Goal: Task Accomplishment & Management: Complete application form

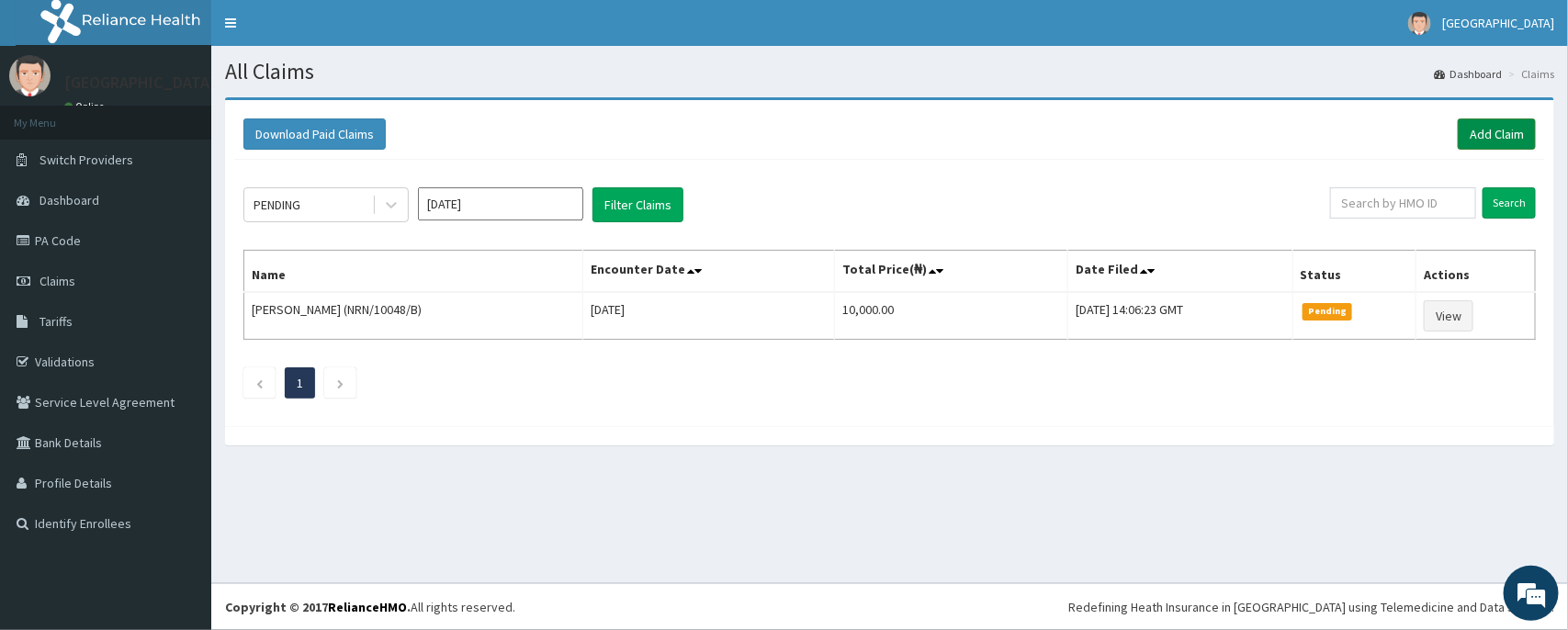
click at [1493, 119] on link "Add Claim" at bounding box center [1497, 134] width 78 height 32
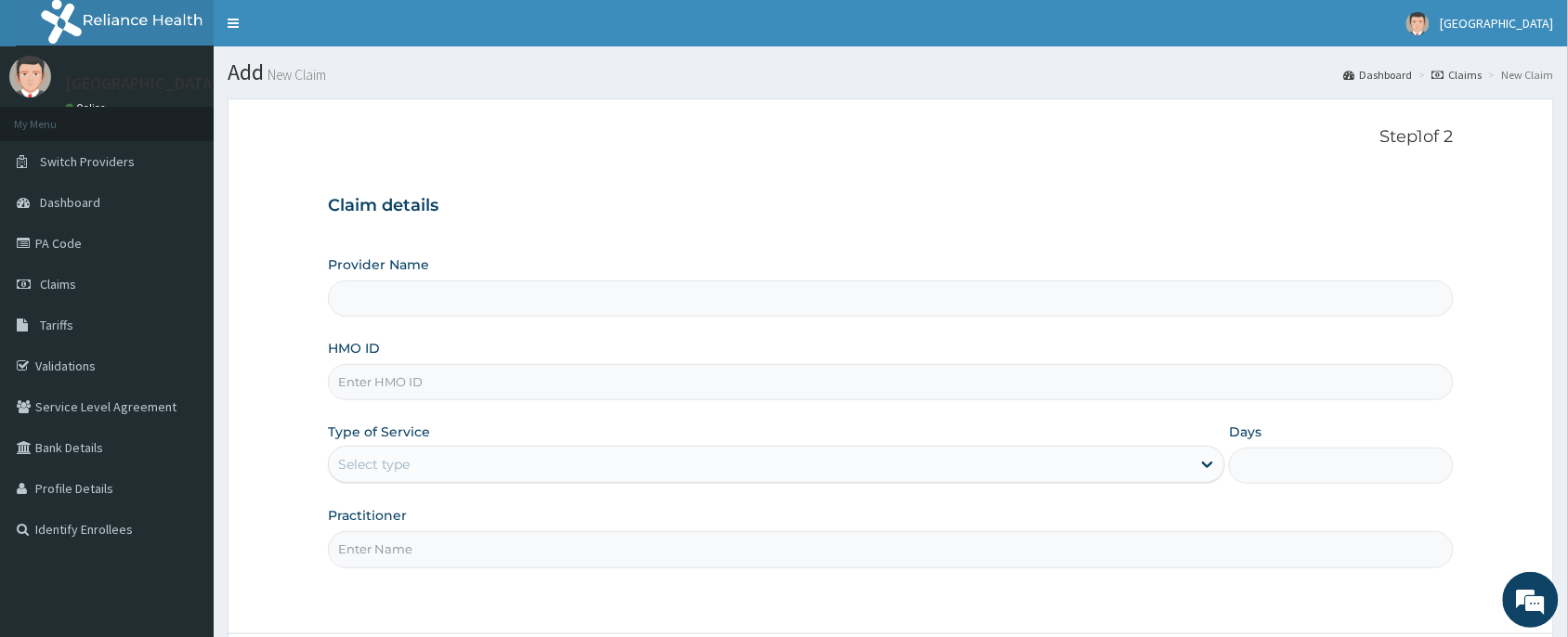
click at [437, 392] on input "HMO ID" at bounding box center [891, 382] width 1126 height 37
type input "NIO/10001/A"
type input "[PERSON_NAME] and [PERSON_NAME][GEOGRAPHIC_DATA]"
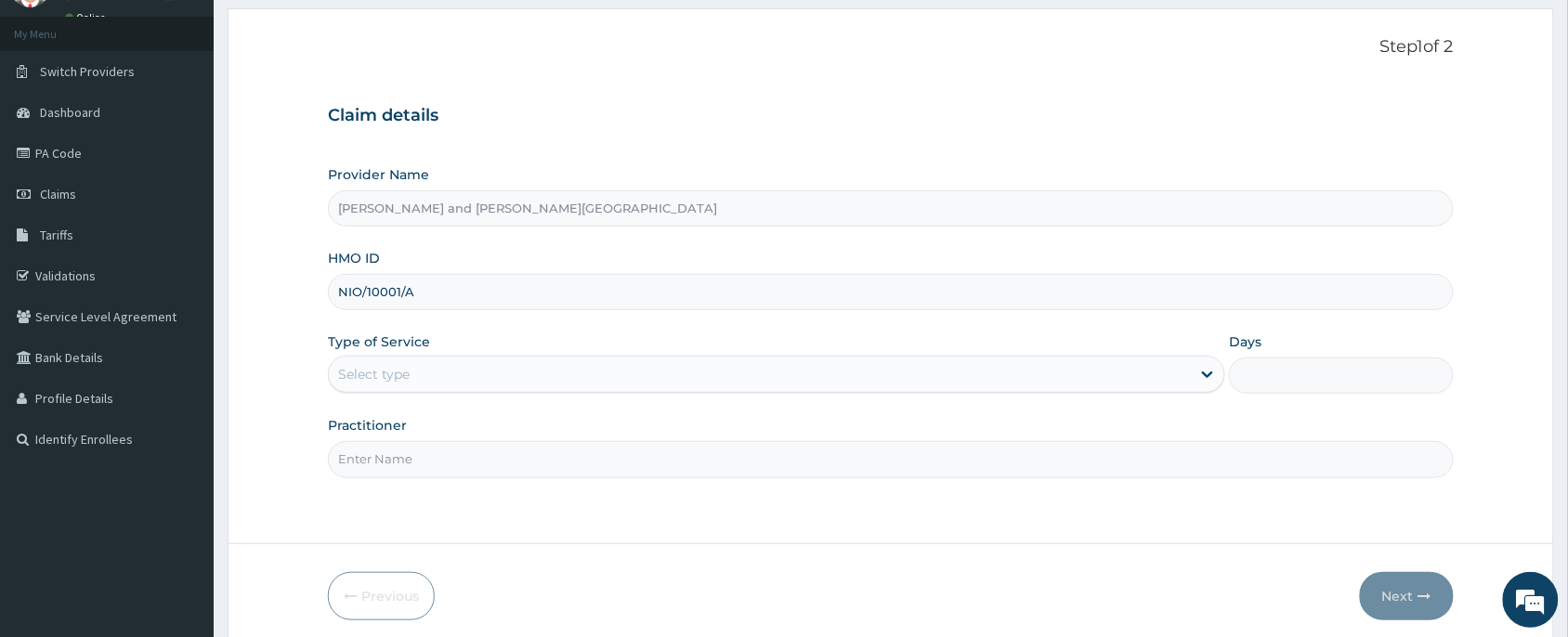
scroll to position [140, 0]
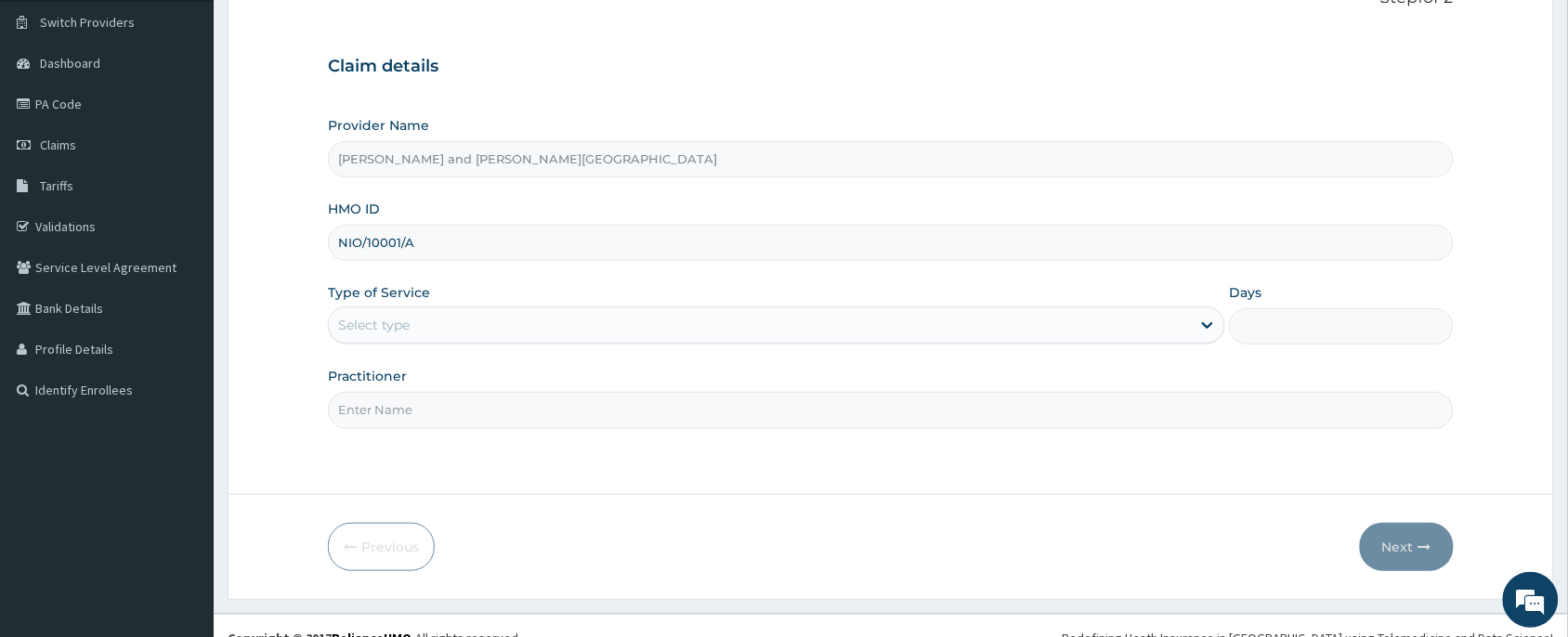
type input "NIO/10001/A"
click at [443, 334] on div "Select type" at bounding box center [760, 325] width 862 height 30
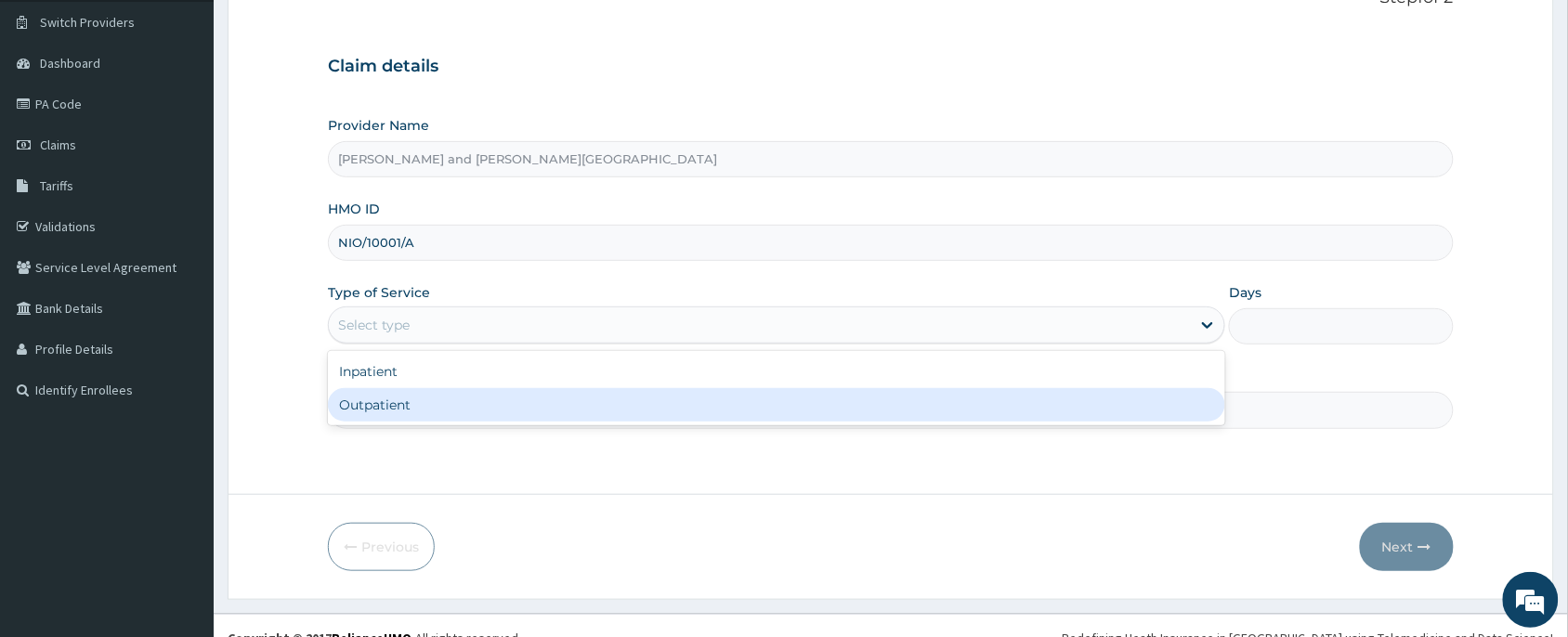
click at [432, 393] on div "Outpatient" at bounding box center [777, 406] width 897 height 34
type input "1"
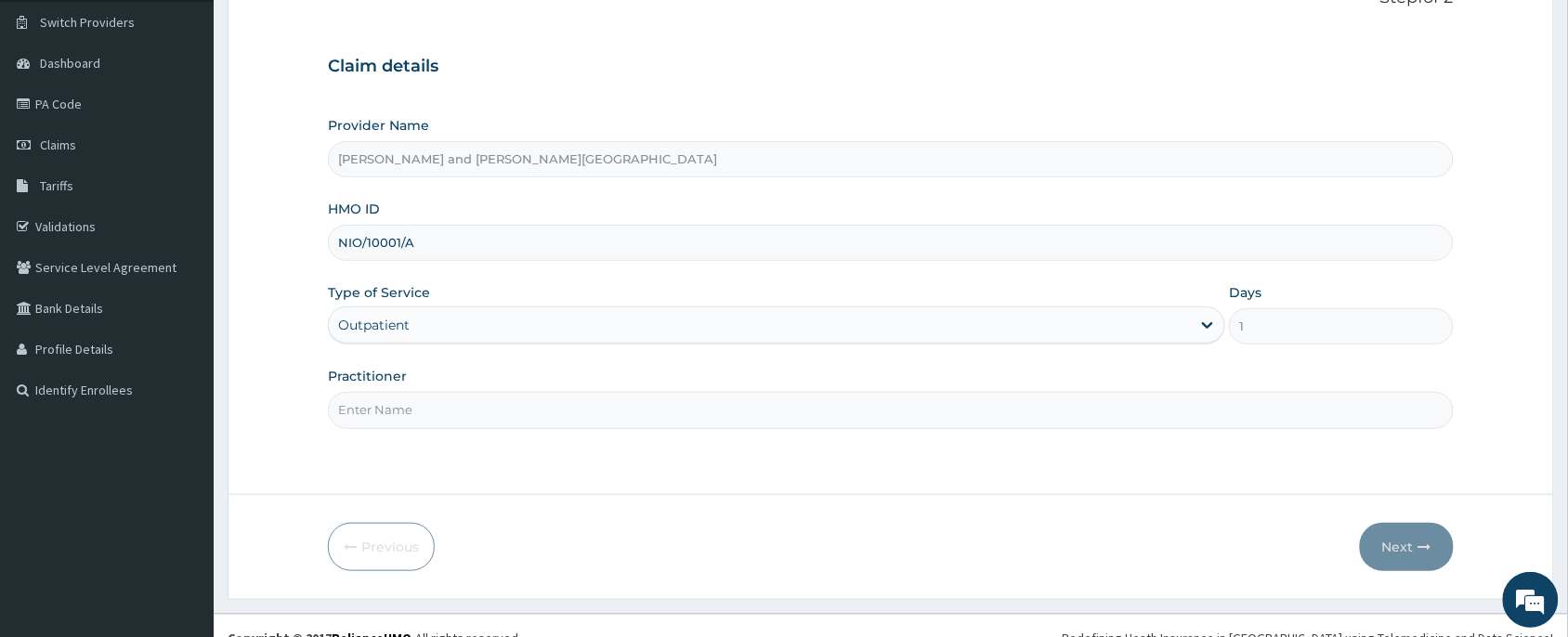
click at [425, 402] on input "Practitioner" at bounding box center [891, 410] width 1126 height 37
type input "[PERSON_NAME]"
click at [1403, 550] on button "Next" at bounding box center [1407, 547] width 94 height 49
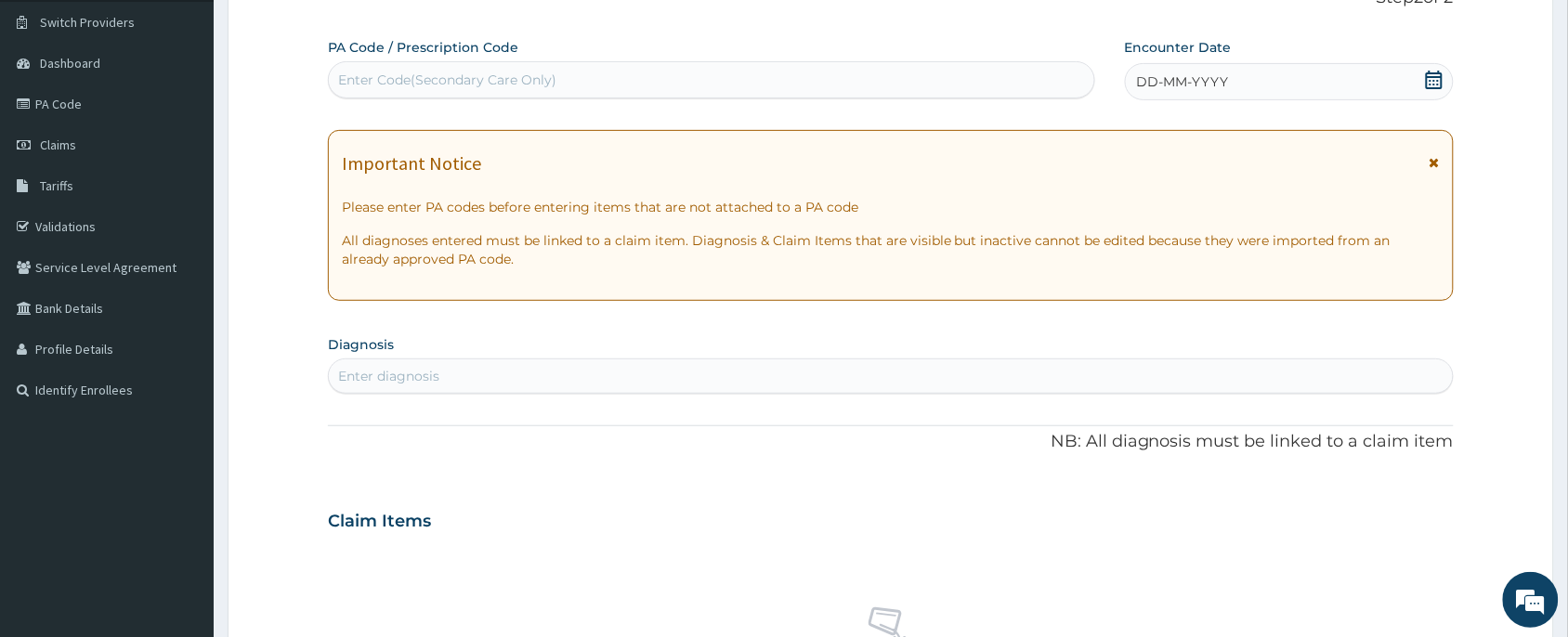
click at [1444, 75] on div "DD-MM-YYYY" at bounding box center [1289, 81] width 329 height 37
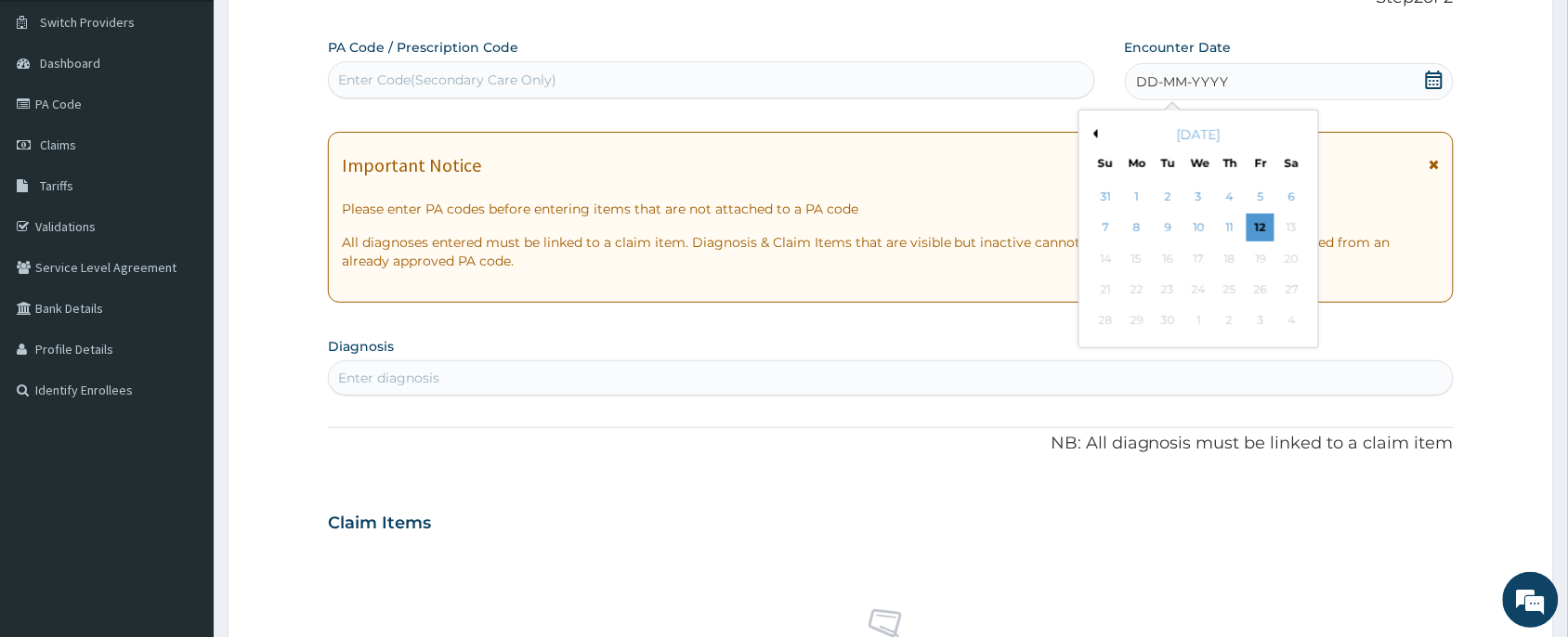
click at [1246, 230] on div "7 8 9 10 11 12 13" at bounding box center [1199, 228] width 216 height 31
click at [1260, 232] on div "12" at bounding box center [1261, 229] width 28 height 28
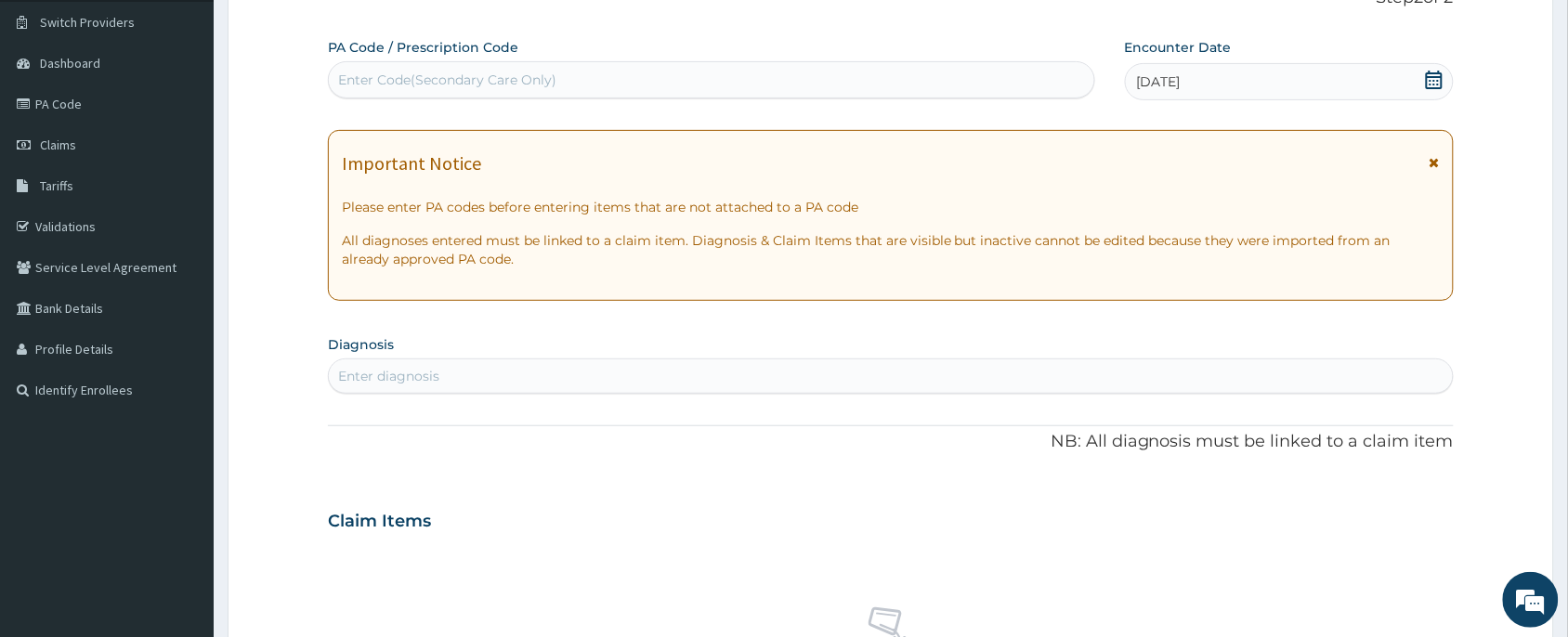
click at [625, 85] on div "Enter Code(Secondary Care Only)" at bounding box center [711, 80] width 765 height 30
paste input "PA/C5AC04"
type input "PA/C5AC04"
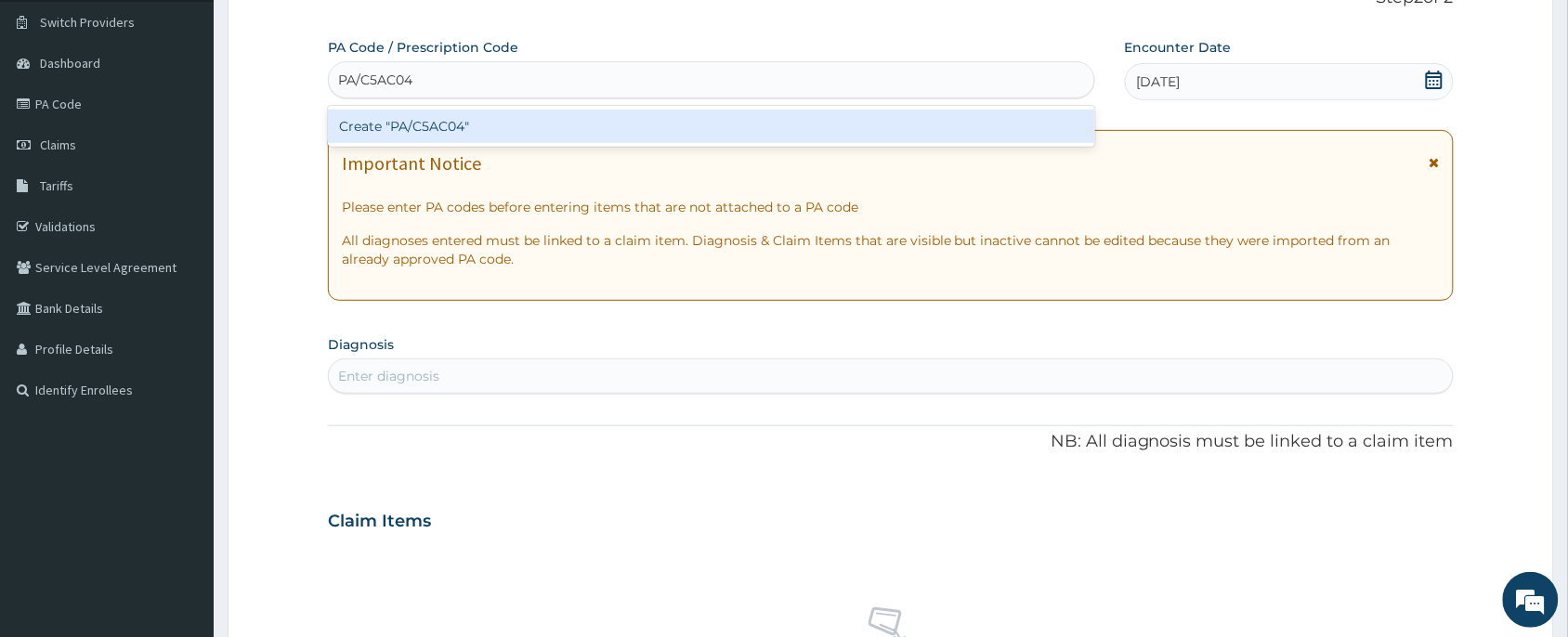
click at [667, 136] on div "Create "PA/C5AC04"" at bounding box center [711, 126] width 767 height 34
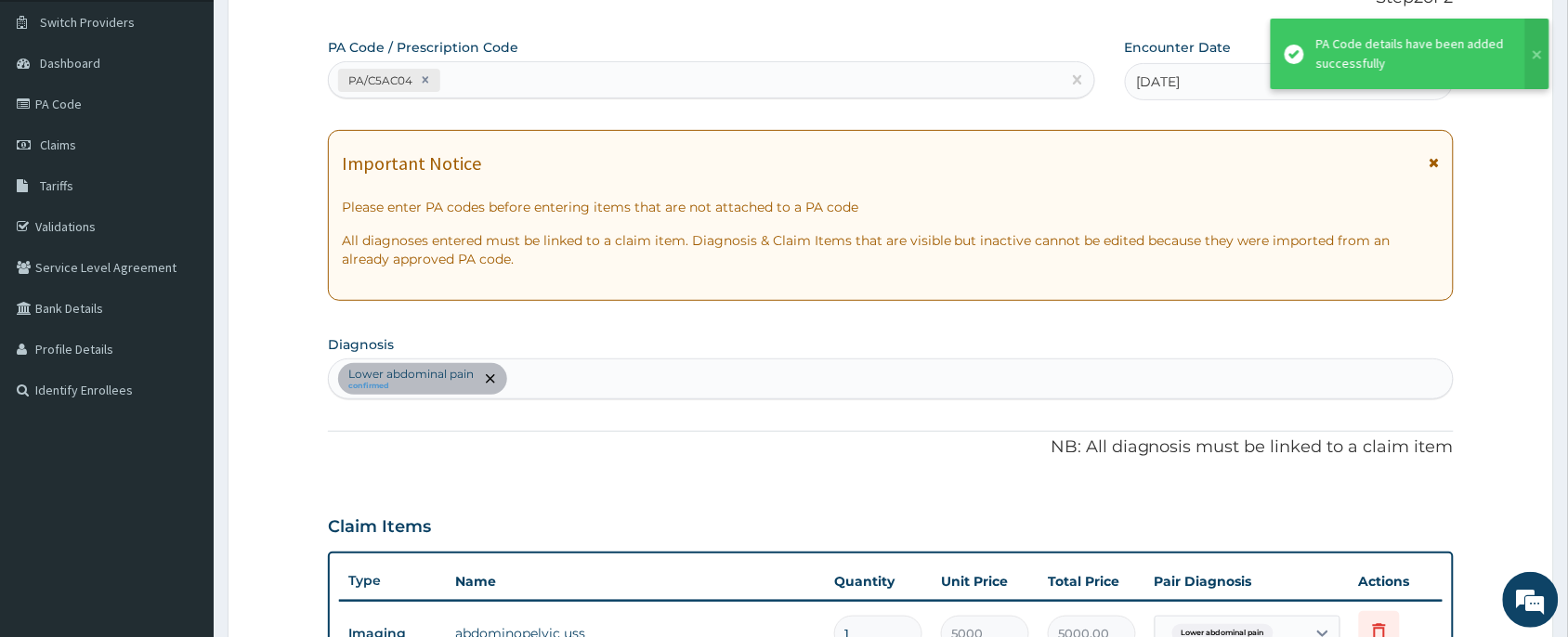
scroll to position [154, 0]
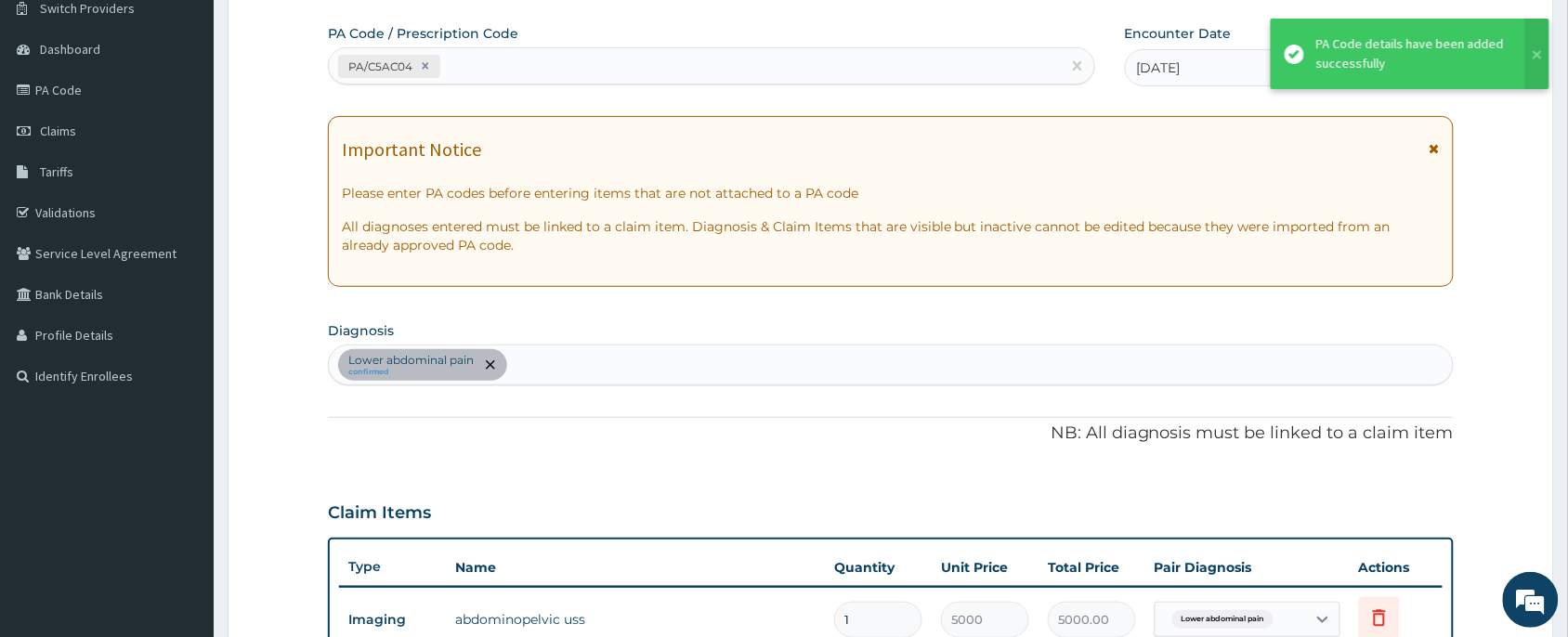
click at [577, 355] on div "Lower abdominal pain confirmed" at bounding box center [891, 365] width 1124 height 39
type input "K27"
click at [576, 363] on div "Lower abdominal pain confirmed K27" at bounding box center [891, 365] width 1124 height 39
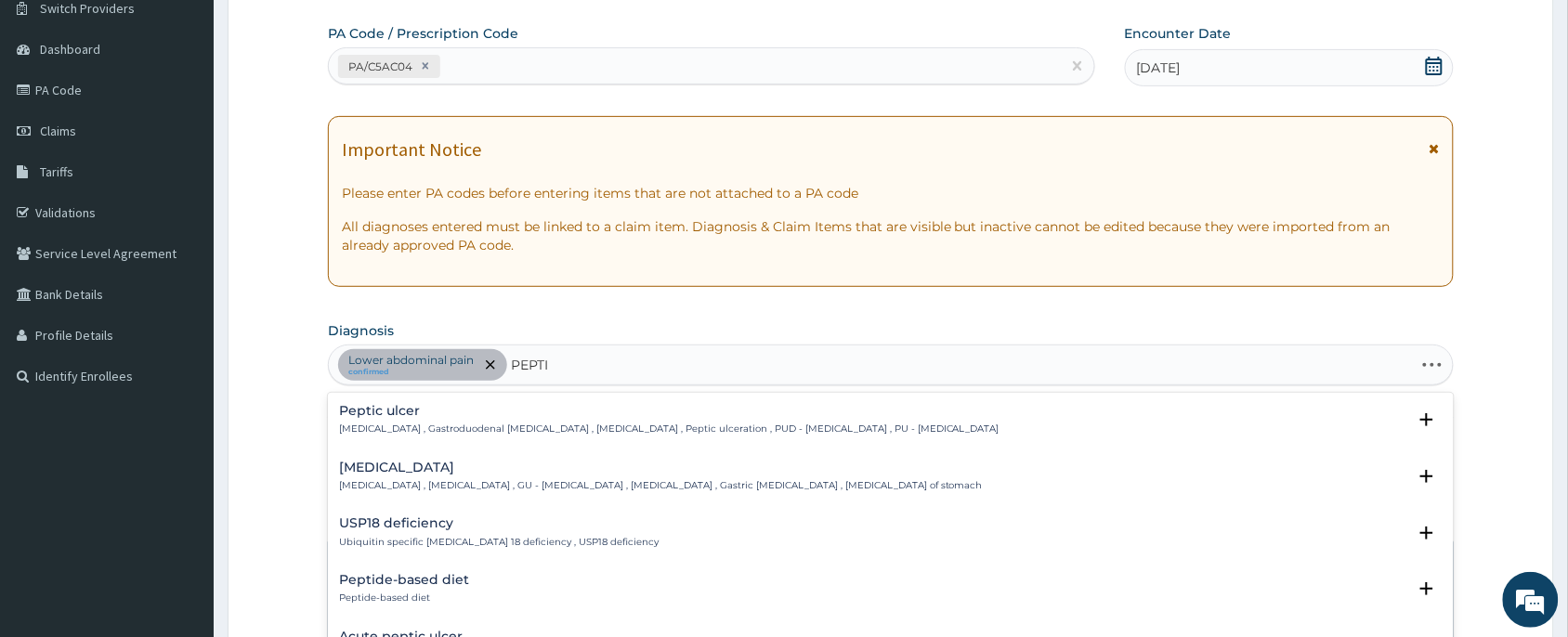
type input "PEPTIC"
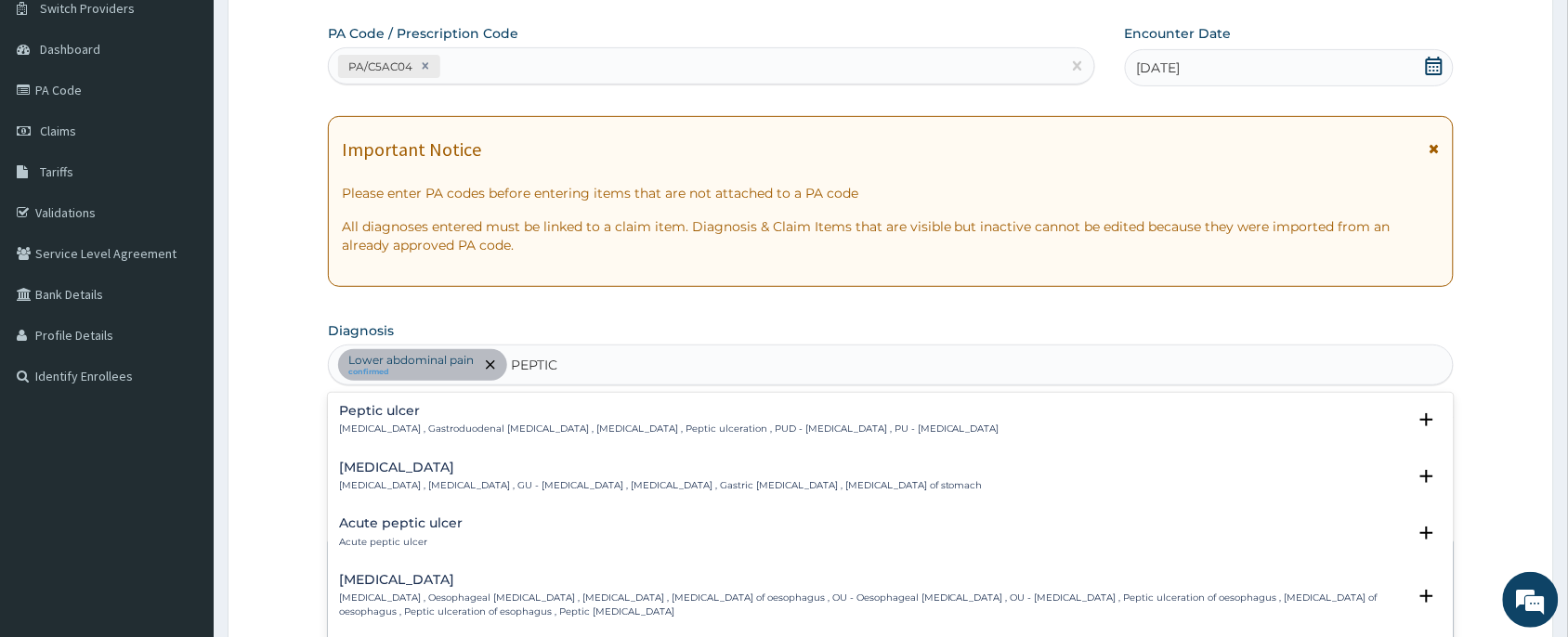
click at [490, 429] on p "Peptic ulcer , Gastroduodenal ulcer , Peptic ulcer disease , Peptic ulceration …" at bounding box center [669, 429] width 660 height 13
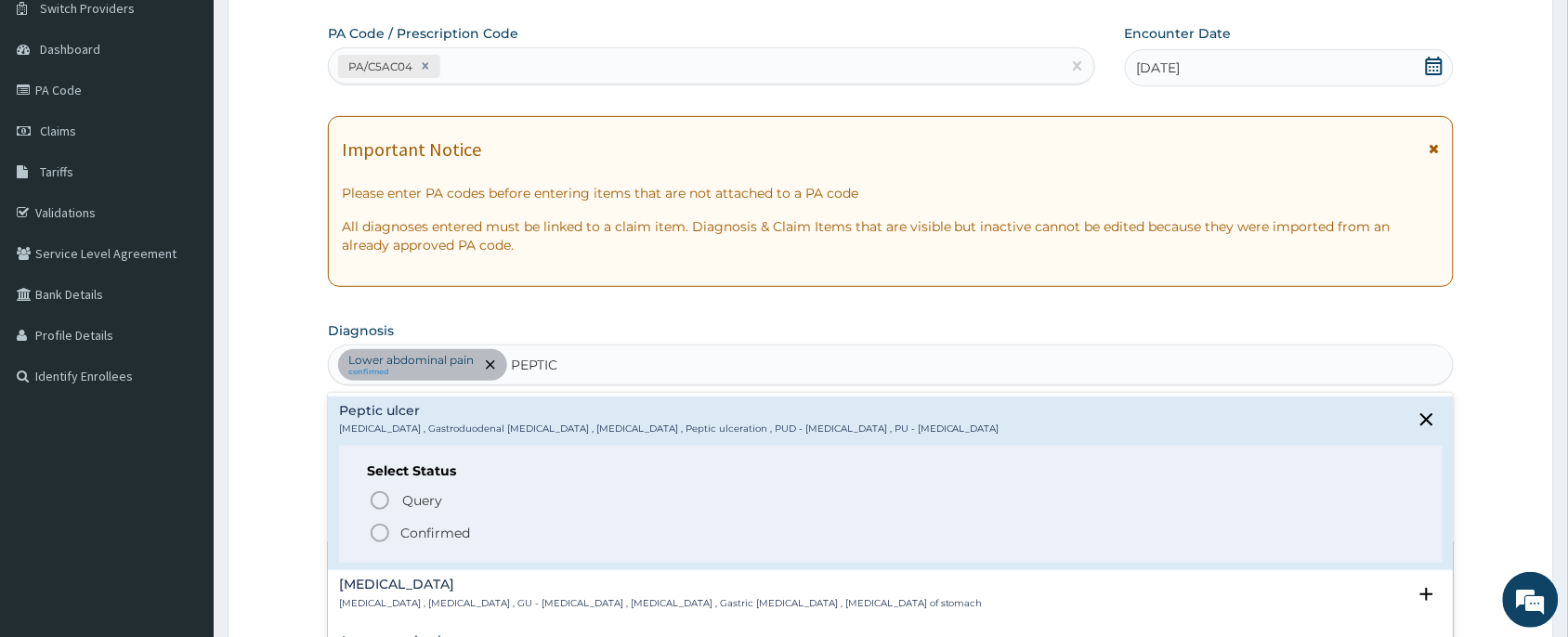
click at [456, 536] on p "Confirmed" at bounding box center [436, 533] width 69 height 19
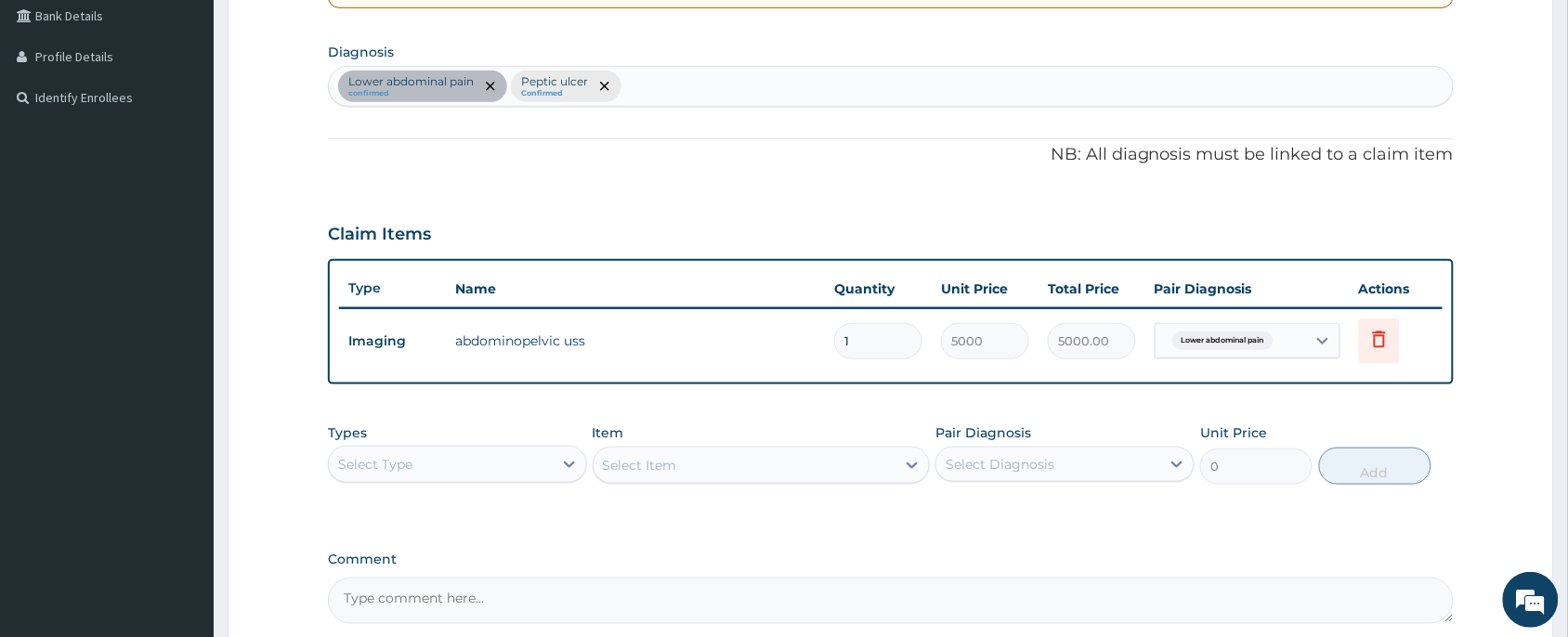
scroll to position [614, 0]
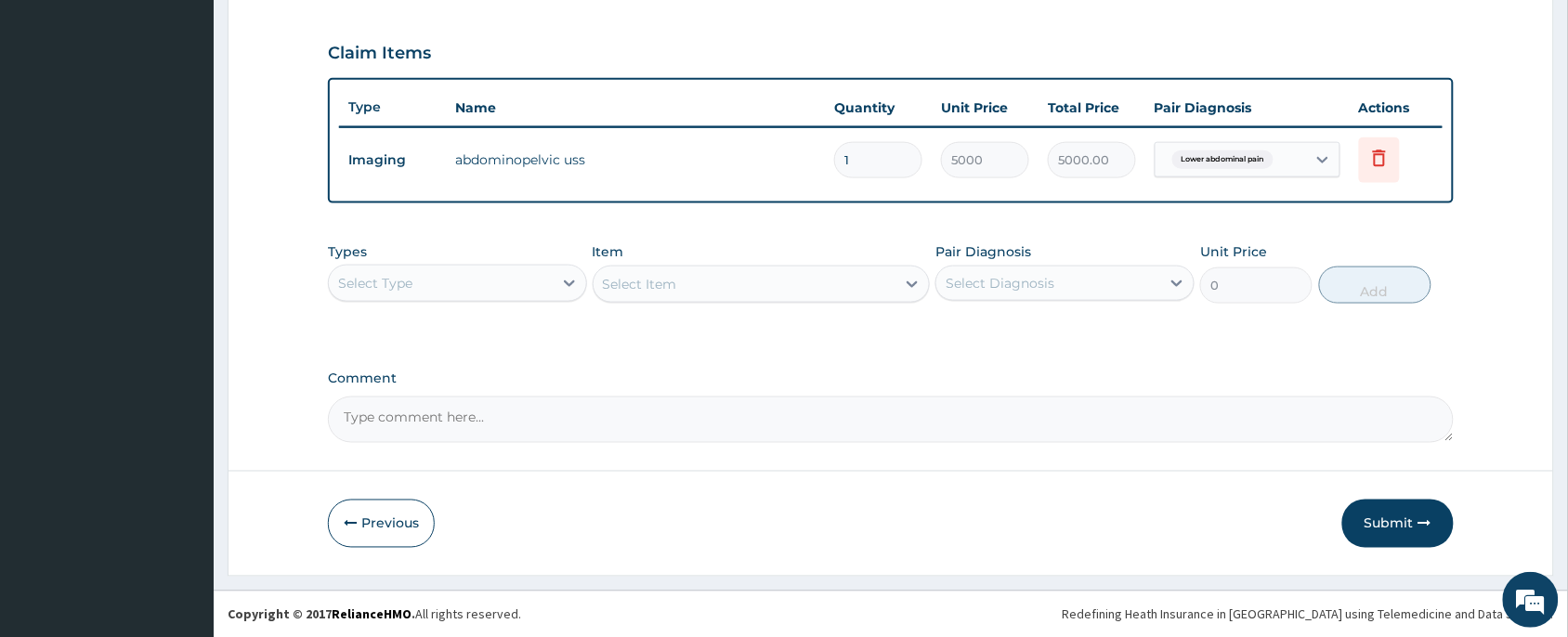
click at [493, 282] on div "Select Type" at bounding box center [440, 284] width 224 height 30
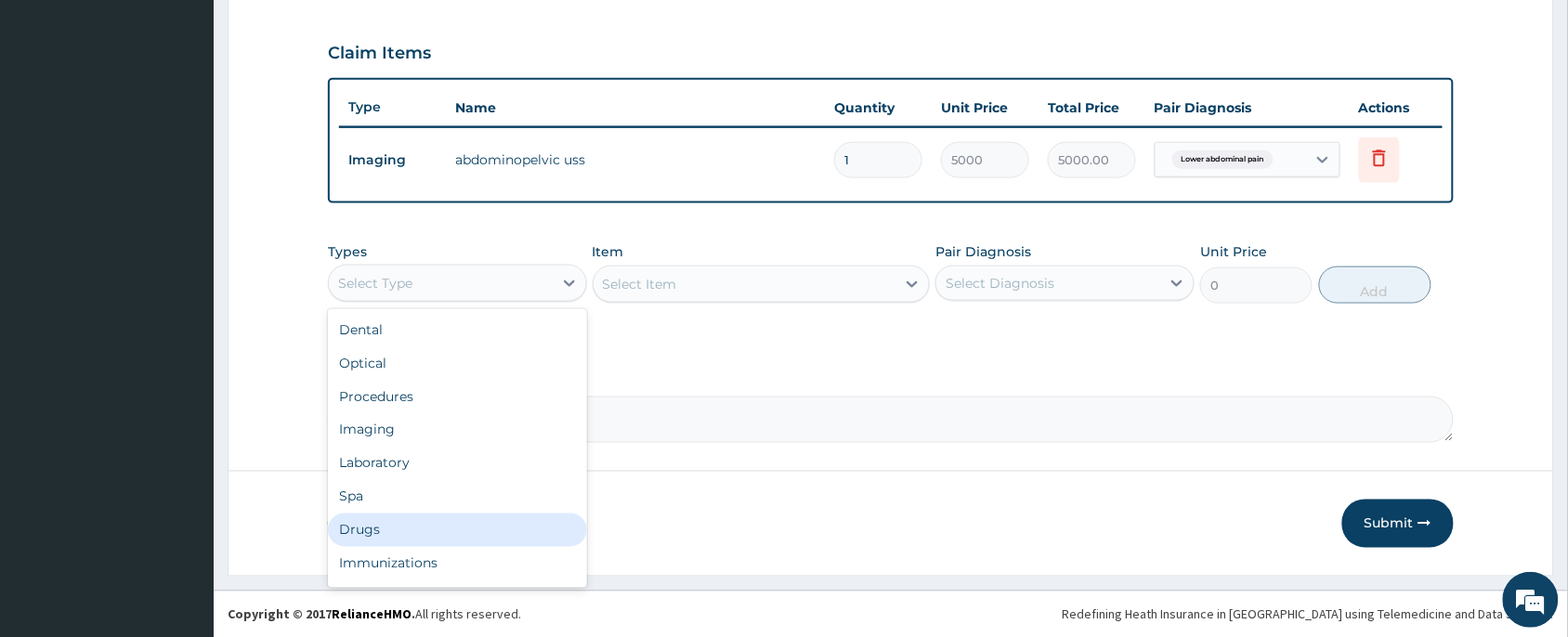
click at [389, 525] on div "Drugs" at bounding box center [457, 531] width 259 height 34
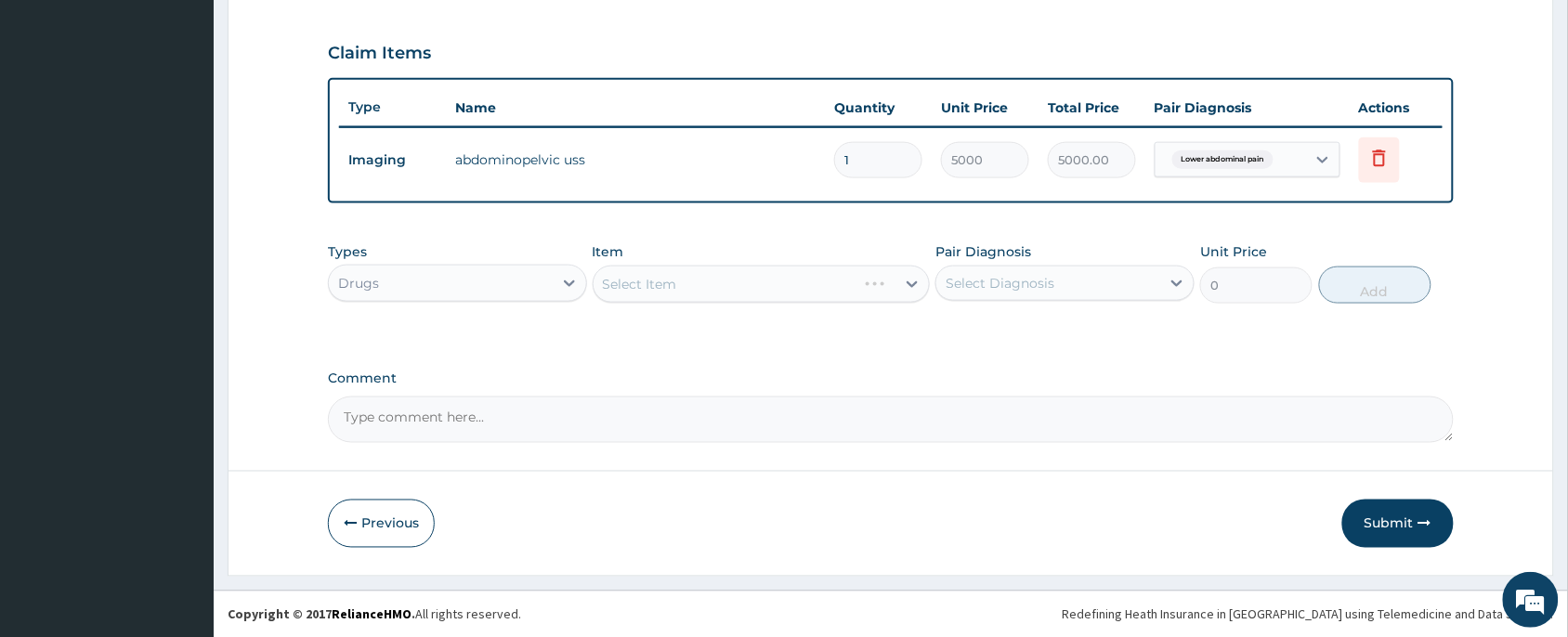
click at [690, 289] on div "Select Item" at bounding box center [762, 285] width 338 height 37
click at [716, 287] on div "Select Item" at bounding box center [762, 285] width 338 height 37
click at [716, 287] on div "Select Item" at bounding box center [745, 285] width 303 height 30
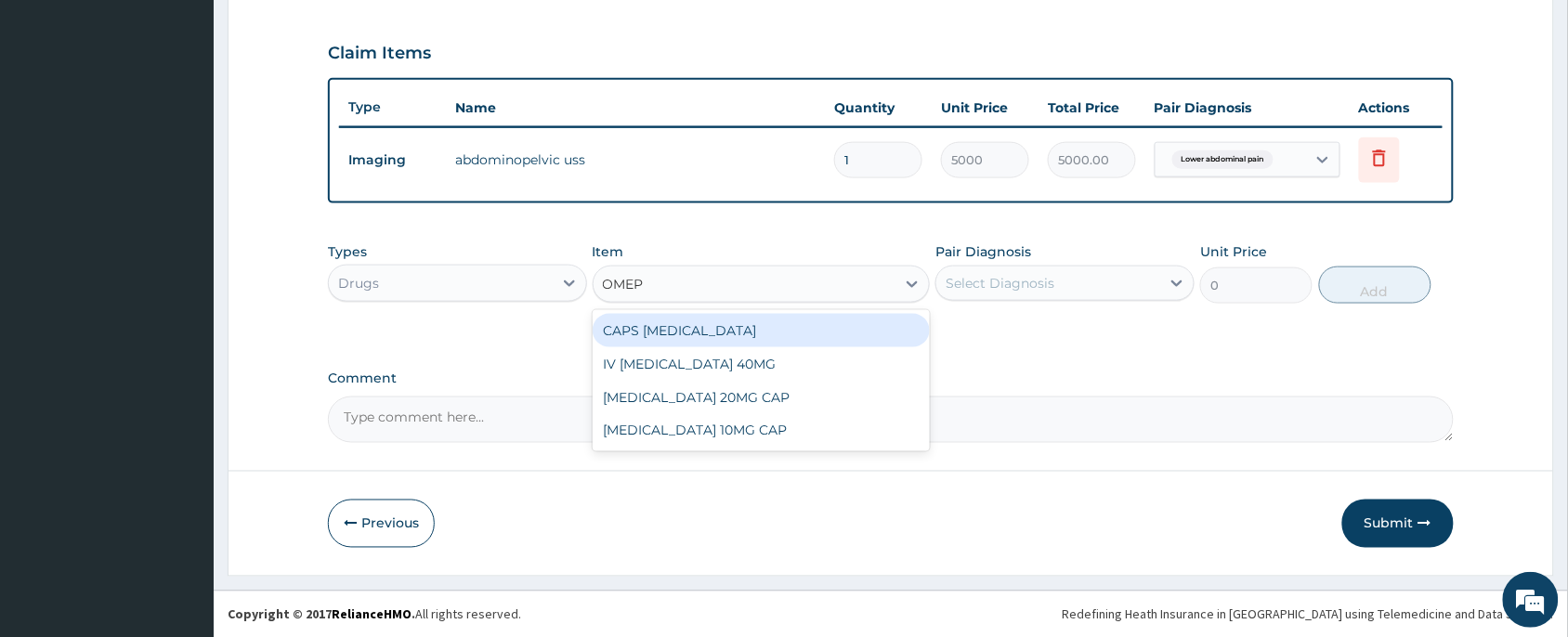
type input "OMEPR"
click at [686, 332] on div "CAPS OMEPRAZOLE" at bounding box center [762, 331] width 338 height 34
type input "60"
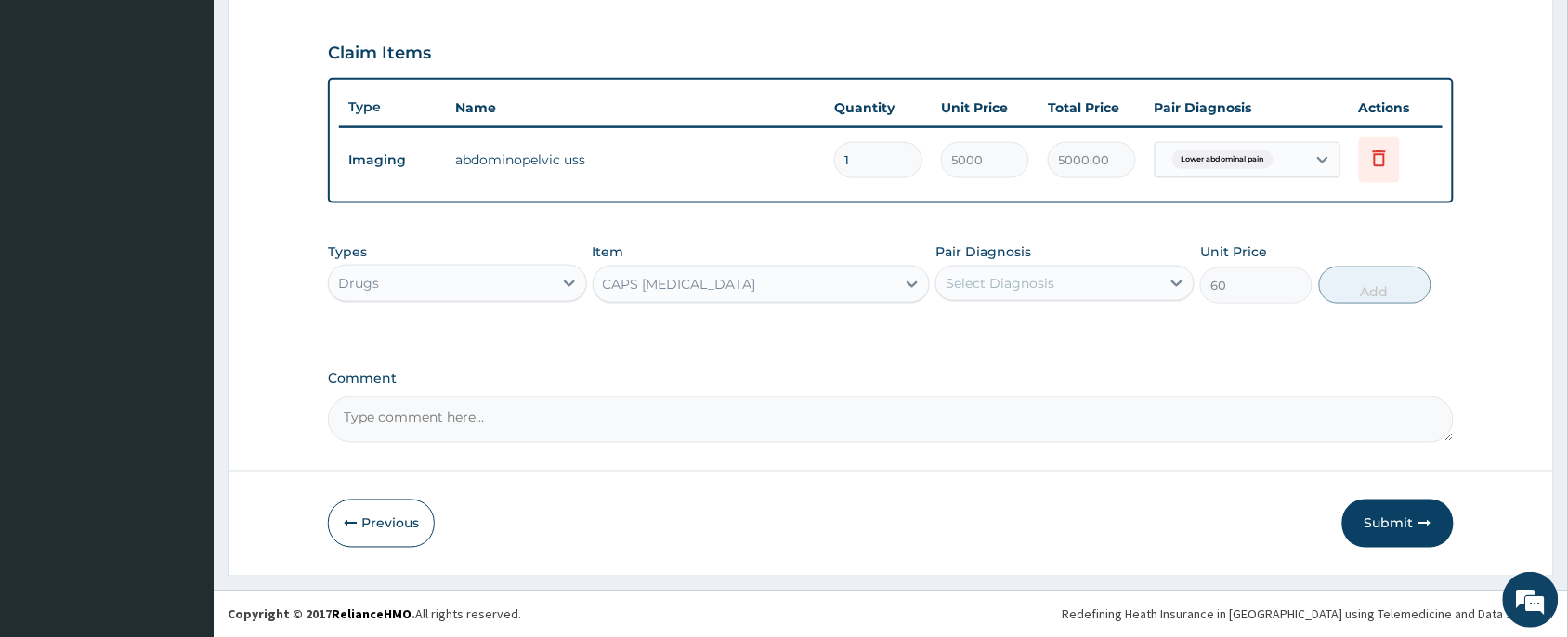
click at [1015, 280] on div "Select Diagnosis" at bounding box center [1000, 284] width 109 height 19
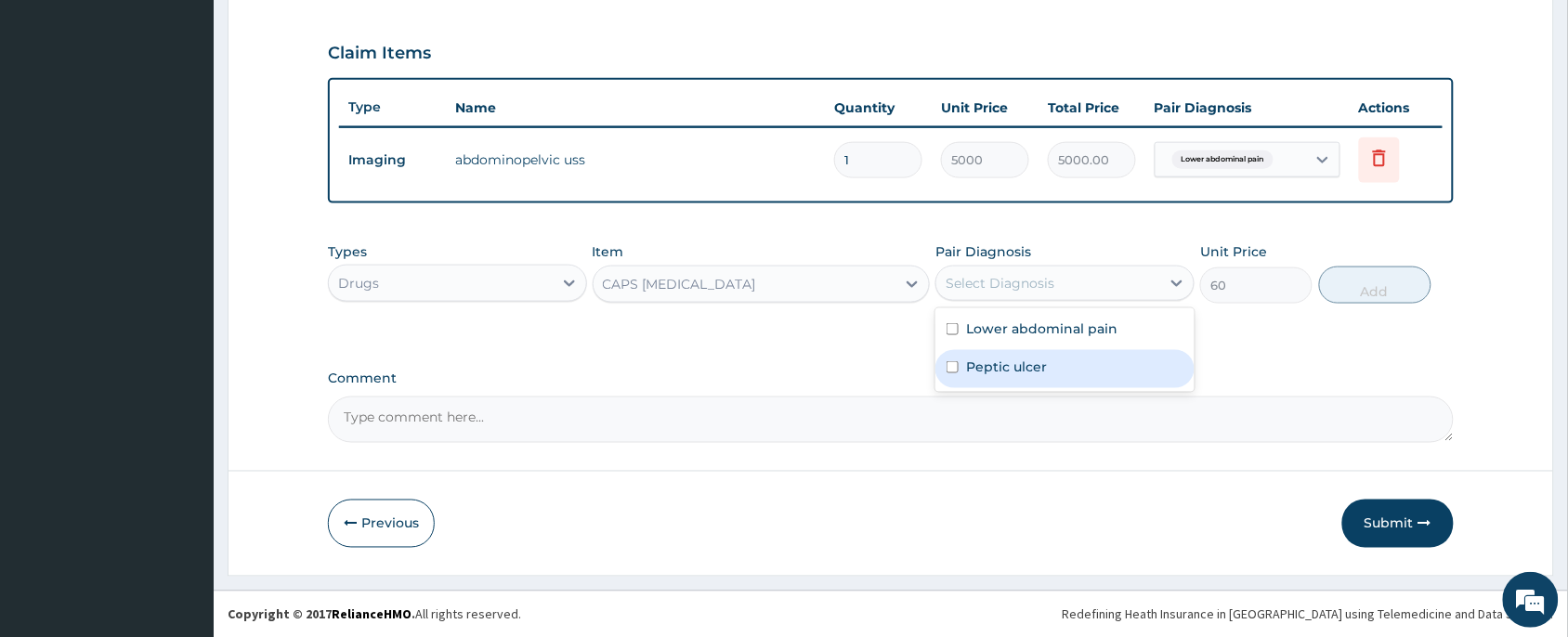
drag, startPoint x: 1018, startPoint y: 369, endPoint x: 1252, endPoint y: 311, distance: 241.1
click at [1019, 369] on label "Peptic ulcer" at bounding box center [1007, 367] width 81 height 19
checkbox input "true"
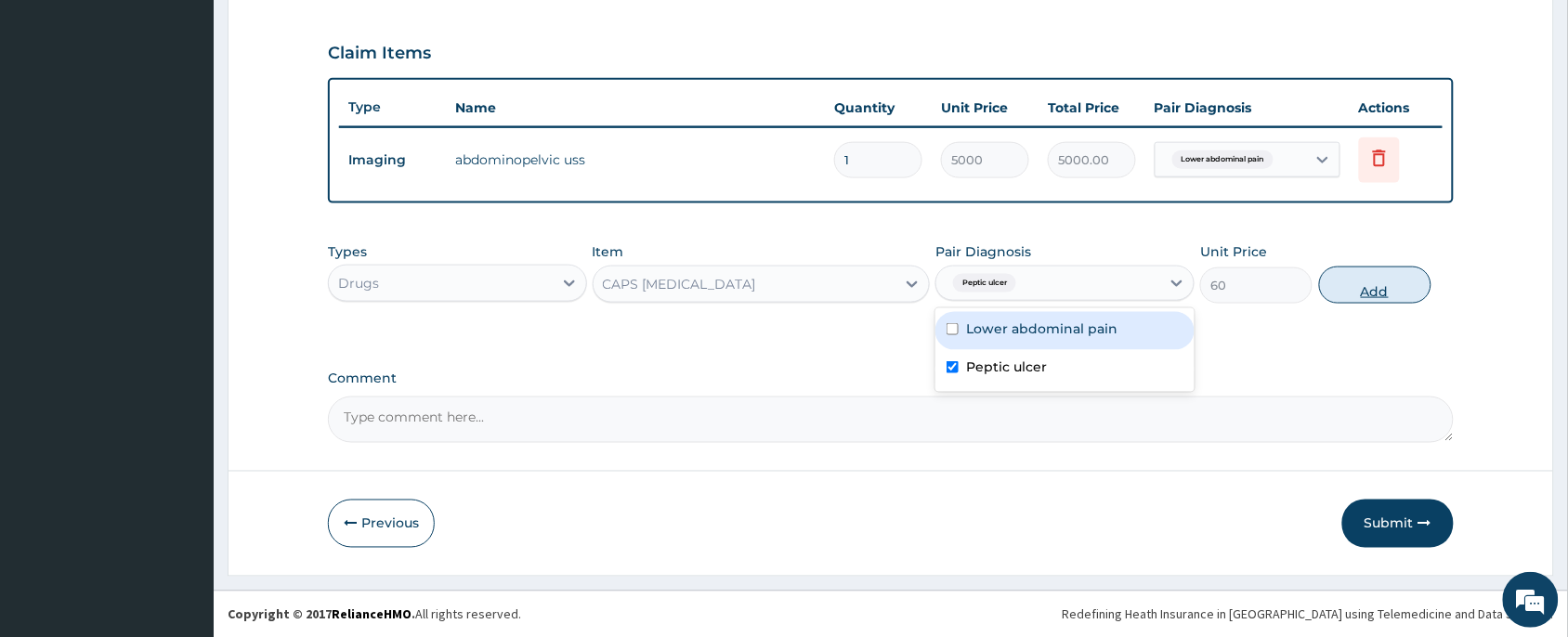
click at [1366, 276] on button "Add" at bounding box center [1376, 286] width 112 height 37
type input "0"
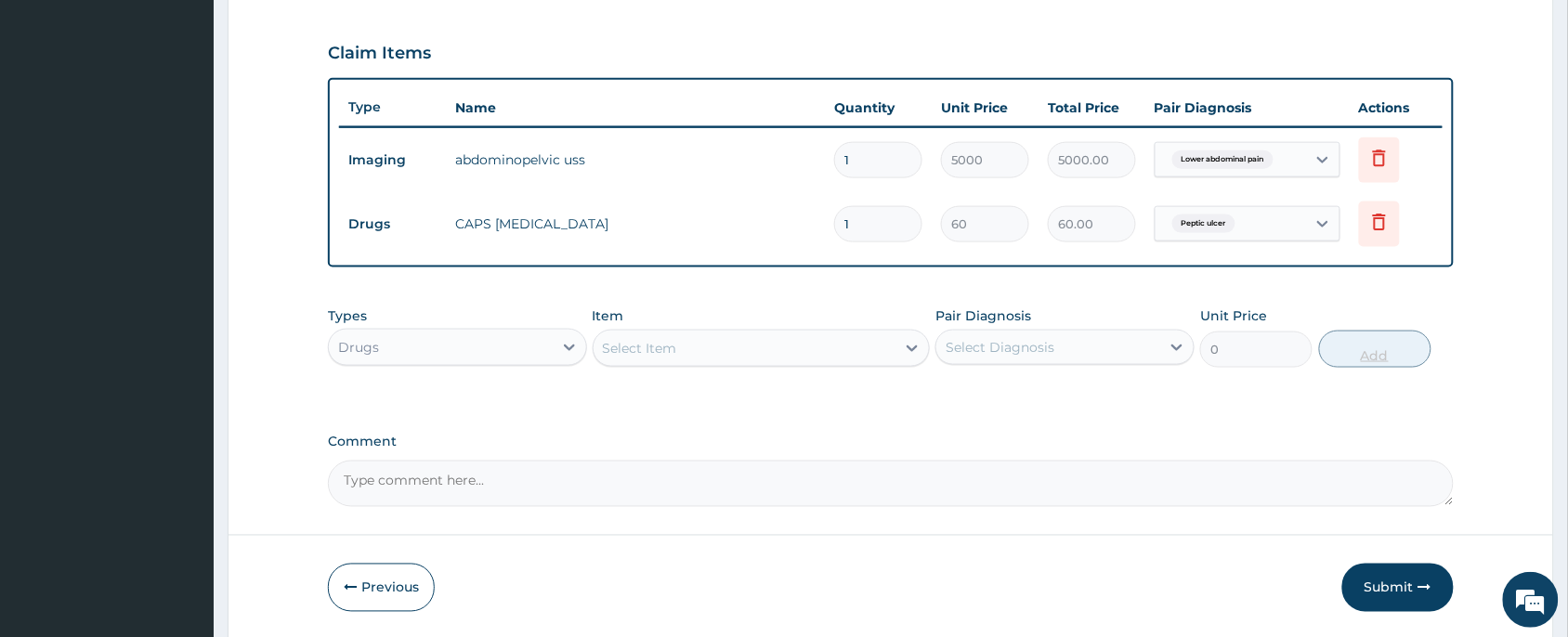
type input "14"
type input "840.00"
type input "14"
click at [776, 349] on div "Select Item" at bounding box center [745, 348] width 303 height 30
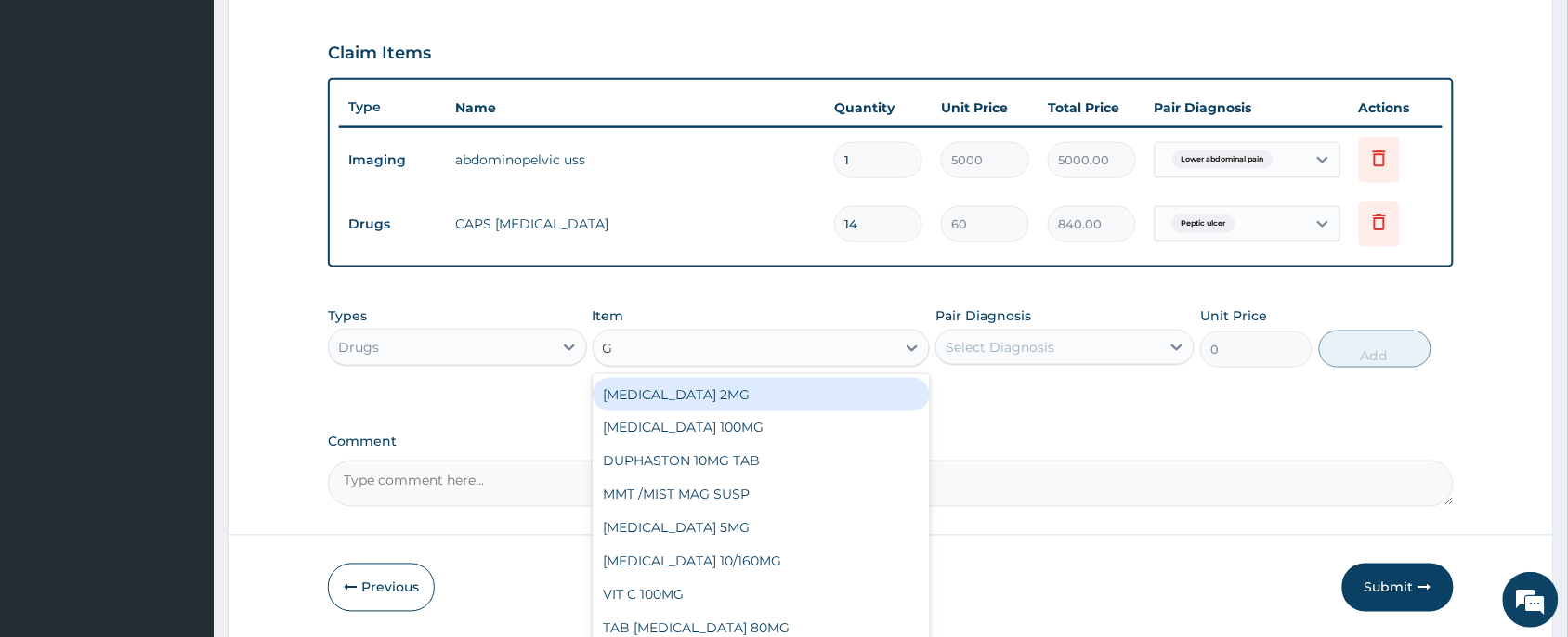
type input "GE"
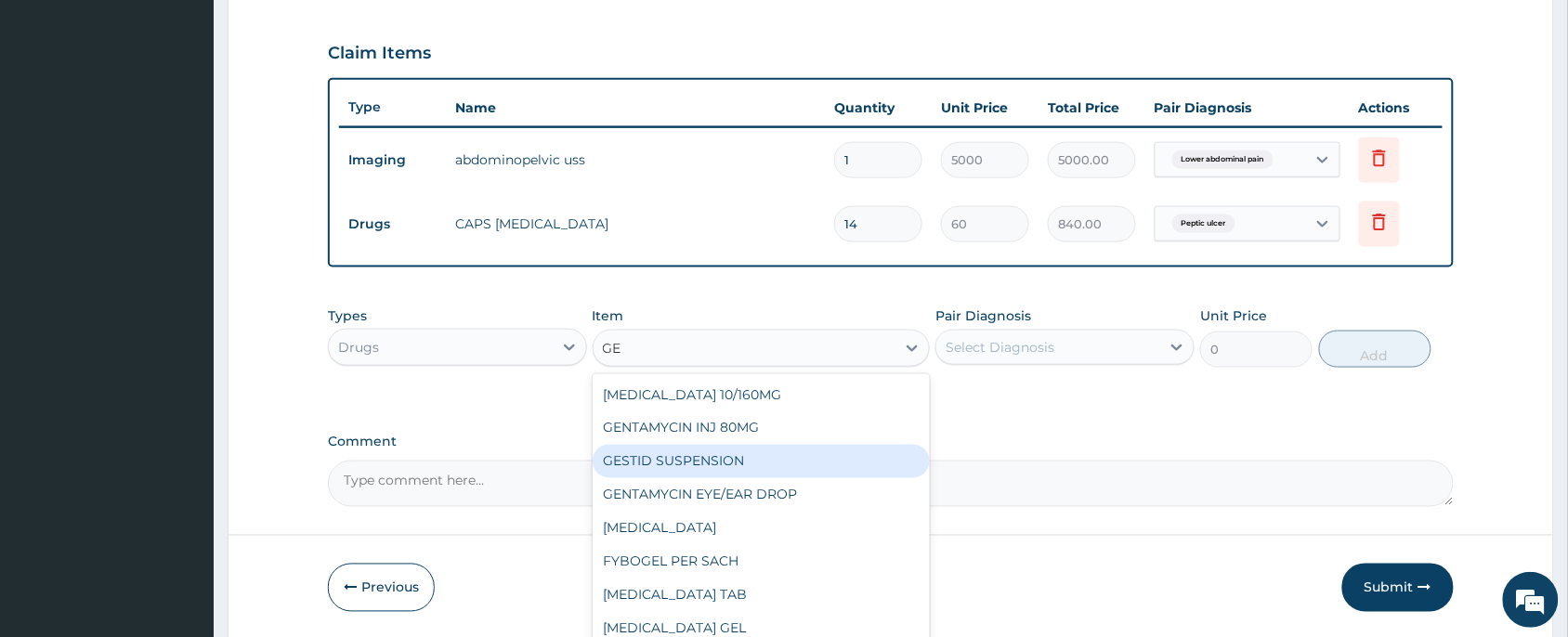
click at [646, 467] on div "GESTID SUSPENSION" at bounding box center [762, 462] width 338 height 34
type input "1000"
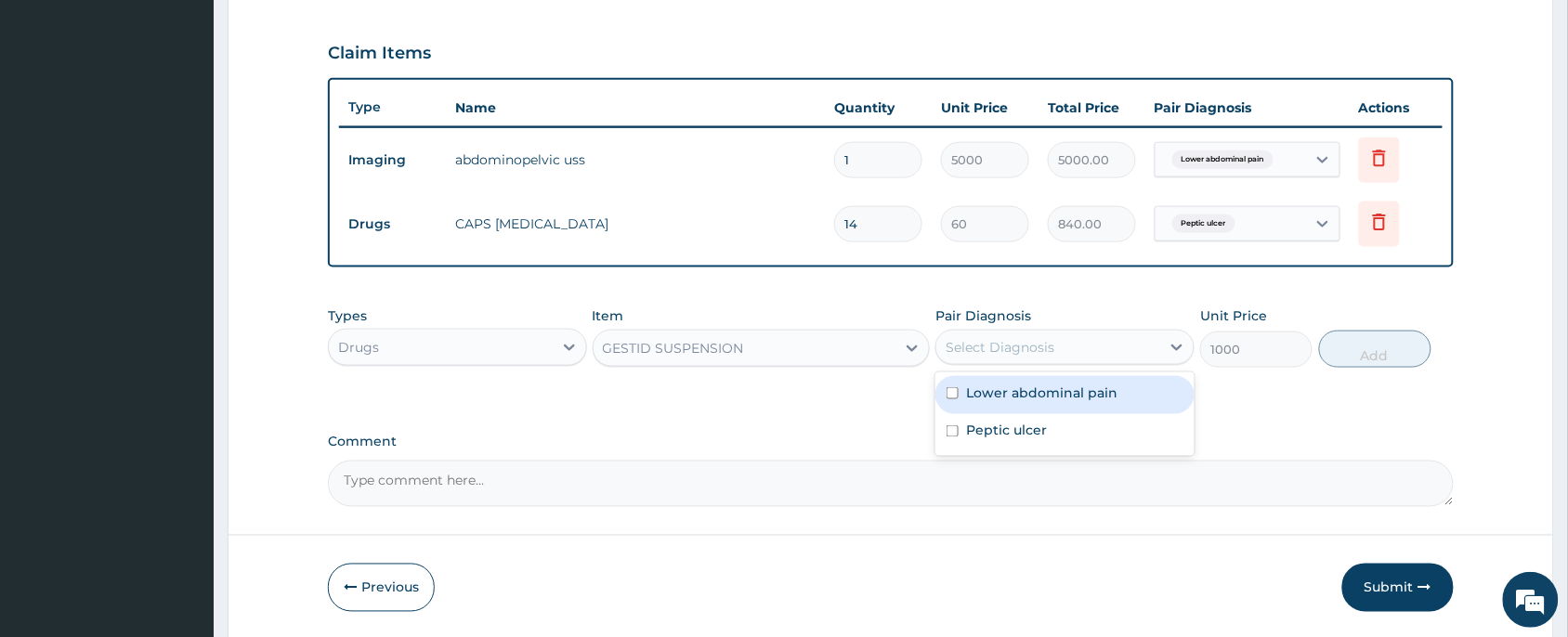
click at [1050, 345] on div "Select Diagnosis" at bounding box center [1000, 348] width 109 height 19
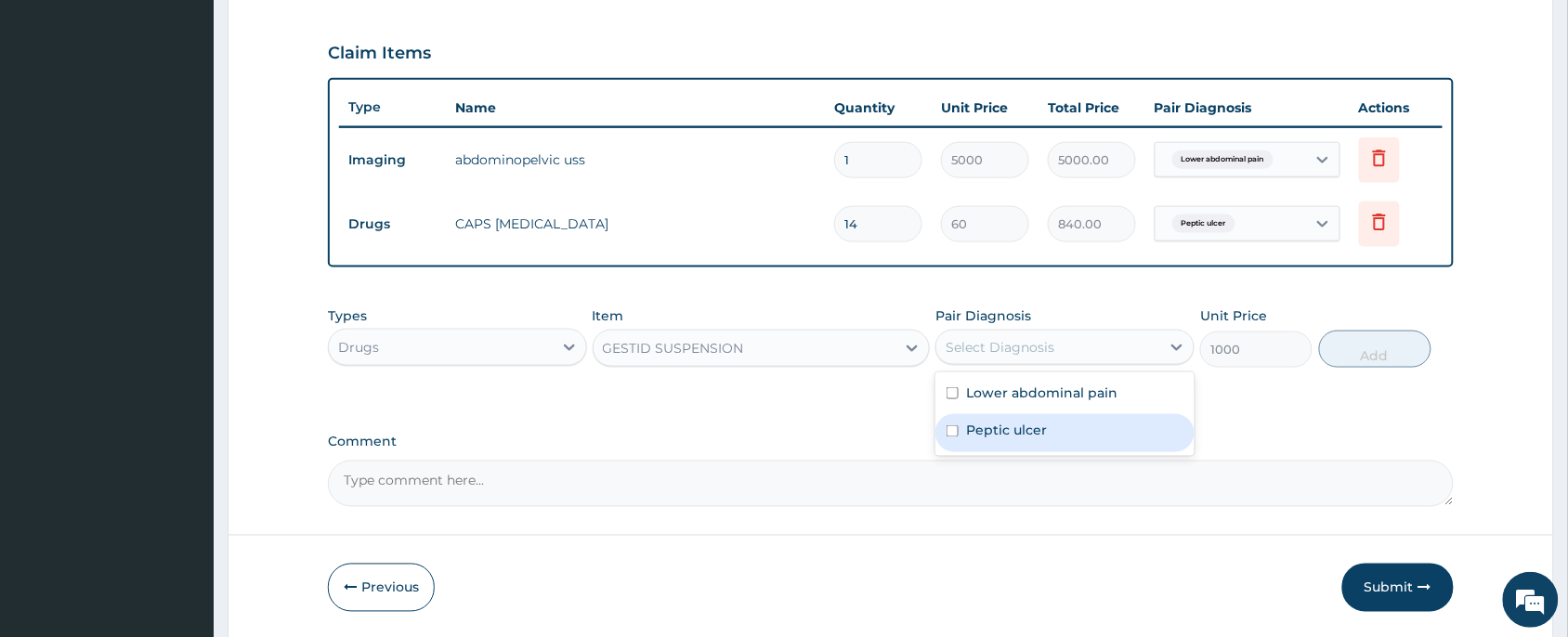
drag, startPoint x: 1029, startPoint y: 432, endPoint x: 1125, endPoint y: 411, distance: 98.3
click at [1031, 432] on label "Peptic ulcer" at bounding box center [1007, 431] width 81 height 19
checkbox input "true"
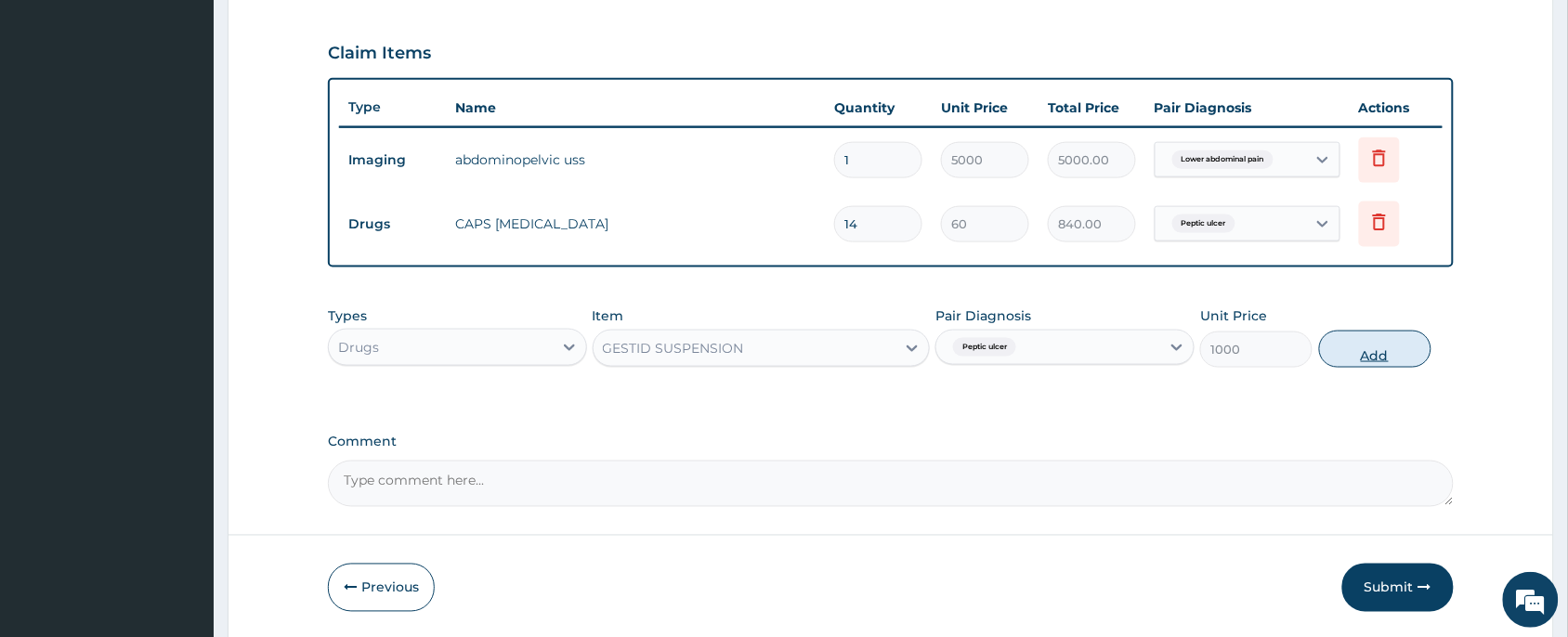
click at [1384, 353] on button "Add" at bounding box center [1376, 349] width 112 height 37
type input "0"
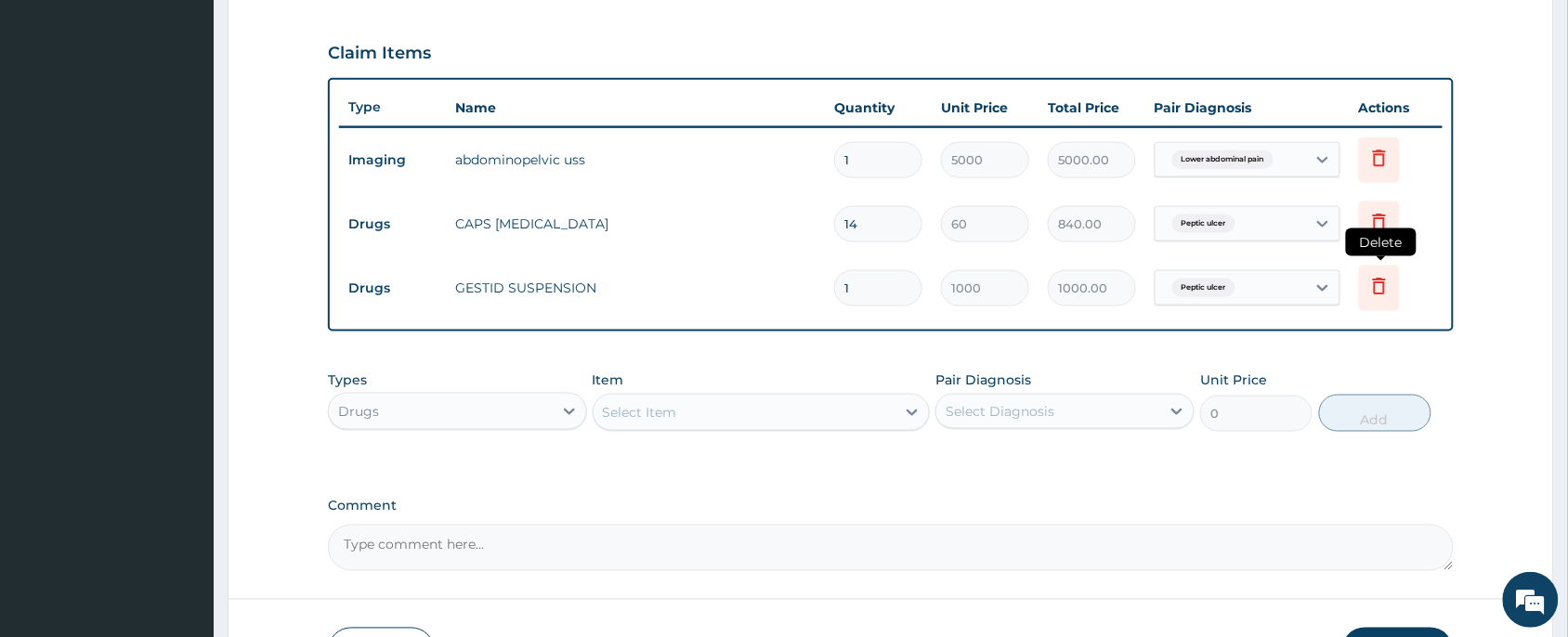
click at [1380, 290] on icon at bounding box center [1380, 287] width 22 height 22
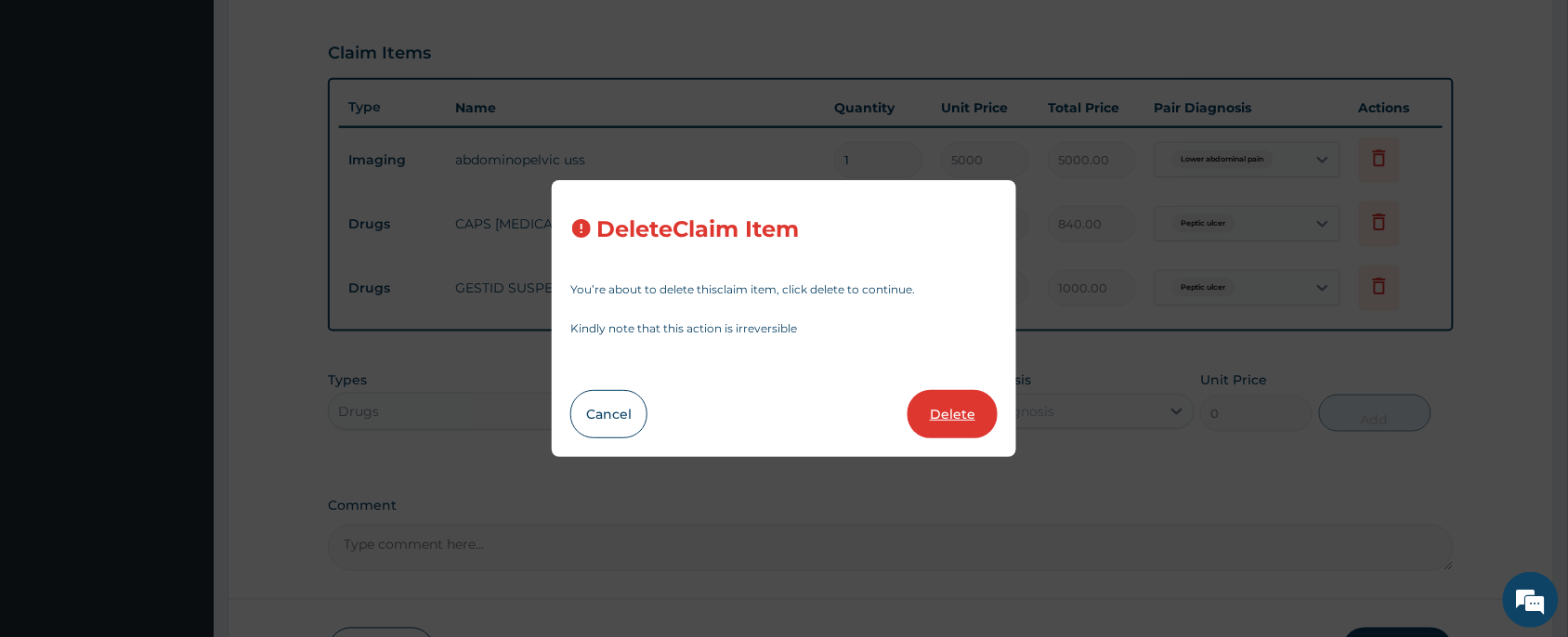
click at [964, 414] on button "Delete" at bounding box center [953, 415] width 90 height 49
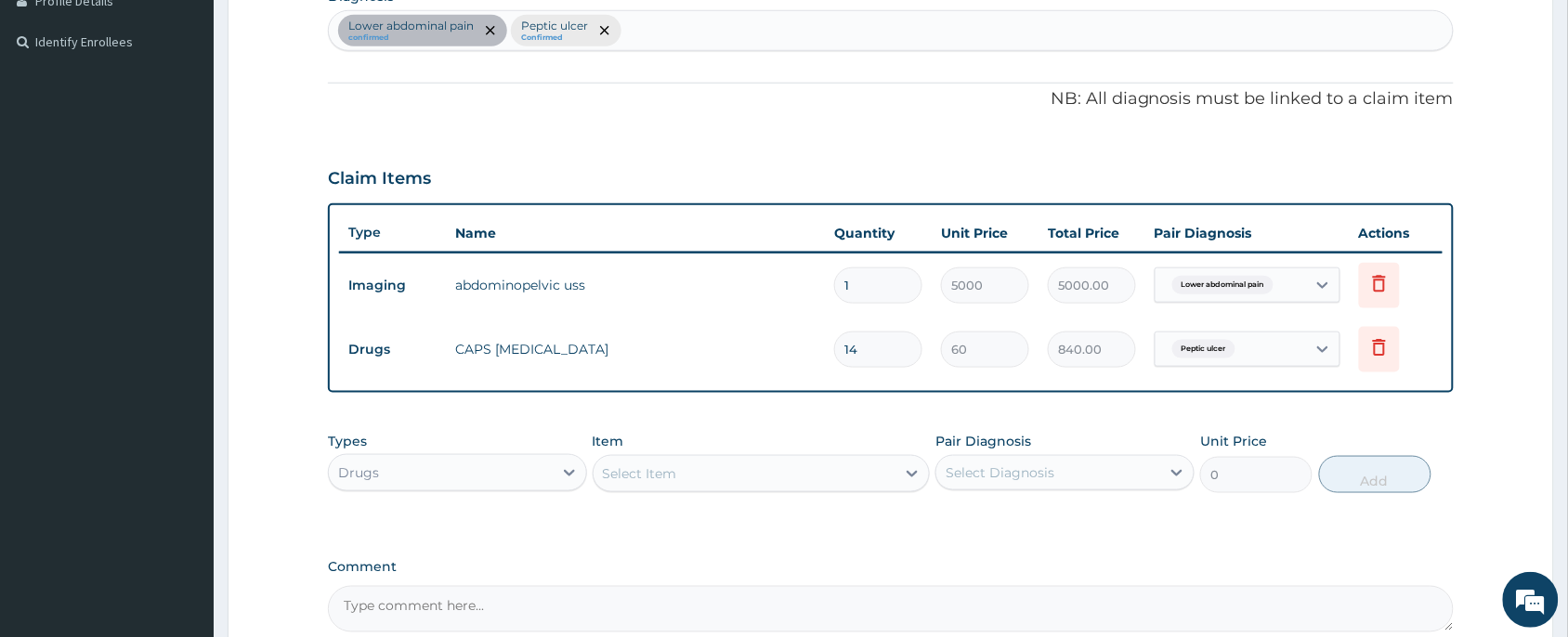
scroll to position [334, 0]
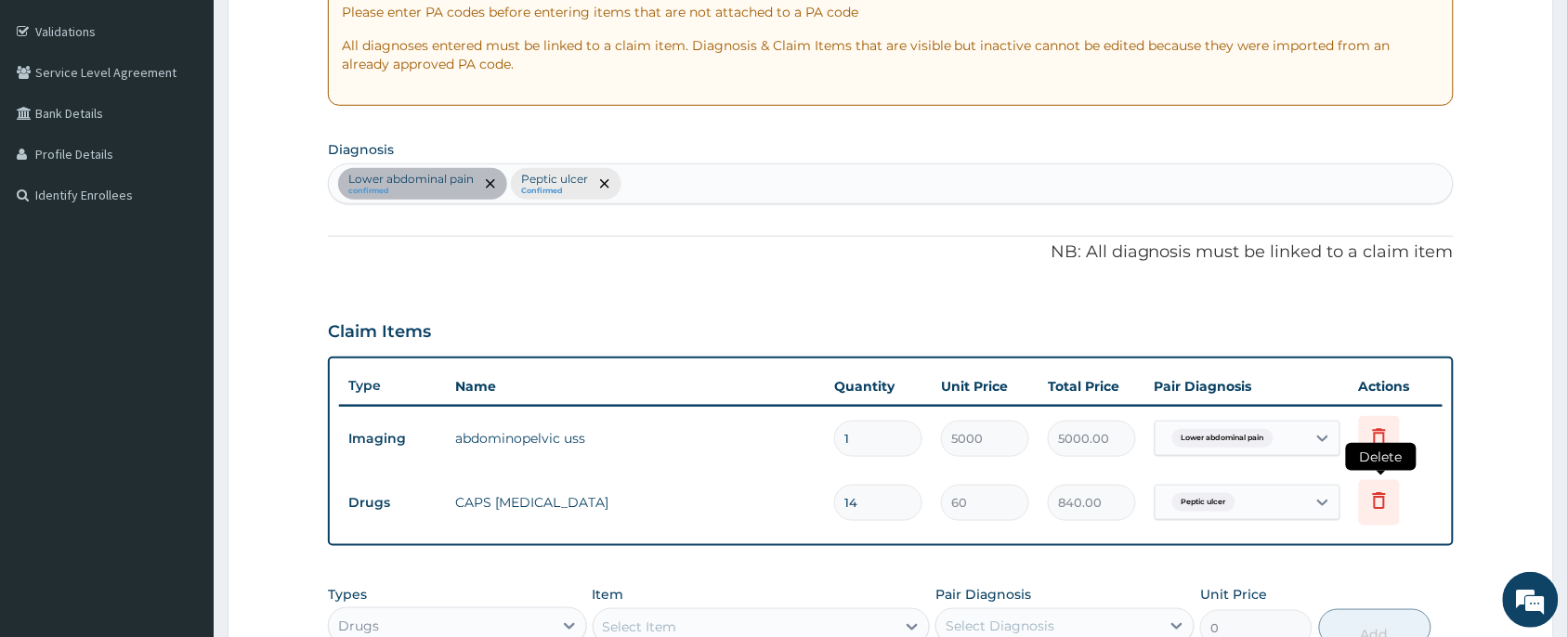
click at [1380, 502] on icon at bounding box center [1380, 501] width 22 height 22
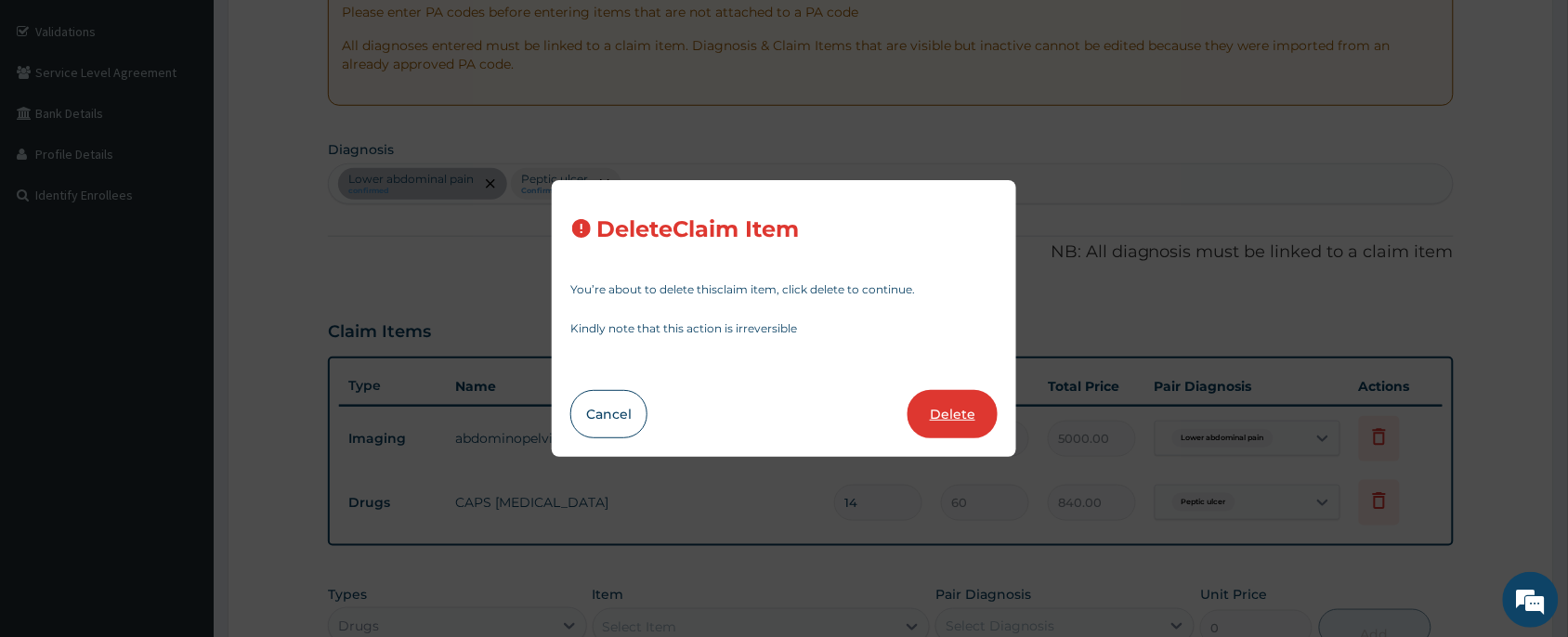
click at [944, 402] on button "Delete" at bounding box center [953, 415] width 90 height 49
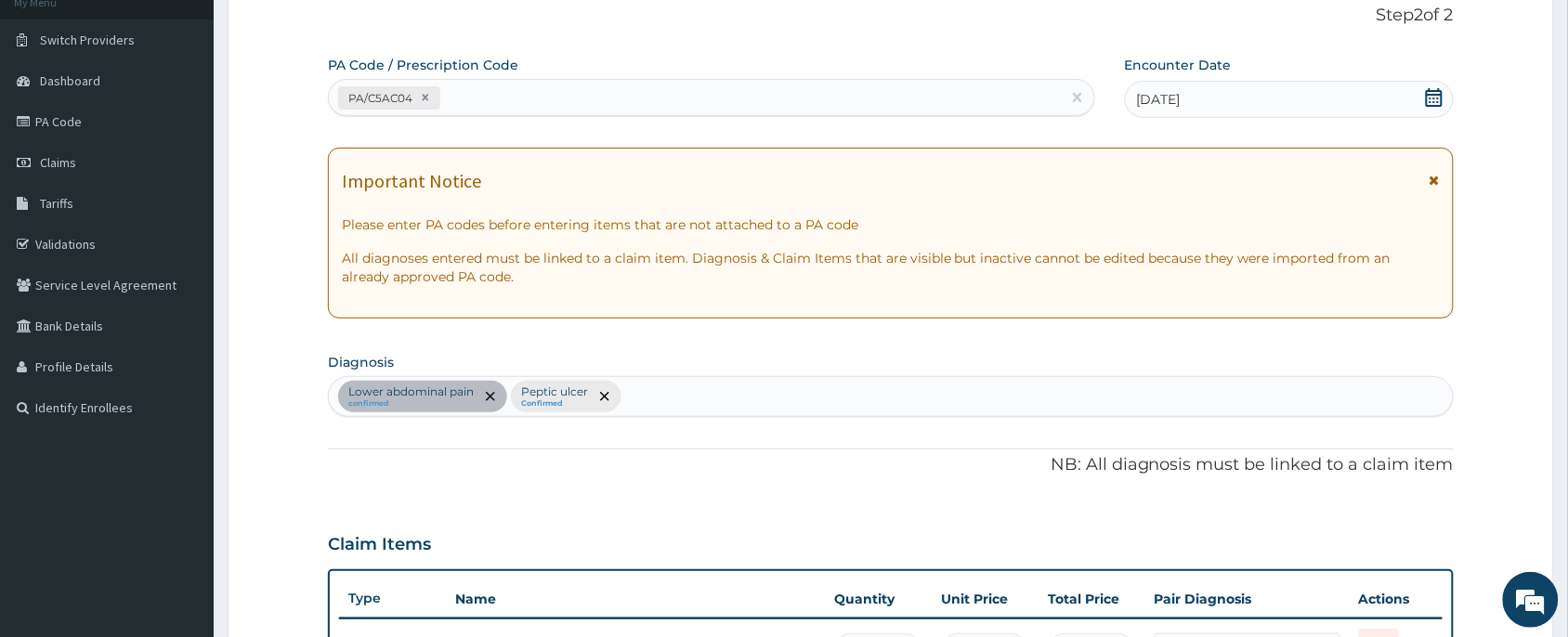
scroll to position [56, 0]
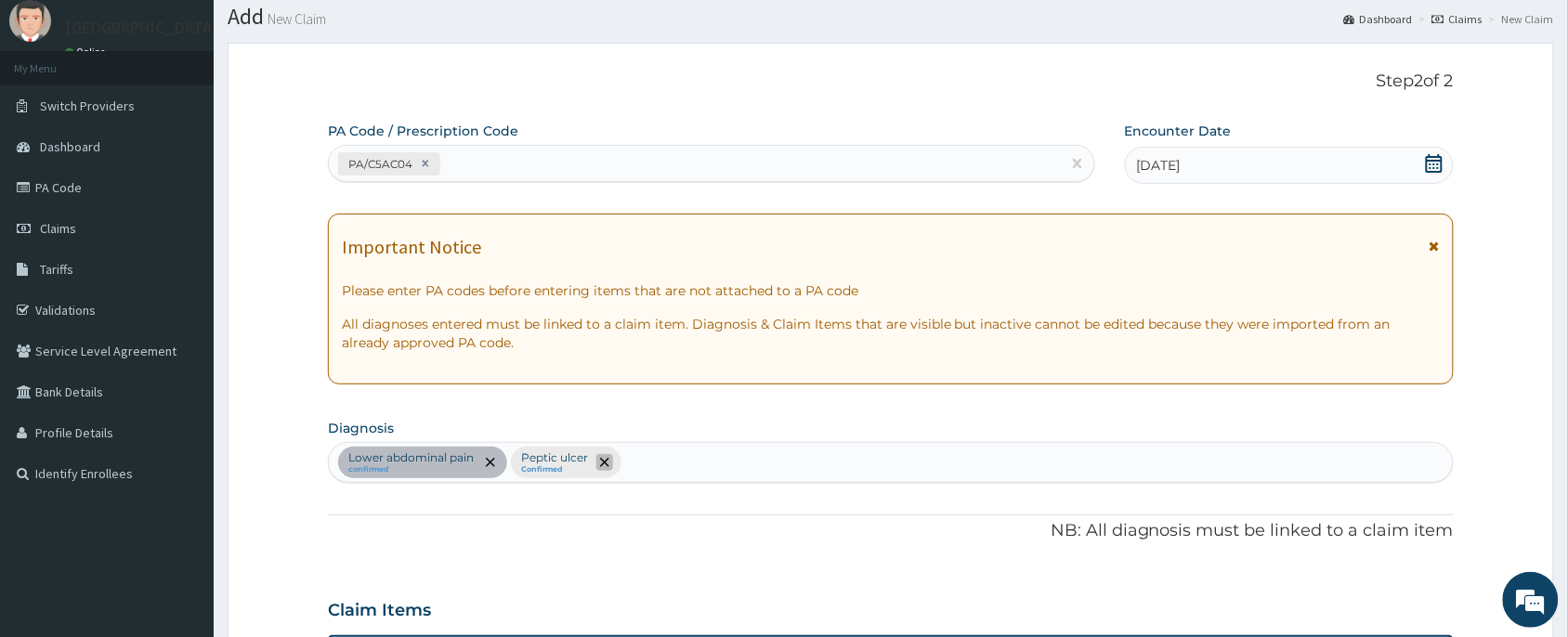
click at [601, 463] on icon "remove selection option" at bounding box center [605, 463] width 9 height 9
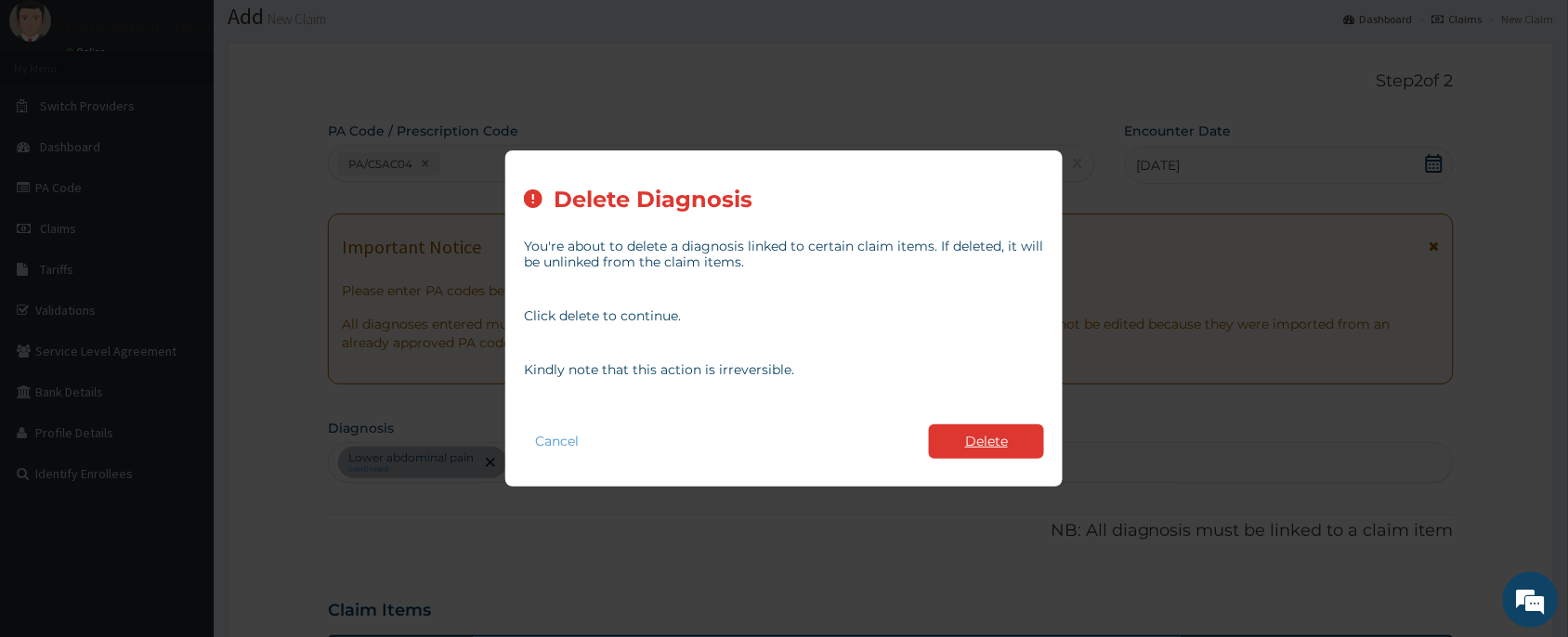
click at [1005, 437] on button "Delete" at bounding box center [986, 441] width 115 height 35
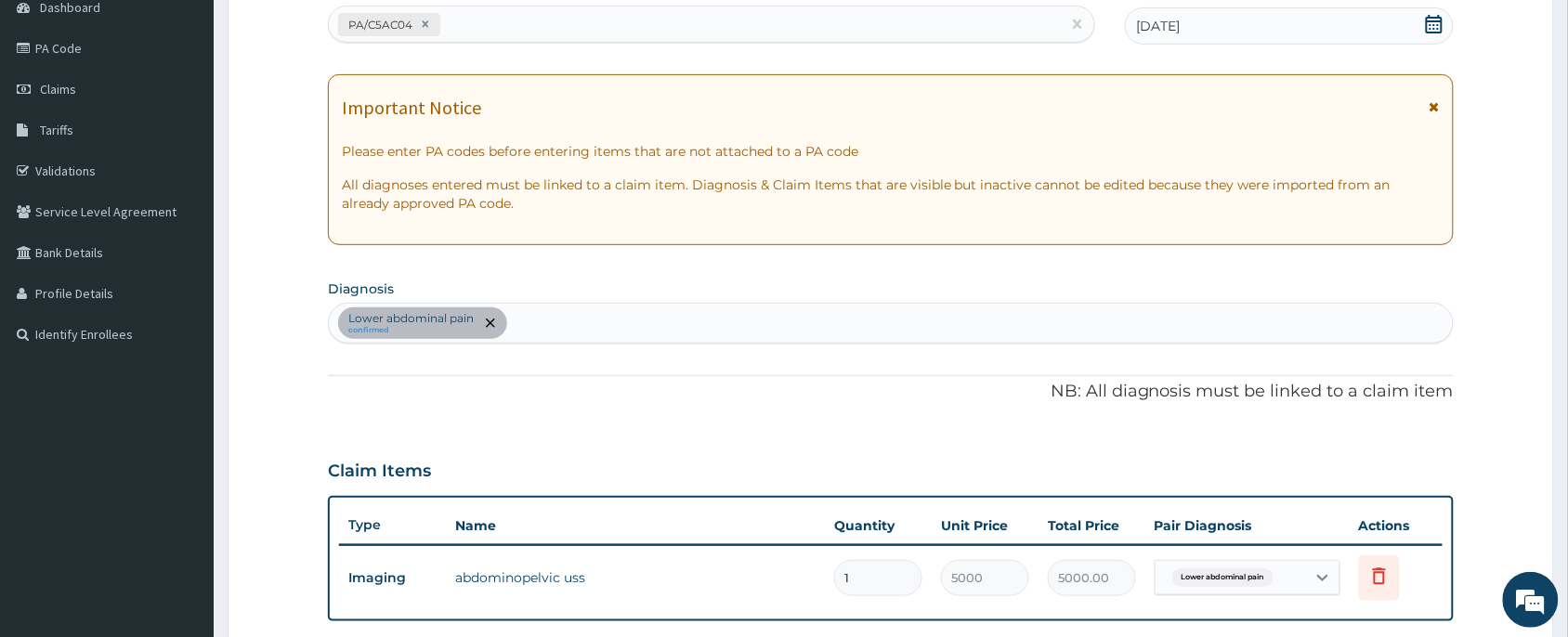
scroll to position [474, 0]
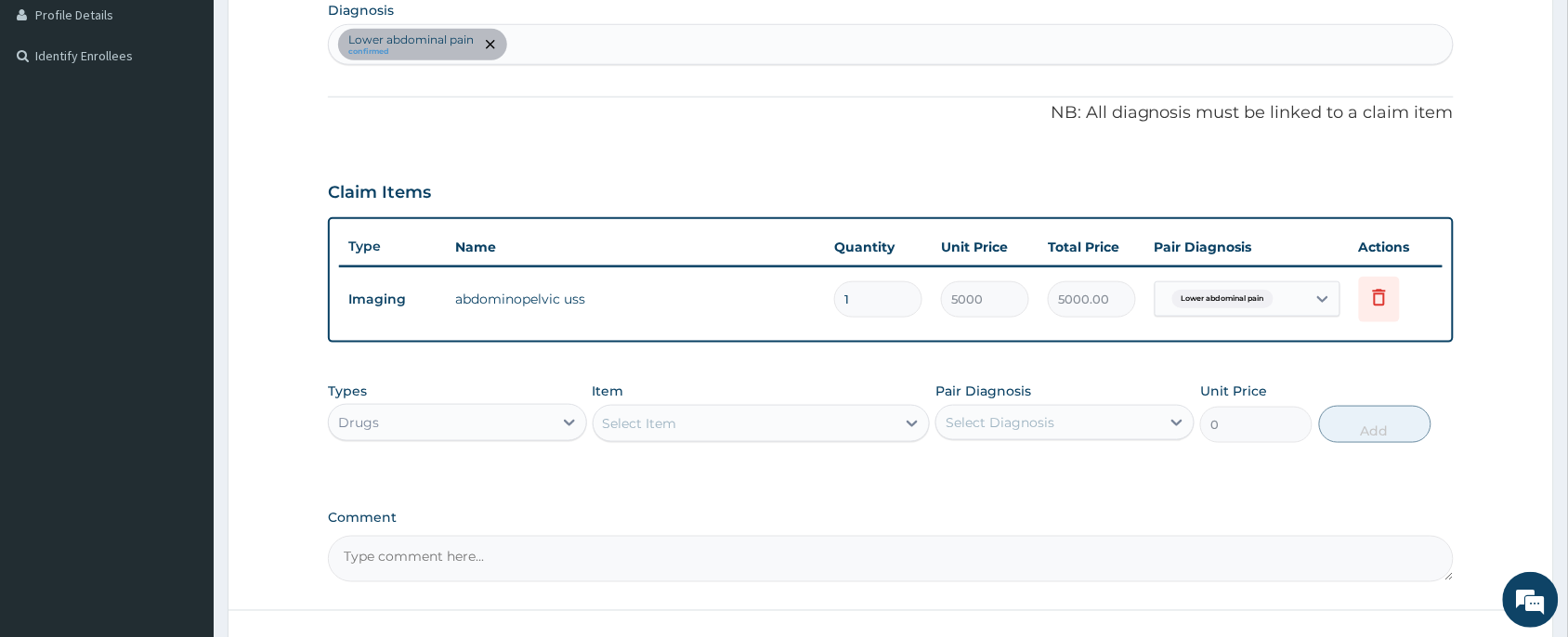
click at [707, 419] on div "Select Item" at bounding box center [745, 423] width 303 height 30
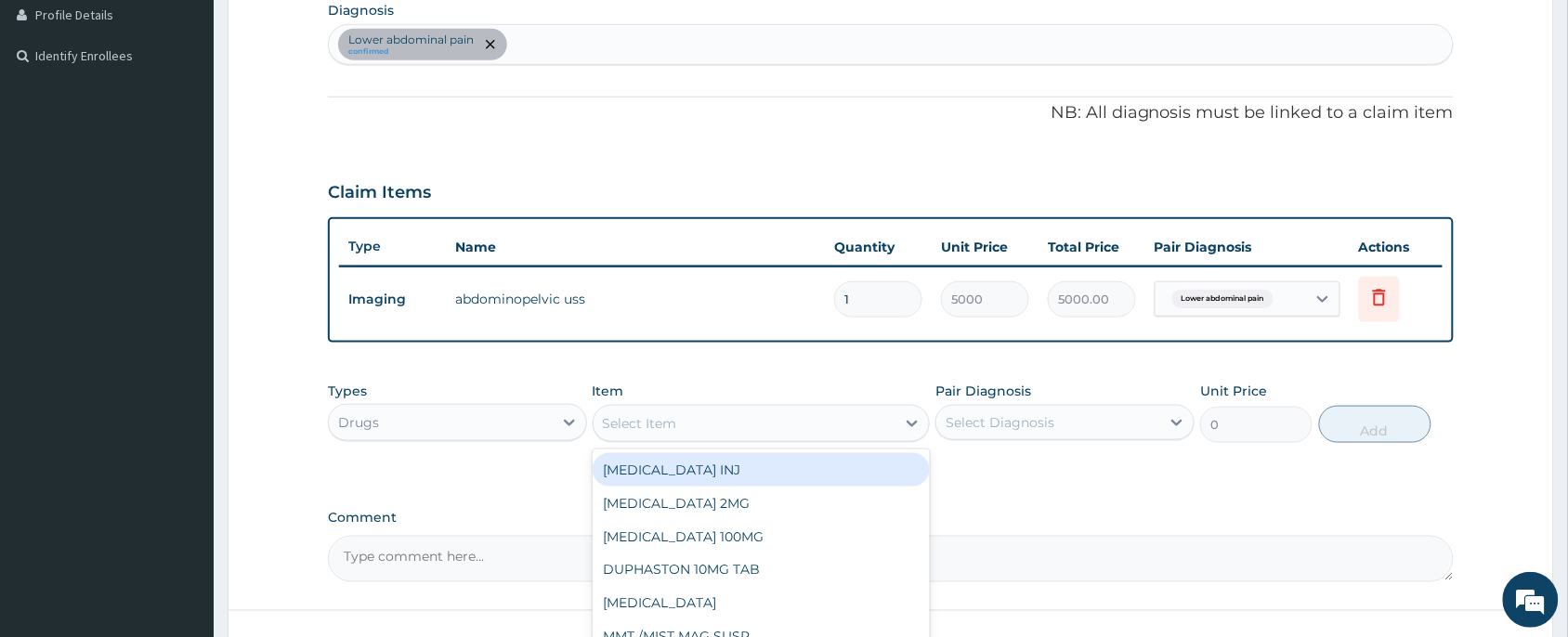
scroll to position [614, 0]
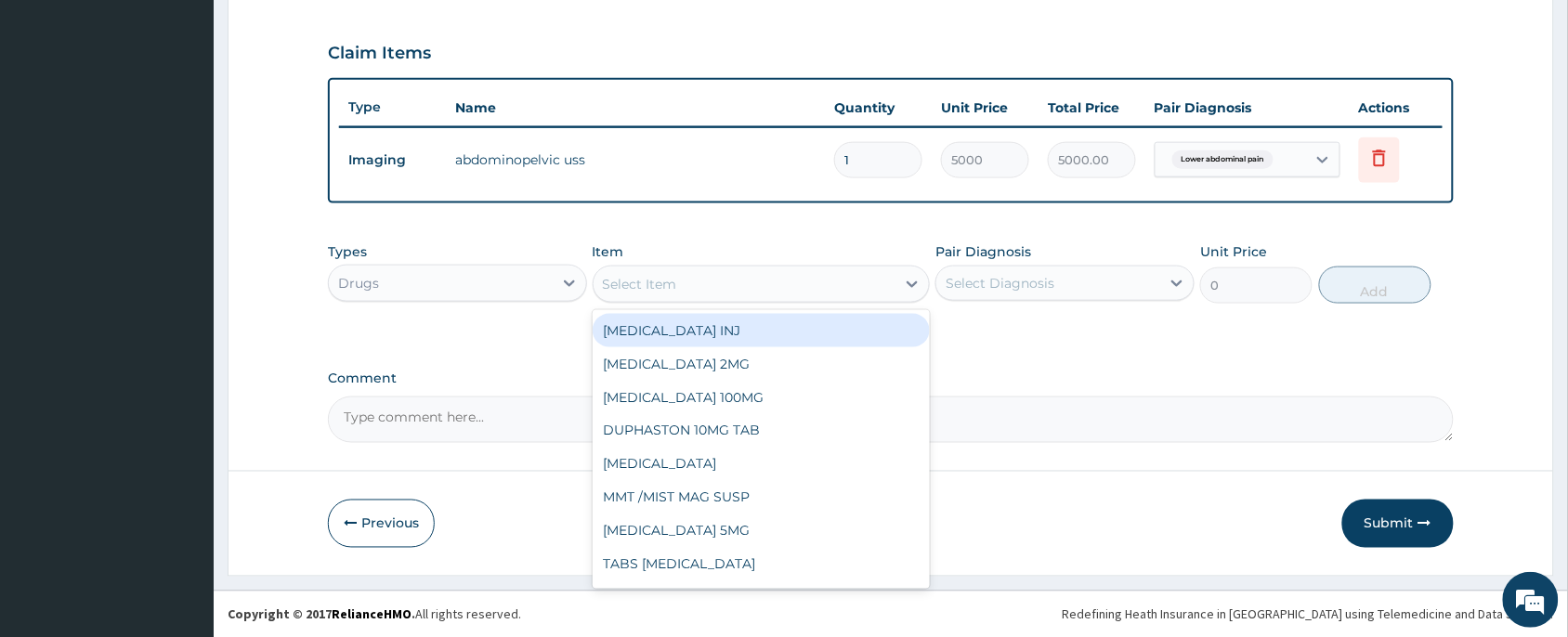
click at [448, 266] on div "Drugs" at bounding box center [457, 284] width 259 height 37
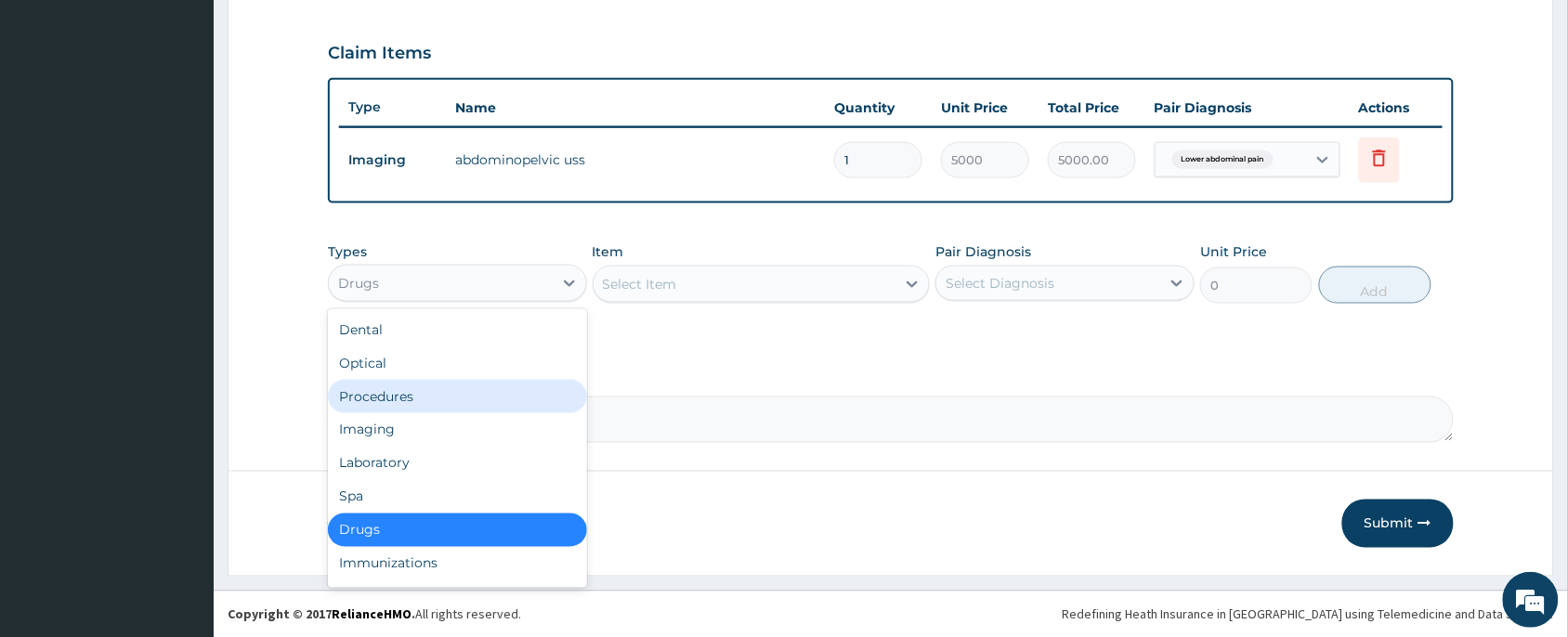
click at [386, 405] on div "Procedures" at bounding box center [457, 397] width 259 height 34
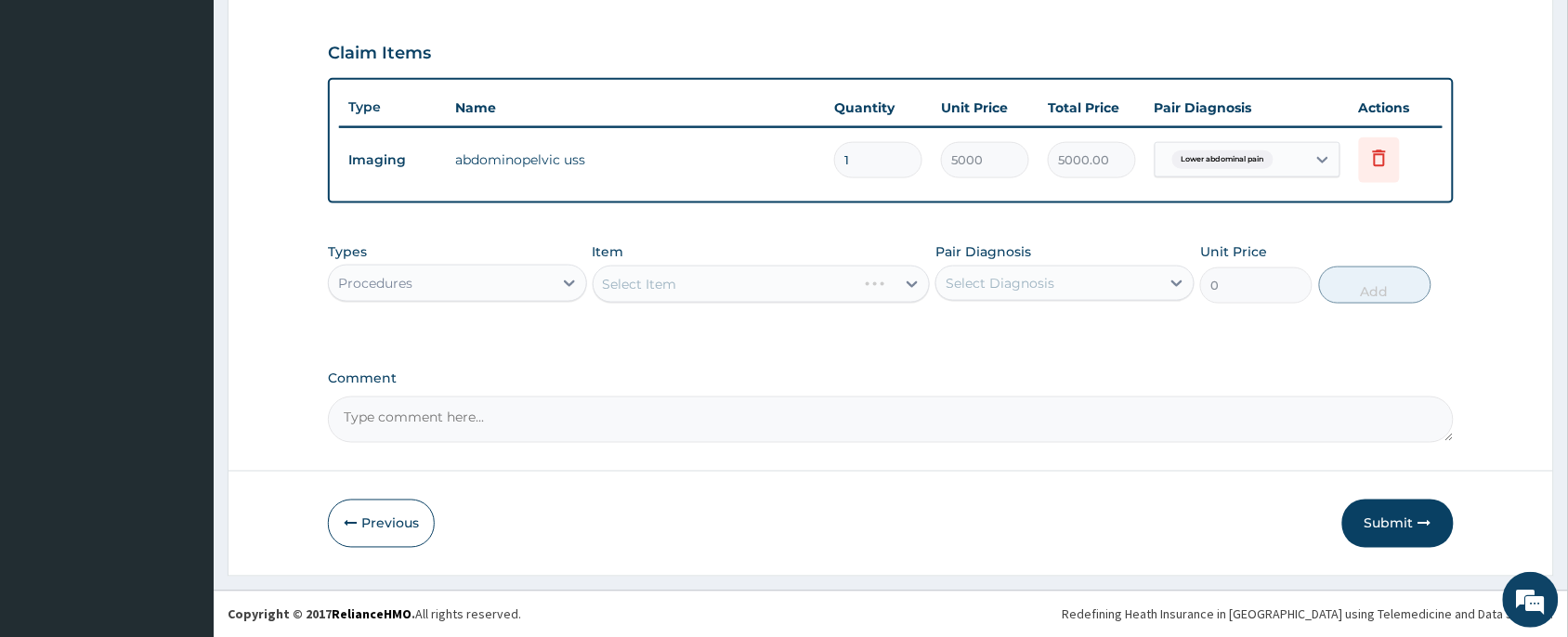
click at [688, 288] on div "Select Item" at bounding box center [762, 285] width 338 height 37
click at [772, 289] on div "Select Item" at bounding box center [745, 285] width 303 height 30
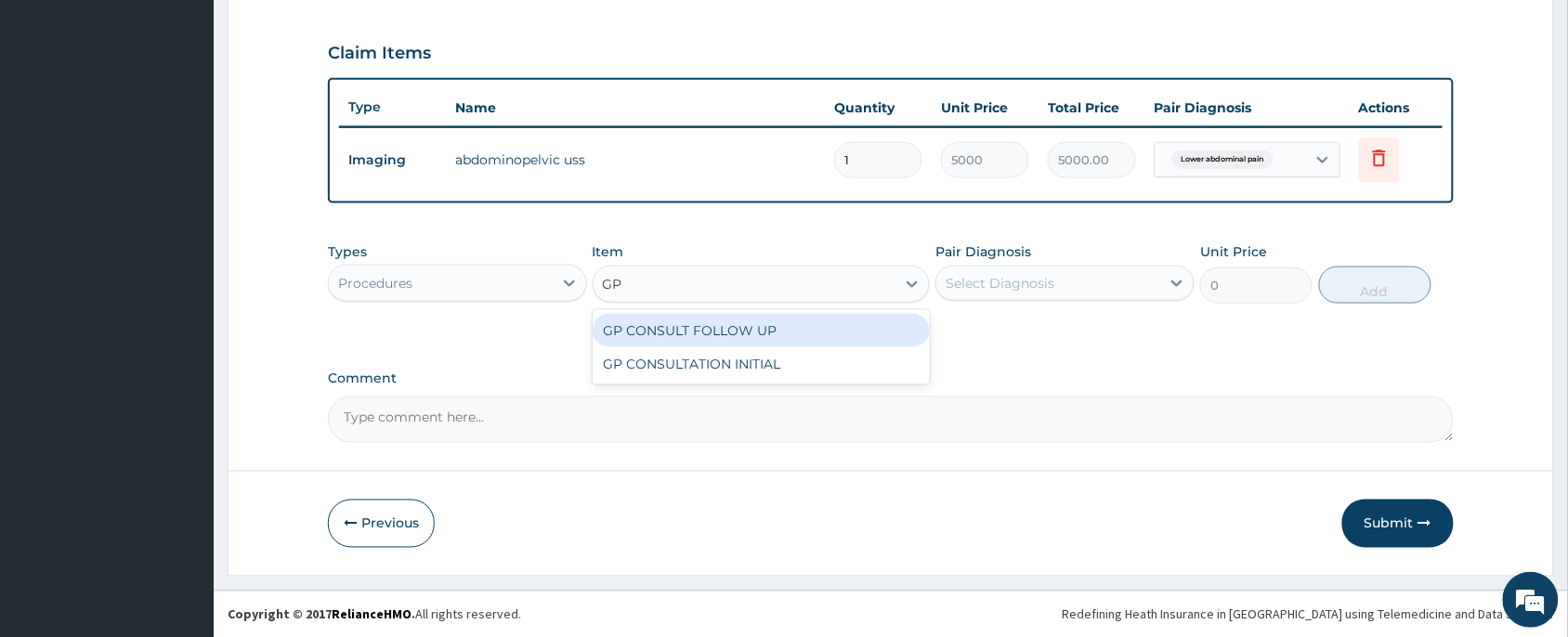
type input "GP"
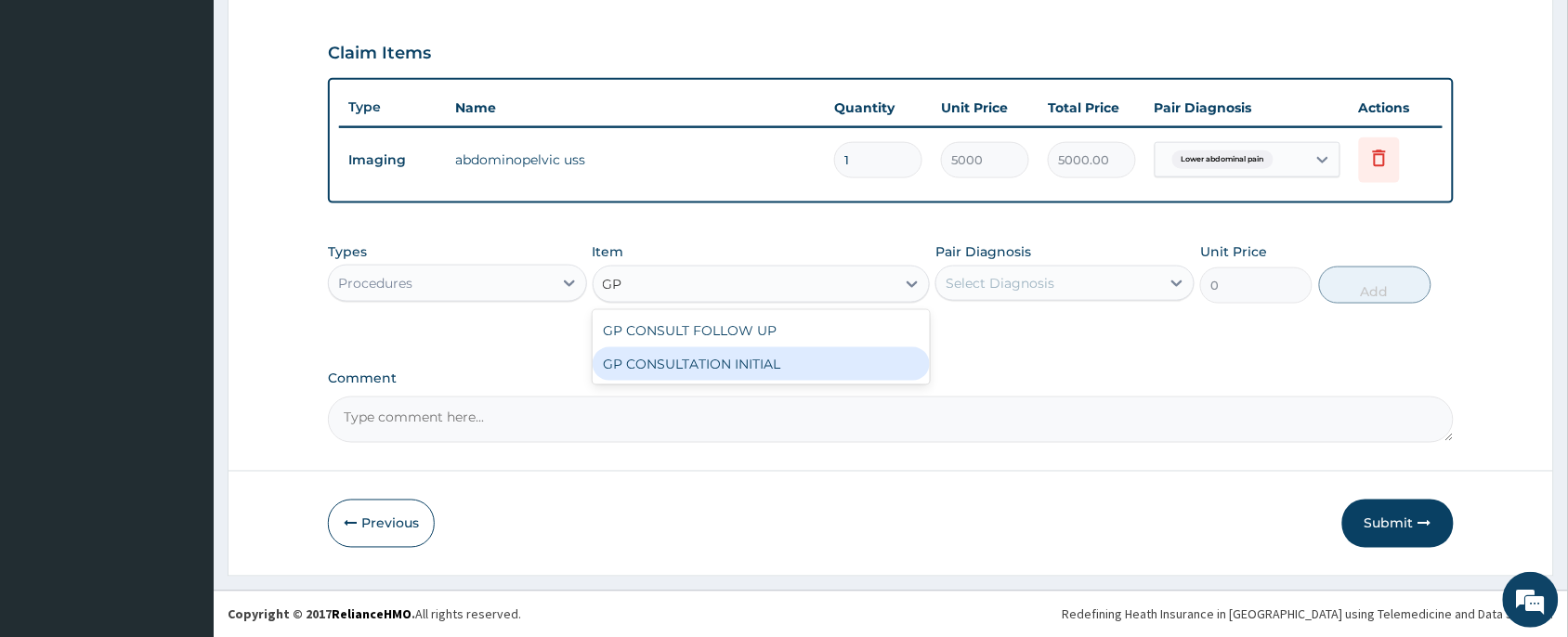
click at [747, 354] on div "GP CONSULTATION INITIAL" at bounding box center [762, 364] width 338 height 34
type input "2000"
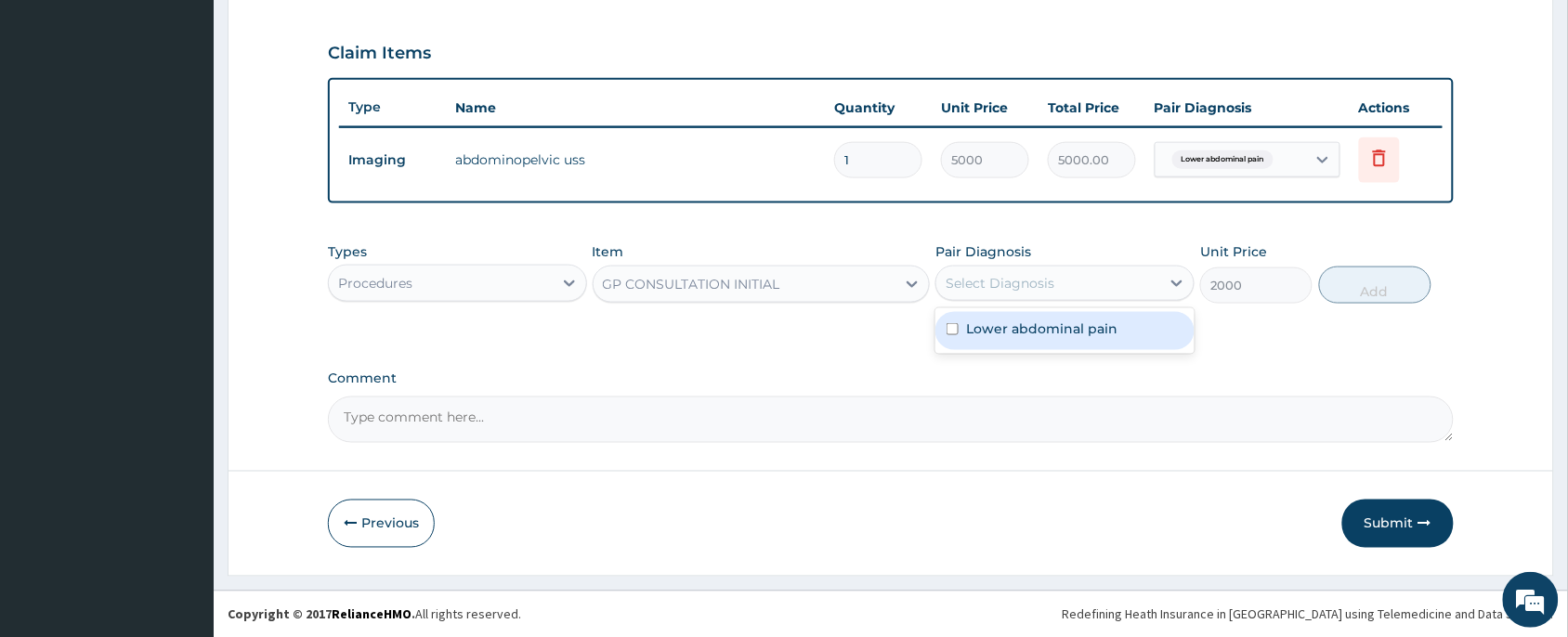
click at [1043, 288] on div "Select Diagnosis" at bounding box center [1000, 284] width 109 height 19
click at [1062, 335] on label "Lower abdominal pain" at bounding box center [1043, 329] width 152 height 19
checkbox input "true"
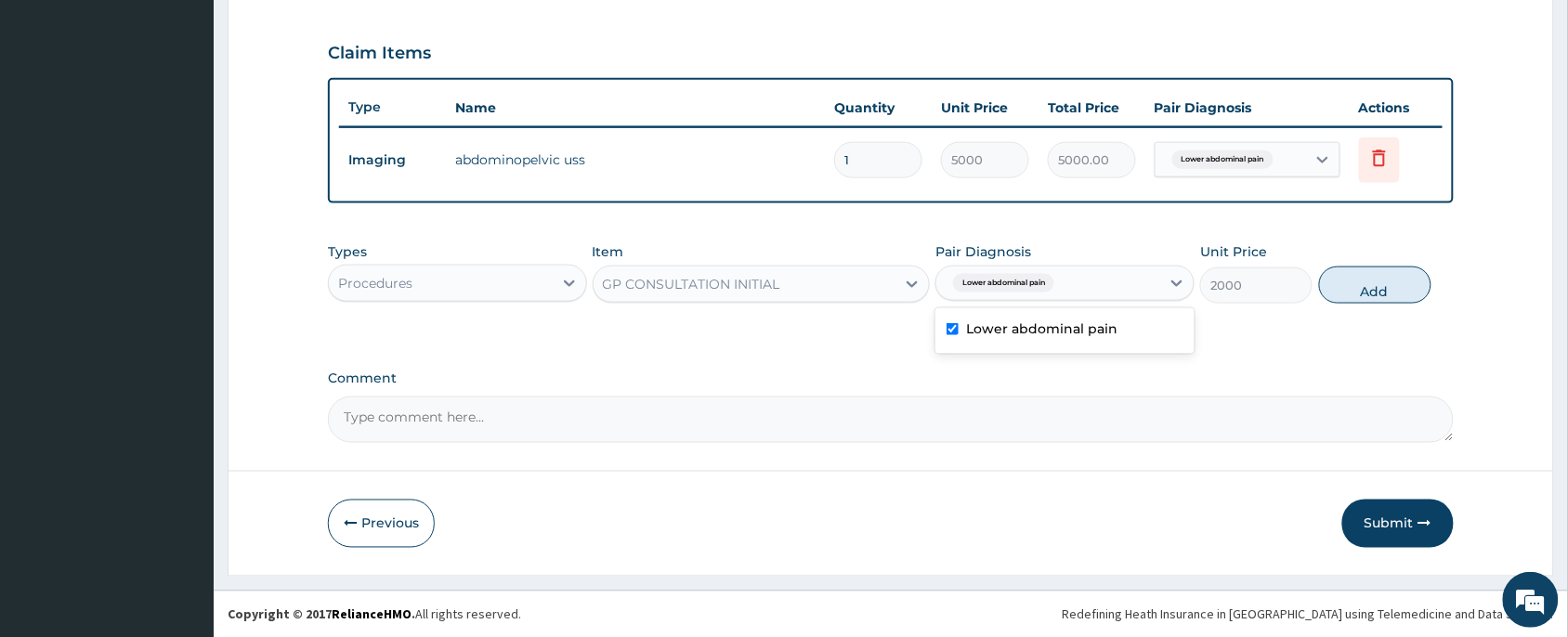
drag, startPoint x: 1328, startPoint y: 281, endPoint x: 853, endPoint y: 258, distance: 475.6
click at [1329, 281] on button "Add" at bounding box center [1376, 286] width 112 height 37
type input "0"
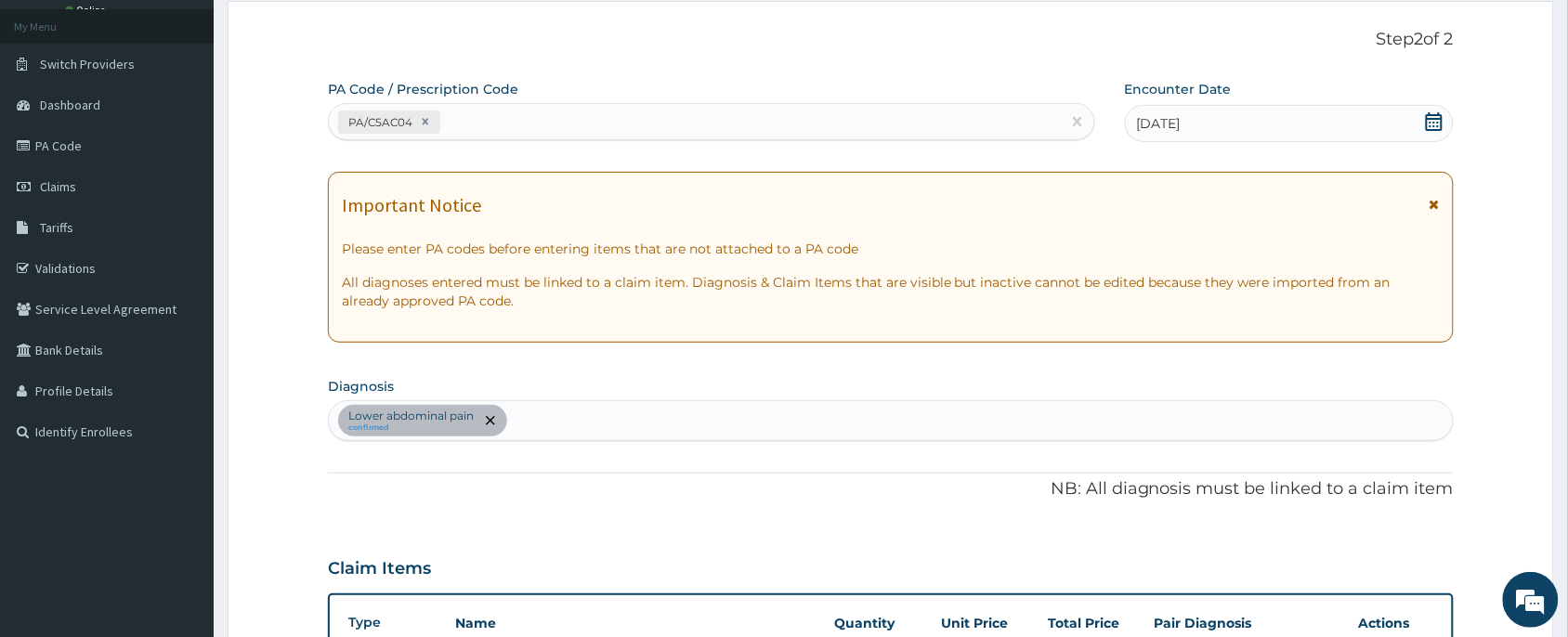
scroll to position [0, 0]
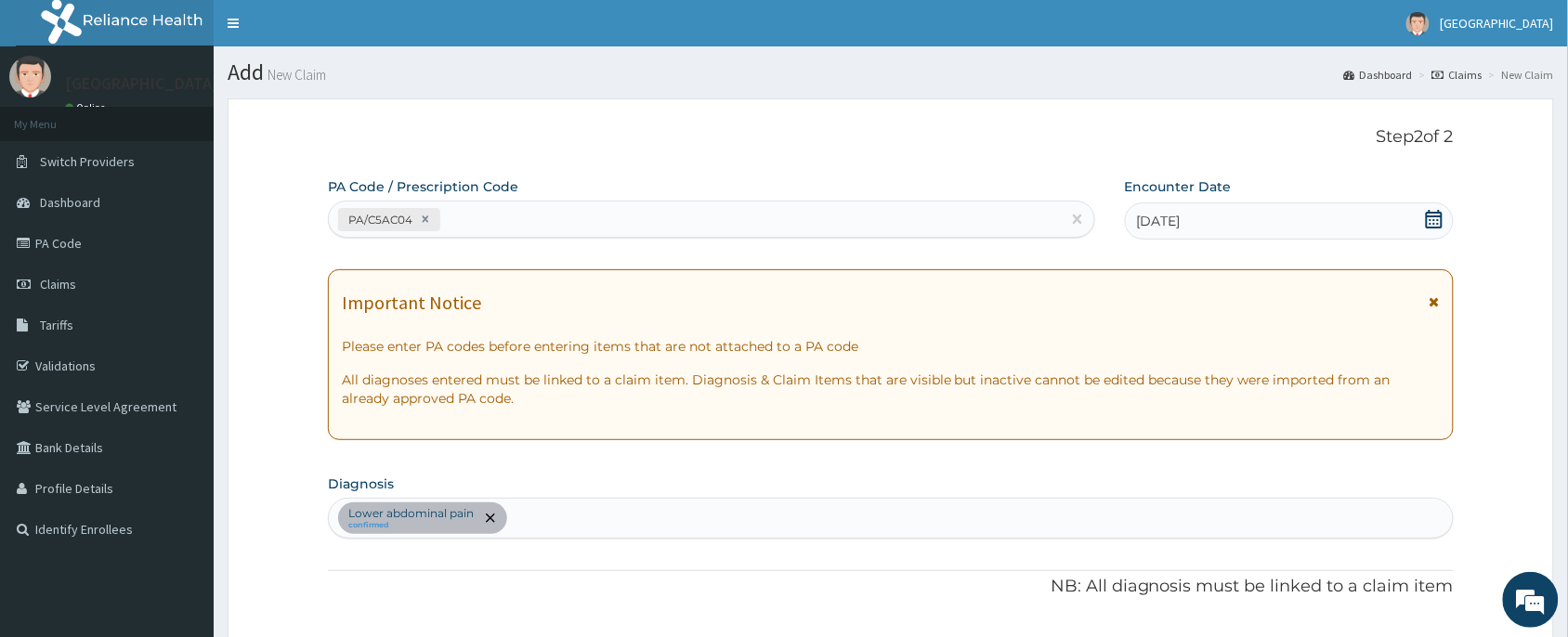
click at [560, 221] on div "PA/C5AC04" at bounding box center [695, 219] width 732 height 31
paste input "PA/B47A84"
type input "PA/B47A84"
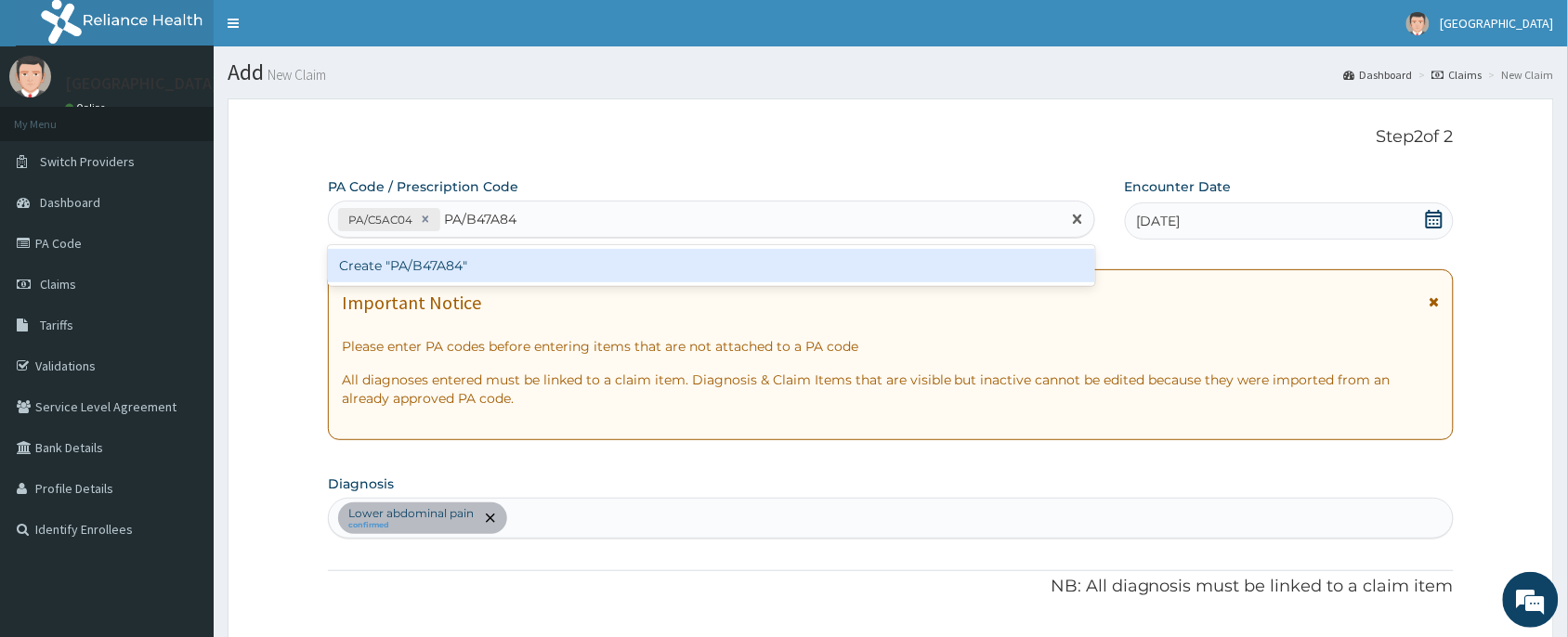
click at [507, 273] on div "Create "PA/B47A84"" at bounding box center [711, 266] width 767 height 34
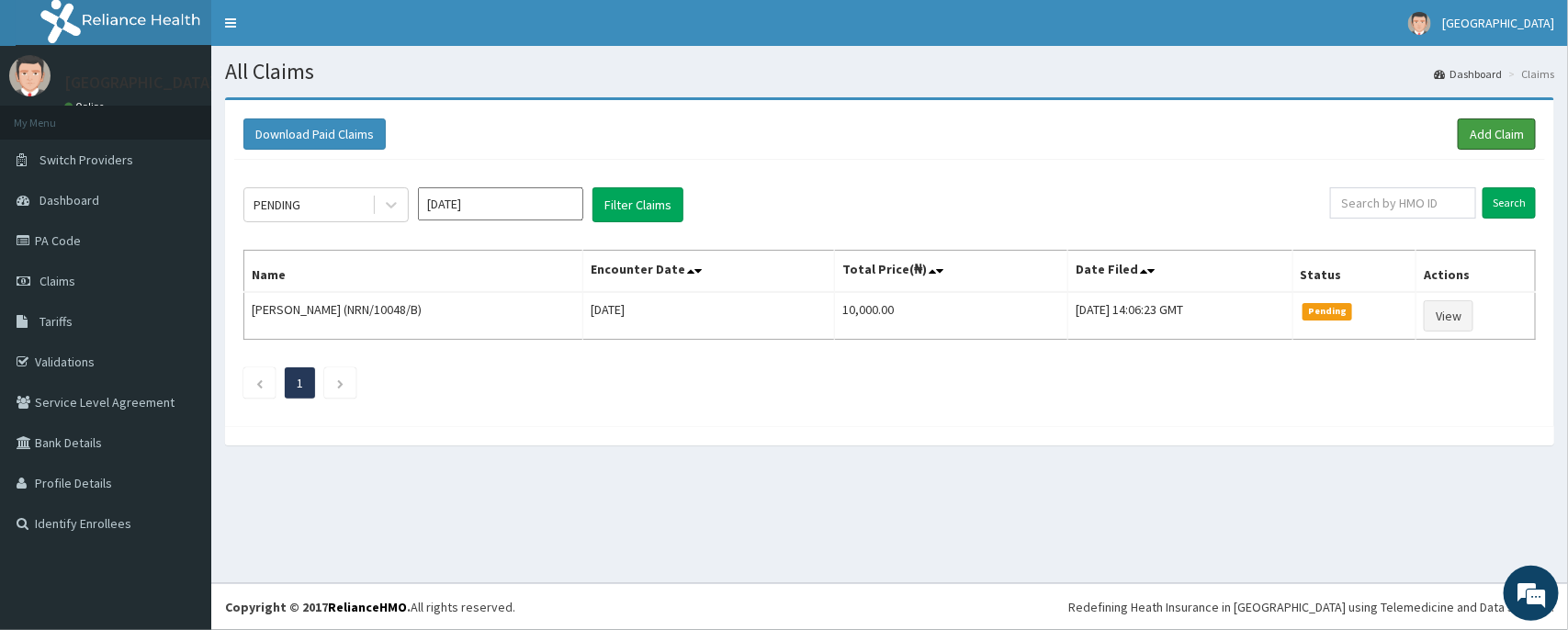
click at [1489, 144] on link "Add Claim" at bounding box center [1497, 134] width 78 height 32
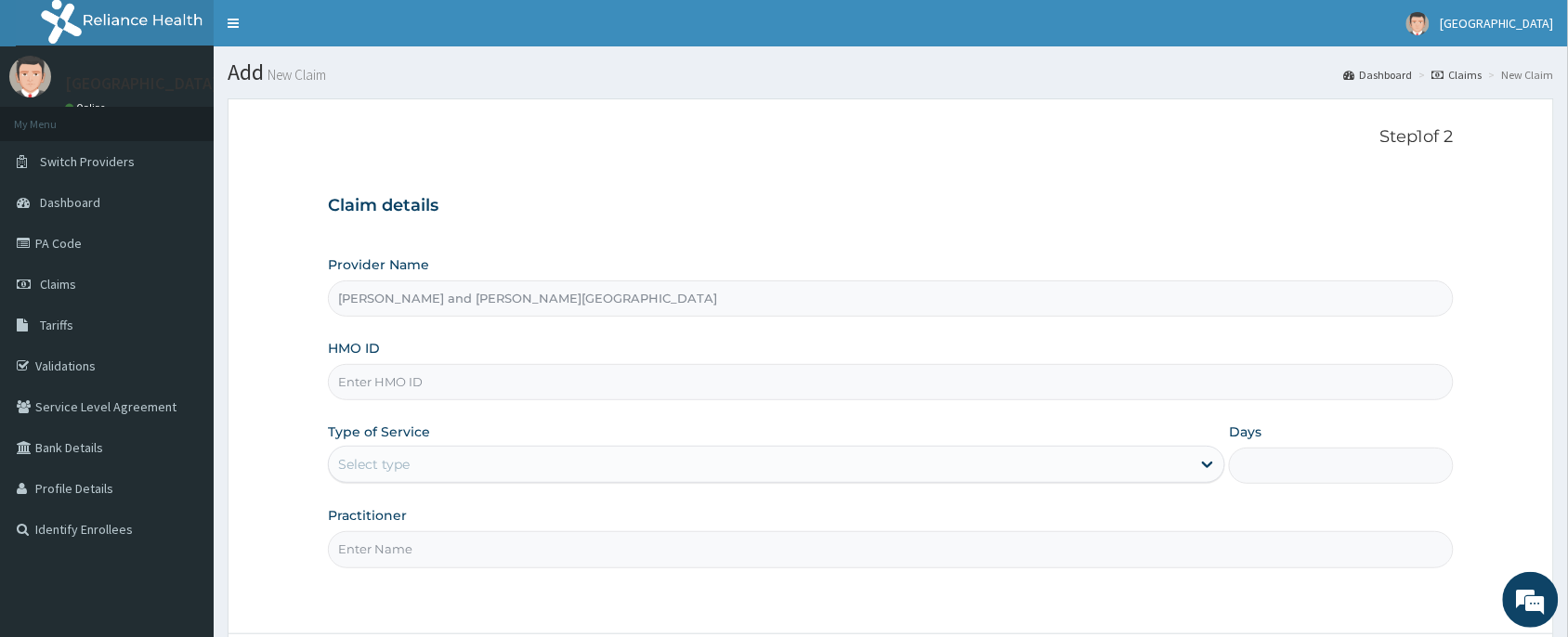
click at [434, 364] on input "HMO ID" at bounding box center [891, 382] width 1126 height 37
paste input "NIO/10001/A"
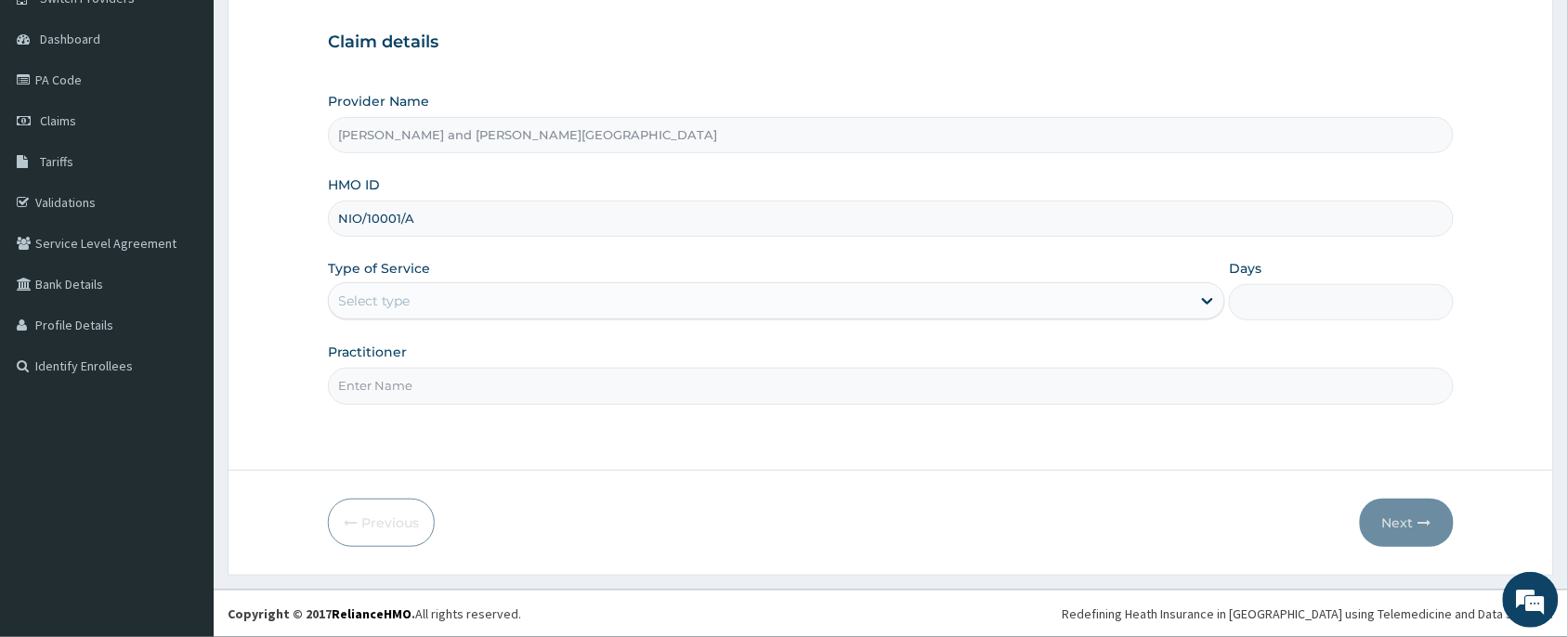
type input "NIO/10001/A"
drag, startPoint x: 406, startPoint y: 272, endPoint x: 383, endPoint y: 304, distance: 39.4
click at [405, 274] on label "Type of Service" at bounding box center [378, 269] width 102 height 19
click at [383, 304] on div "Select type" at bounding box center [374, 301] width 71 height 19
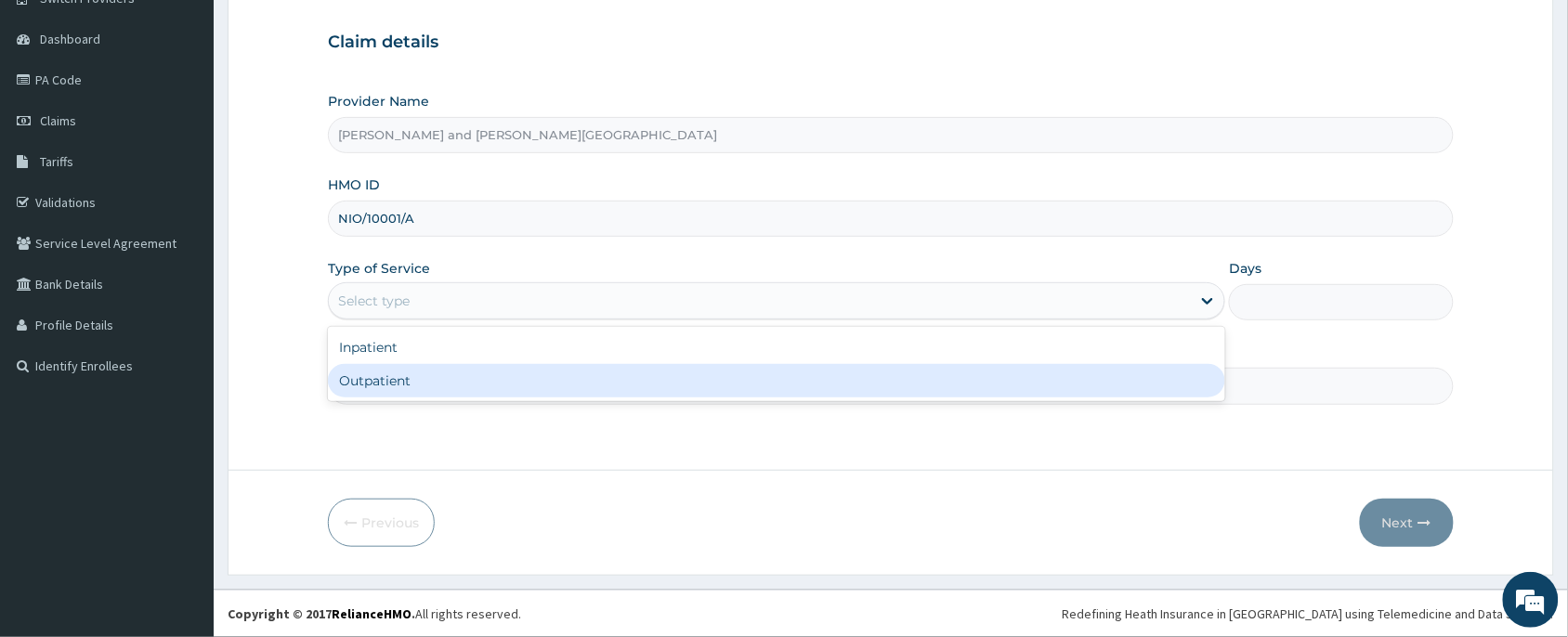
click at [397, 378] on div "Outpatient" at bounding box center [777, 381] width 897 height 34
type input "1"
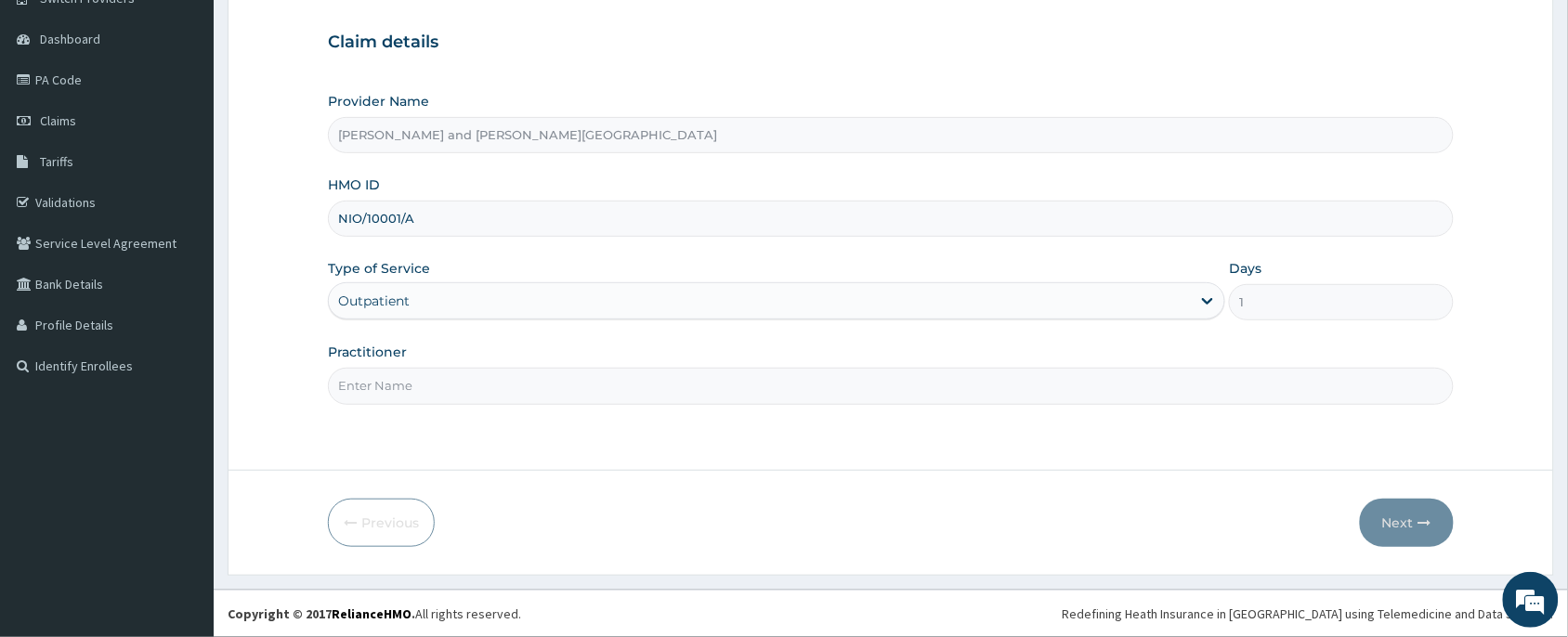
click at [398, 384] on input "Practitioner" at bounding box center [891, 386] width 1126 height 37
type input "[PERSON_NAME]"
click at [925, 548] on form "Step 1 of 2 Claim details Provider Name [PERSON_NAME] and [PERSON_NAME] Medical…" at bounding box center [891, 256] width 1326 height 641
click at [1390, 531] on button "Next" at bounding box center [1407, 524] width 94 height 49
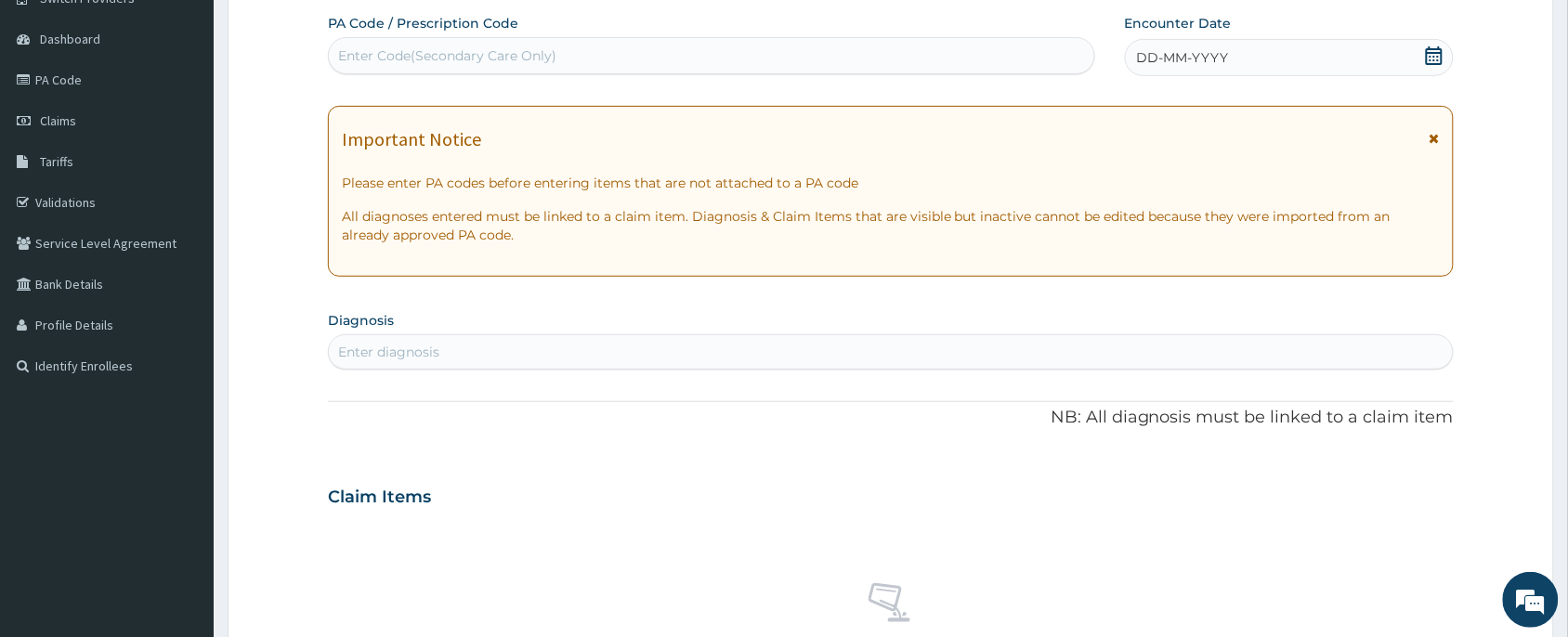
click at [513, 52] on div "Enter Code(Secondary Care Only)" at bounding box center [447, 56] width 218 height 19
drag, startPoint x: 513, startPoint y: 52, endPoint x: 372, endPoint y: 66, distance: 141.7
click at [372, 66] on div "Enter Code(Secondary Care Only)" at bounding box center [711, 56] width 765 height 30
paste input "PA/B47A84"
type input "PA/B47A84"
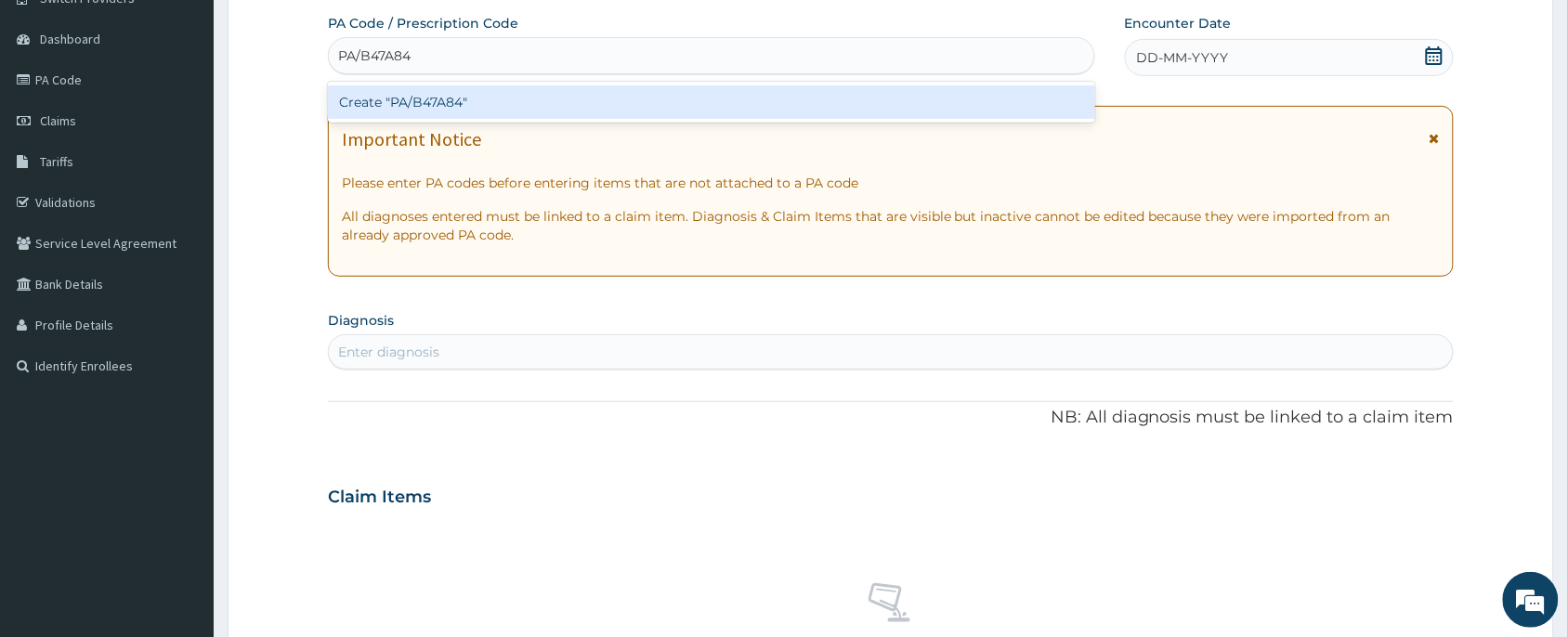
click at [401, 91] on div "Create "PA/B47A84"" at bounding box center [711, 102] width 767 height 34
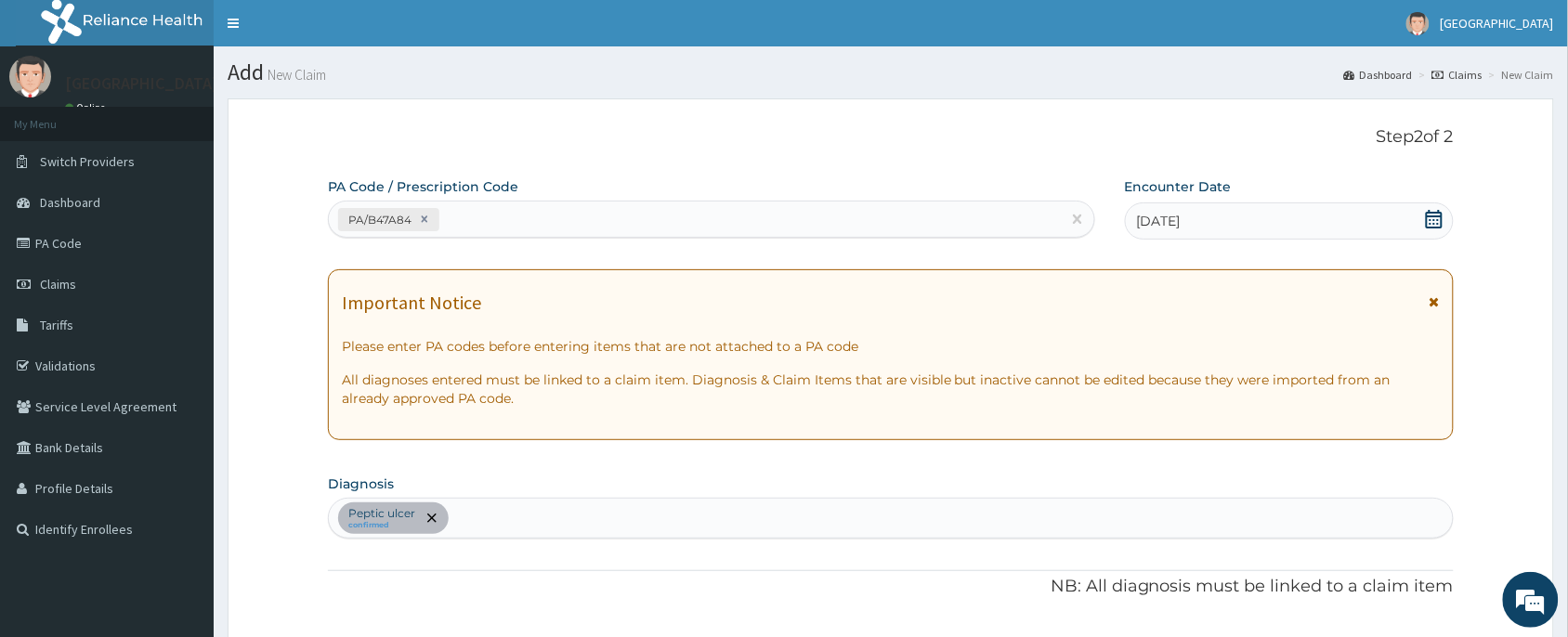
click at [554, 220] on div "PA/B47A84" at bounding box center [695, 219] width 732 height 31
paste input "PA/C5AC04"
type input "PA/C5AC04"
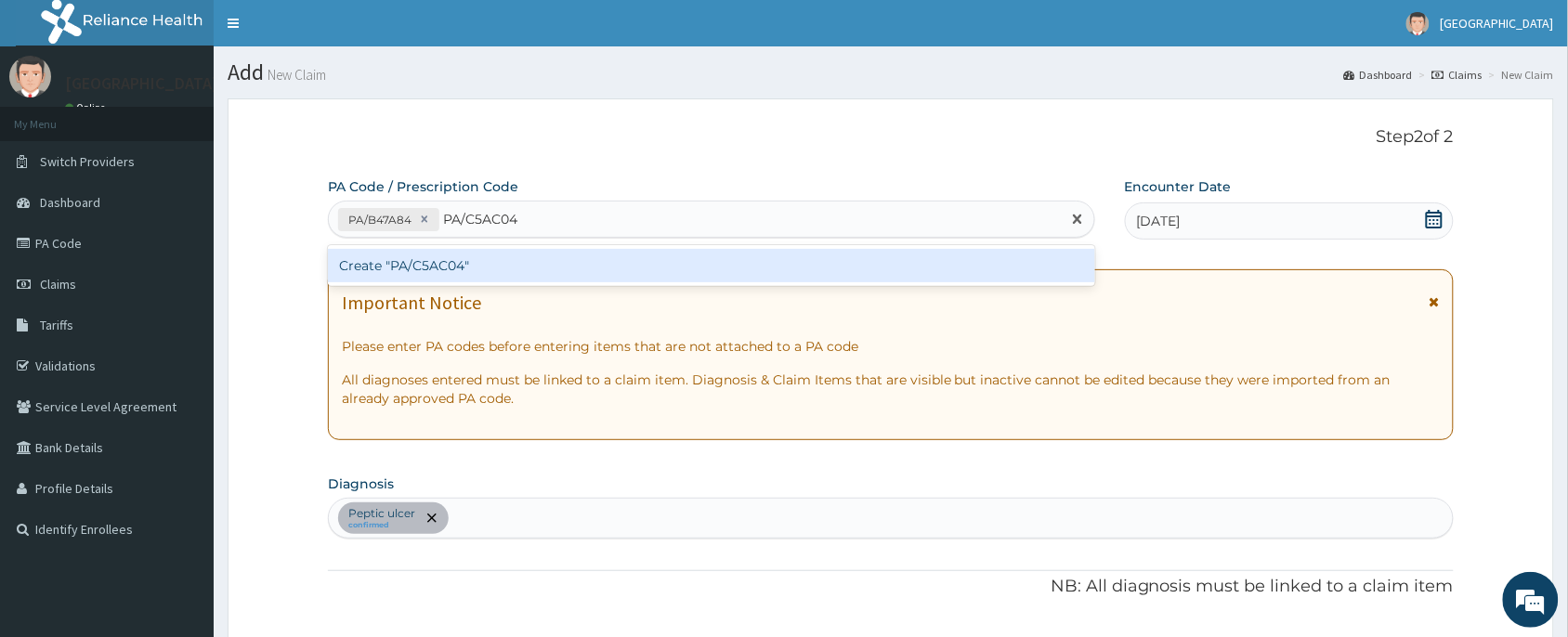
click at [520, 270] on div "Create "PA/C5AC04"" at bounding box center [711, 266] width 767 height 34
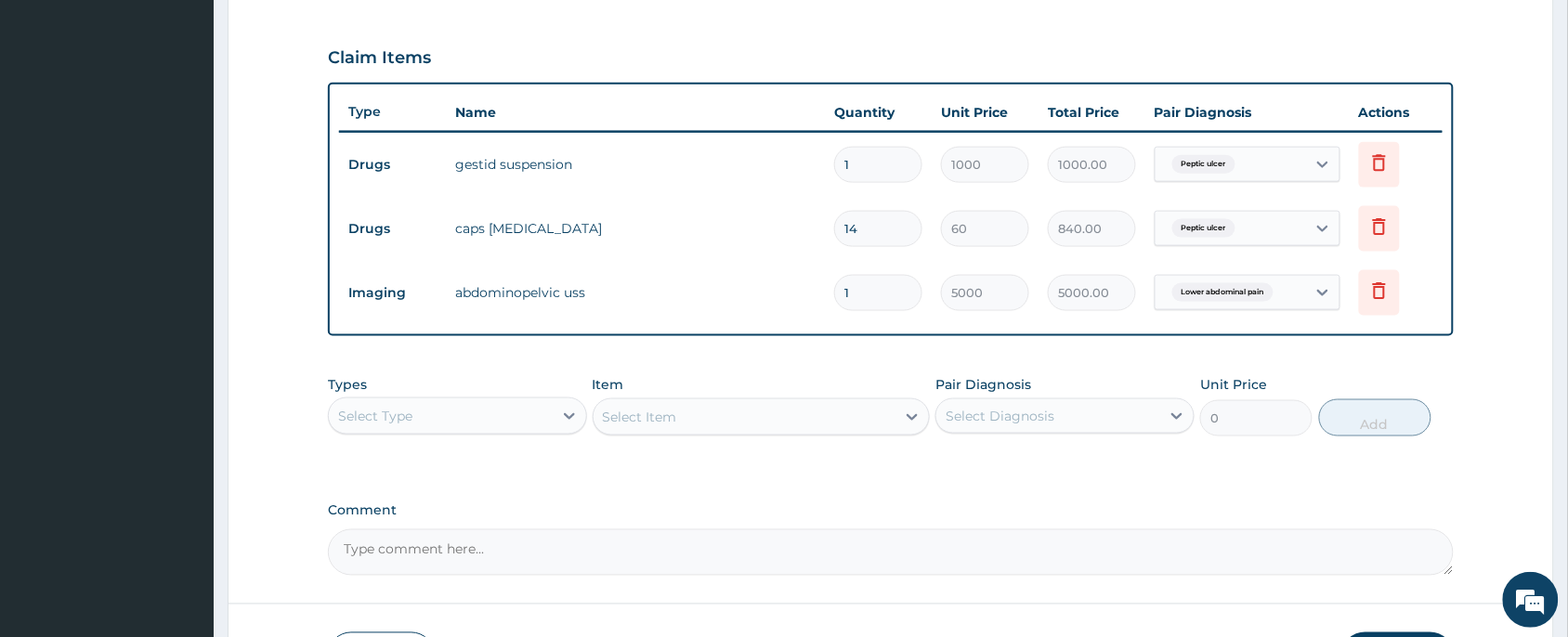
scroll to position [742, 0]
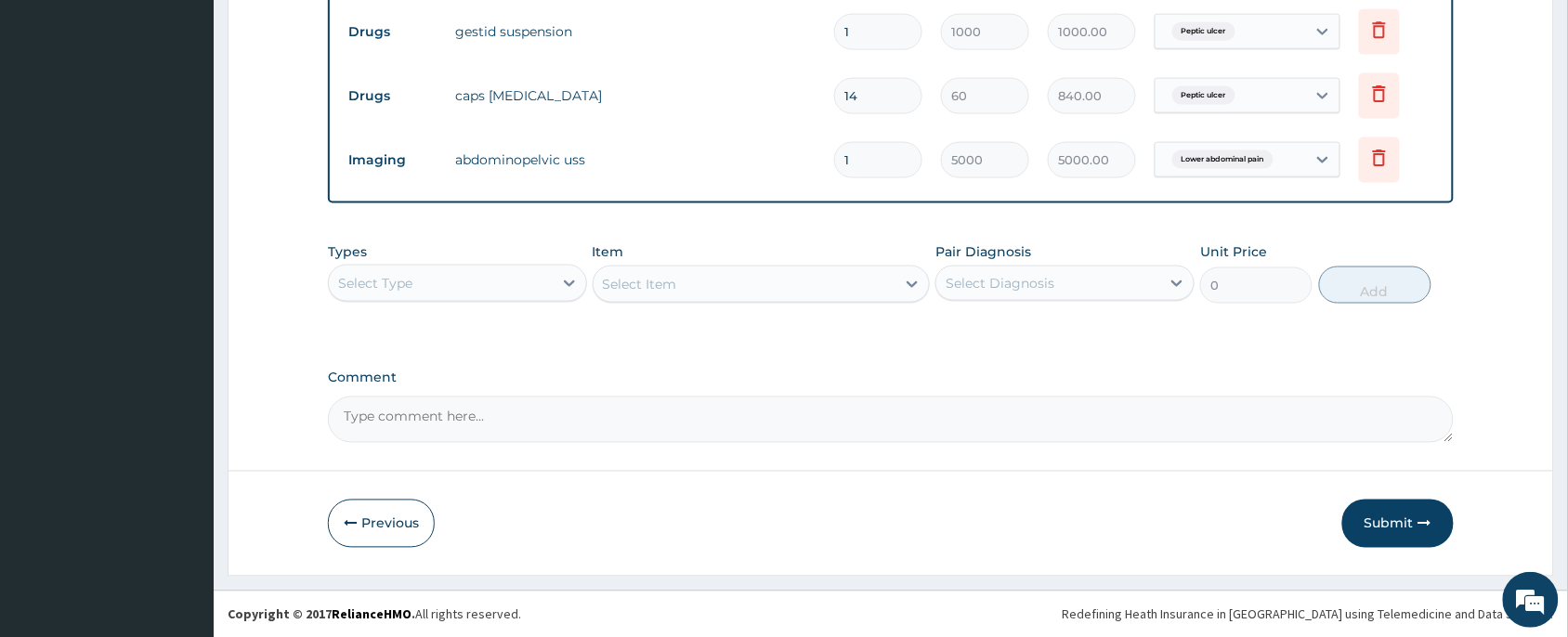
click at [449, 273] on div "Select Type" at bounding box center [440, 284] width 224 height 30
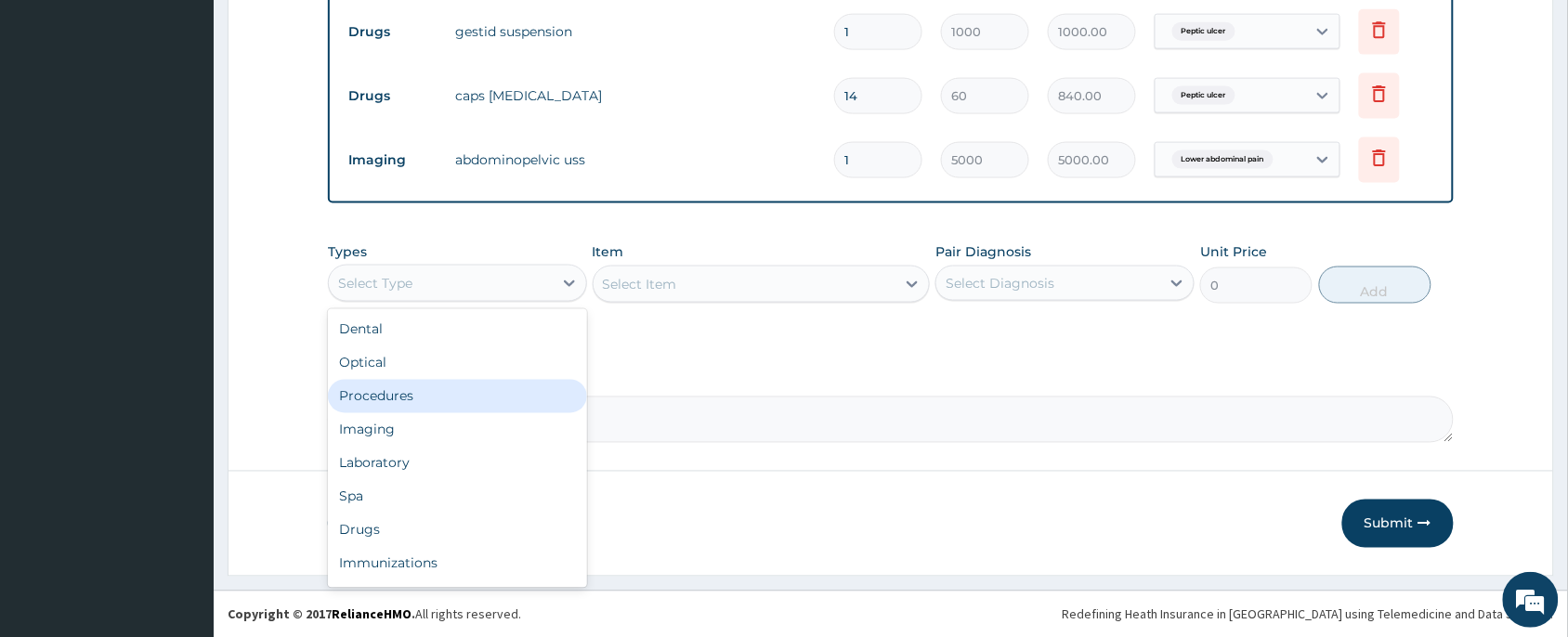
scroll to position [62, 0]
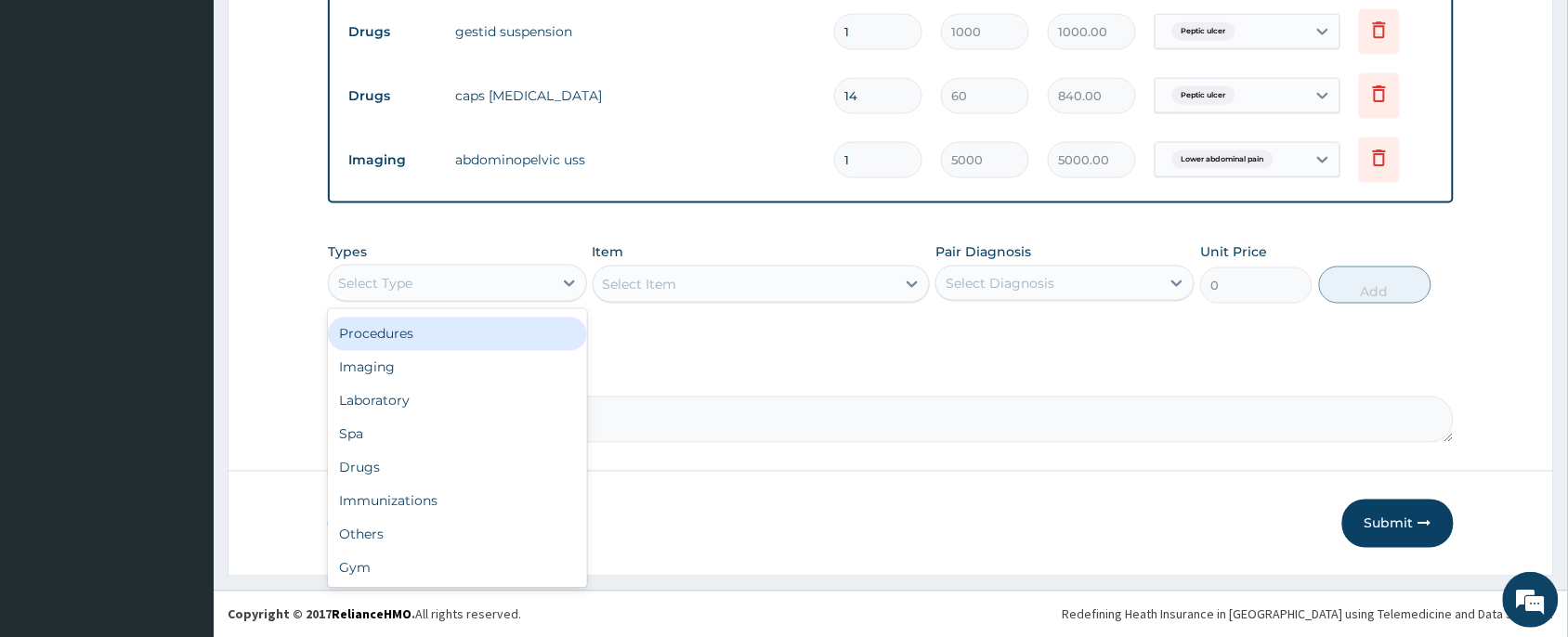
click at [414, 334] on div "Procedures" at bounding box center [457, 334] width 259 height 34
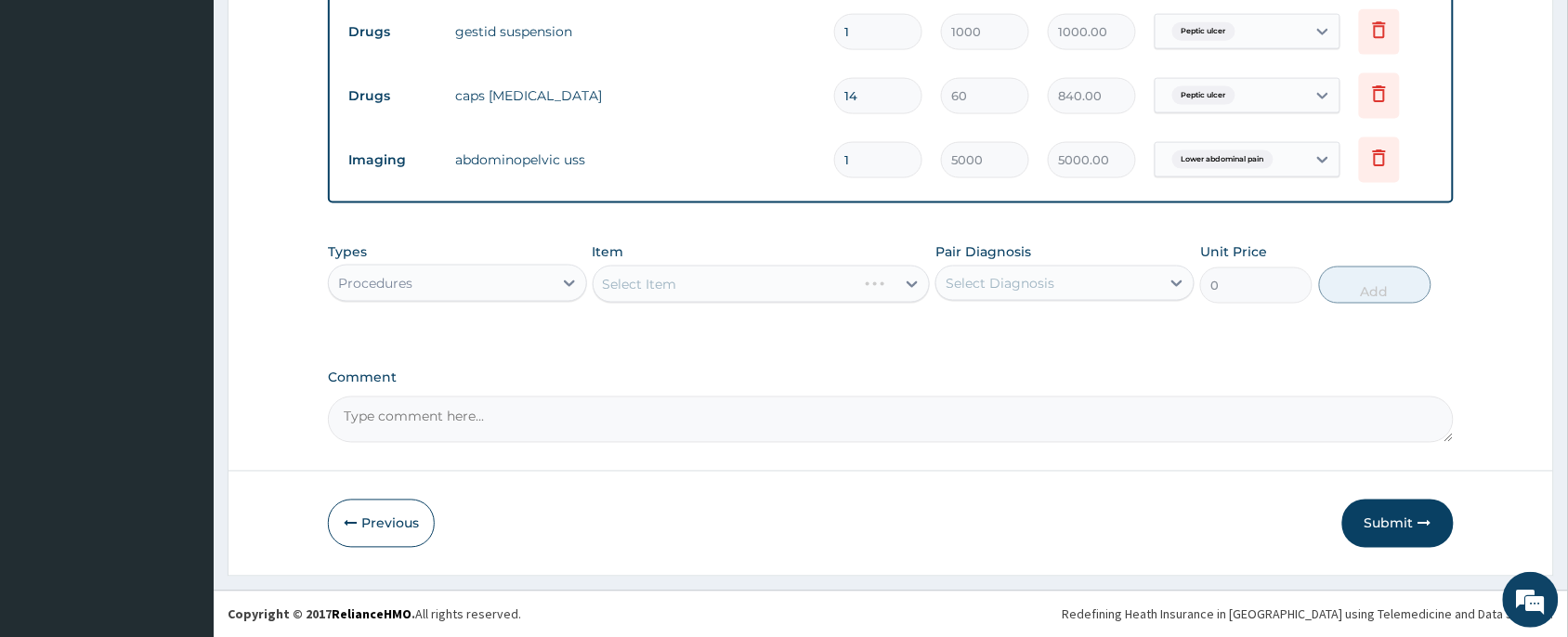
click at [745, 289] on div "Select Item" at bounding box center [762, 285] width 338 height 37
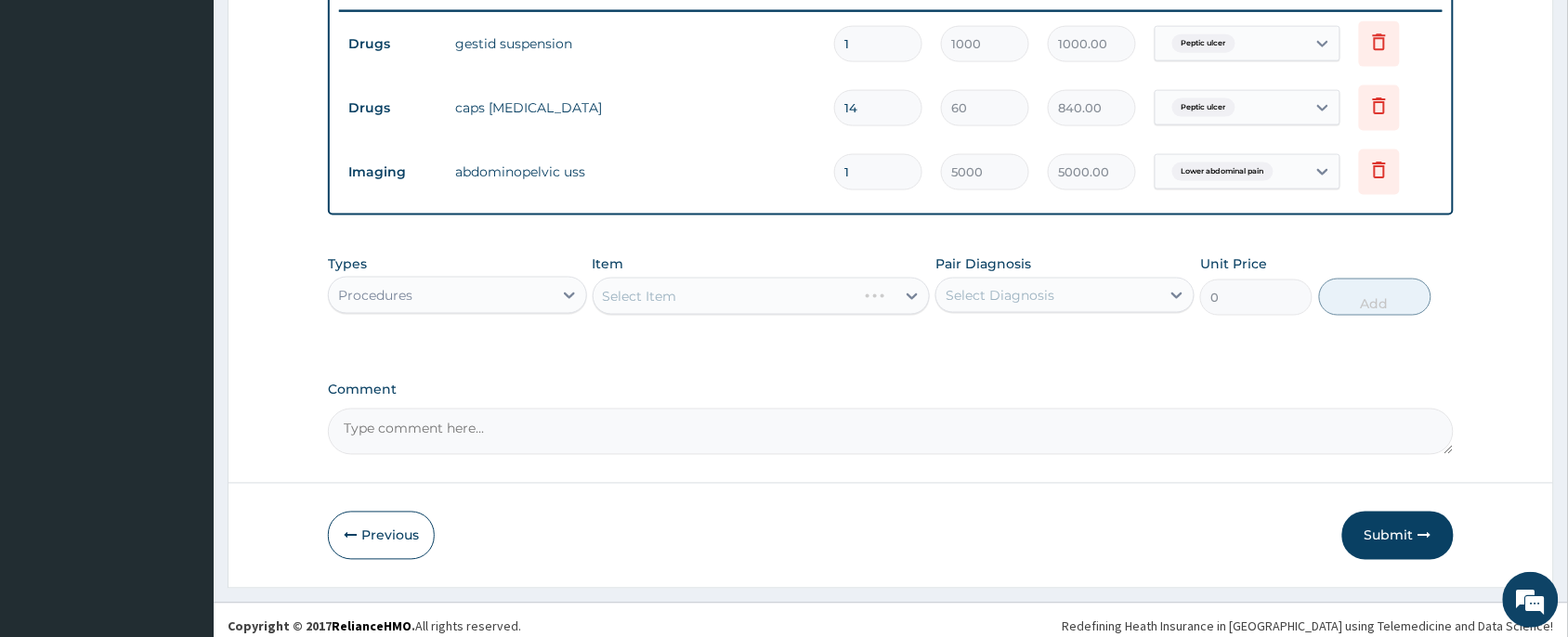
scroll to position [742, 0]
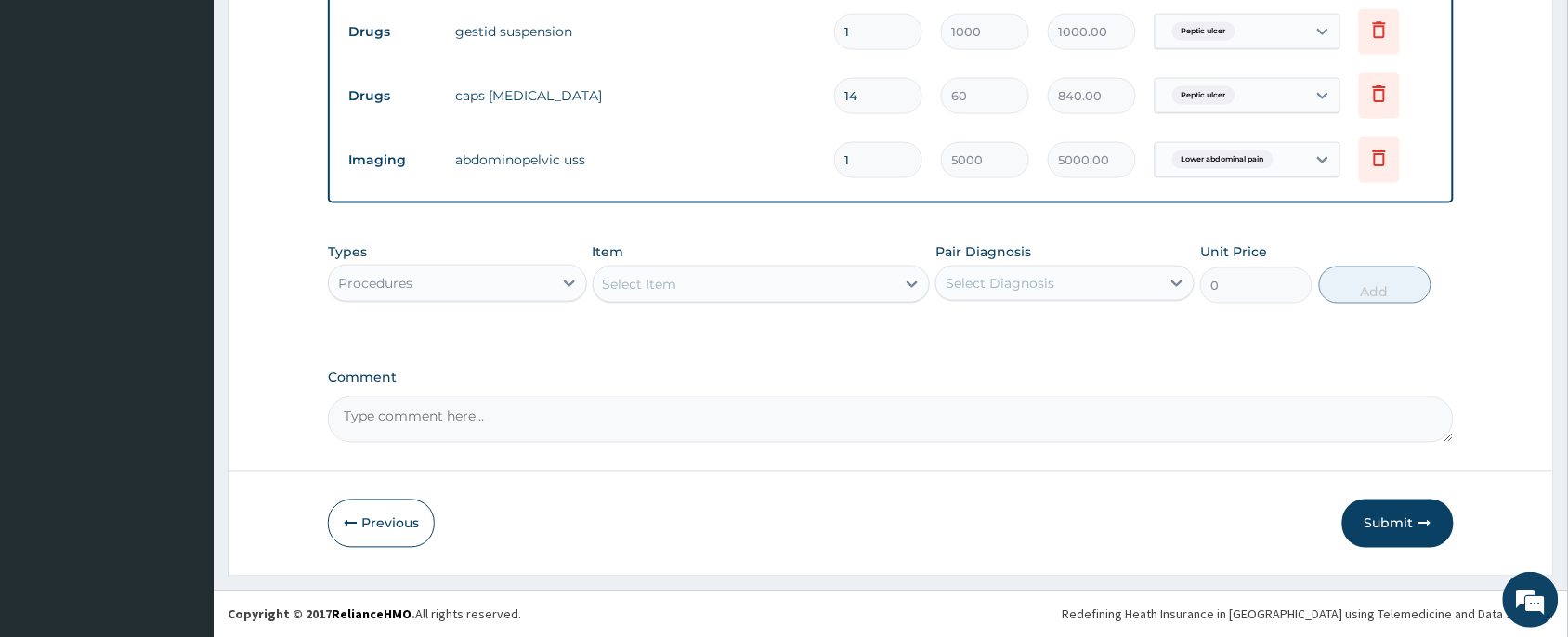
click at [704, 293] on div "Select Item" at bounding box center [745, 285] width 303 height 30
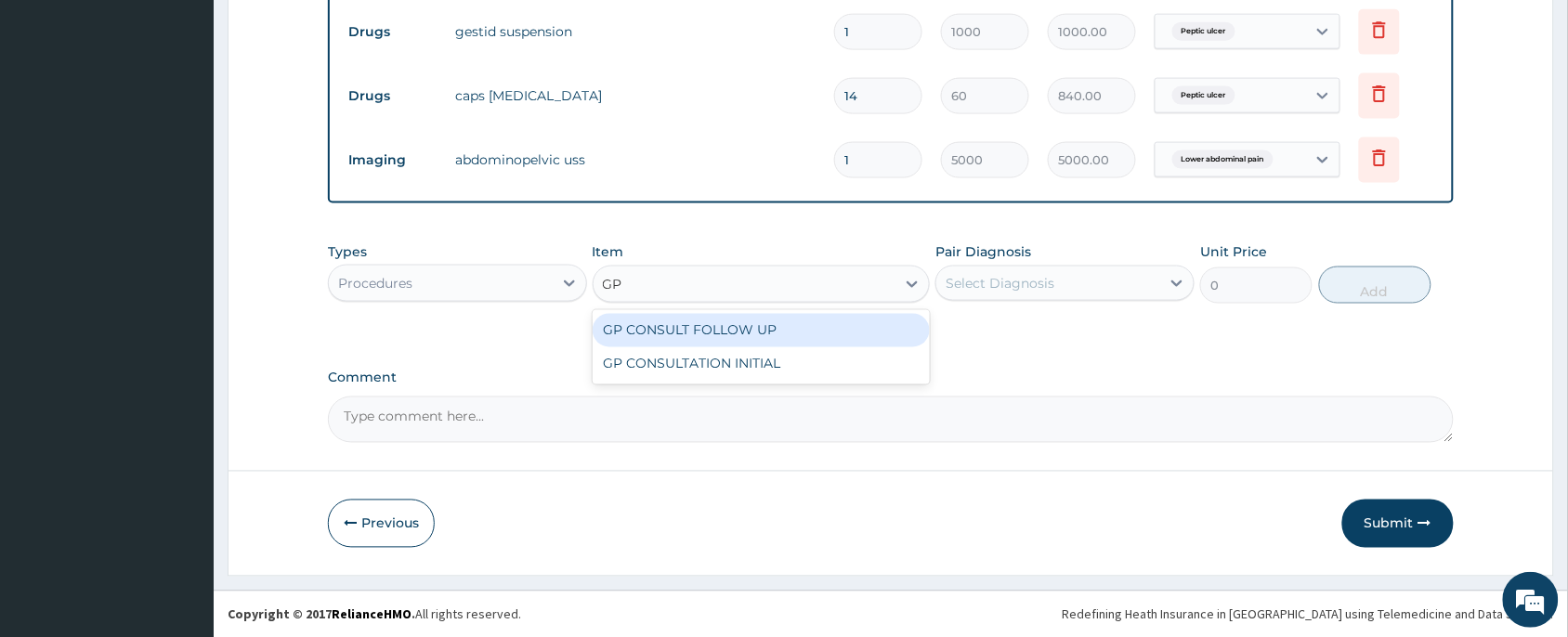
type input "GP"
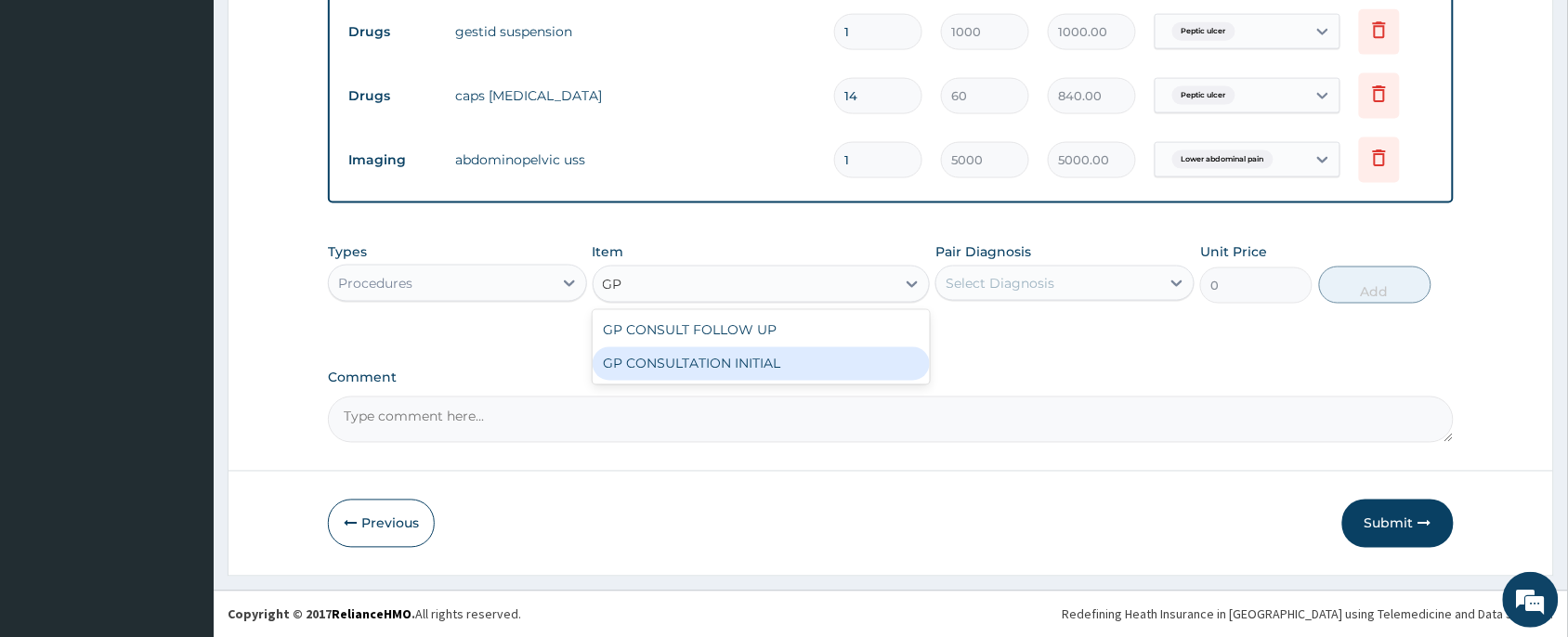
click at [717, 367] on div "GP CONSULTATION INITIAL" at bounding box center [762, 364] width 338 height 34
type input "2000"
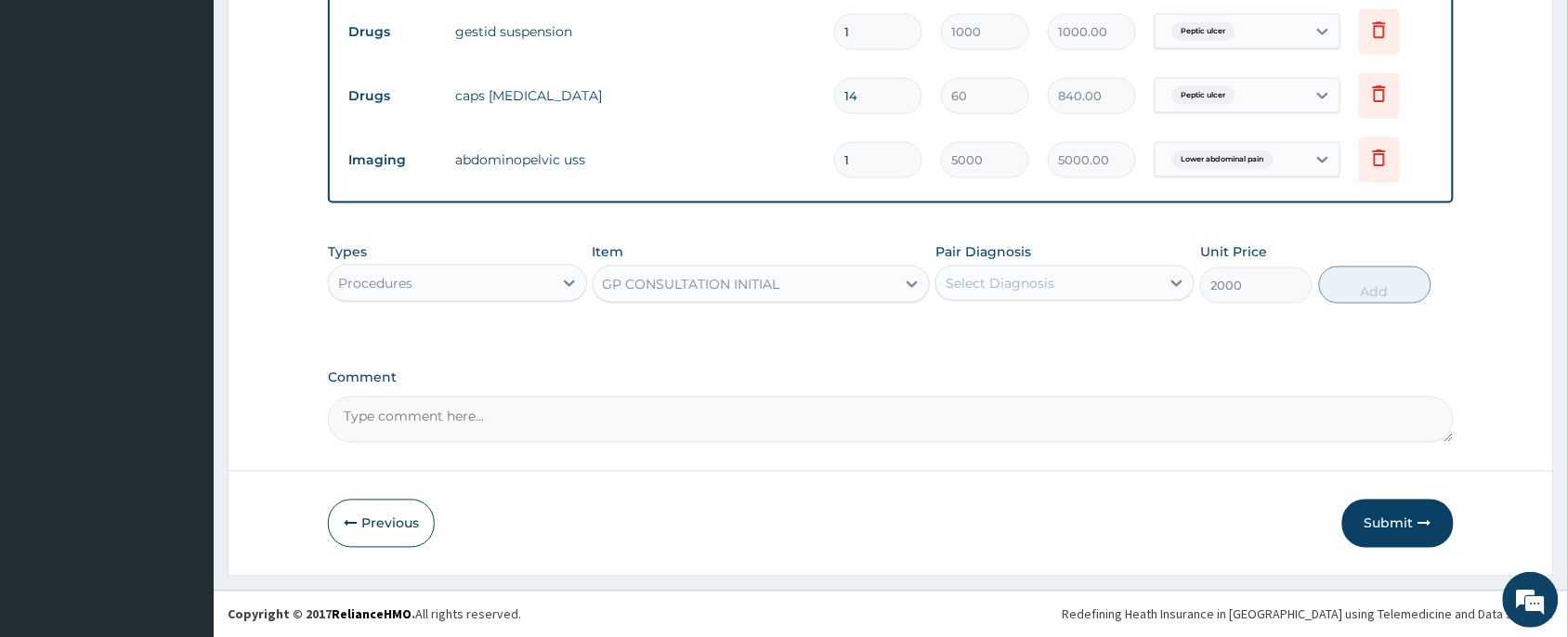
click at [1089, 287] on div "Select Diagnosis" at bounding box center [1048, 284] width 224 height 30
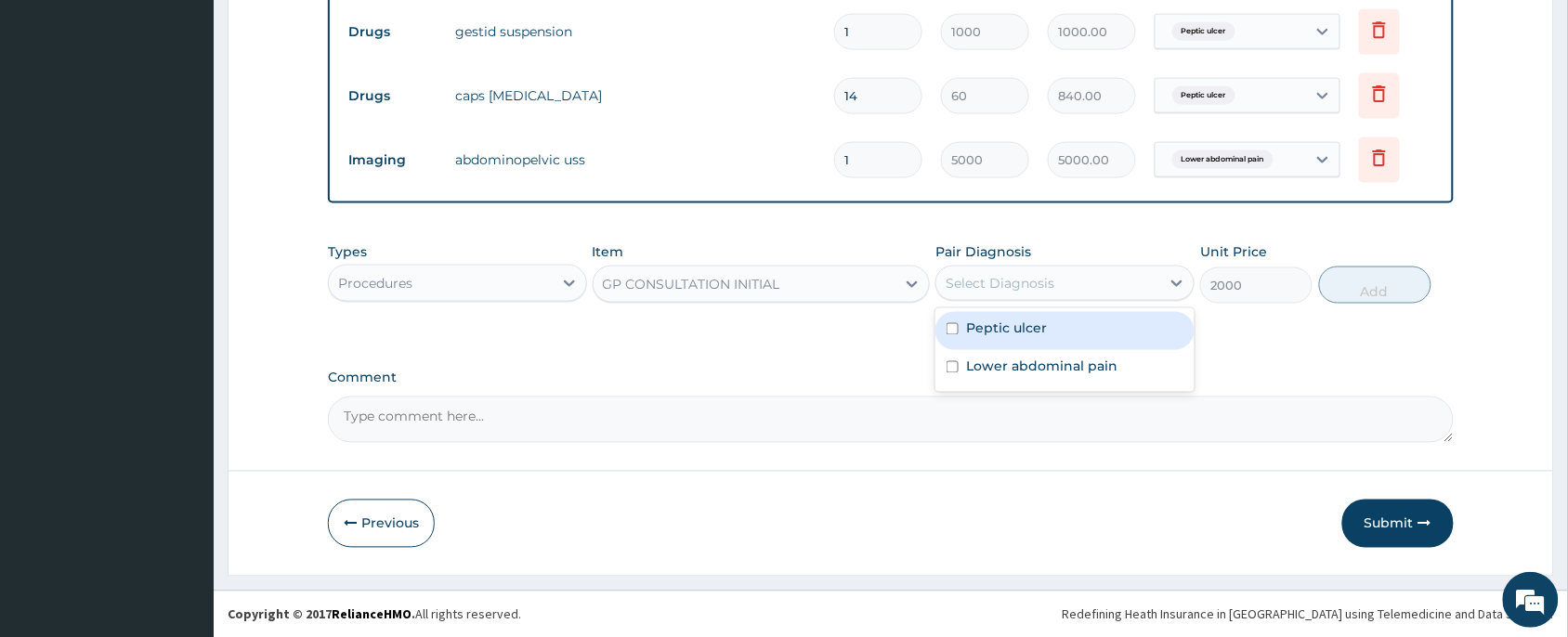
click at [1067, 345] on div "Peptic ulcer" at bounding box center [1065, 331] width 259 height 38
checkbox input "true"
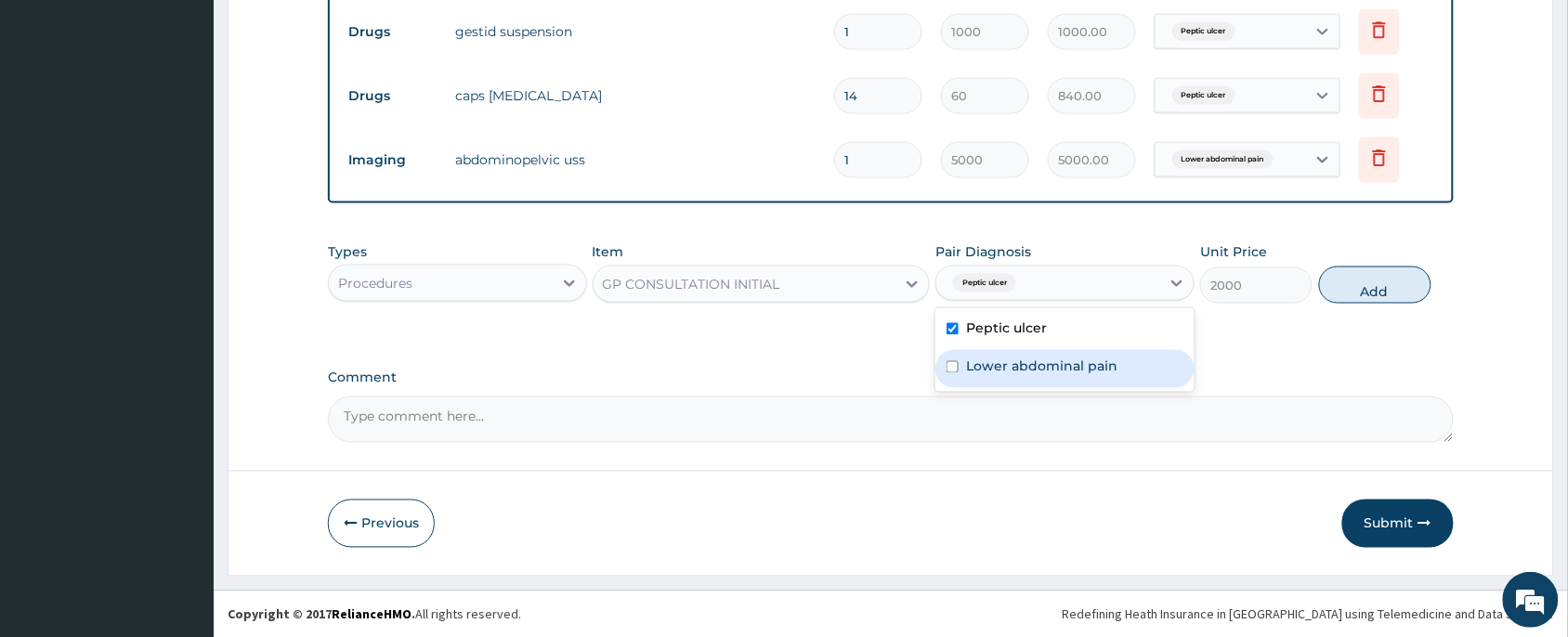
click at [1052, 358] on label "Lower abdominal pain" at bounding box center [1043, 367] width 152 height 19
checkbox input "true"
click at [1371, 284] on button "Add" at bounding box center [1376, 286] width 112 height 37
type input "0"
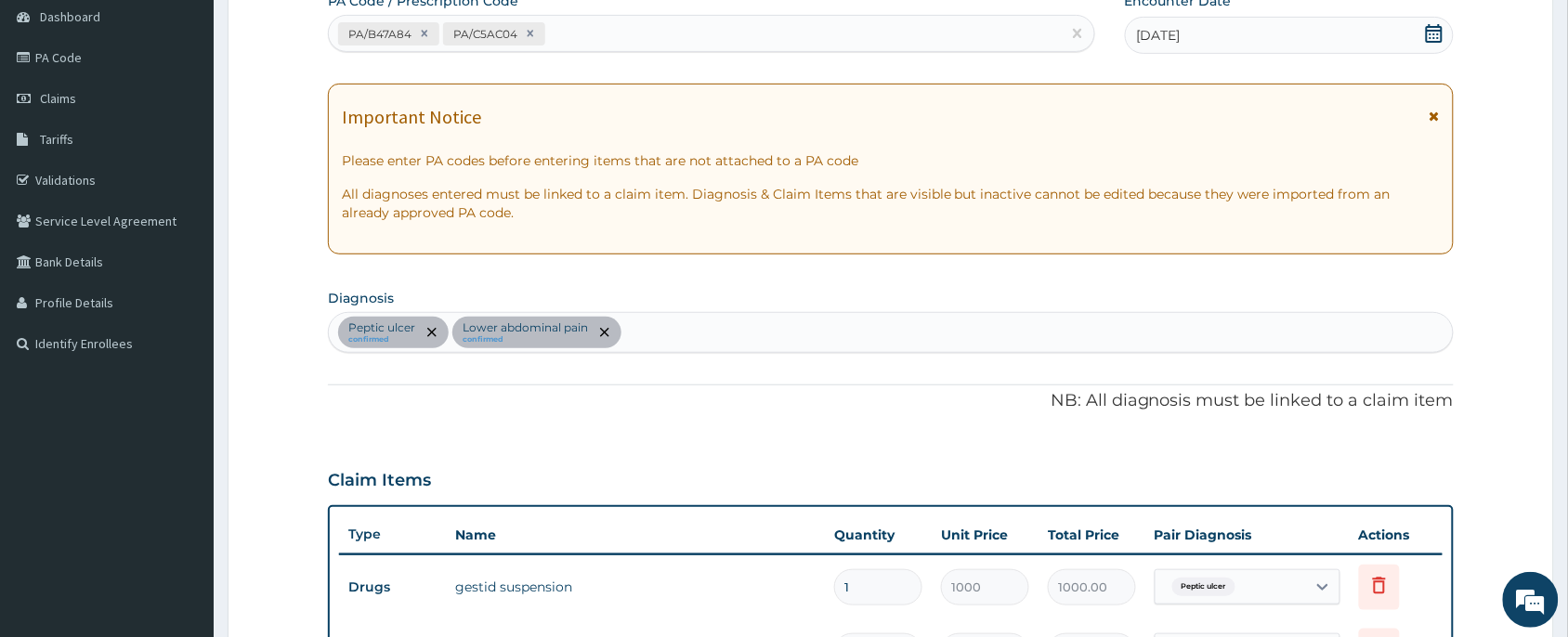
scroll to position [184, 0]
click at [669, 337] on div "Peptic ulcer confirmed Lower abdominal pain confirmed" at bounding box center [891, 334] width 1124 height 39
type input "SEPSIS"
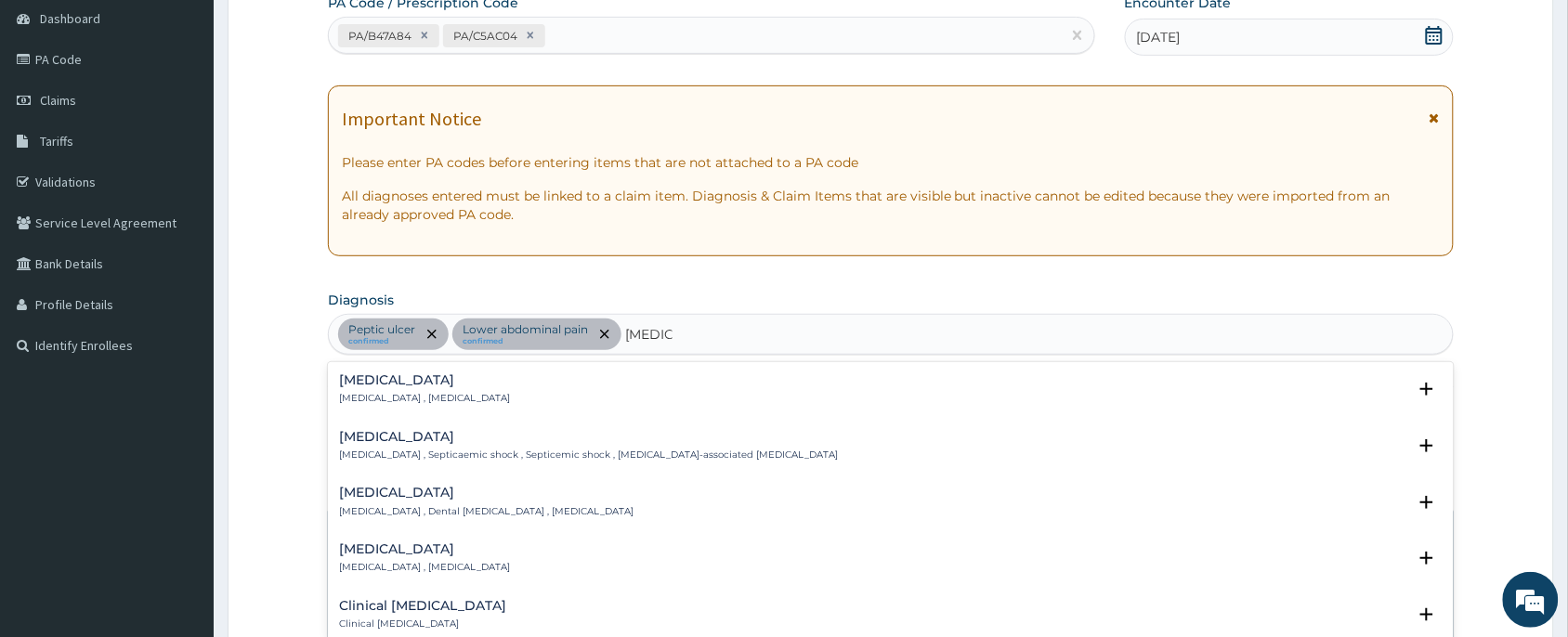
click at [443, 386] on h4 "Sepsis" at bounding box center [424, 380] width 171 height 14
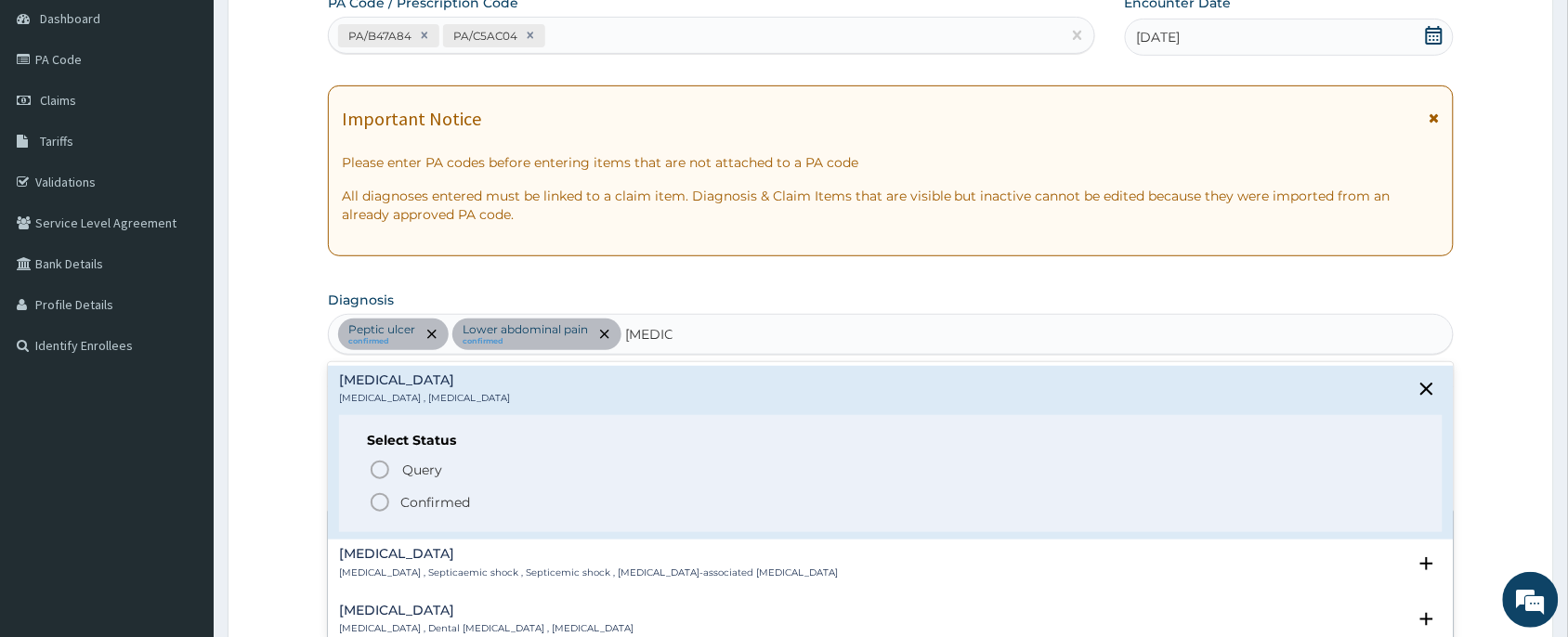
click at [419, 504] on p "Confirmed" at bounding box center [436, 503] width 69 height 19
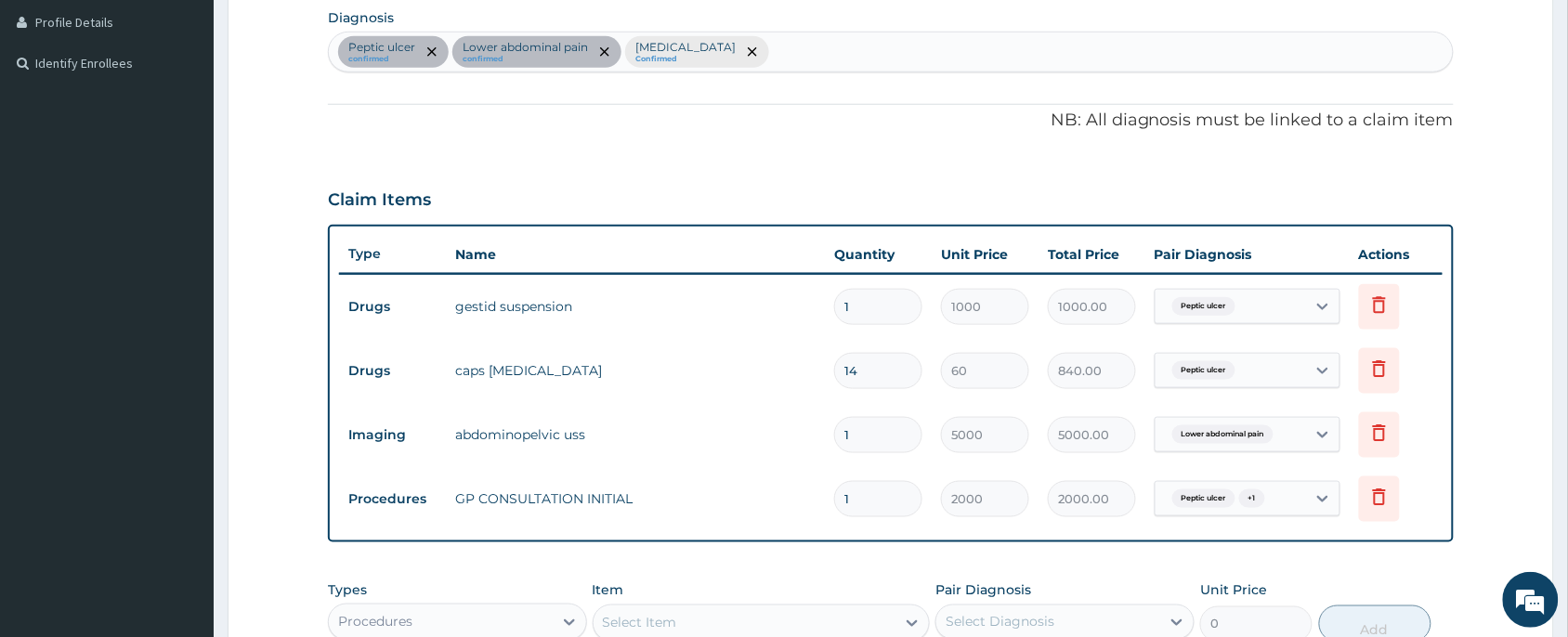
scroll to position [806, 0]
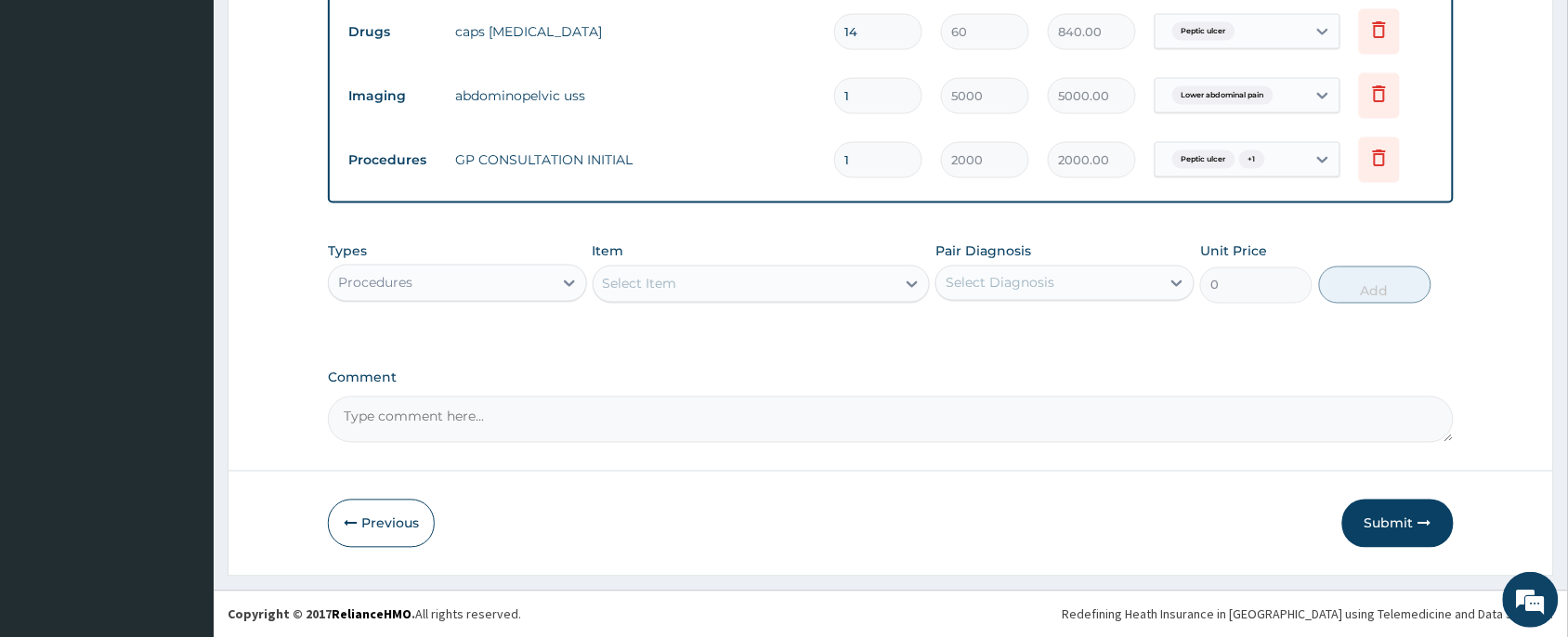
click at [1064, 288] on div "Select Diagnosis" at bounding box center [1048, 284] width 224 height 30
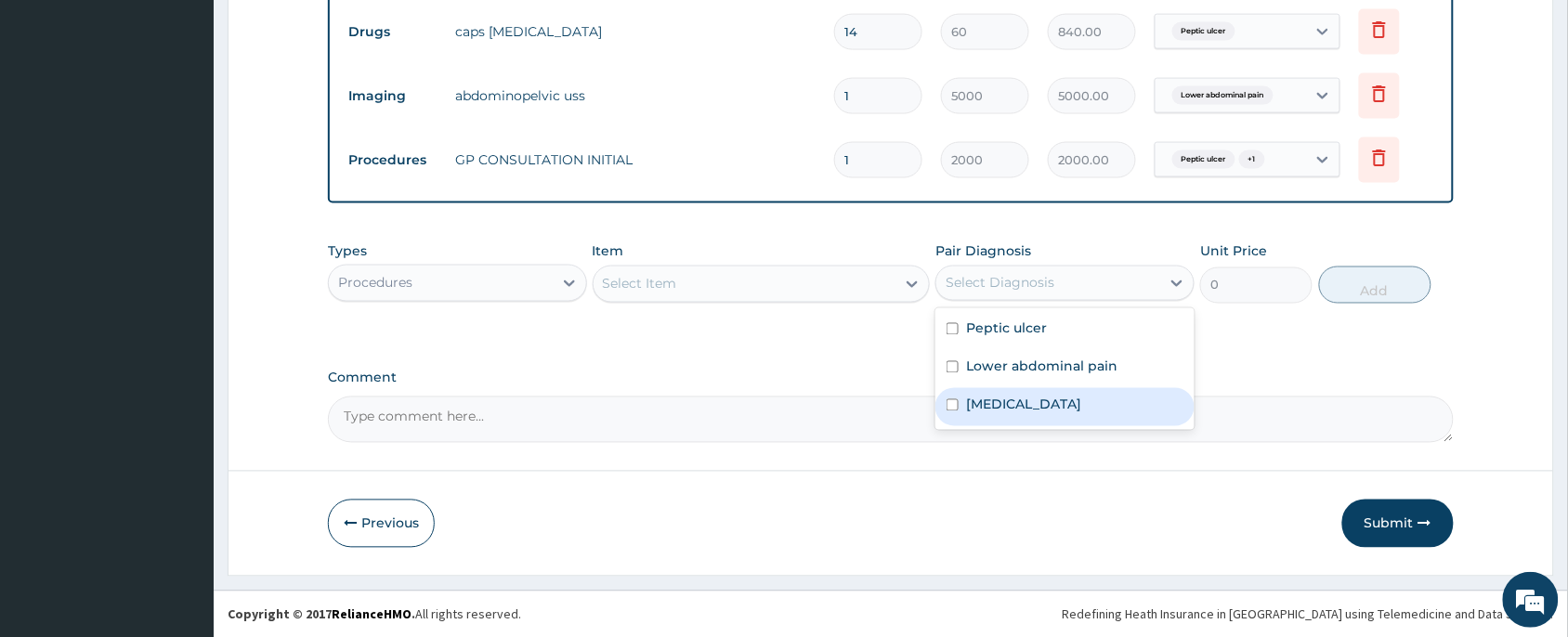
click at [1014, 415] on div "Sepsis" at bounding box center [1065, 407] width 259 height 38
checkbox input "true"
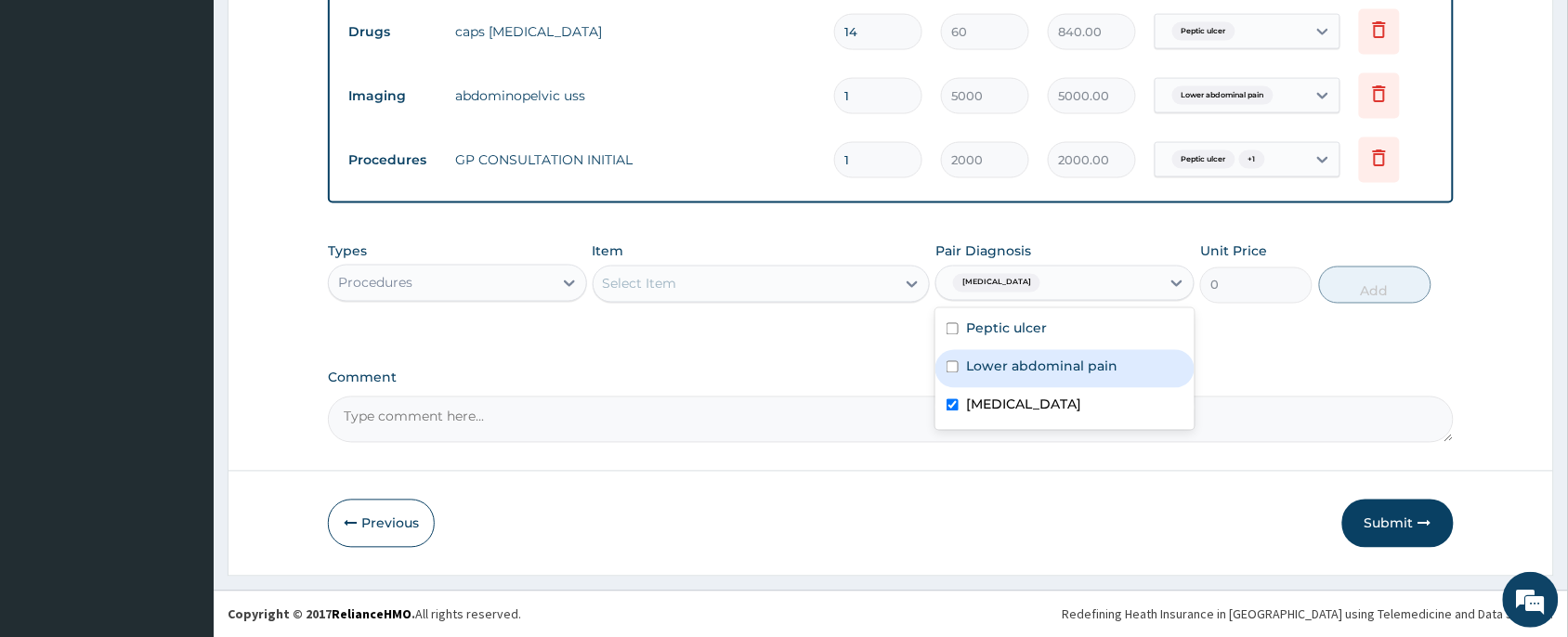
click at [1011, 361] on label "Lower abdominal pain" at bounding box center [1043, 367] width 152 height 19
checkbox input "true"
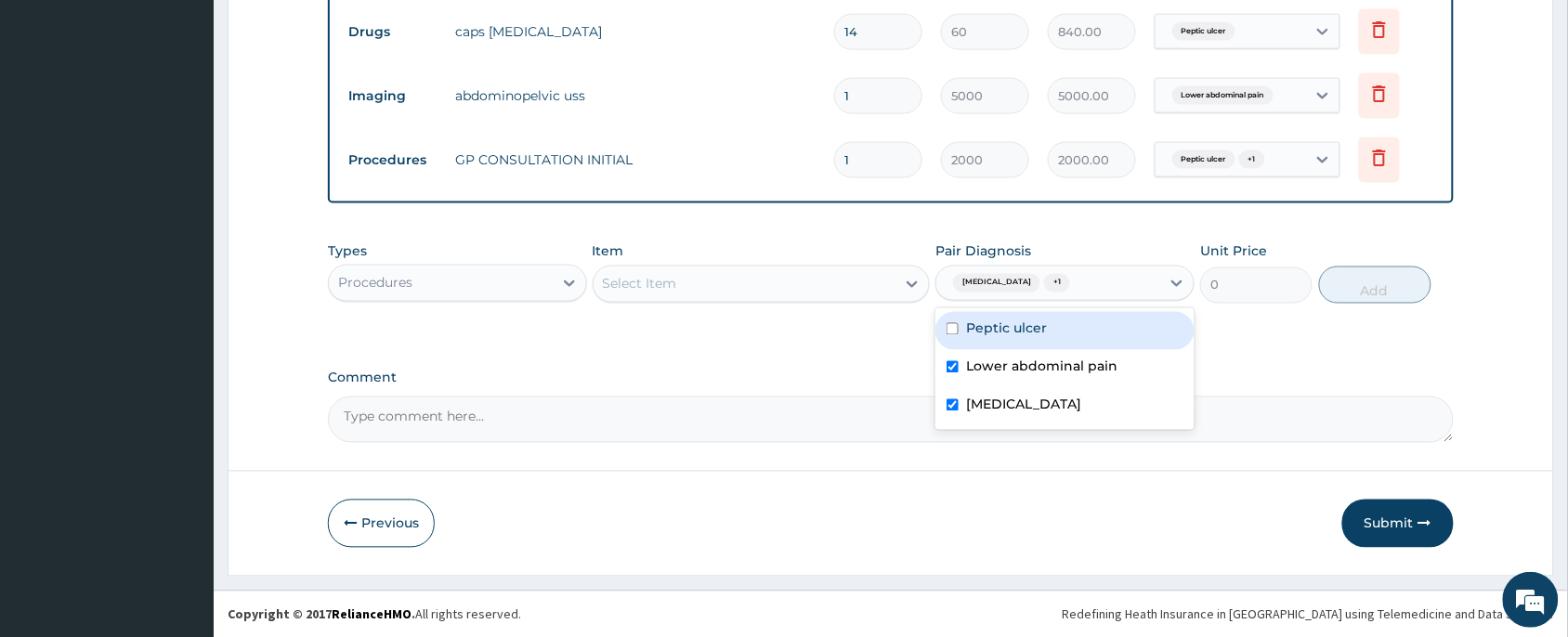
click at [1023, 321] on label "Peptic ulcer" at bounding box center [1007, 329] width 81 height 19
checkbox input "true"
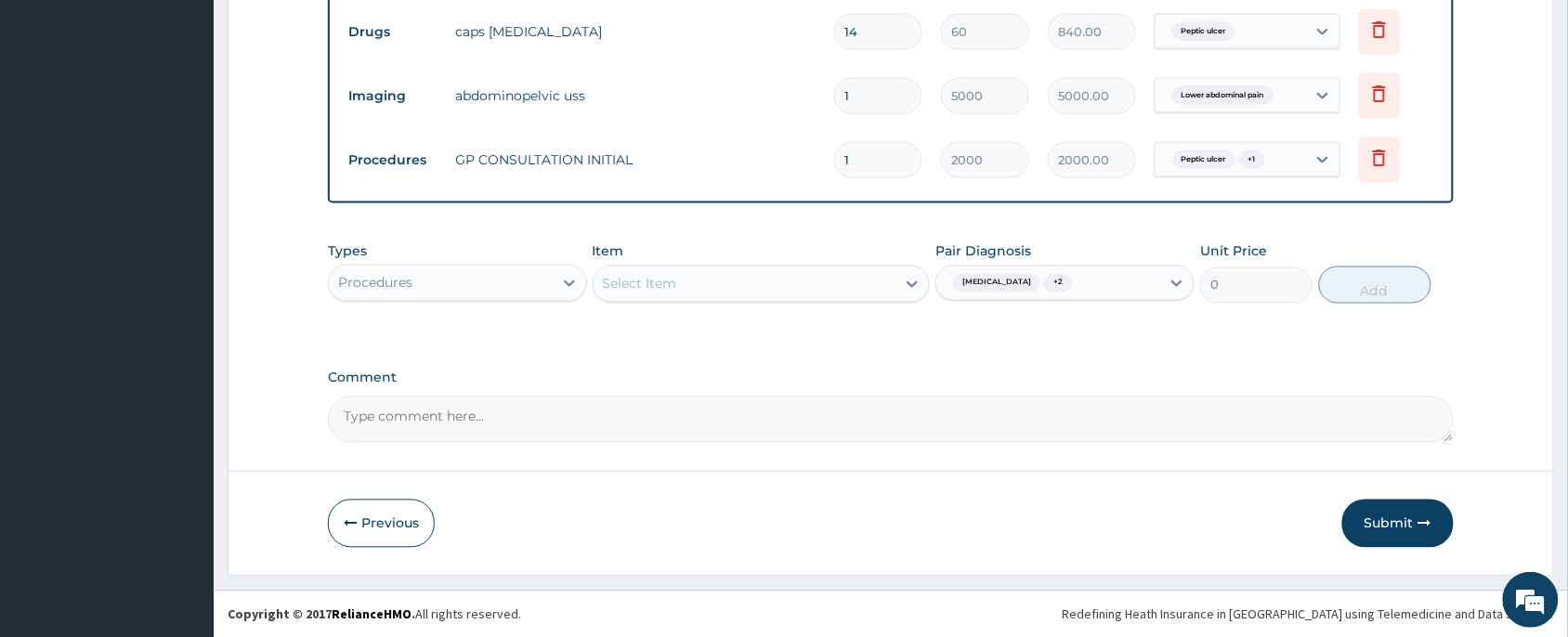
click at [1282, 322] on div "Types Procedures Item Select Item Pair Diagnosis Sepsis + 2 Unit Price 0 Add" at bounding box center [891, 287] width 1126 height 108
click at [1324, 298] on div "Types Procedures Item Select Item Pair Diagnosis Sepsis + 2 Unit Price 0 Add" at bounding box center [891, 273] width 1126 height 80
click at [656, 272] on div "Select Item" at bounding box center [745, 285] width 303 height 30
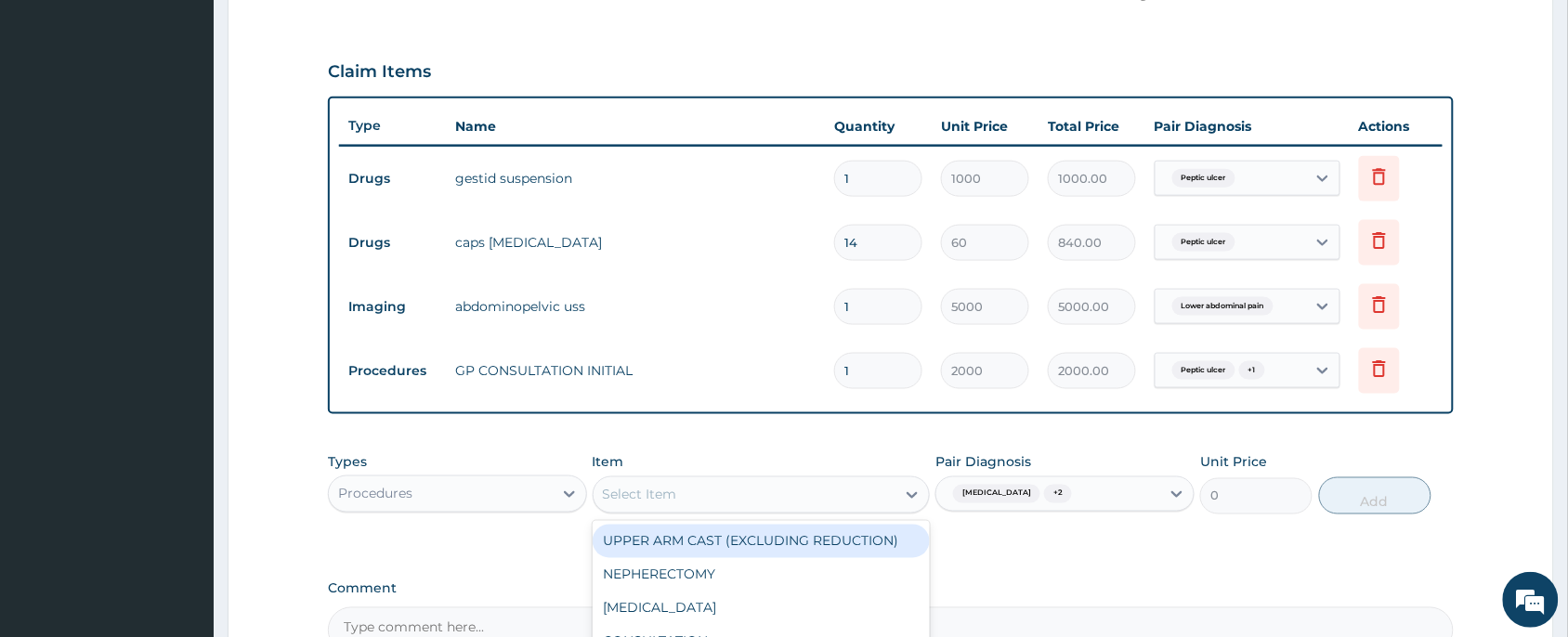
scroll to position [666, 0]
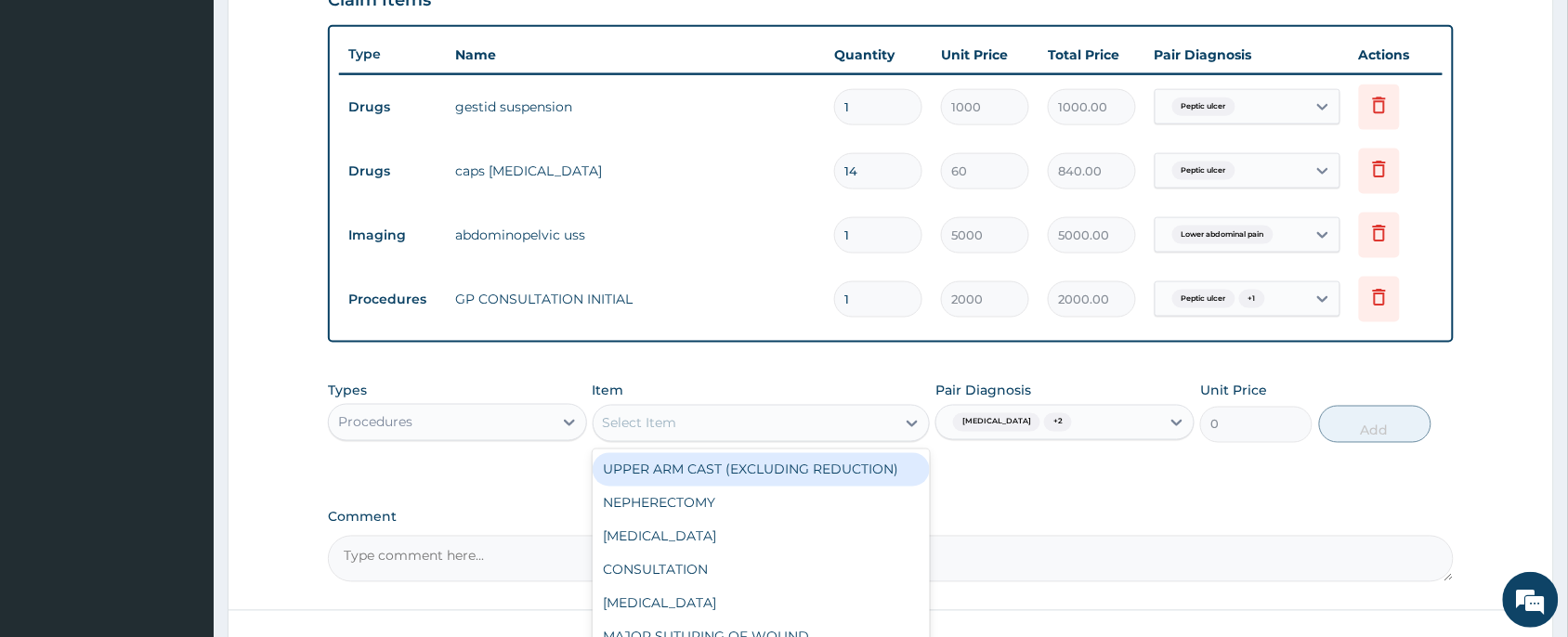
click at [1197, 307] on div "Peptic ulcer + 1" at bounding box center [1217, 300] width 103 height 24
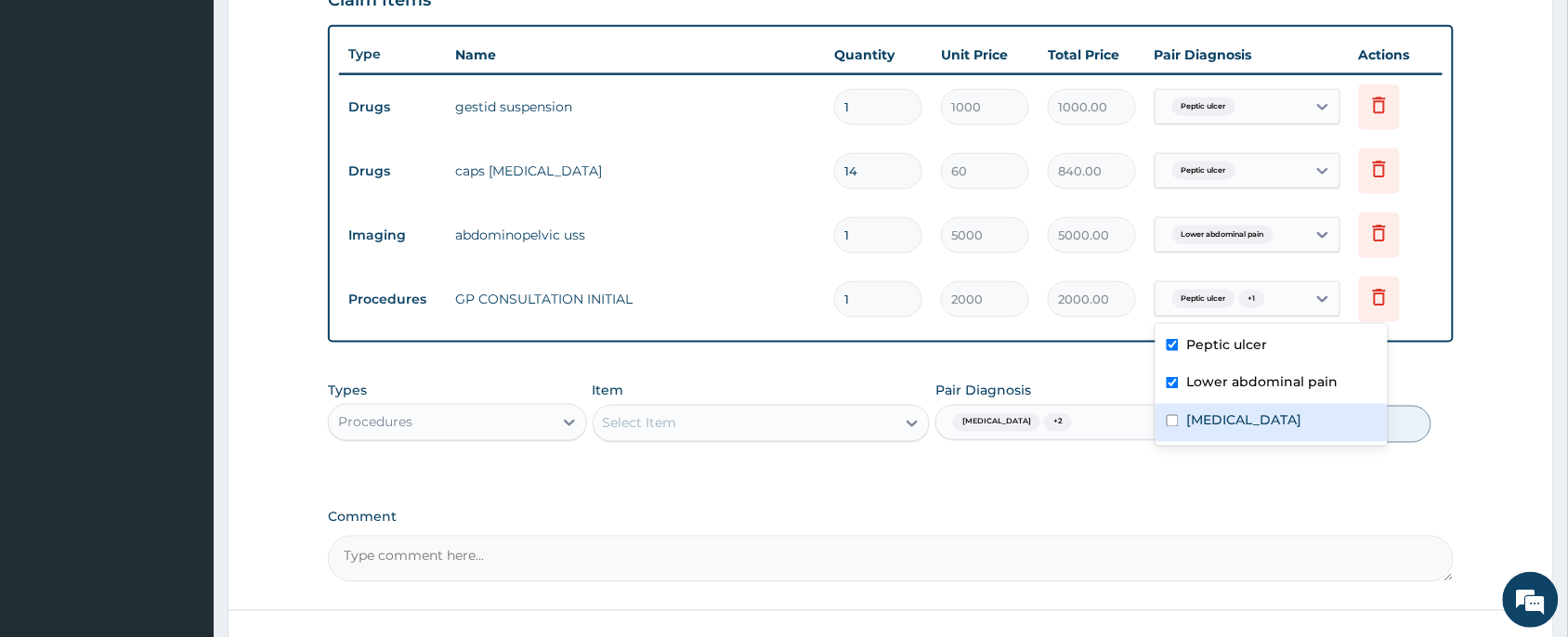
click at [1204, 421] on label "Sepsis" at bounding box center [1244, 421] width 115 height 19
checkbox input "true"
click at [685, 425] on div "Select Item" at bounding box center [745, 423] width 303 height 30
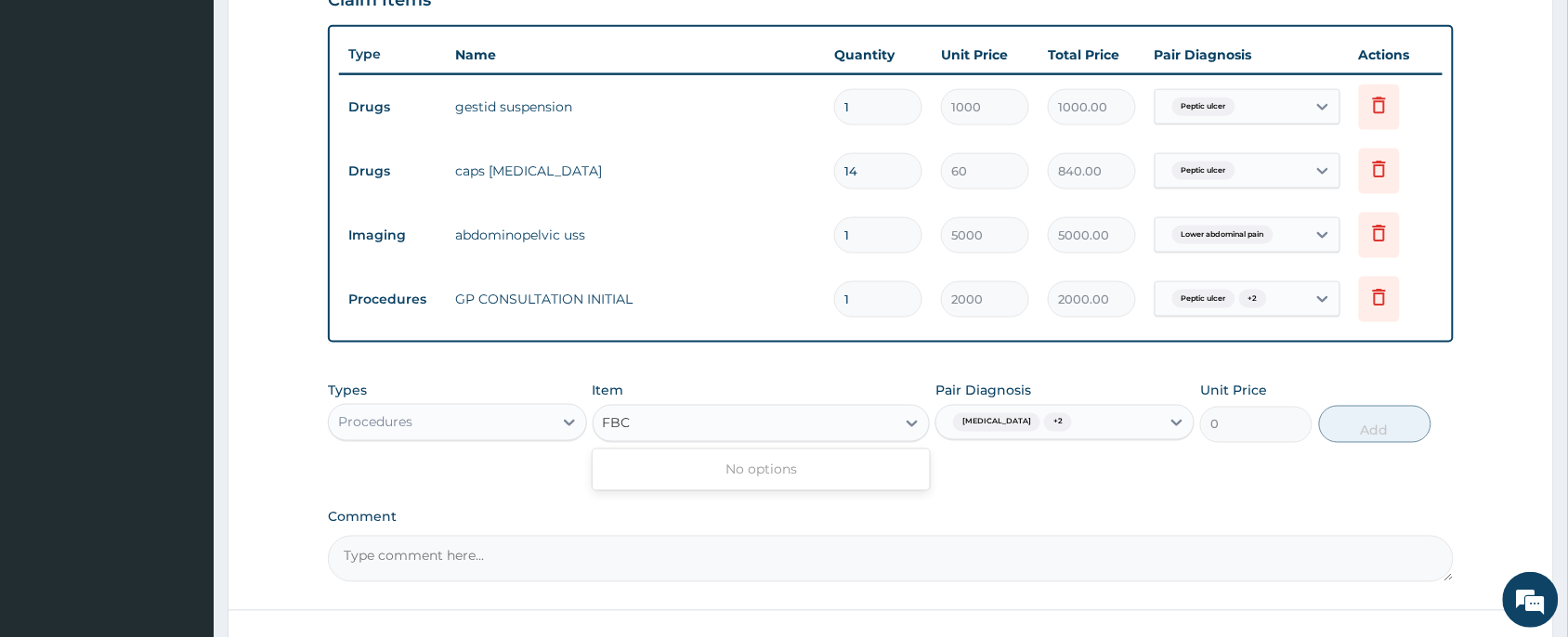
type input "FBC"
click at [429, 428] on div "Procedures" at bounding box center [440, 422] width 224 height 30
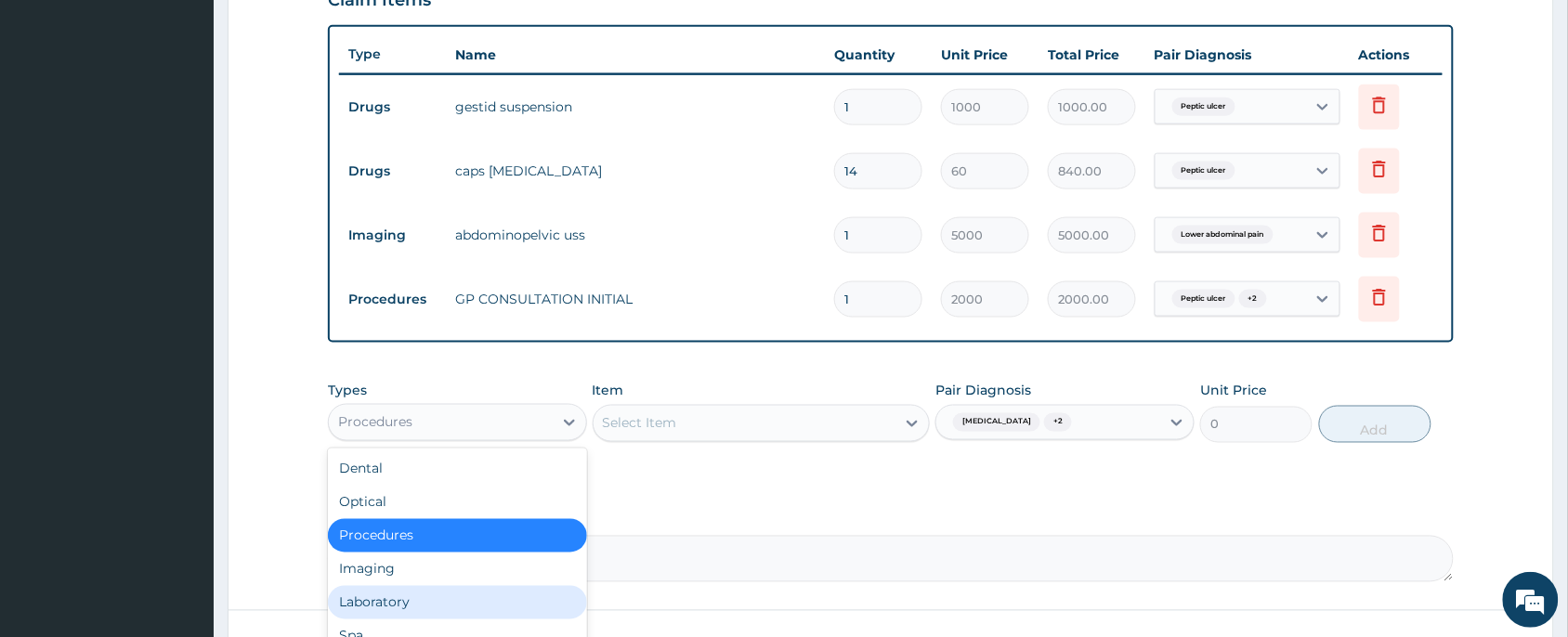
click at [404, 600] on div "Laboratory" at bounding box center [457, 603] width 259 height 34
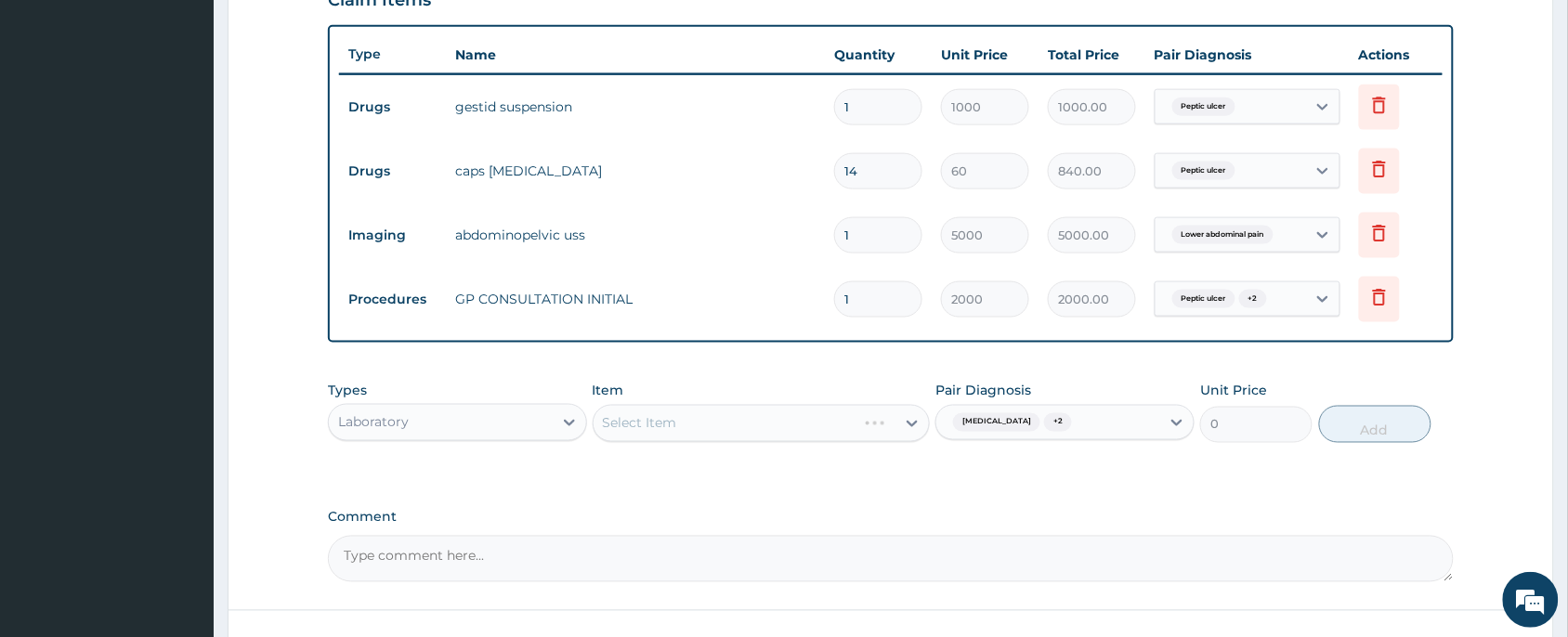
click at [763, 422] on div "Select Item" at bounding box center [762, 423] width 338 height 37
click at [764, 422] on div "Select Item" at bounding box center [762, 423] width 338 height 37
click at [749, 437] on div "Select Item" at bounding box center [762, 423] width 338 height 37
click at [731, 420] on div "Select Item" at bounding box center [745, 423] width 303 height 30
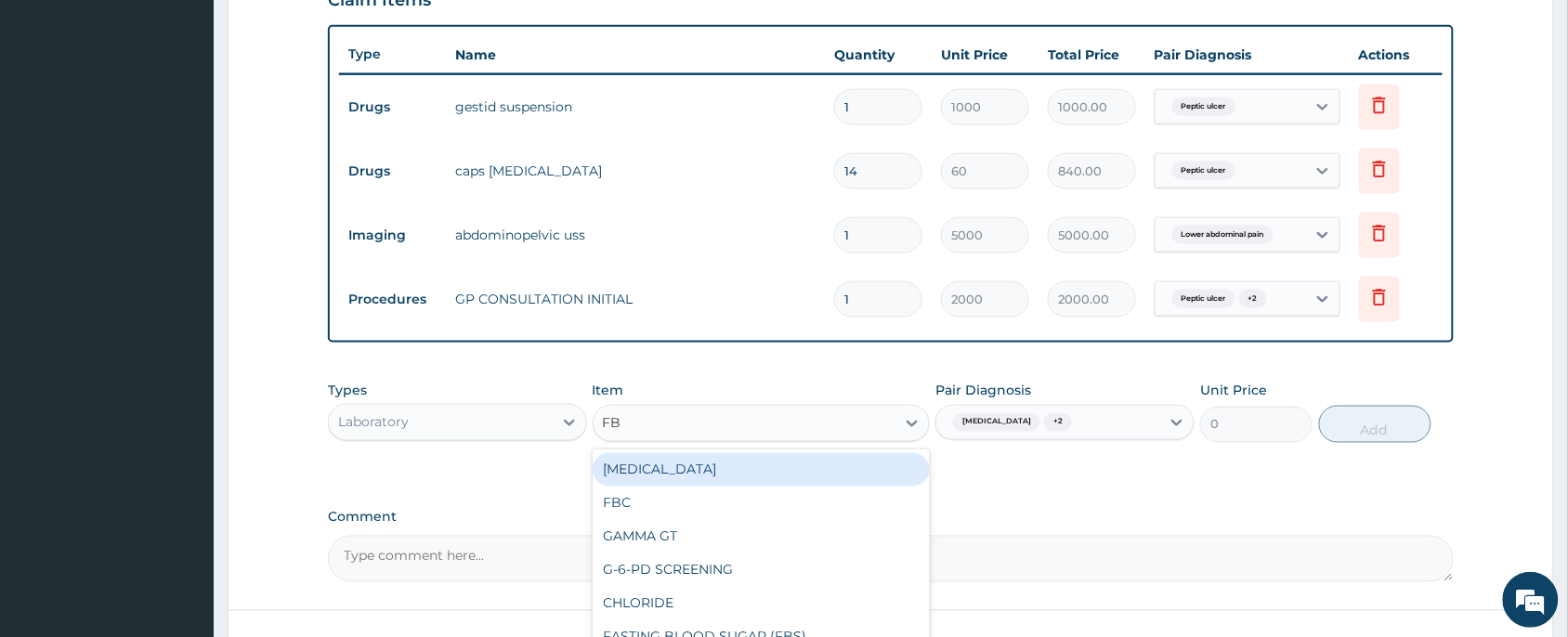
type input "FBC"
click at [685, 467] on div "FBC" at bounding box center [762, 470] width 338 height 34
type input "2000"
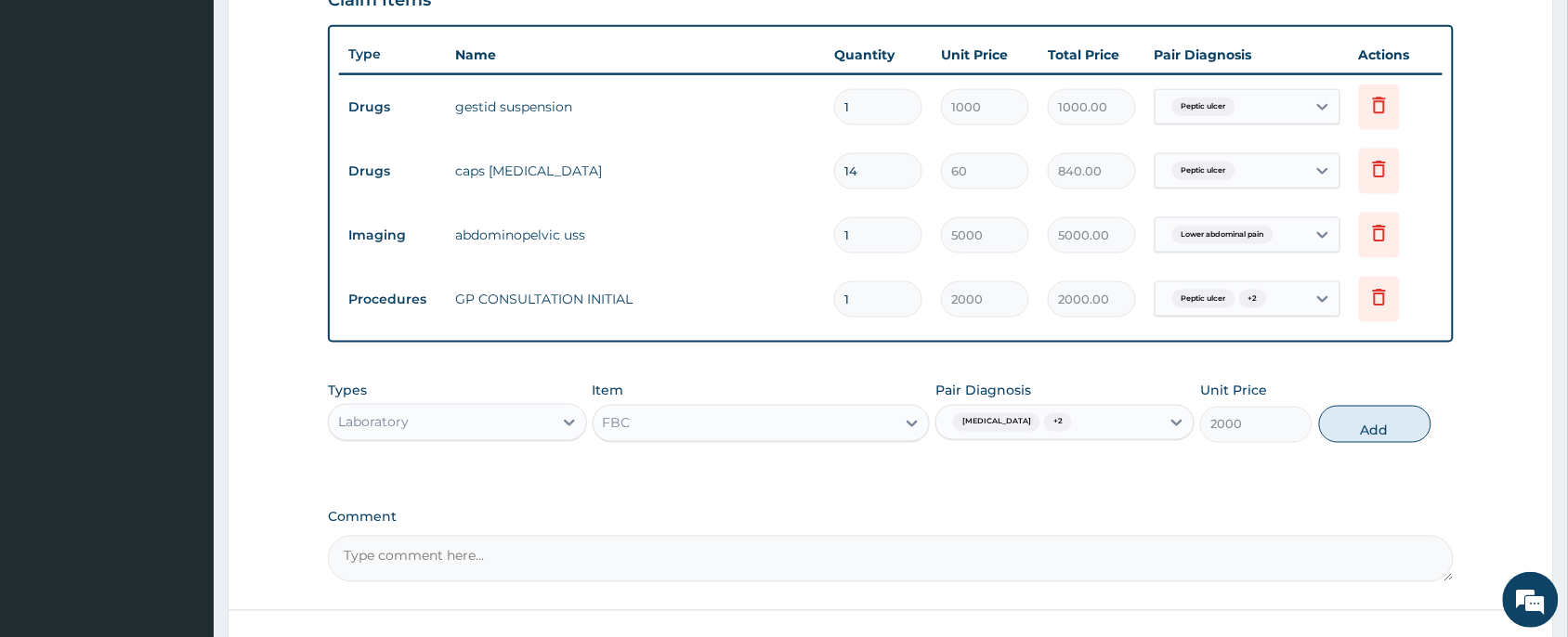
click at [1031, 420] on div "Sepsis + 2" at bounding box center [1048, 422] width 224 height 32
click at [1017, 483] on div "Peptic ulcer" at bounding box center [1065, 470] width 259 height 38
checkbox input "false"
click at [1022, 507] on label "Lower abdominal pain" at bounding box center [1043, 507] width 152 height 19
checkbox input "false"
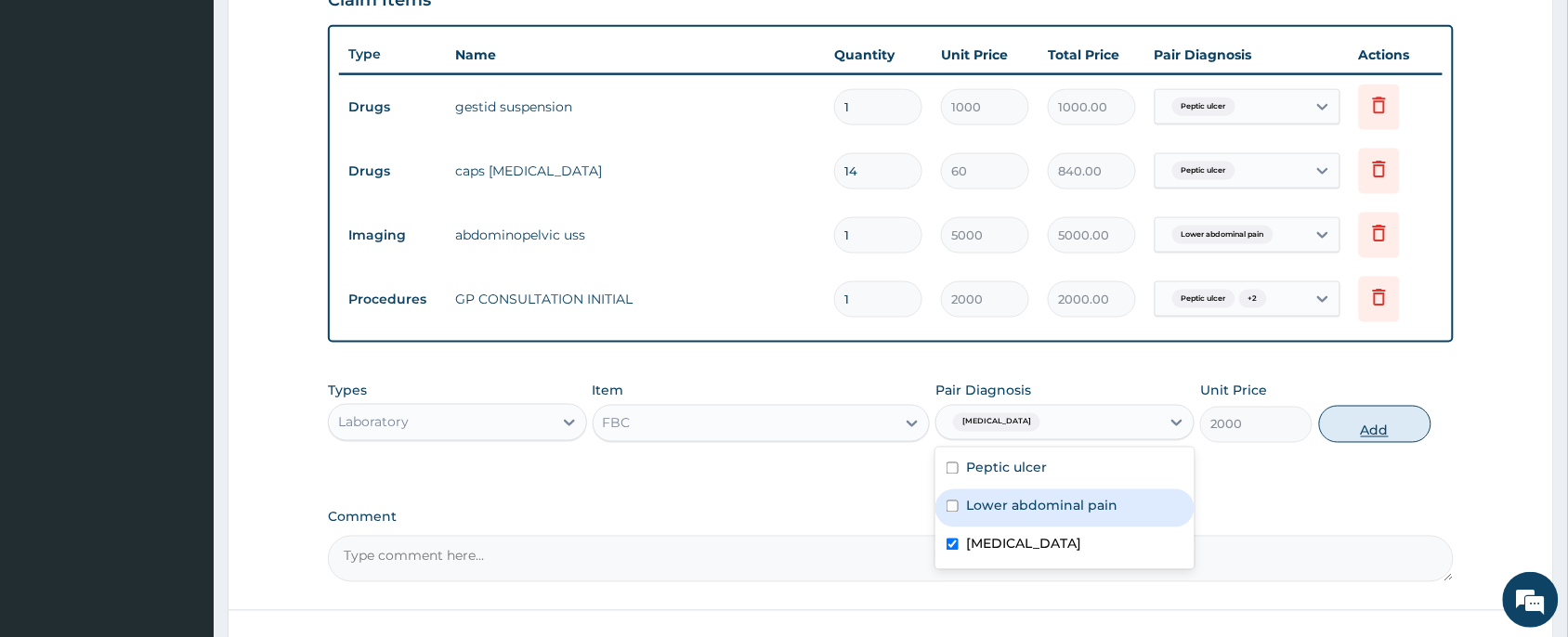
click at [1399, 420] on button "Add" at bounding box center [1376, 424] width 112 height 37
type input "0"
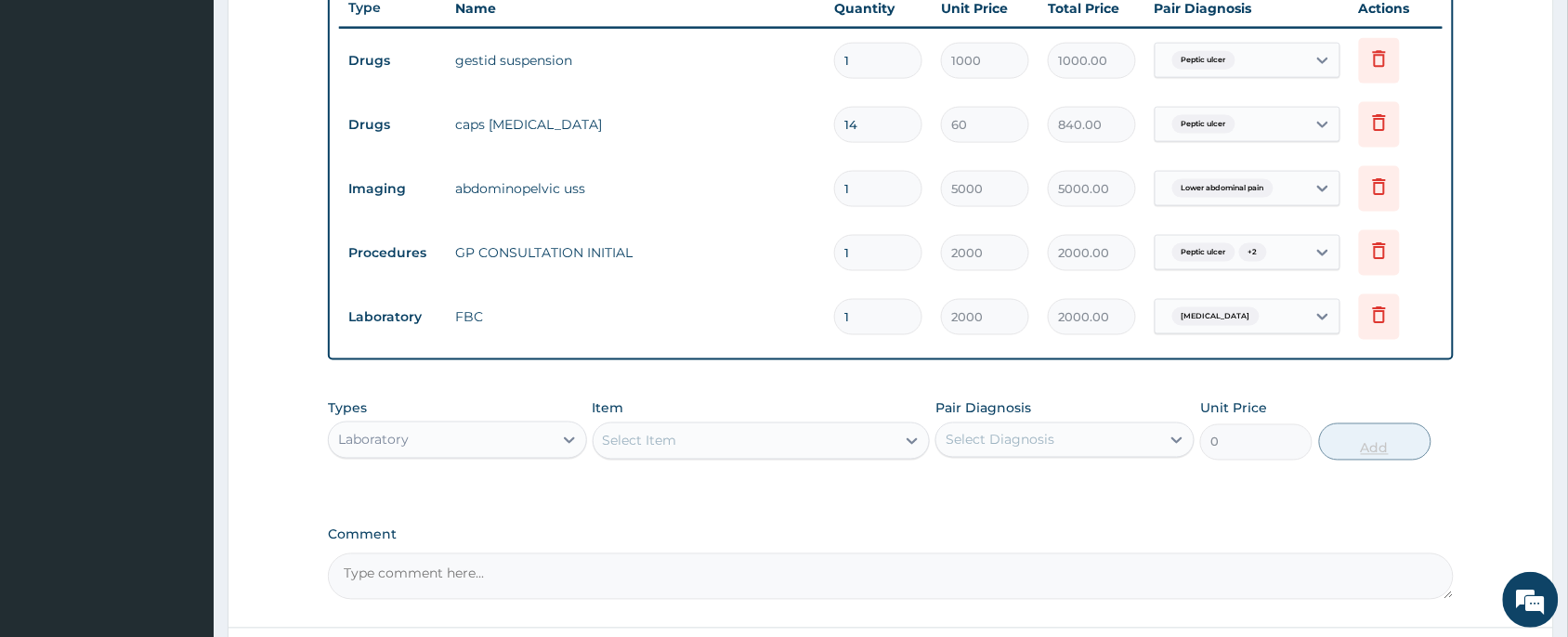
scroll to position [869, 0]
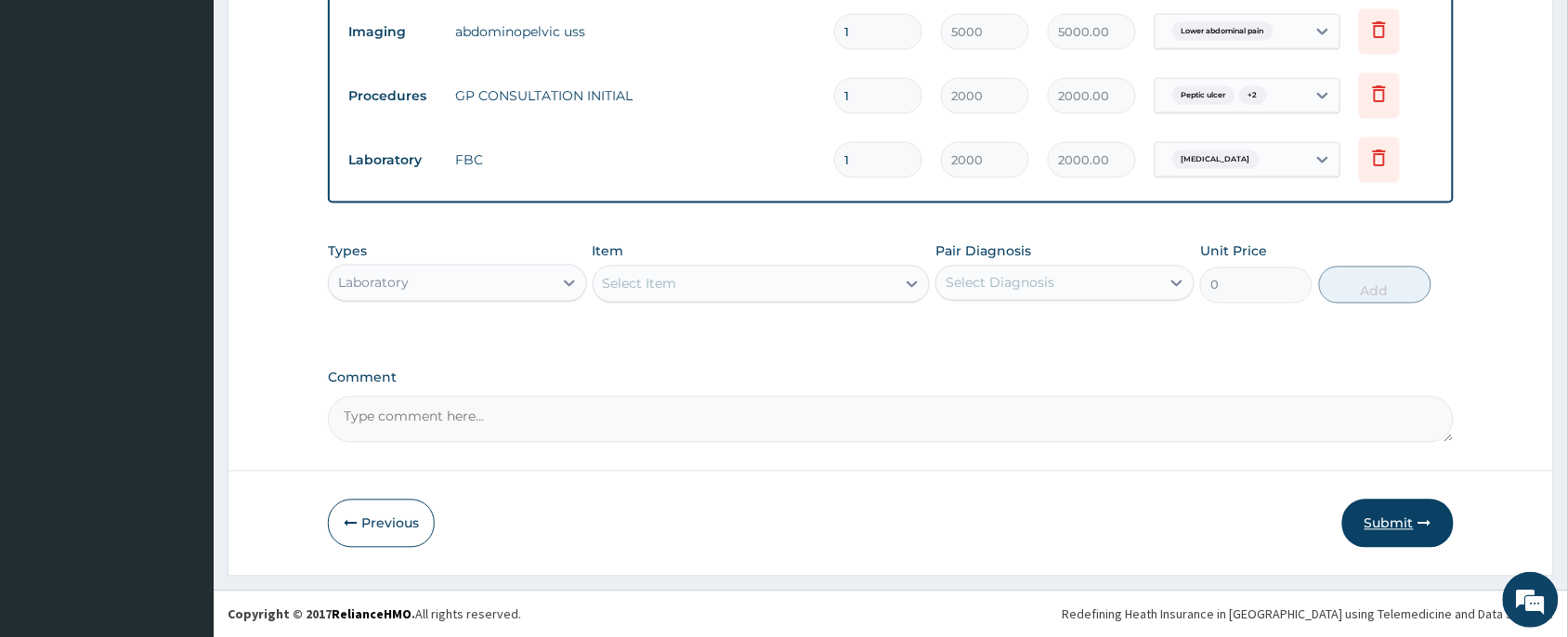
click at [1396, 530] on button "Submit" at bounding box center [1398, 525] width 111 height 49
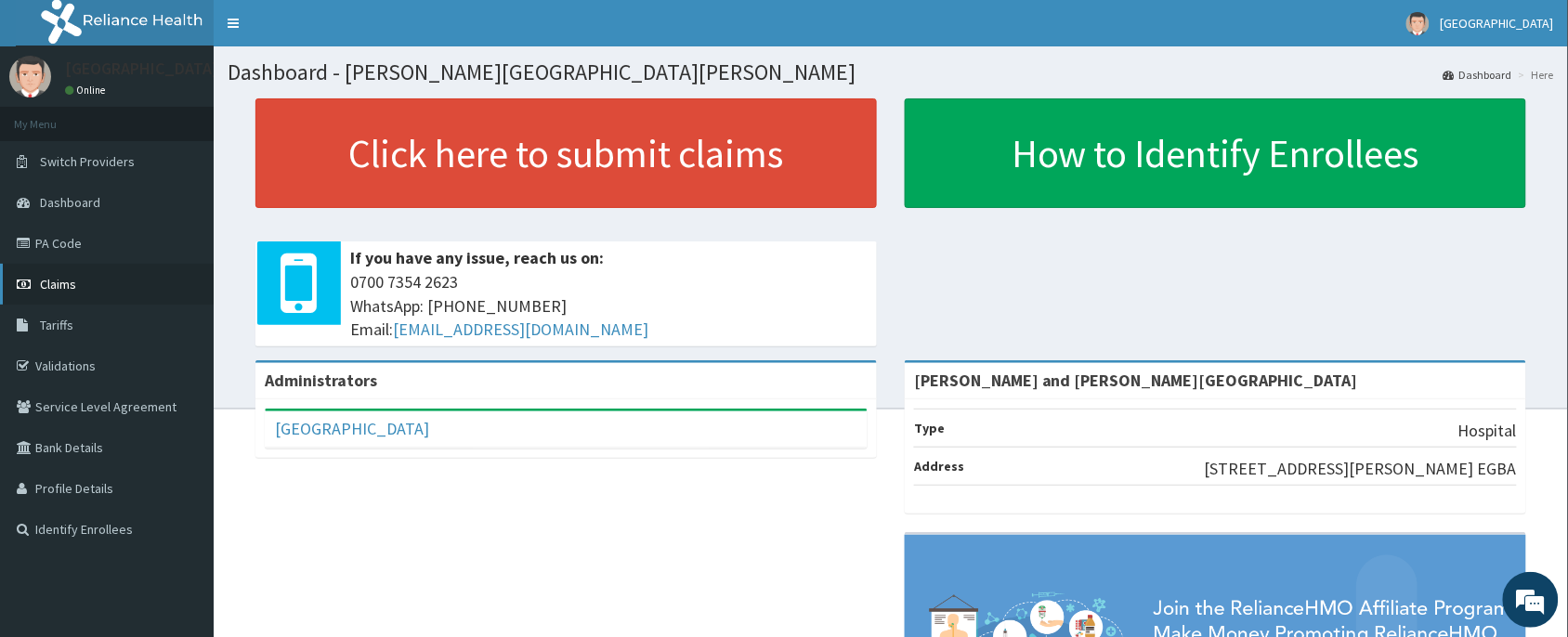
click at [98, 287] on link "Claims" at bounding box center [107, 285] width 214 height 41
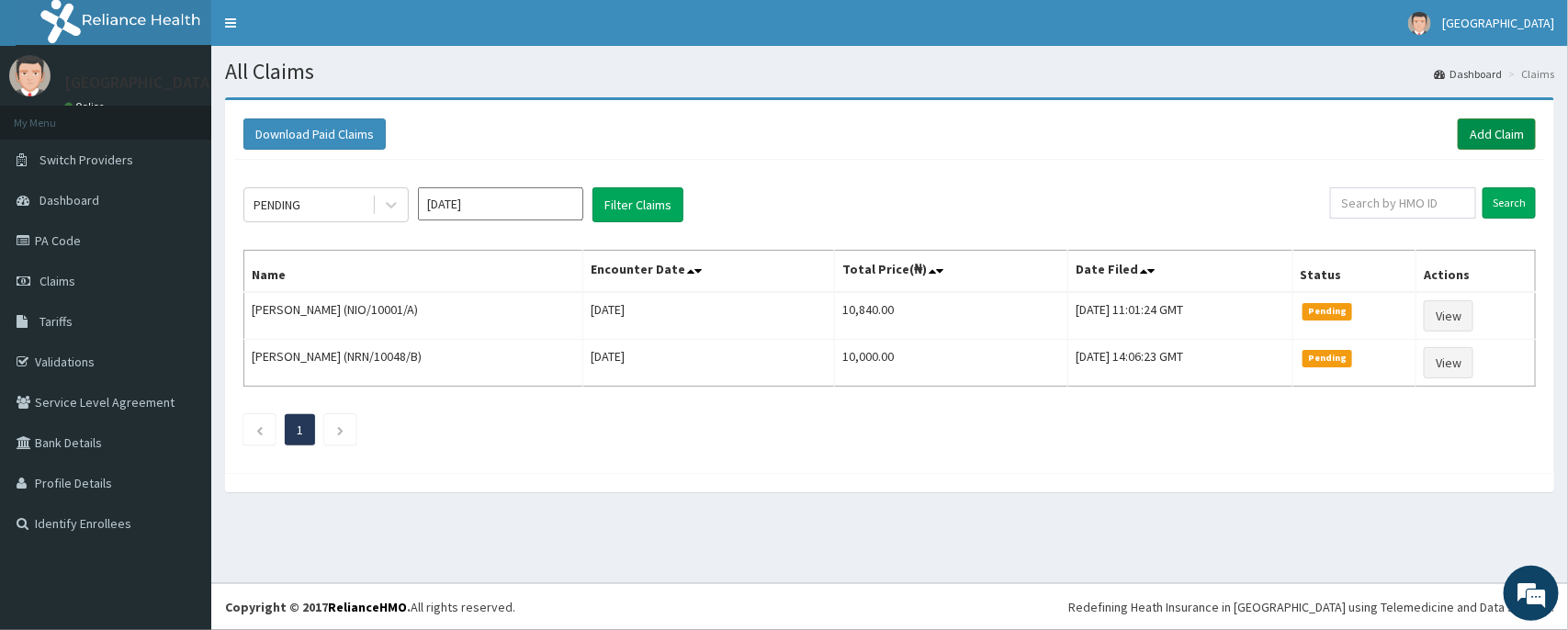
click at [1489, 133] on link "Add Claim" at bounding box center [1497, 134] width 78 height 32
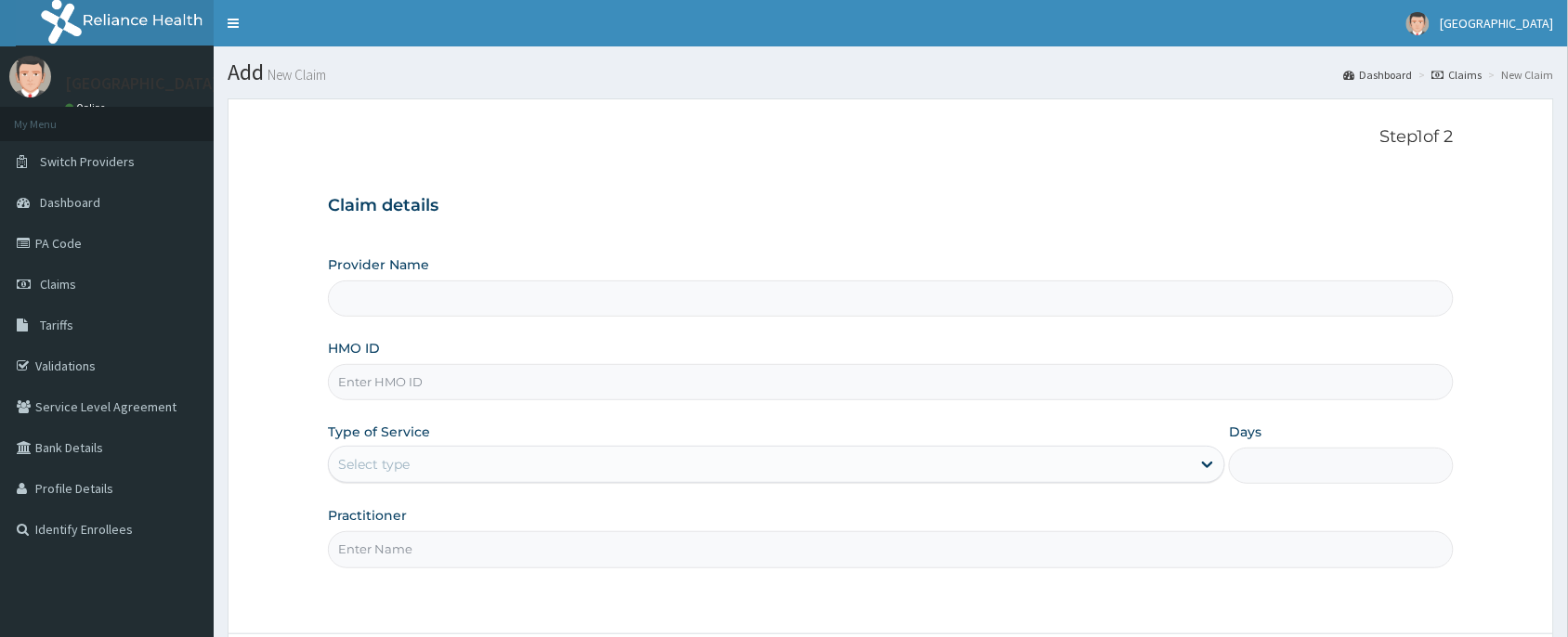
type input "[PERSON_NAME] and [PERSON_NAME][GEOGRAPHIC_DATA]"
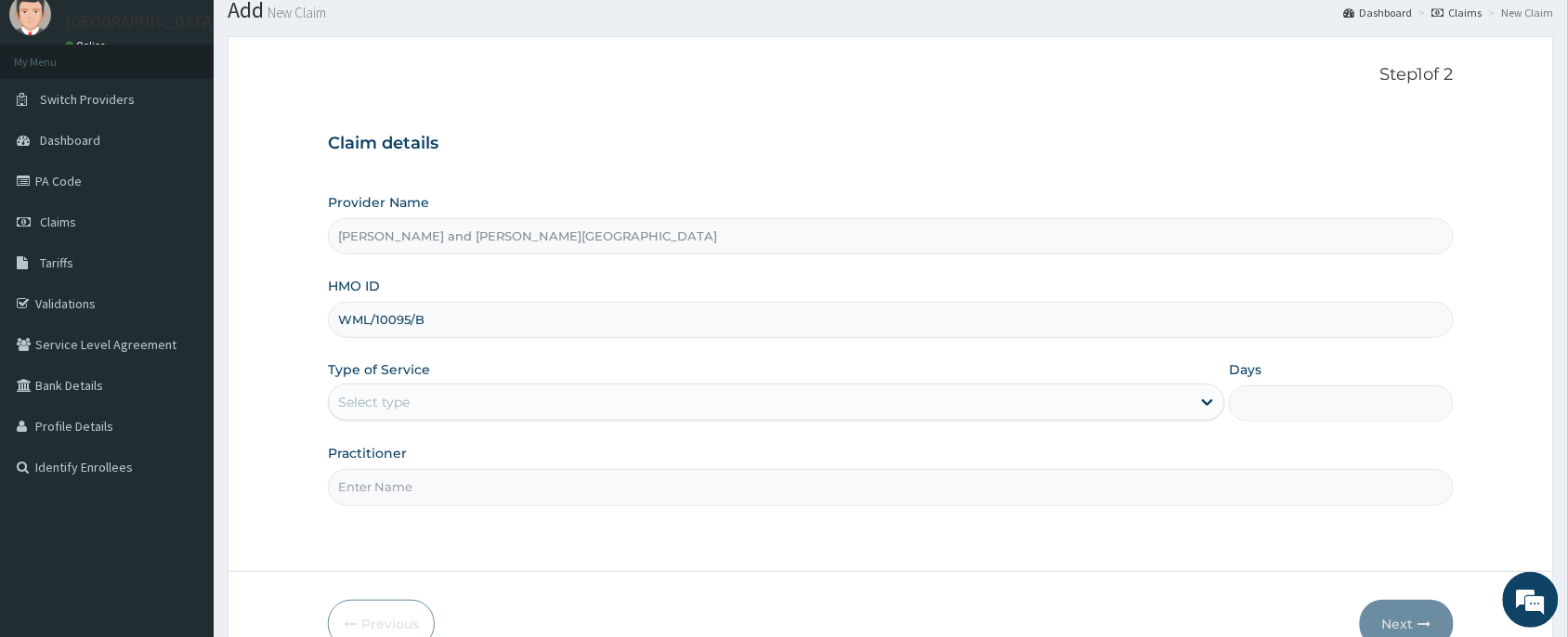
scroll to position [164, 0]
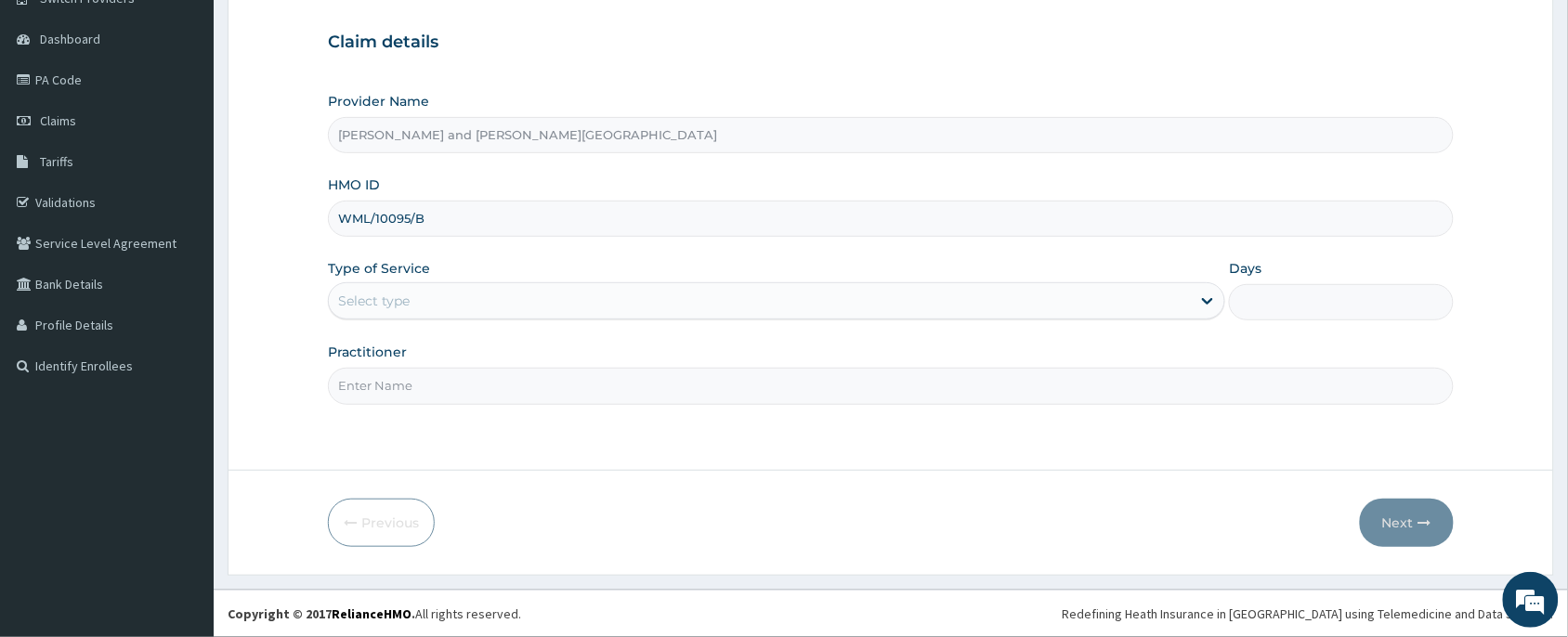
type input "WML/10095/B"
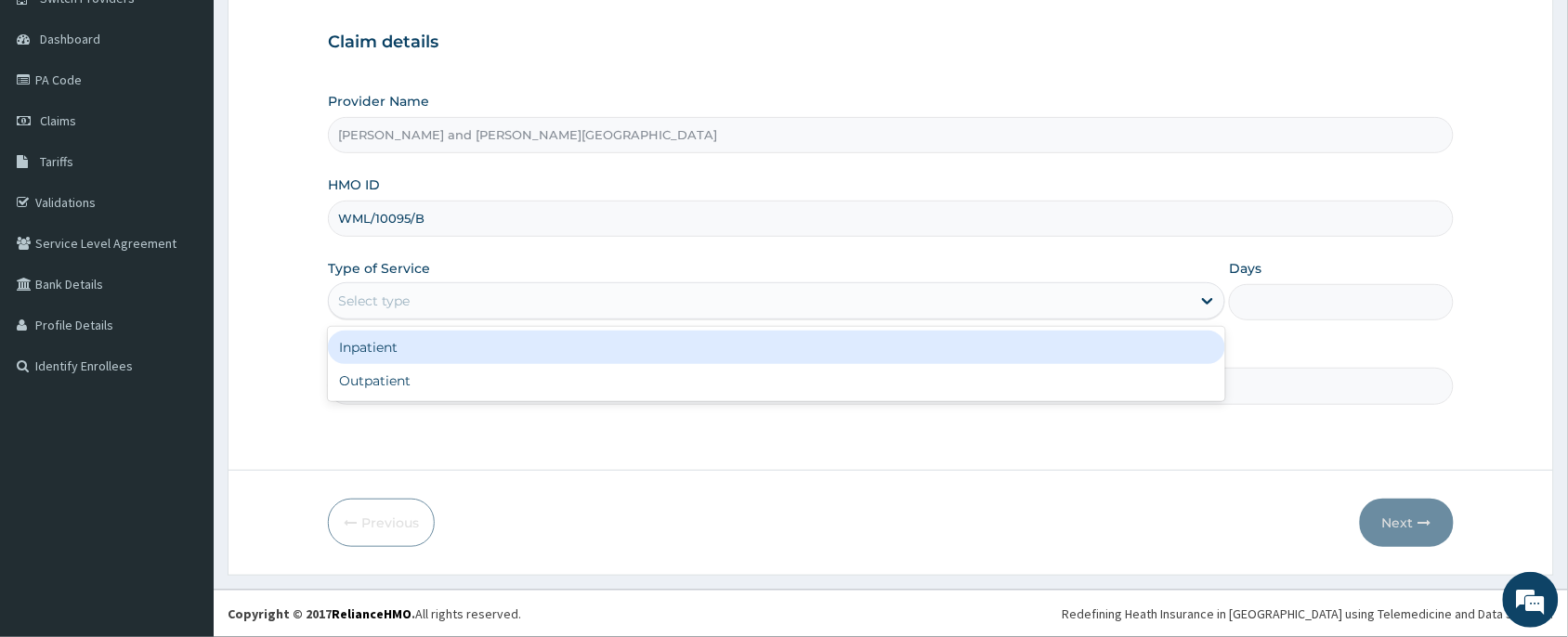
click at [439, 292] on div "Select type" at bounding box center [760, 302] width 862 height 30
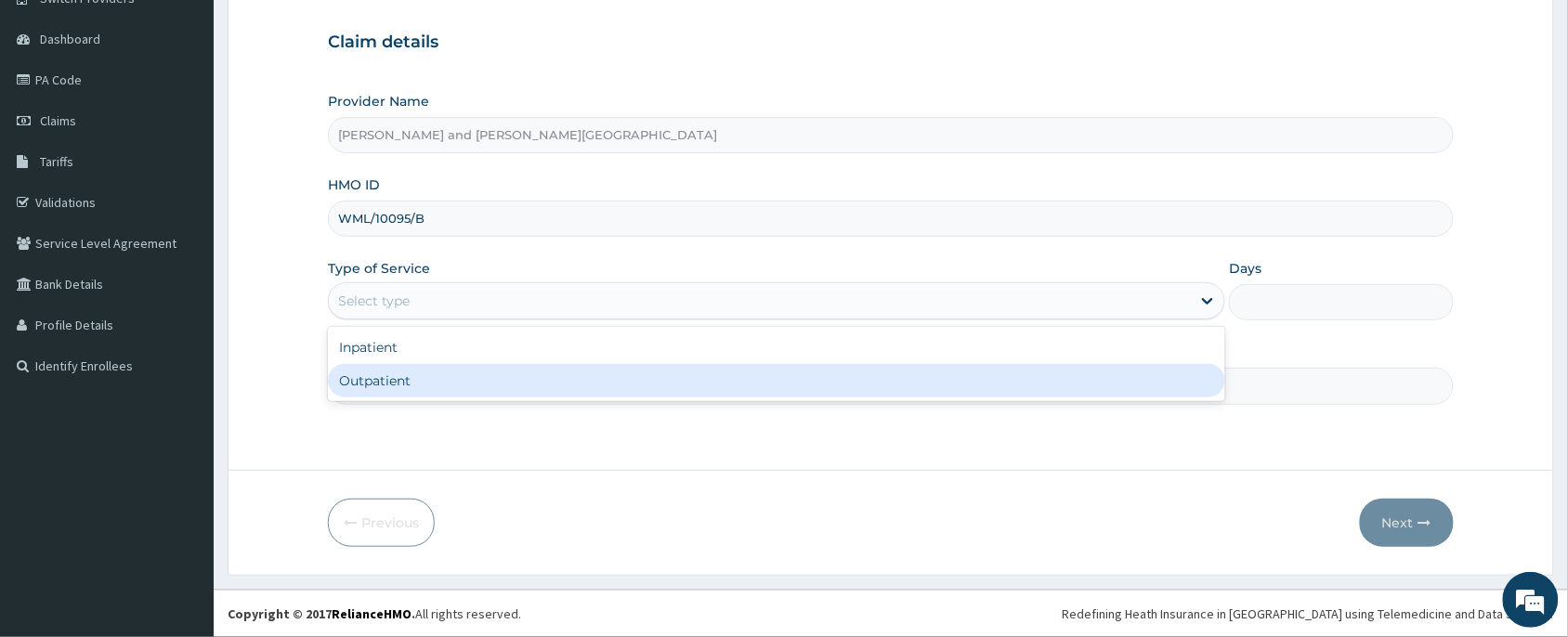
click at [411, 379] on div "Outpatient" at bounding box center [777, 381] width 897 height 34
type input "1"
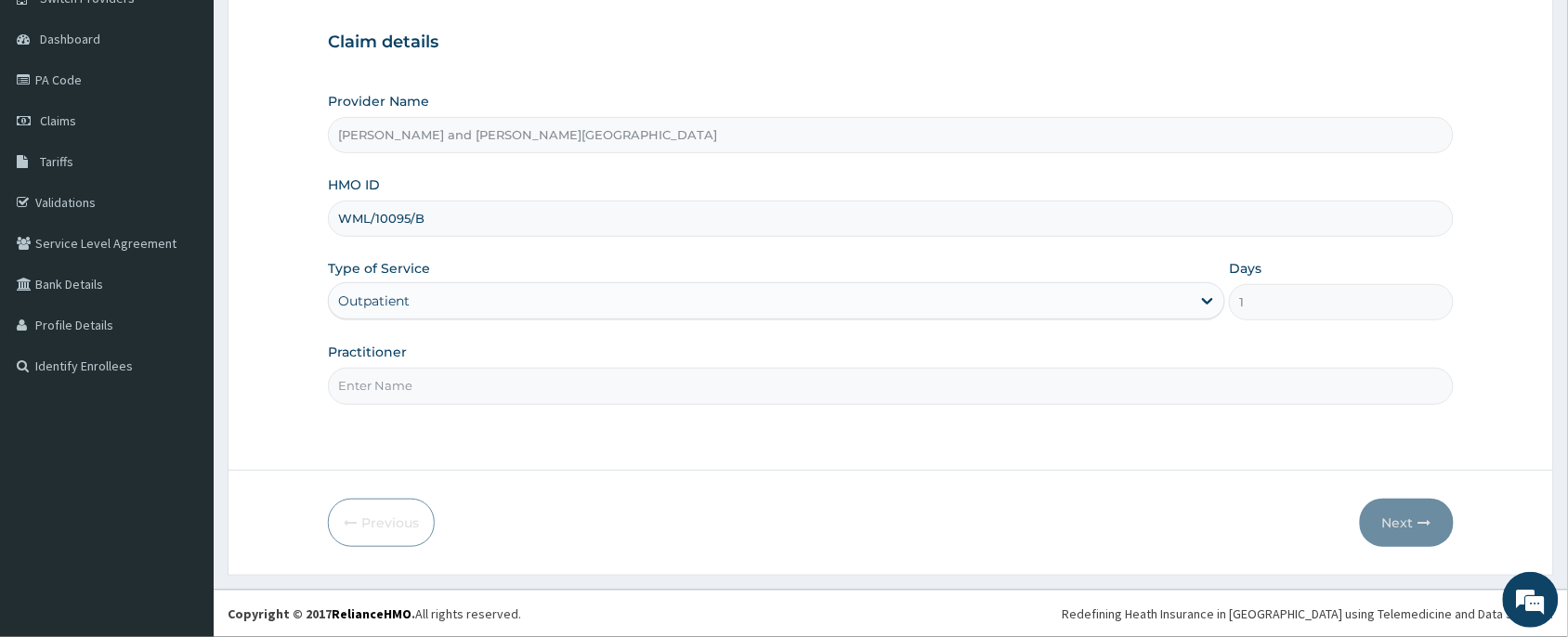
click at [408, 386] on input "Practitioner" at bounding box center [891, 386] width 1126 height 37
type input "DR AKINOLA BELOVED"
click at [1382, 526] on button "Next" at bounding box center [1407, 524] width 94 height 49
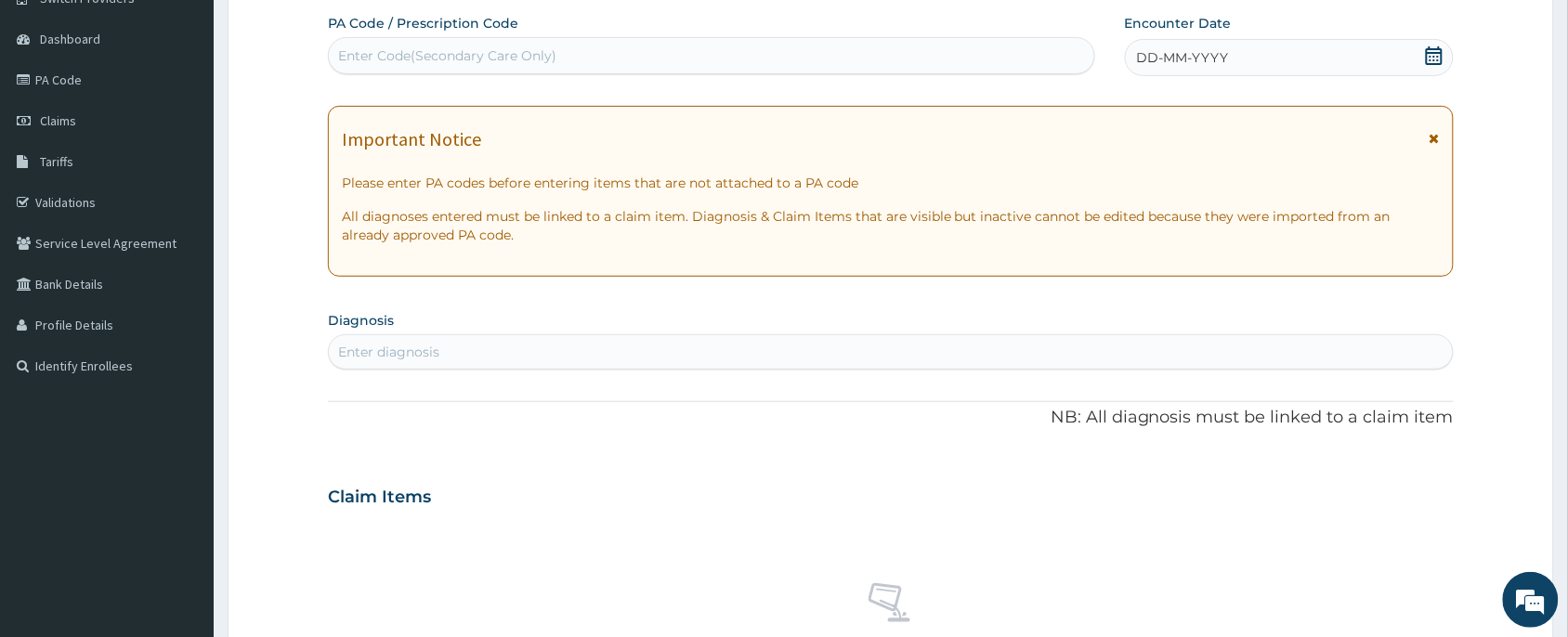
click at [1432, 56] on icon at bounding box center [1435, 56] width 19 height 19
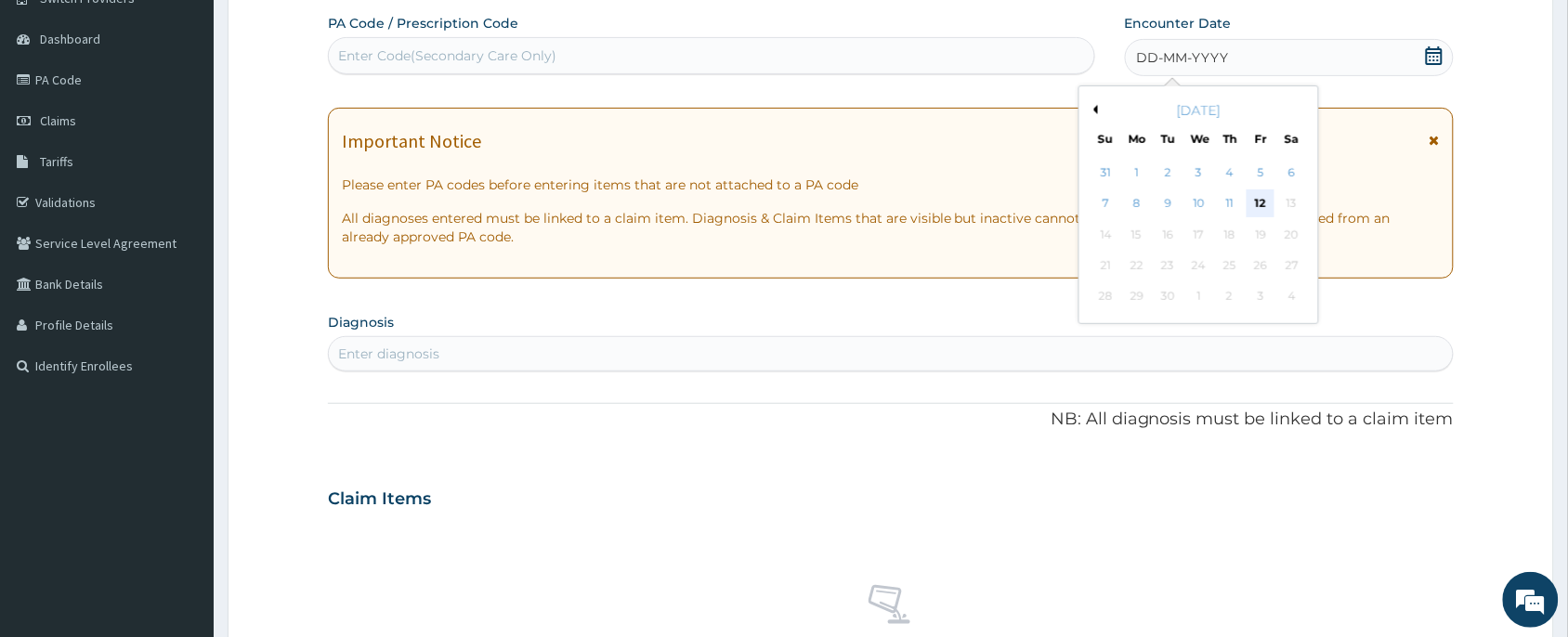
click at [1268, 204] on div "12" at bounding box center [1261, 204] width 28 height 28
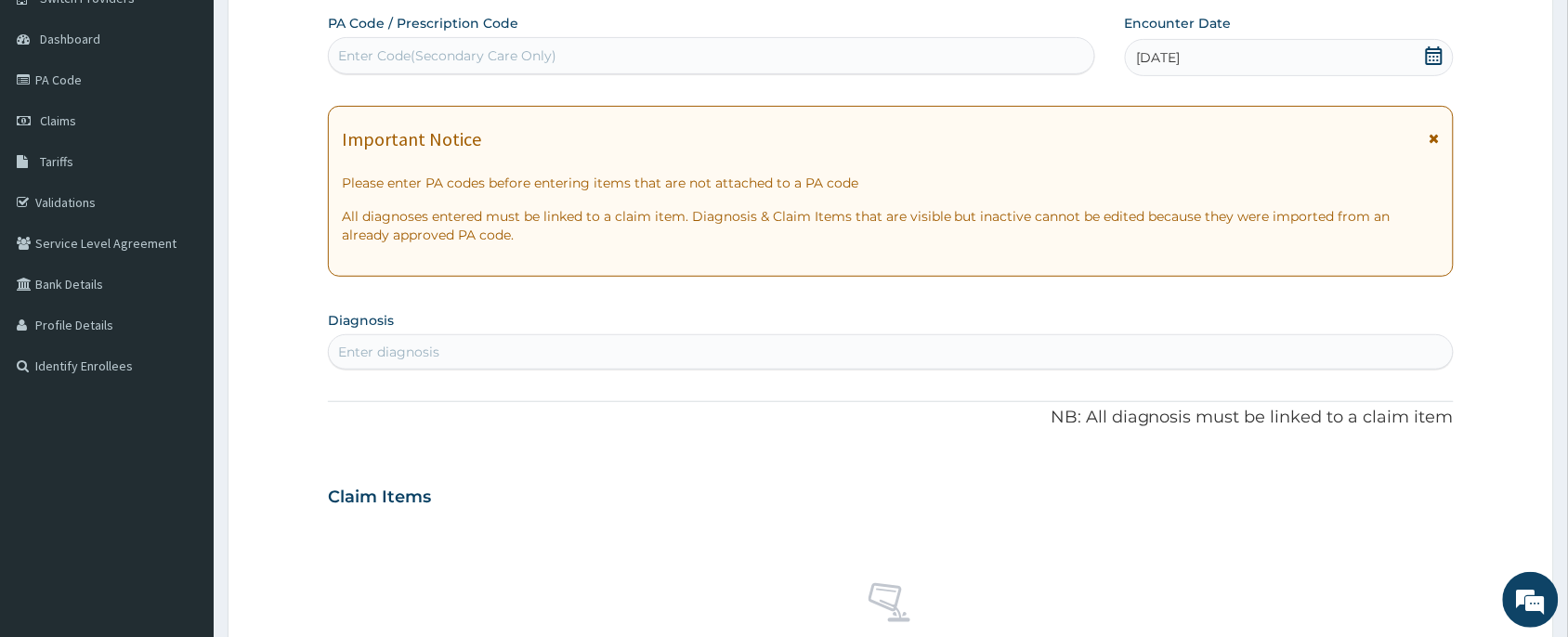
scroll to position [0, 0]
click at [549, 341] on div "Enter diagnosis" at bounding box center [891, 352] width 1124 height 30
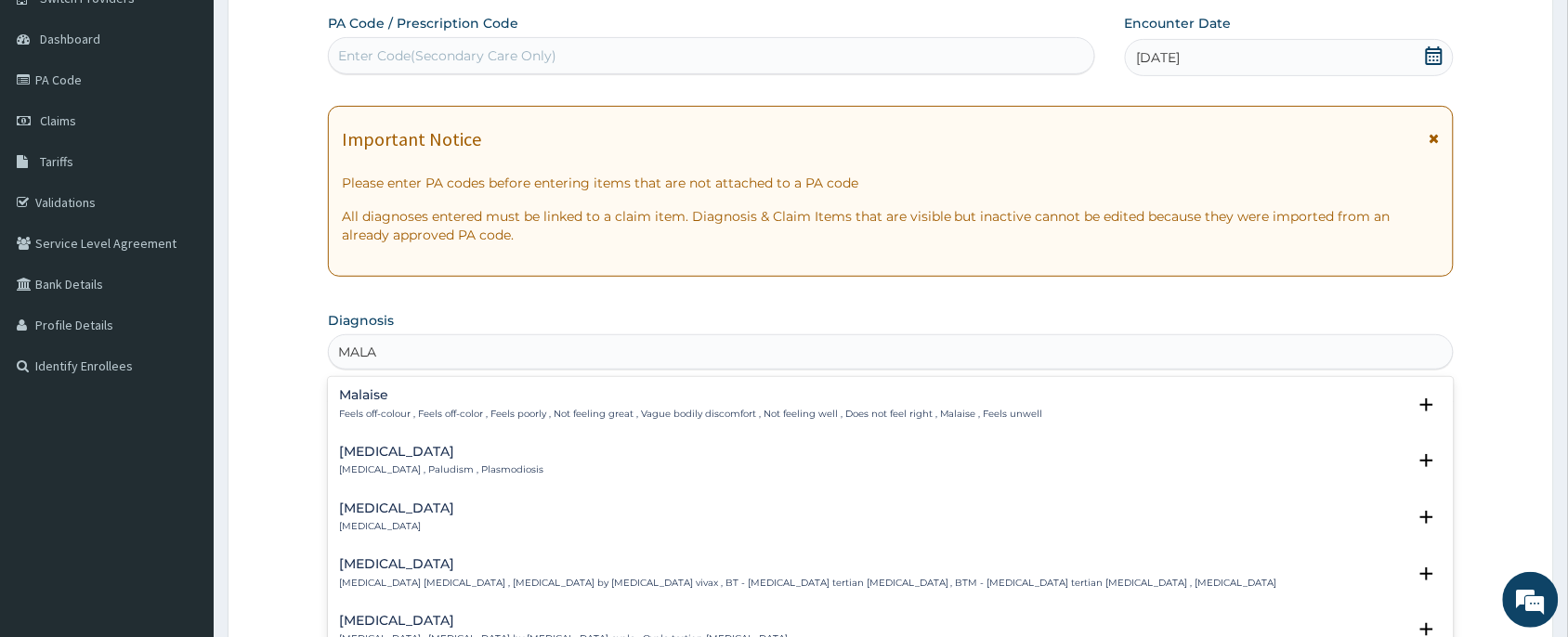
type input "MALAR"
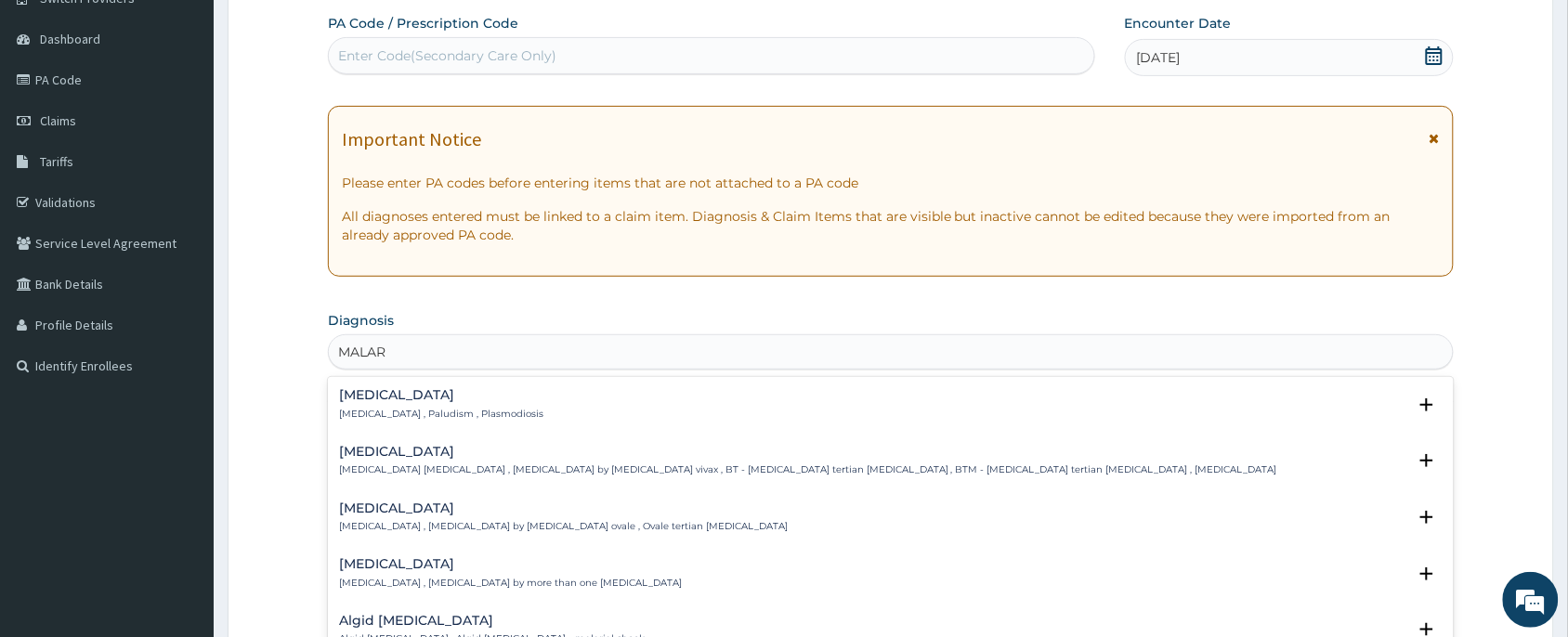
click at [411, 397] on h4 "[MEDICAL_DATA]" at bounding box center [441, 395] width 204 height 14
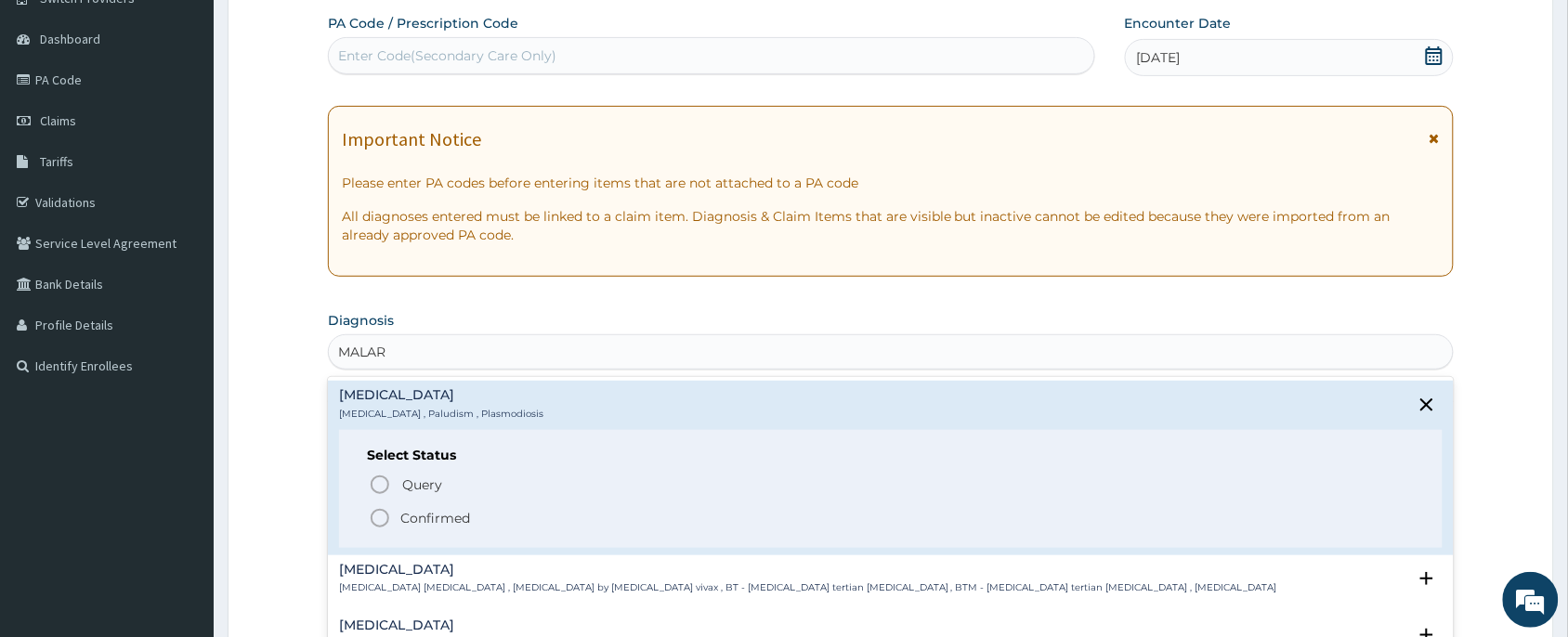
click at [415, 516] on p "Confirmed" at bounding box center [436, 519] width 69 height 19
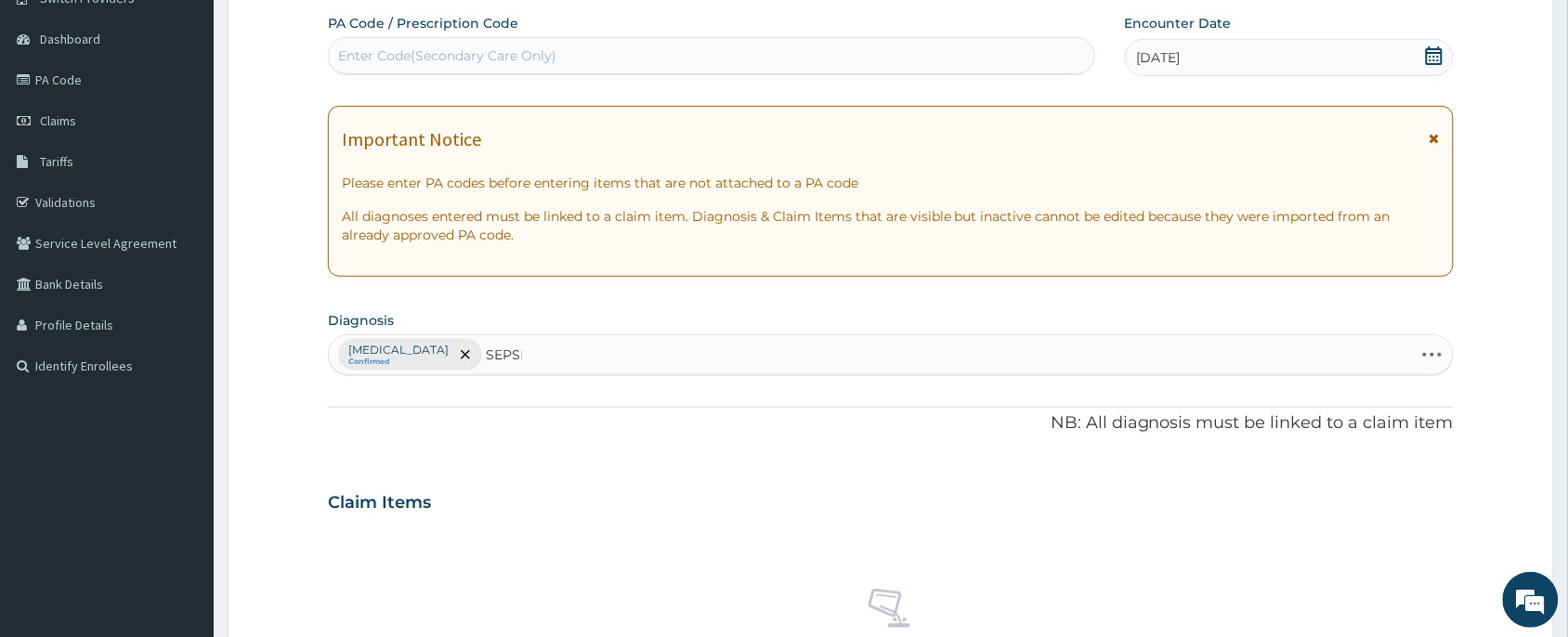
type input "SEPSIS"
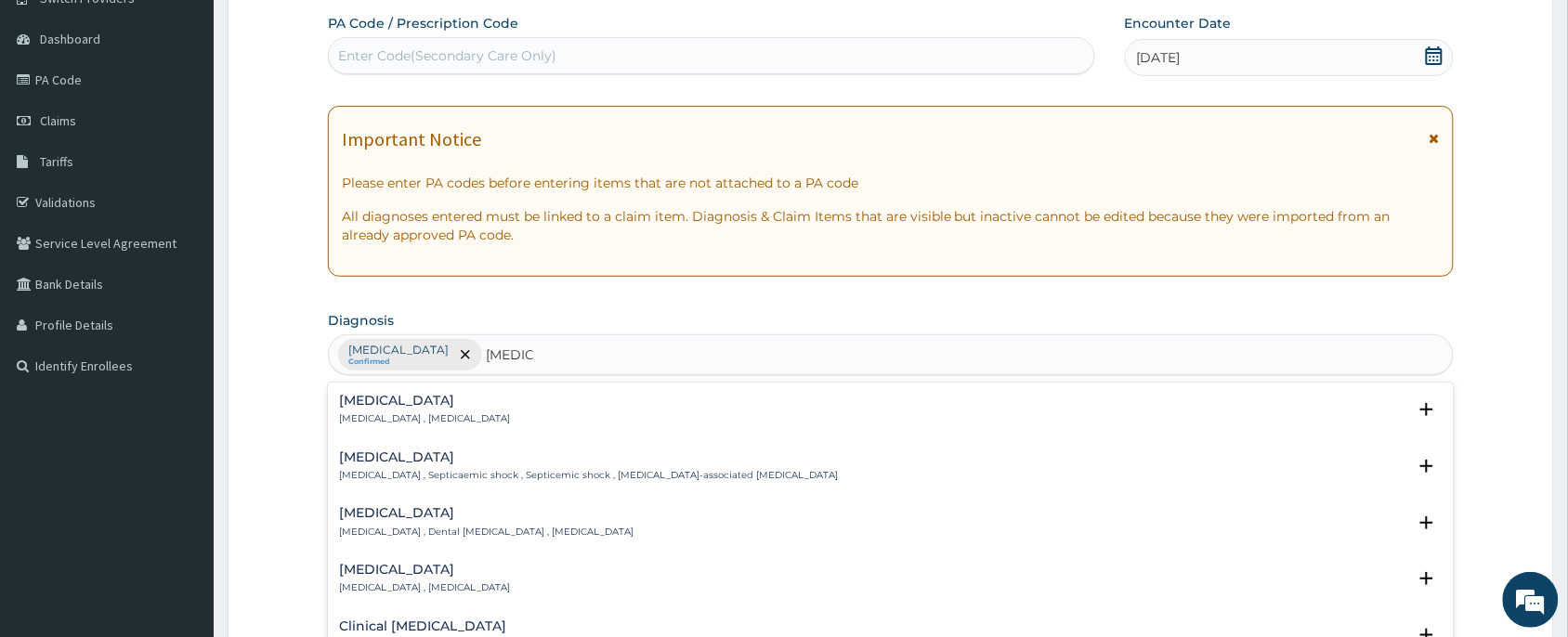
click at [402, 416] on p "Systemic infection , Sepsis" at bounding box center [424, 419] width 171 height 13
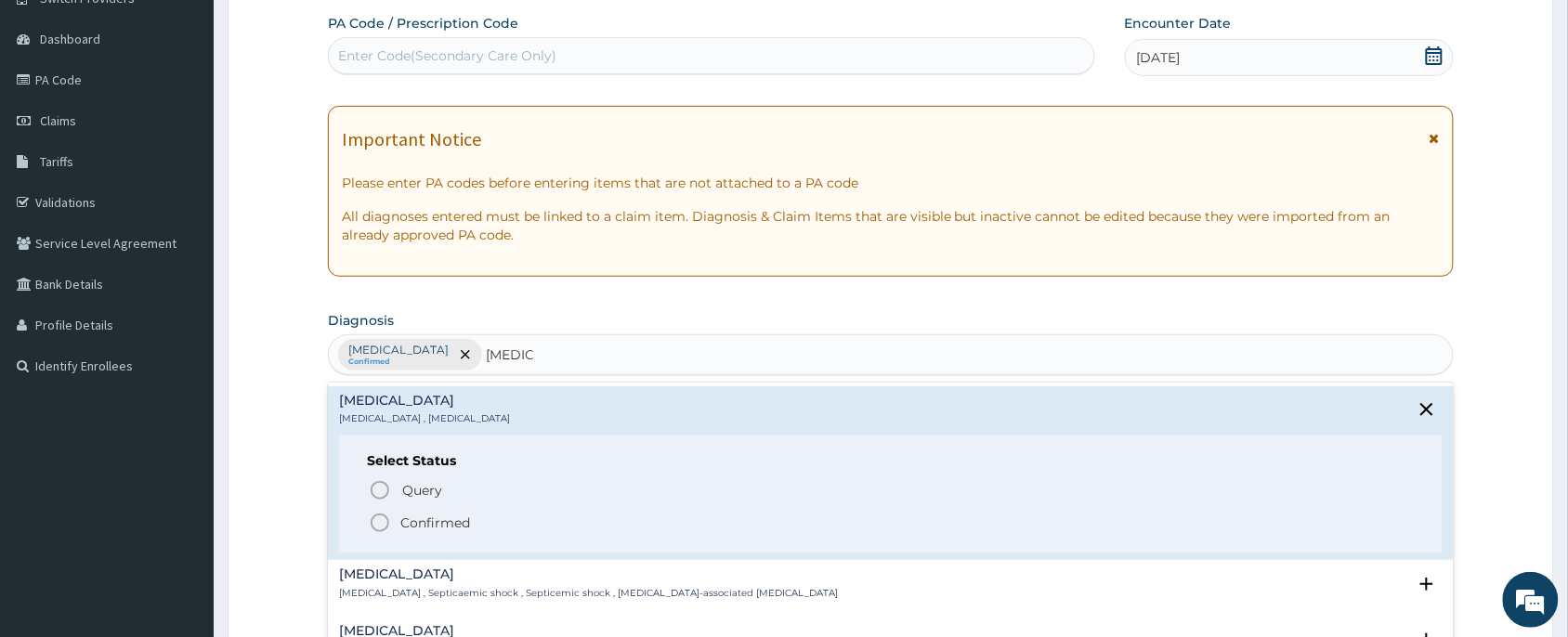
click at [428, 517] on p "Confirmed" at bounding box center [436, 524] width 69 height 19
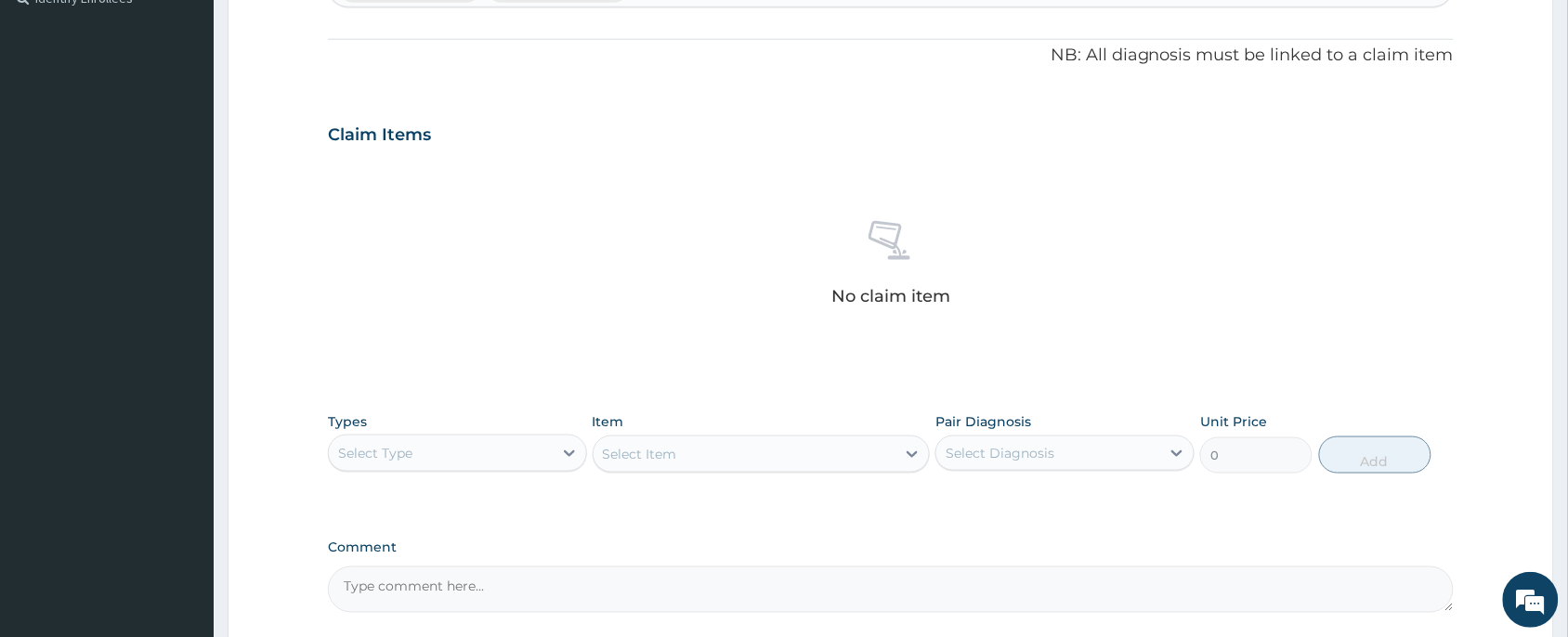
scroll to position [582, 0]
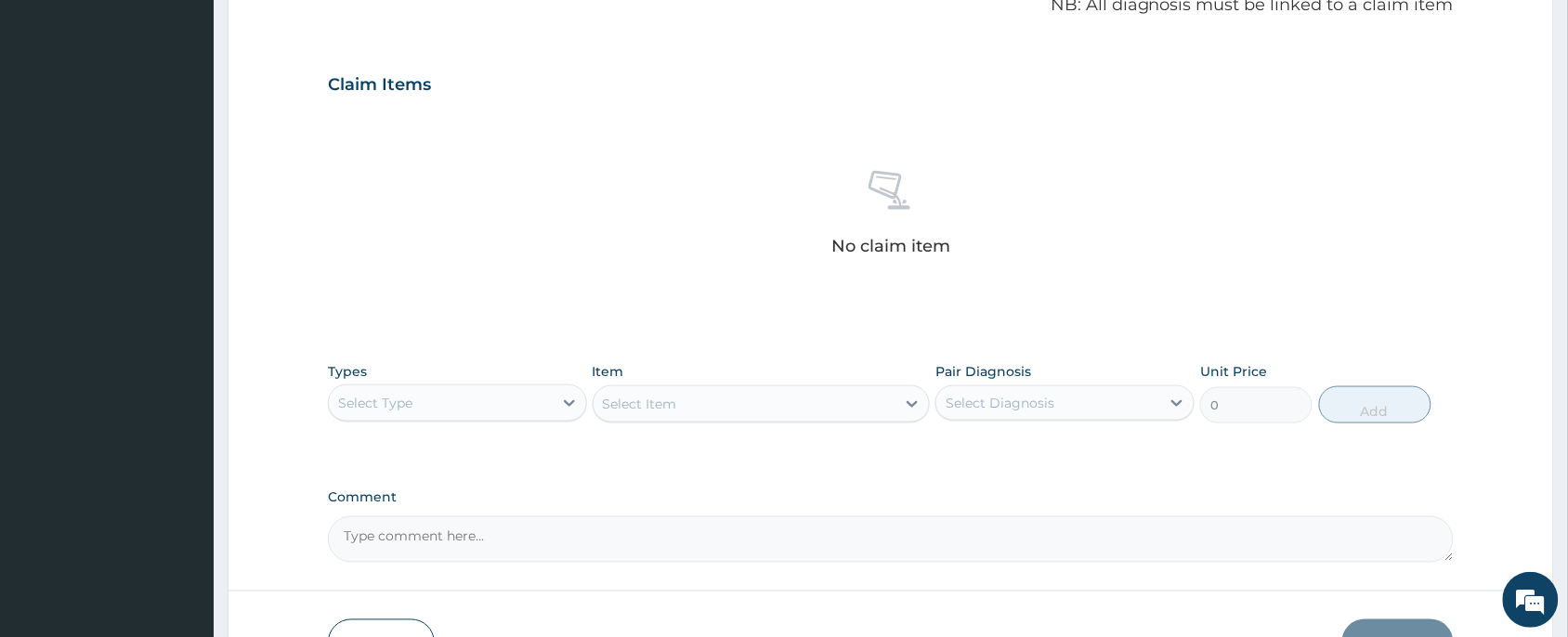
click at [470, 407] on div "Select Type" at bounding box center [440, 404] width 224 height 30
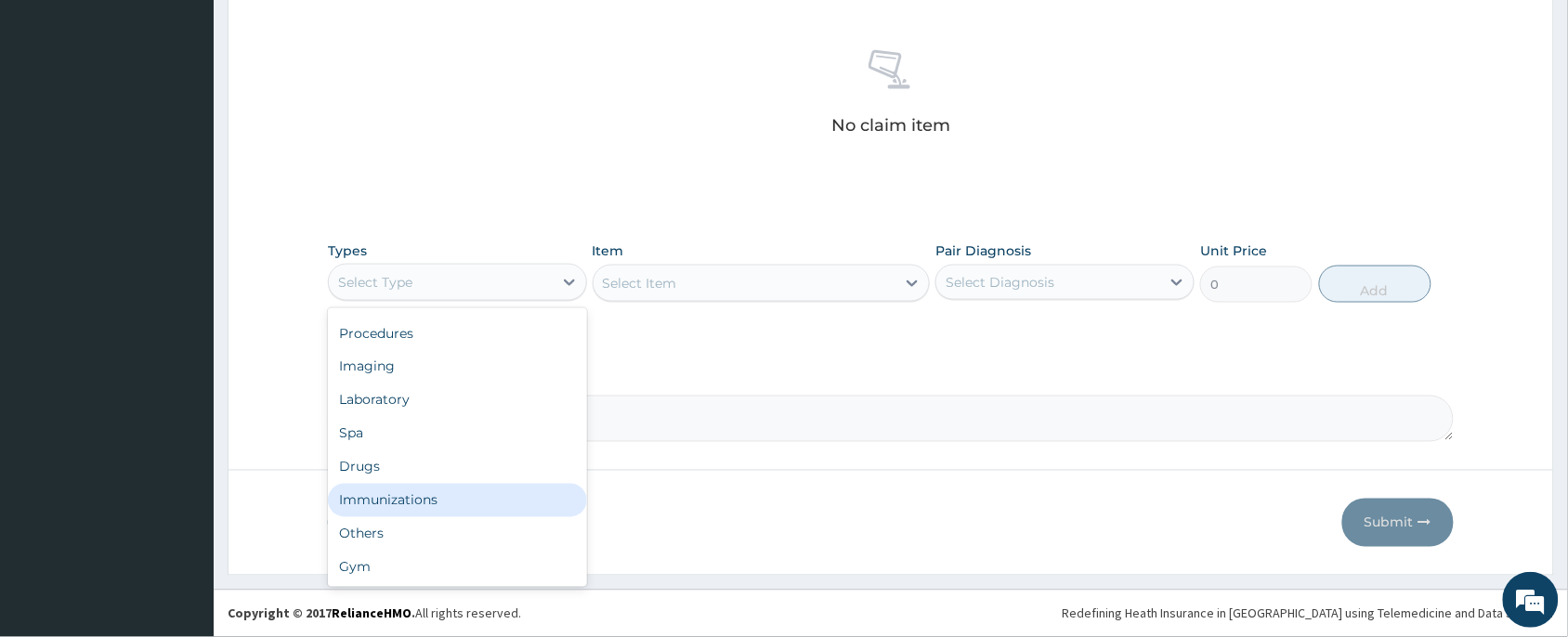
scroll to position [0, 0]
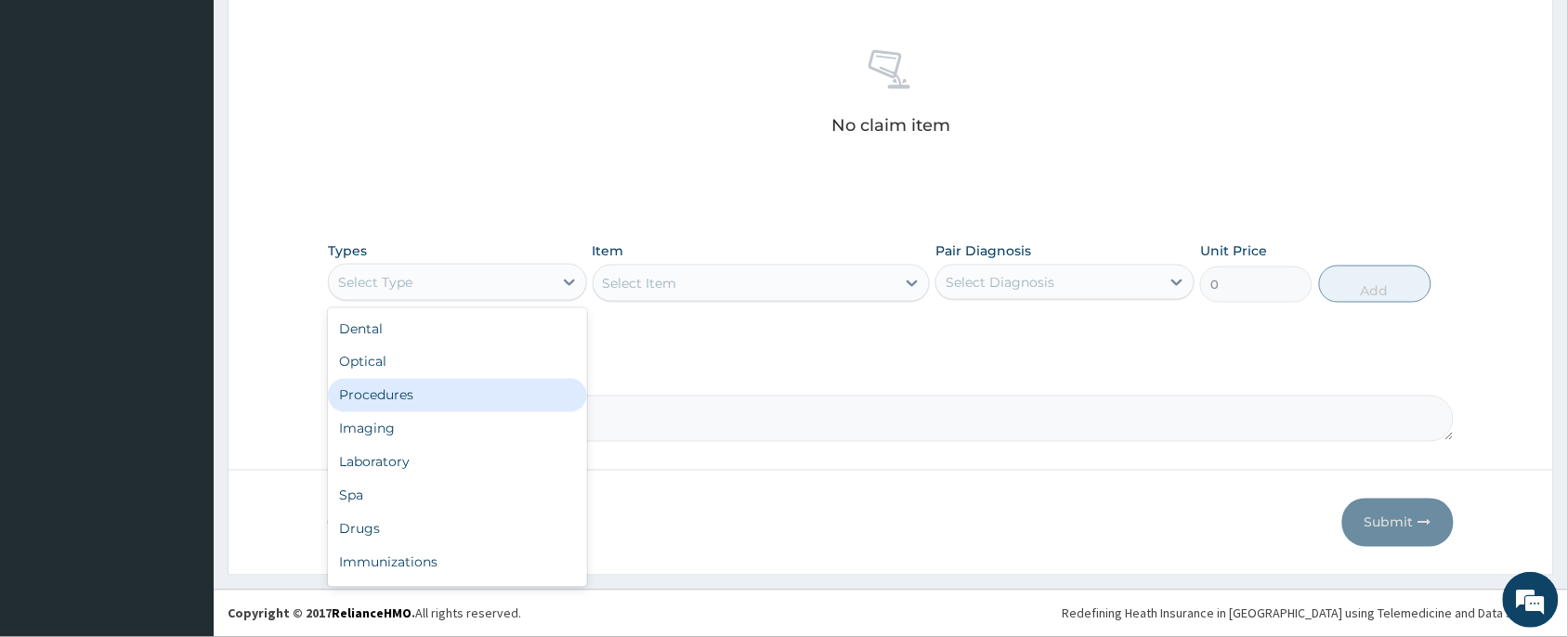
click at [416, 395] on div "Procedures" at bounding box center [457, 396] width 259 height 34
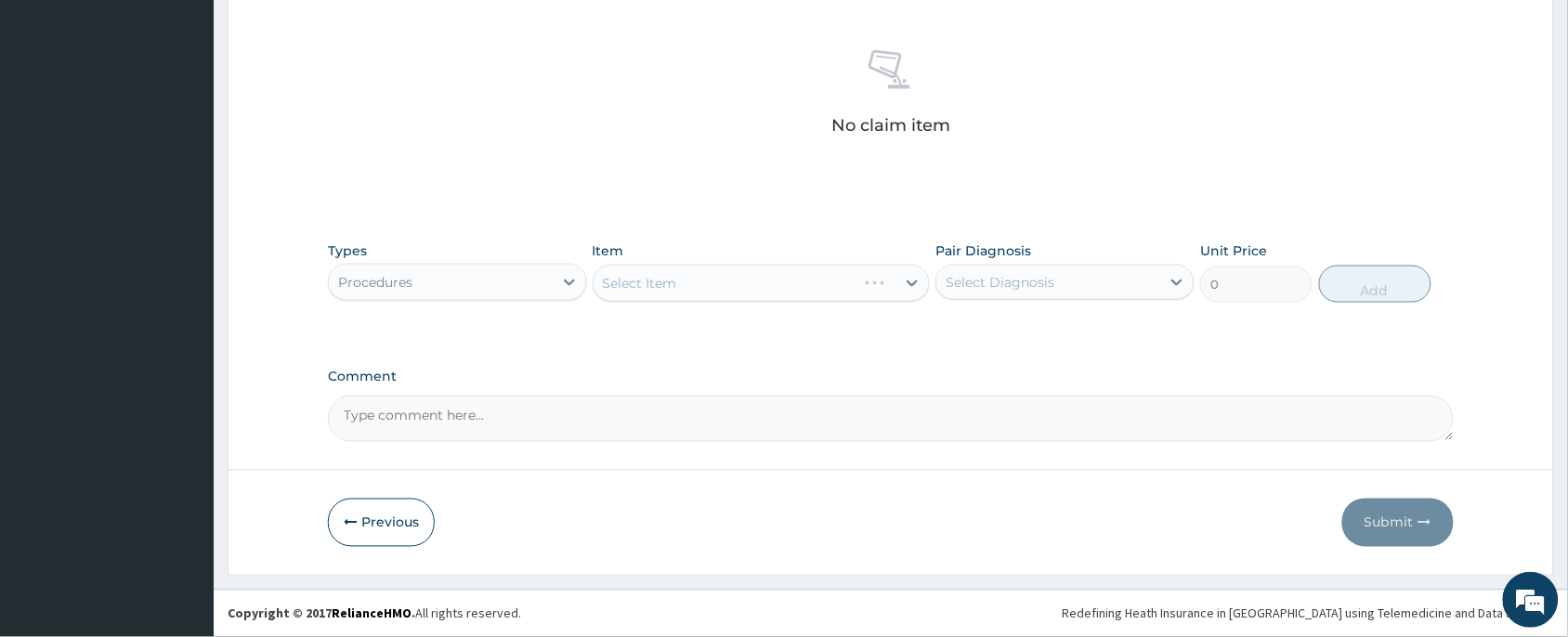
click at [717, 288] on div "Select Item" at bounding box center [762, 284] width 338 height 37
click at [704, 290] on div "Select Item" at bounding box center [762, 284] width 338 height 37
click at [697, 286] on div "Select Item" at bounding box center [745, 284] width 303 height 30
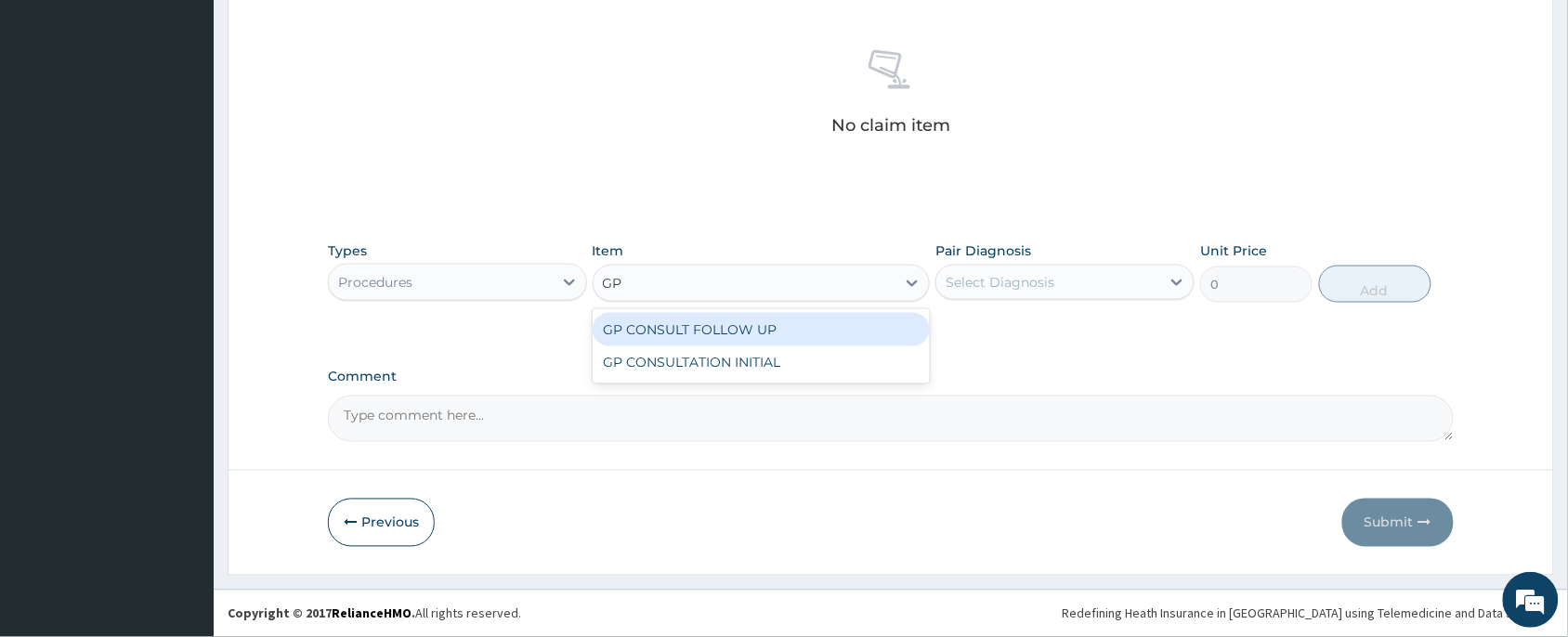
type input "GP"
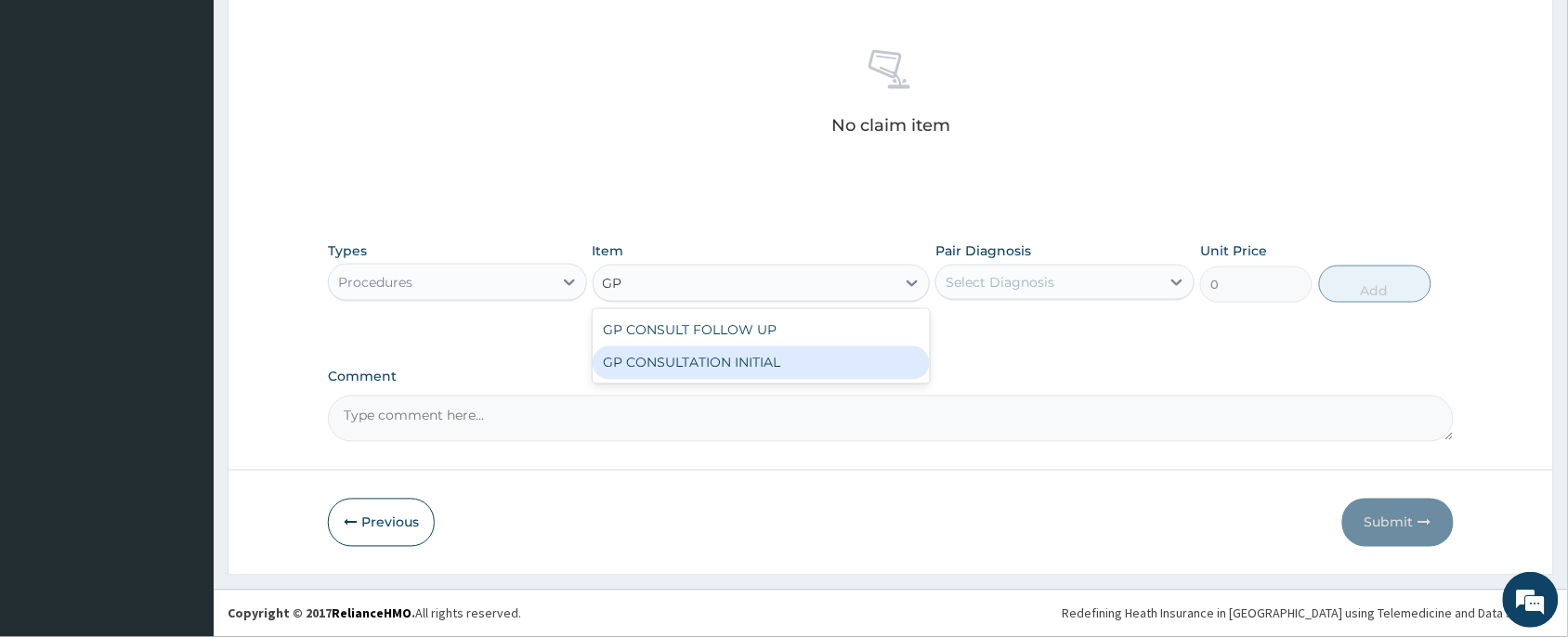
click at [641, 356] on div "GP CONSULTATION INITIAL" at bounding box center [762, 363] width 338 height 34
type input "2000"
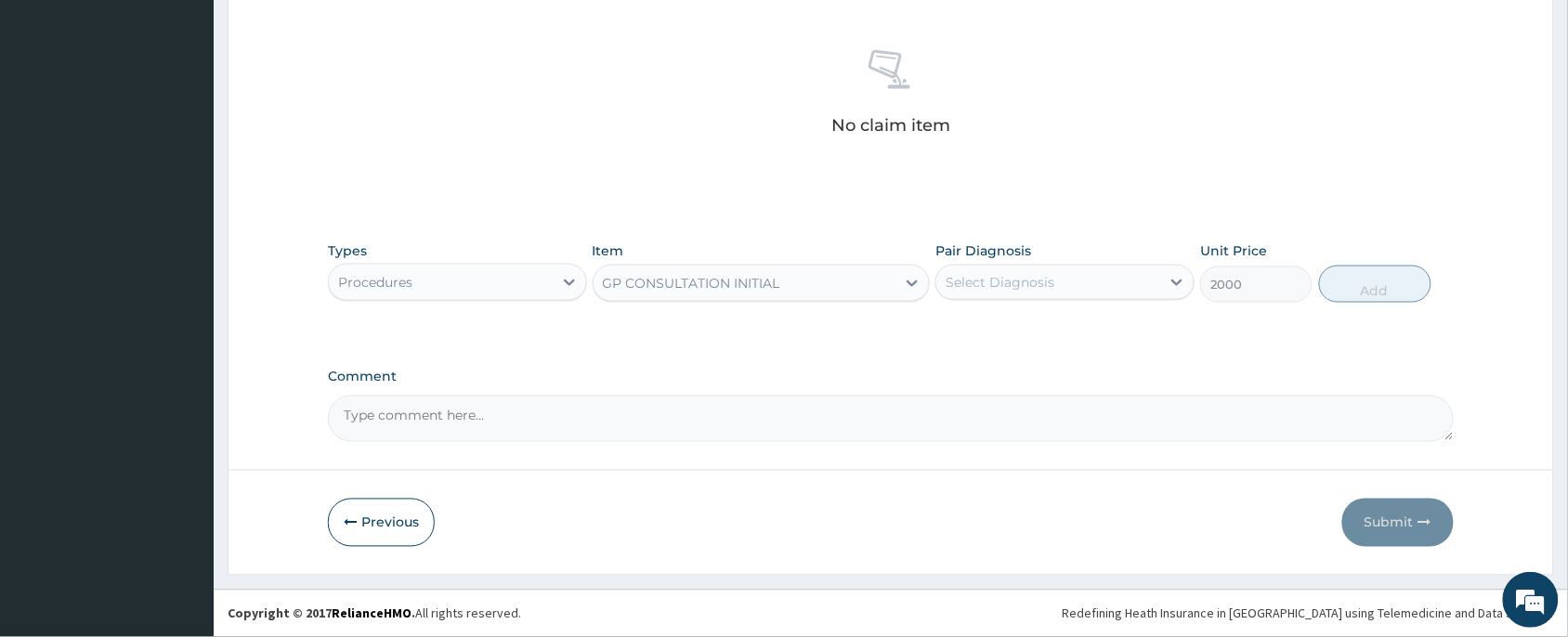
drag, startPoint x: 1096, startPoint y: 272, endPoint x: 1101, endPoint y: 287, distance: 15.8
click at [1102, 274] on div "Select Diagnosis" at bounding box center [1048, 283] width 224 height 30
drag, startPoint x: 1066, startPoint y: 347, endPoint x: 1061, endPoint y: 387, distance: 40.3
click at [1071, 363] on div "Malaria Sepsis" at bounding box center [1065, 348] width 259 height 83
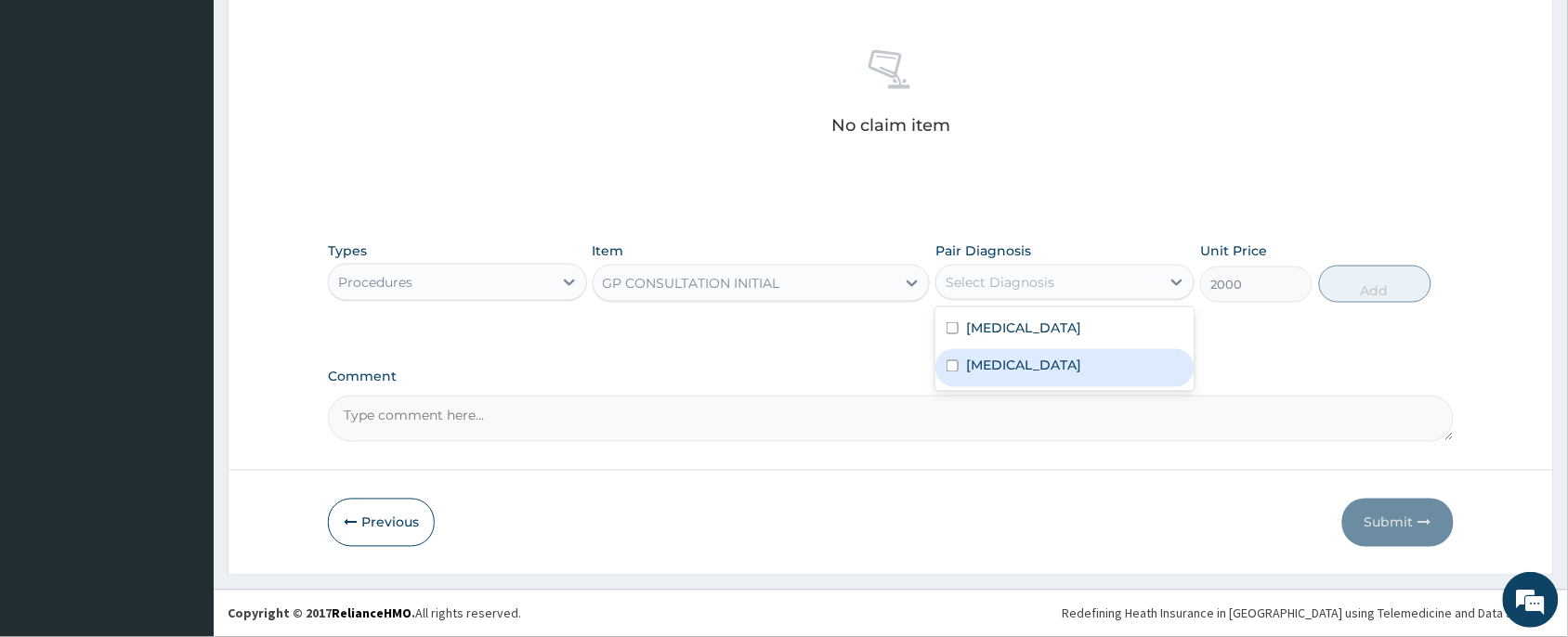
click at [1064, 387] on div "Sepsis" at bounding box center [1065, 368] width 259 height 38
checkbox input "true"
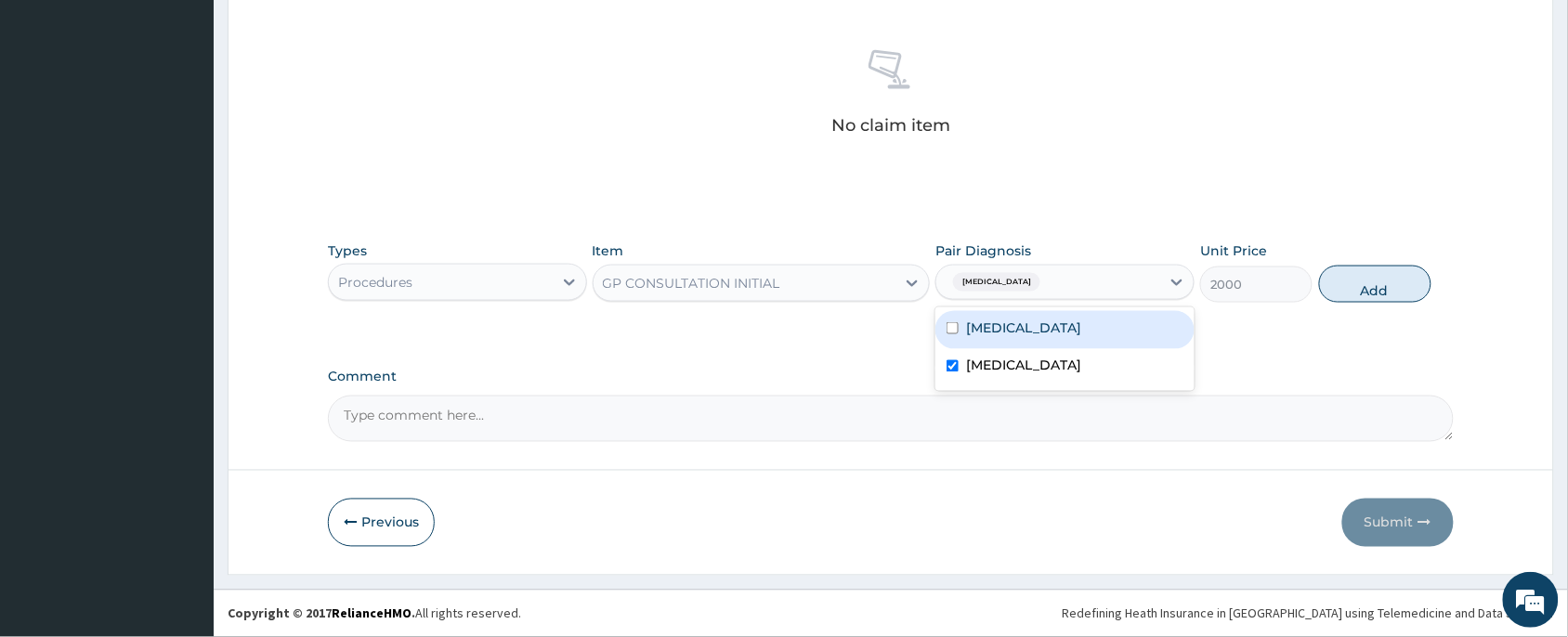
click at [1056, 323] on div "[MEDICAL_DATA]" at bounding box center [1065, 330] width 259 height 38
checkbox input "true"
click at [1363, 282] on button "Add" at bounding box center [1376, 285] width 112 height 37
type input "0"
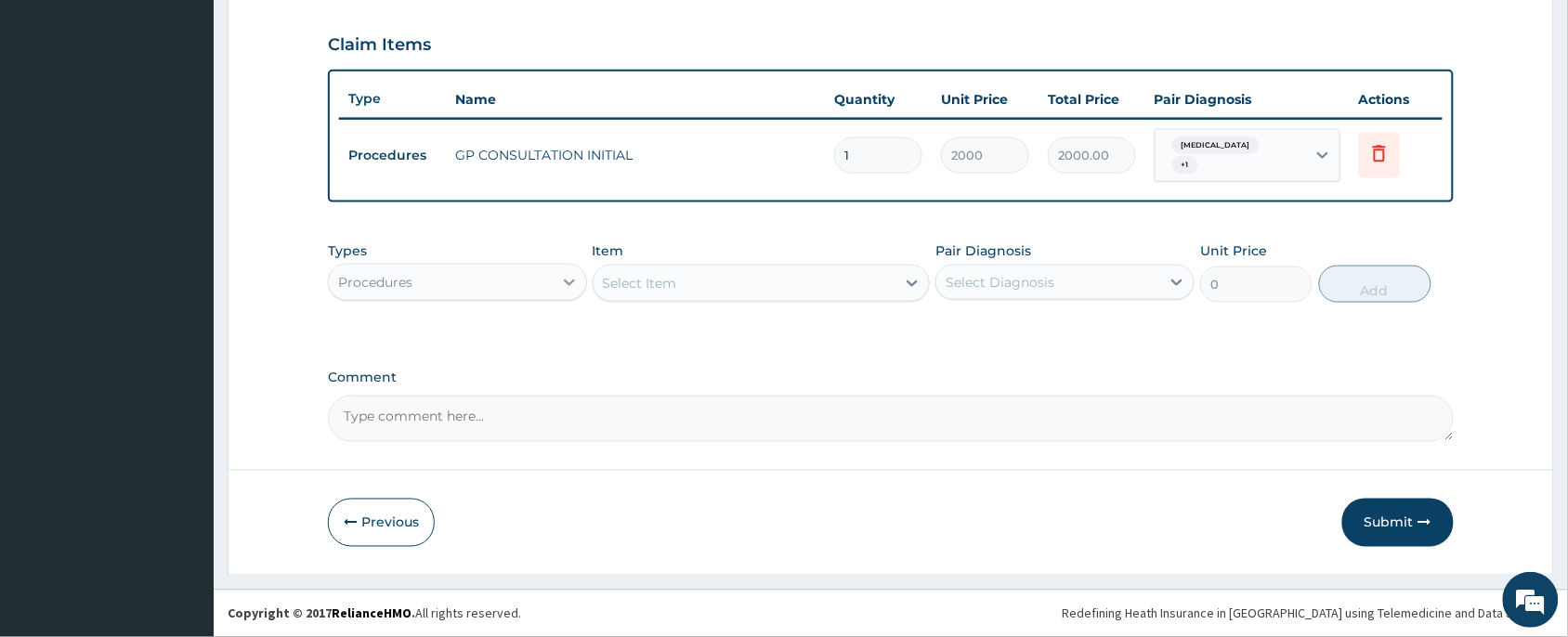
scroll to position [614, 0]
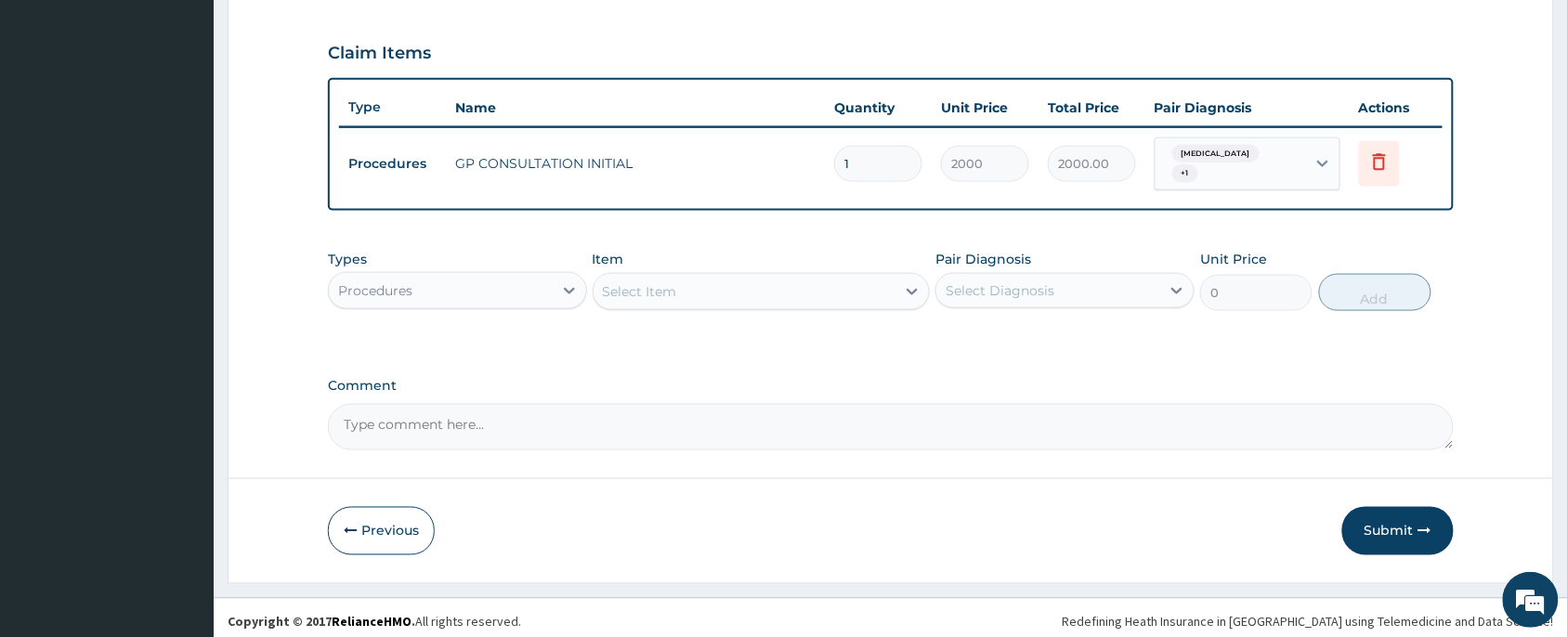
click at [455, 295] on div "Procedures" at bounding box center [440, 291] width 224 height 30
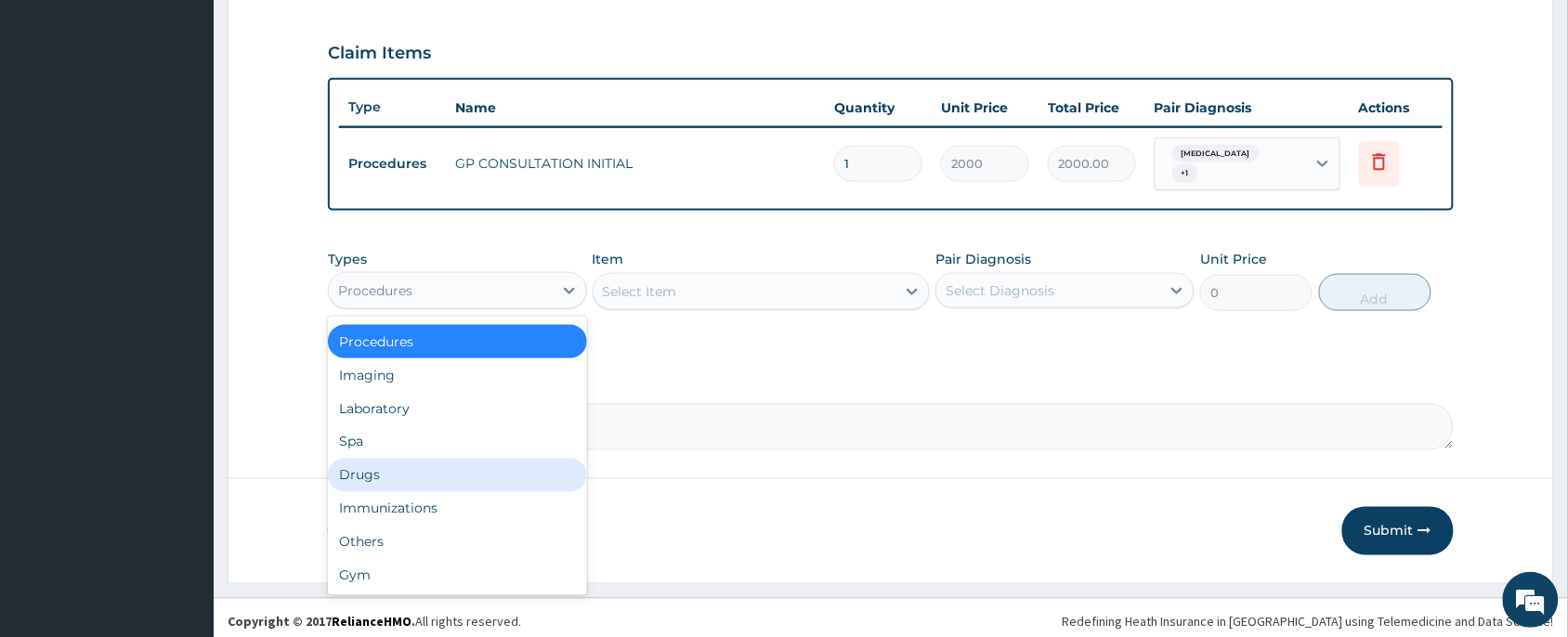
scroll to position [0, 0]
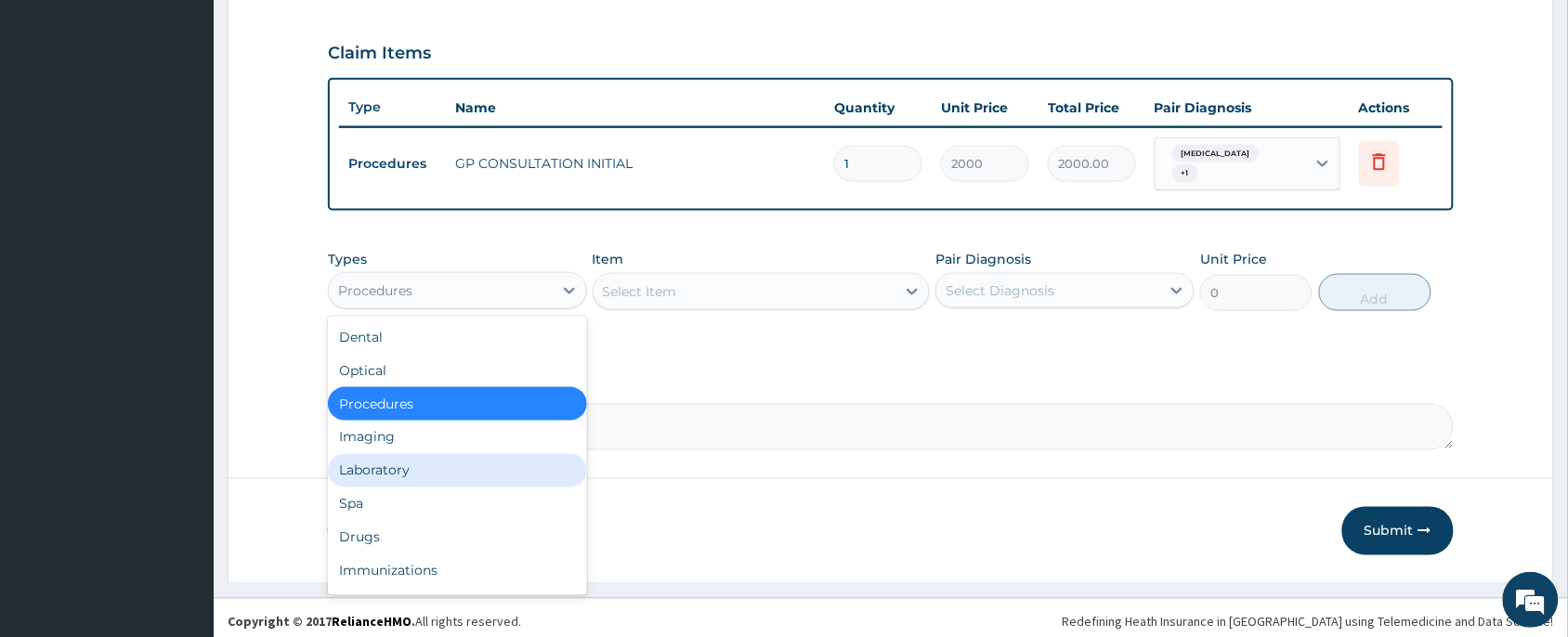
click at [404, 458] on div "Laboratory" at bounding box center [457, 471] width 259 height 34
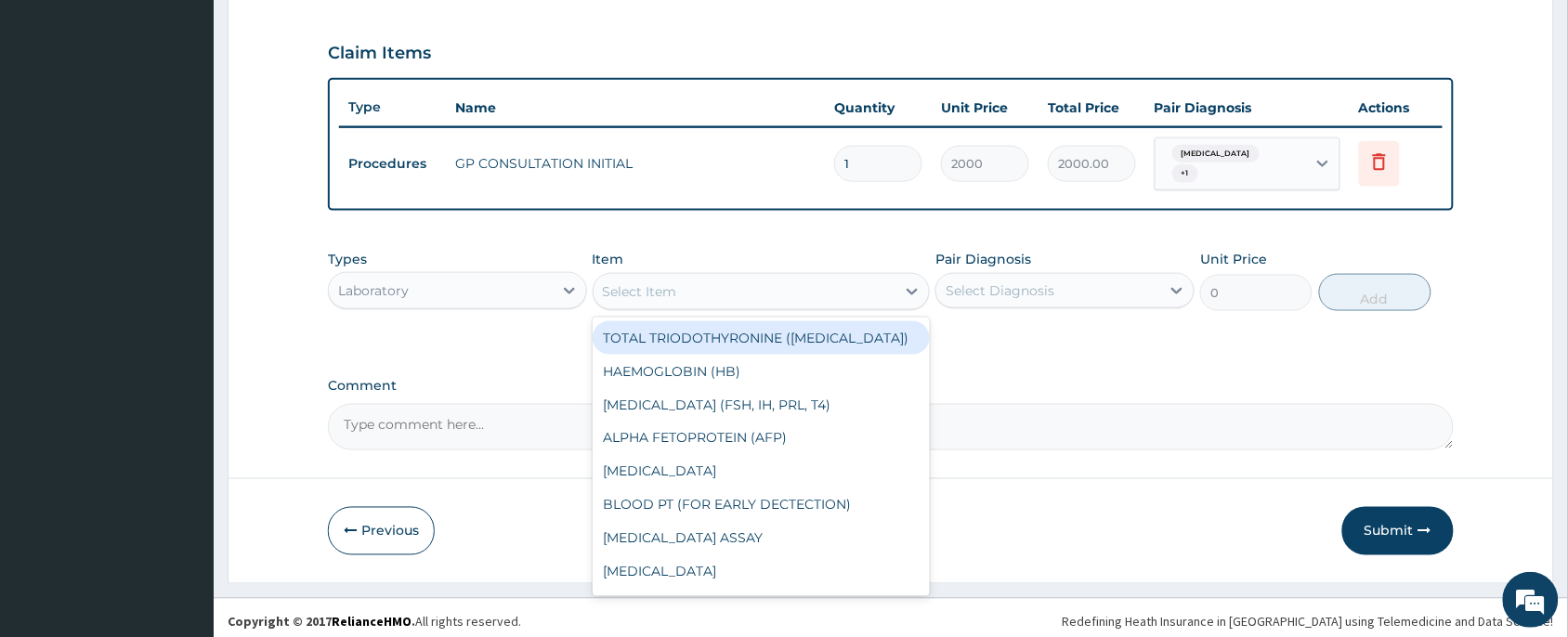
click at [757, 292] on div "Select Item" at bounding box center [745, 292] width 303 height 30
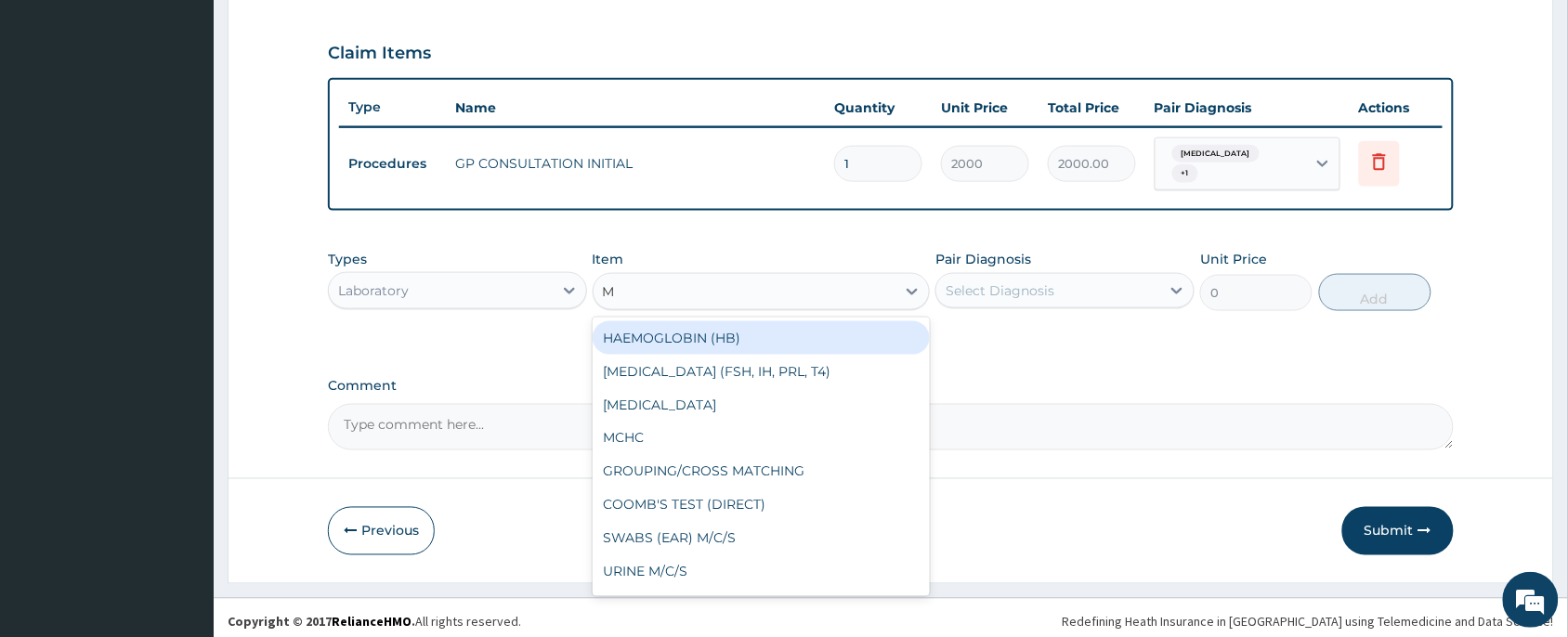
type input "MP"
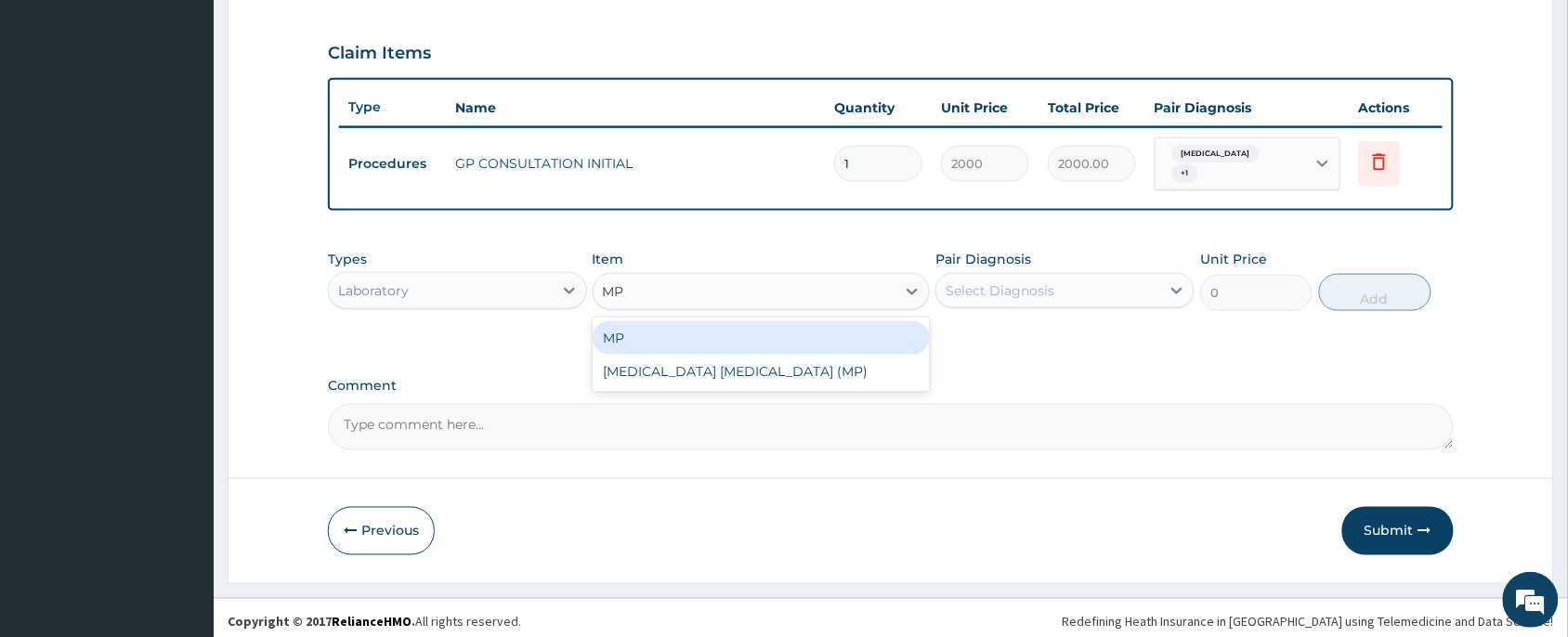
click at [740, 331] on div "MP" at bounding box center [762, 338] width 338 height 34
type input "1000"
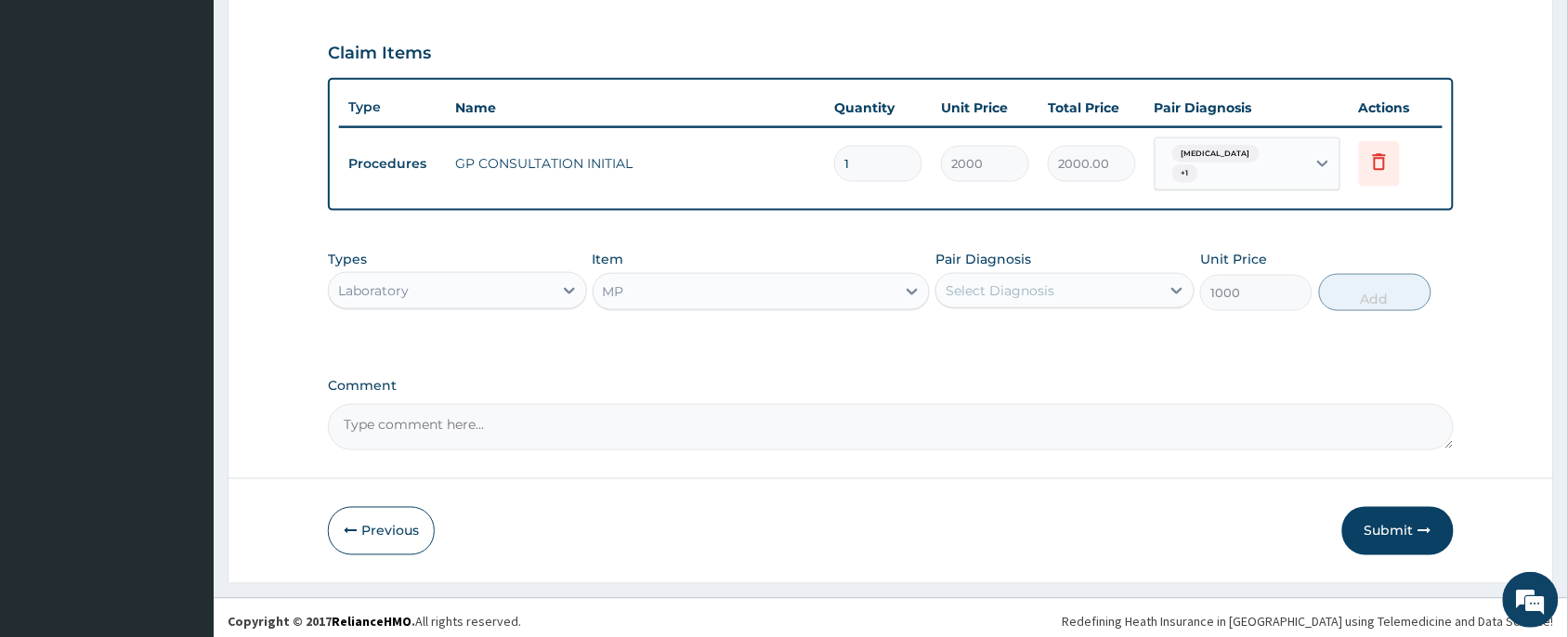
click at [1048, 284] on div "Select Diagnosis" at bounding box center [1000, 291] width 109 height 19
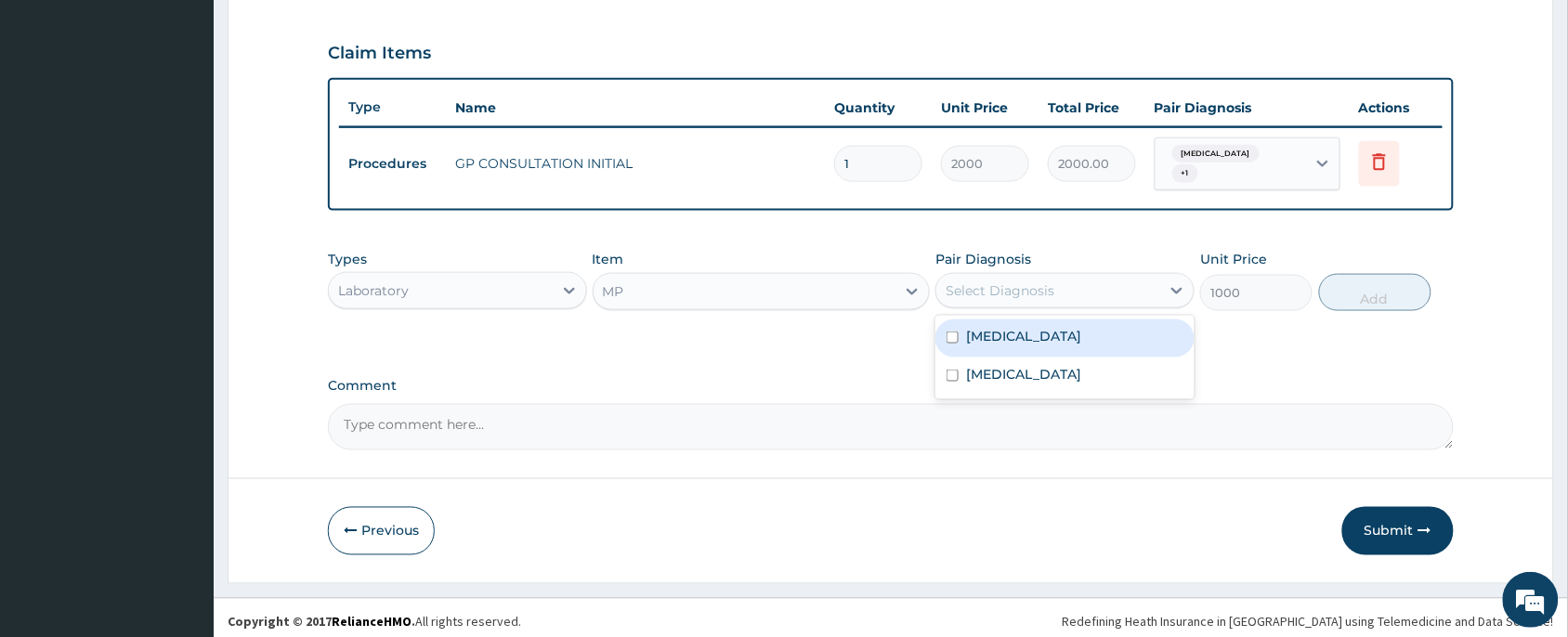
click at [1086, 328] on div "[MEDICAL_DATA]" at bounding box center [1065, 338] width 259 height 38
checkbox input "true"
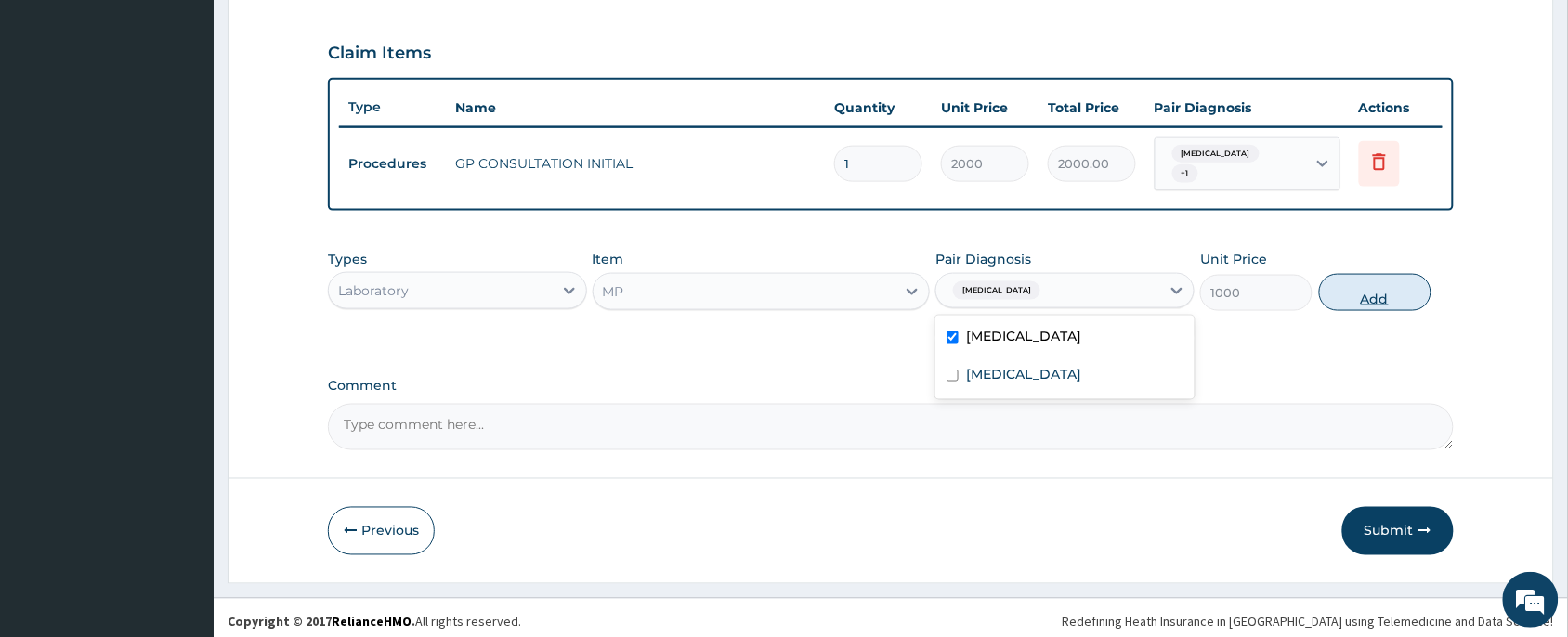
click at [1357, 285] on button "Add" at bounding box center [1376, 293] width 112 height 37
type input "0"
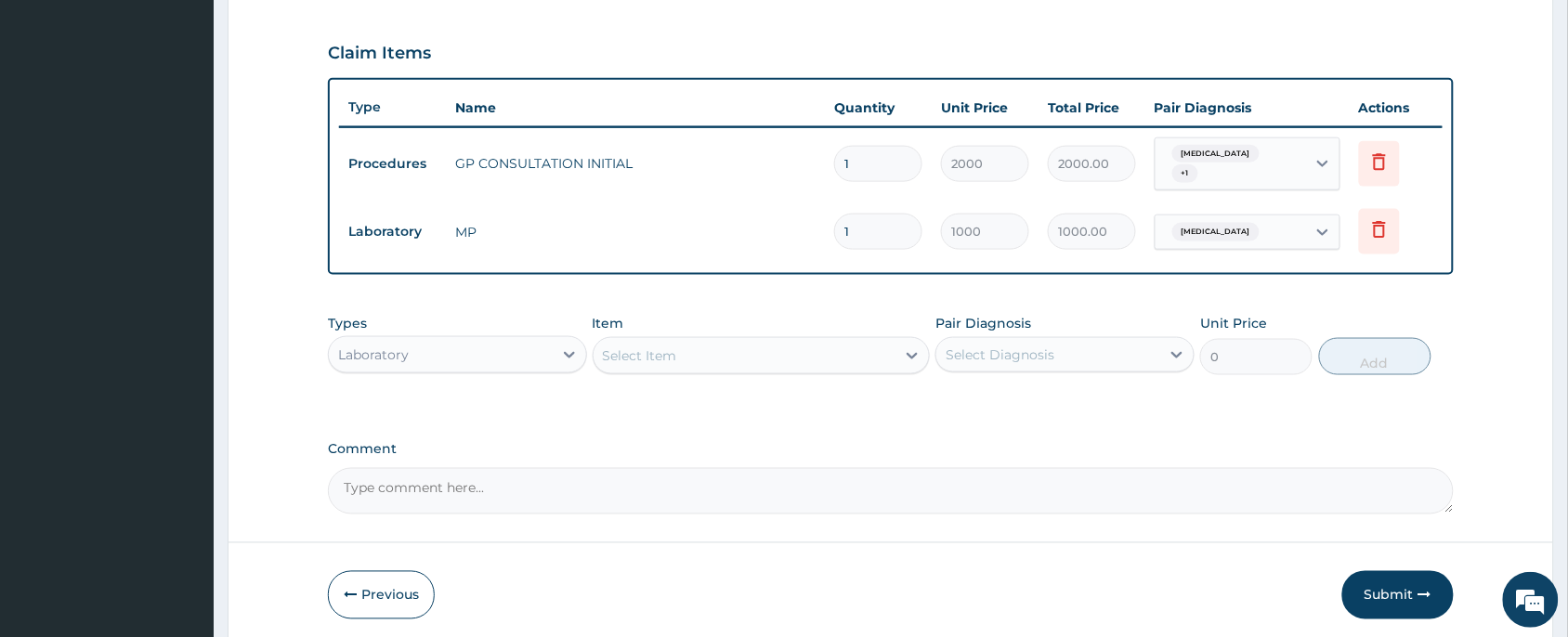
click at [762, 350] on div "Select Item" at bounding box center [745, 356] width 303 height 30
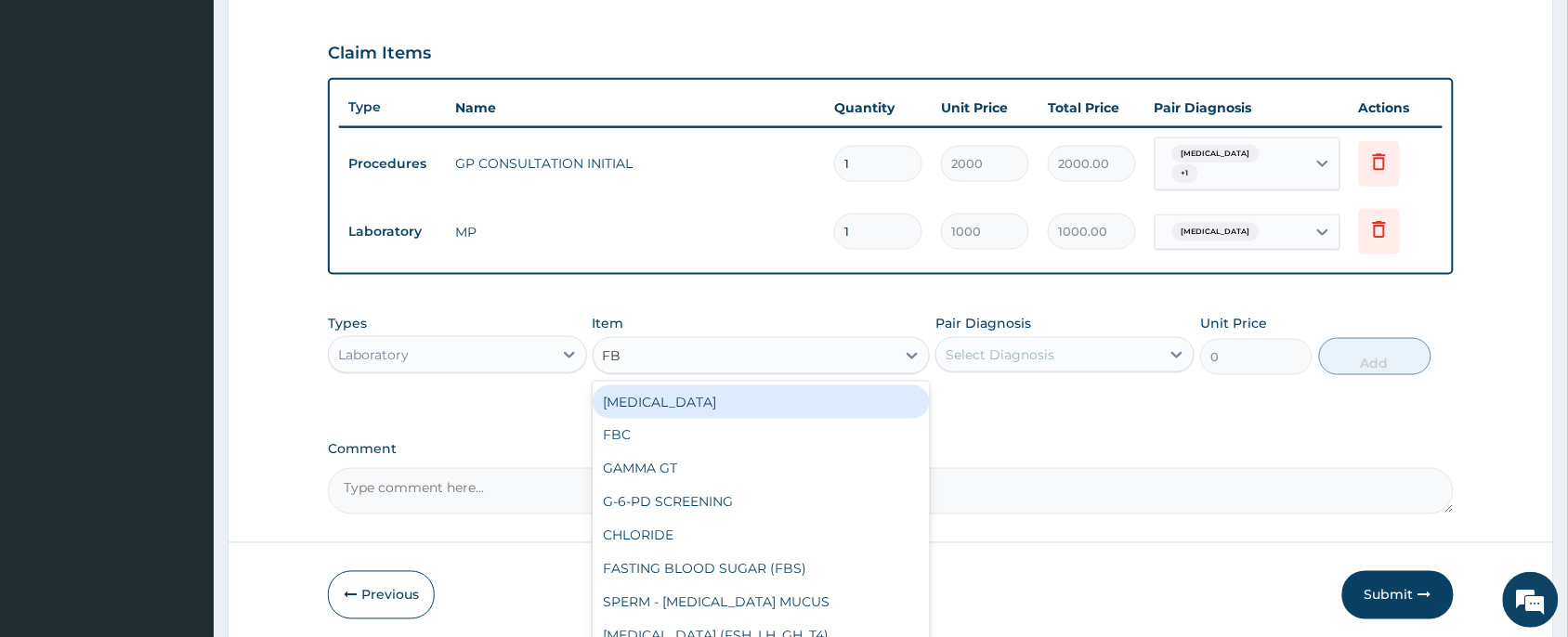
type input "FBC"
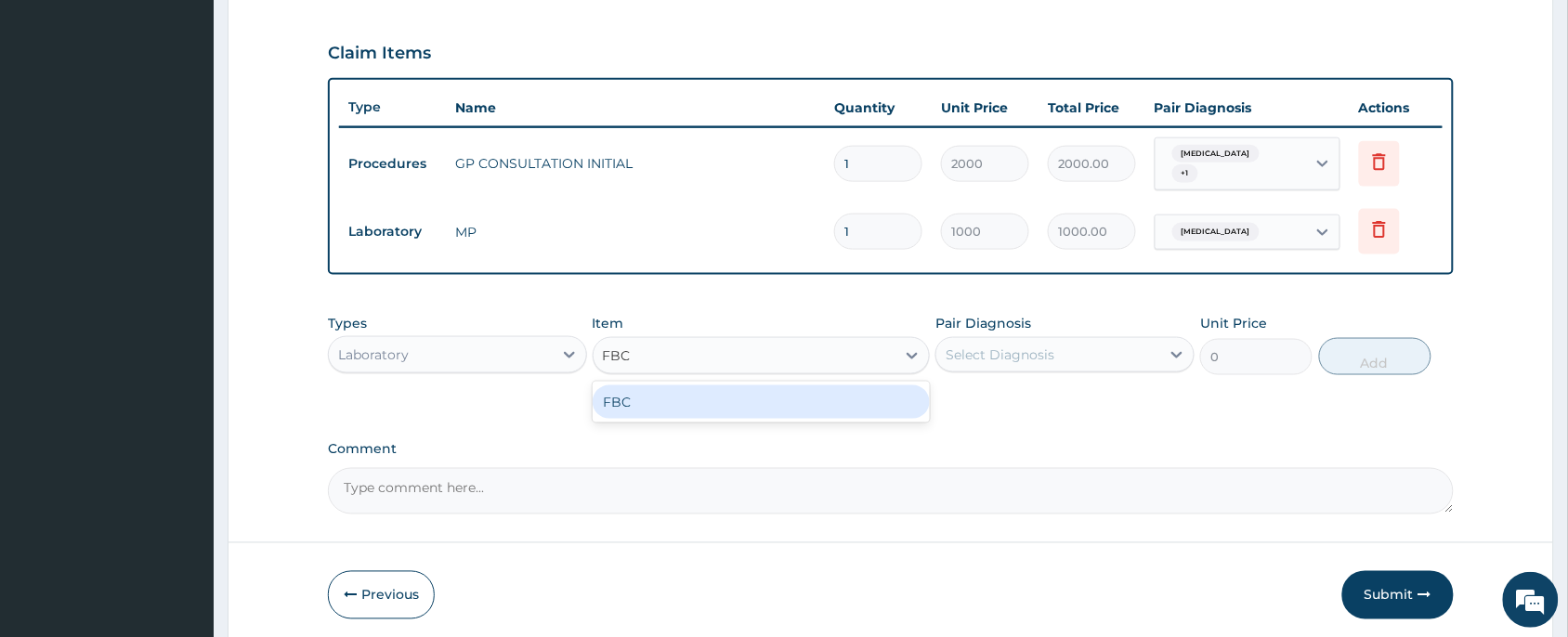
click at [709, 392] on div "FBC" at bounding box center [762, 403] width 338 height 34
type input "2000"
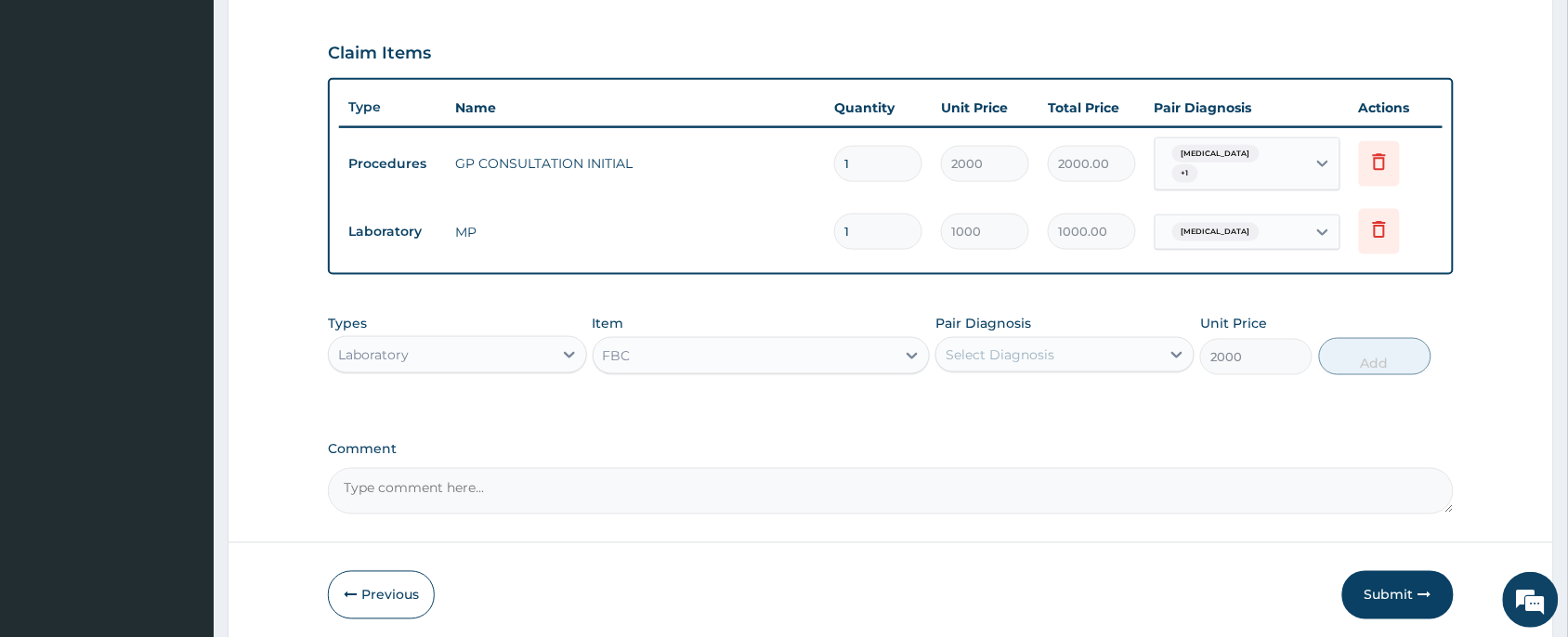
click at [990, 364] on div "Pair Diagnosis Select Diagnosis" at bounding box center [1065, 344] width 259 height 61
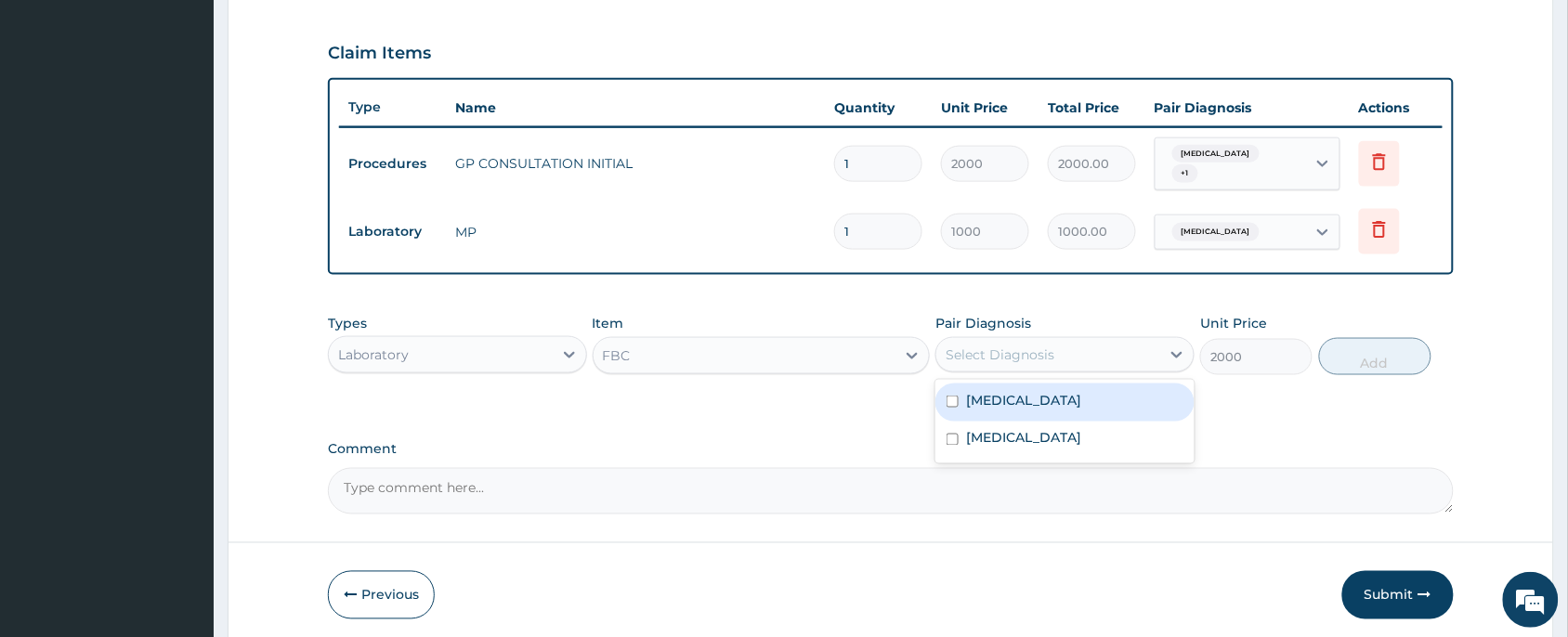
click at [981, 350] on div "Select Diagnosis" at bounding box center [1000, 355] width 109 height 19
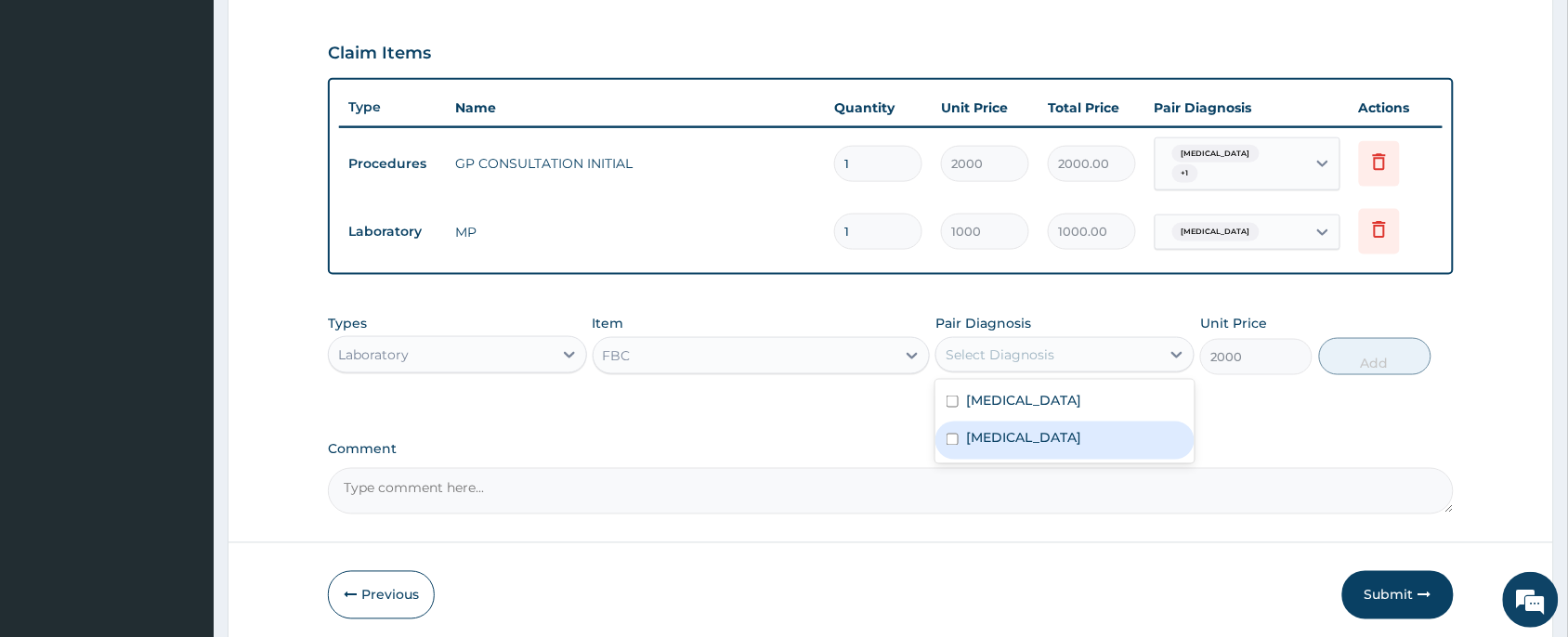
click at [1004, 429] on label "Sepsis" at bounding box center [1024, 438] width 115 height 19
checkbox input "true"
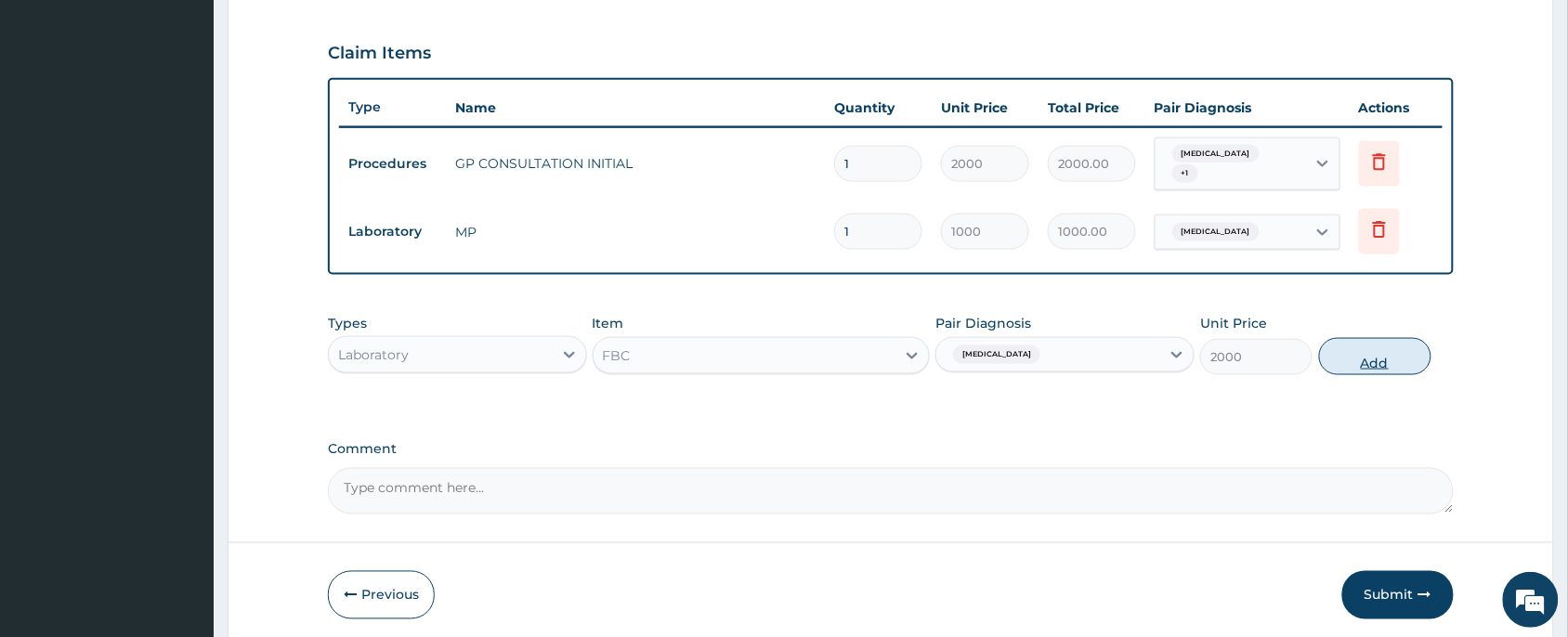
click at [1340, 354] on button "Add" at bounding box center [1376, 357] width 112 height 37
type input "0"
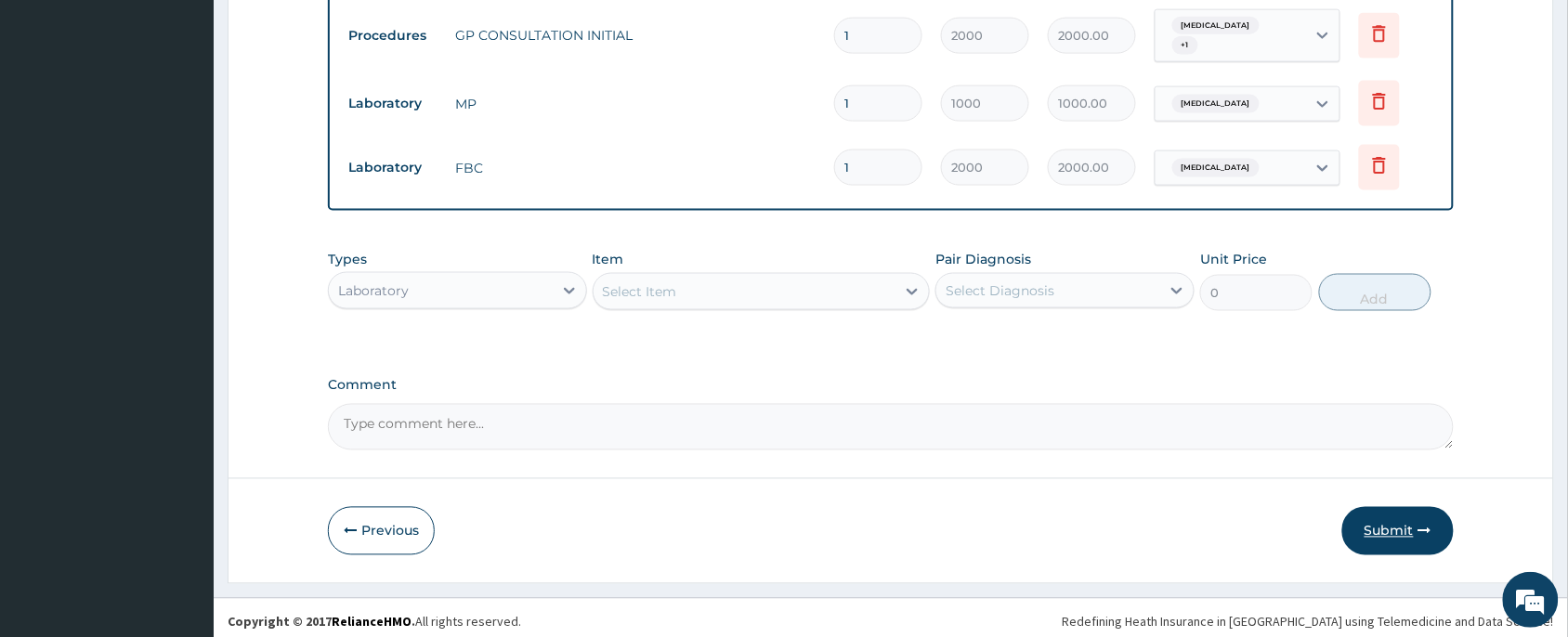
click at [1383, 514] on button "Submit" at bounding box center [1398, 532] width 111 height 49
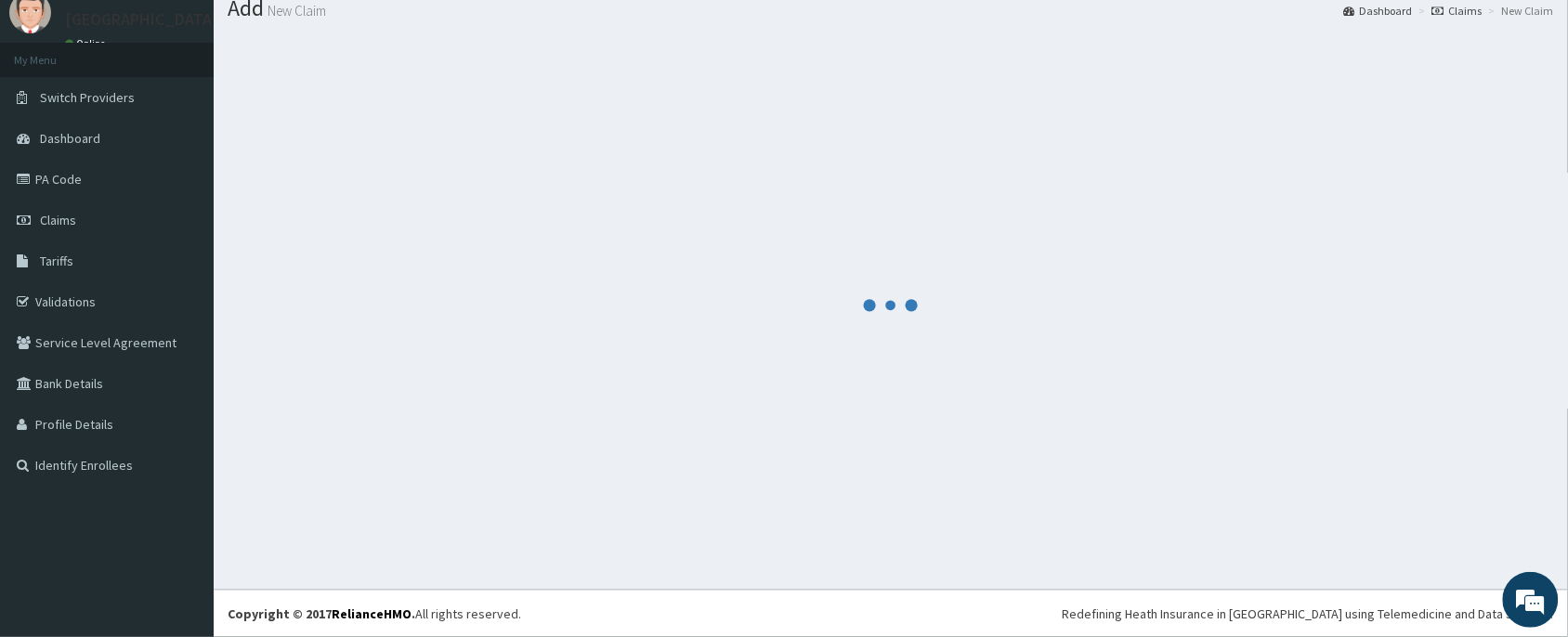
scroll to position [65, 0]
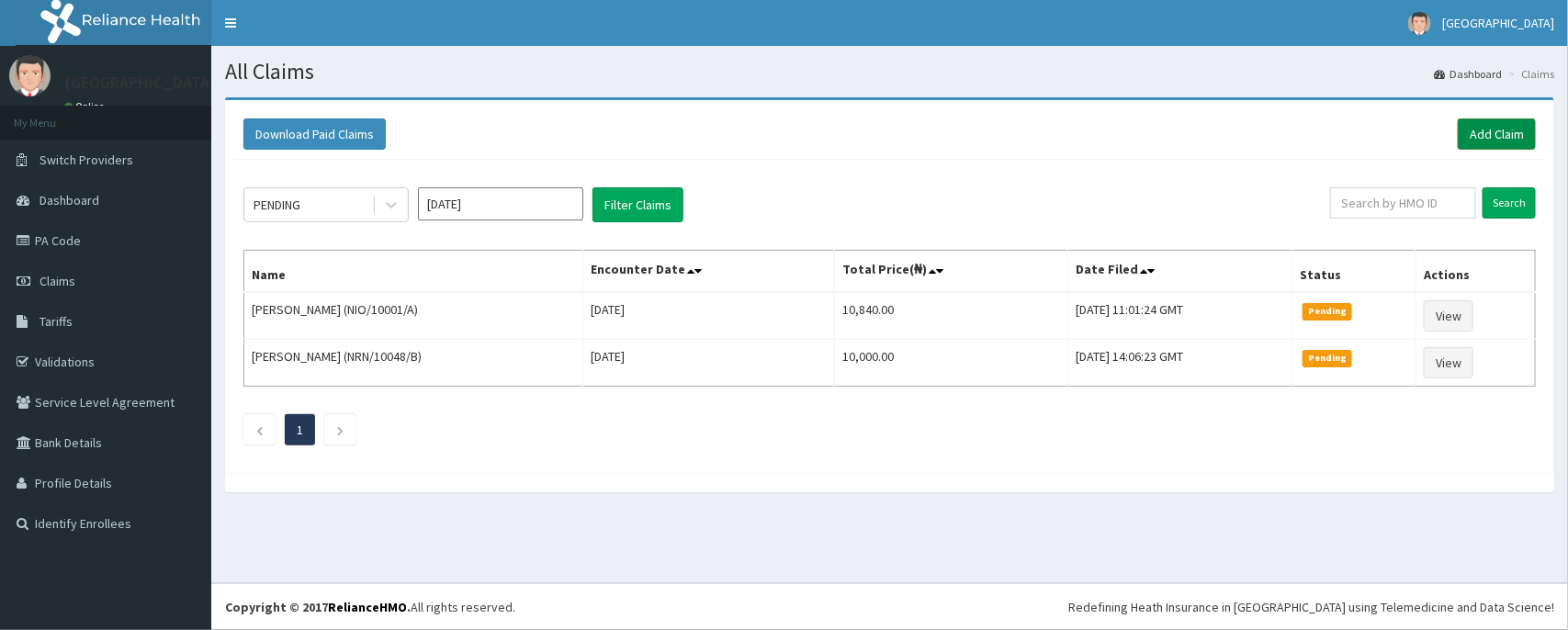
click at [1476, 132] on link "Add Claim" at bounding box center [1497, 134] width 78 height 32
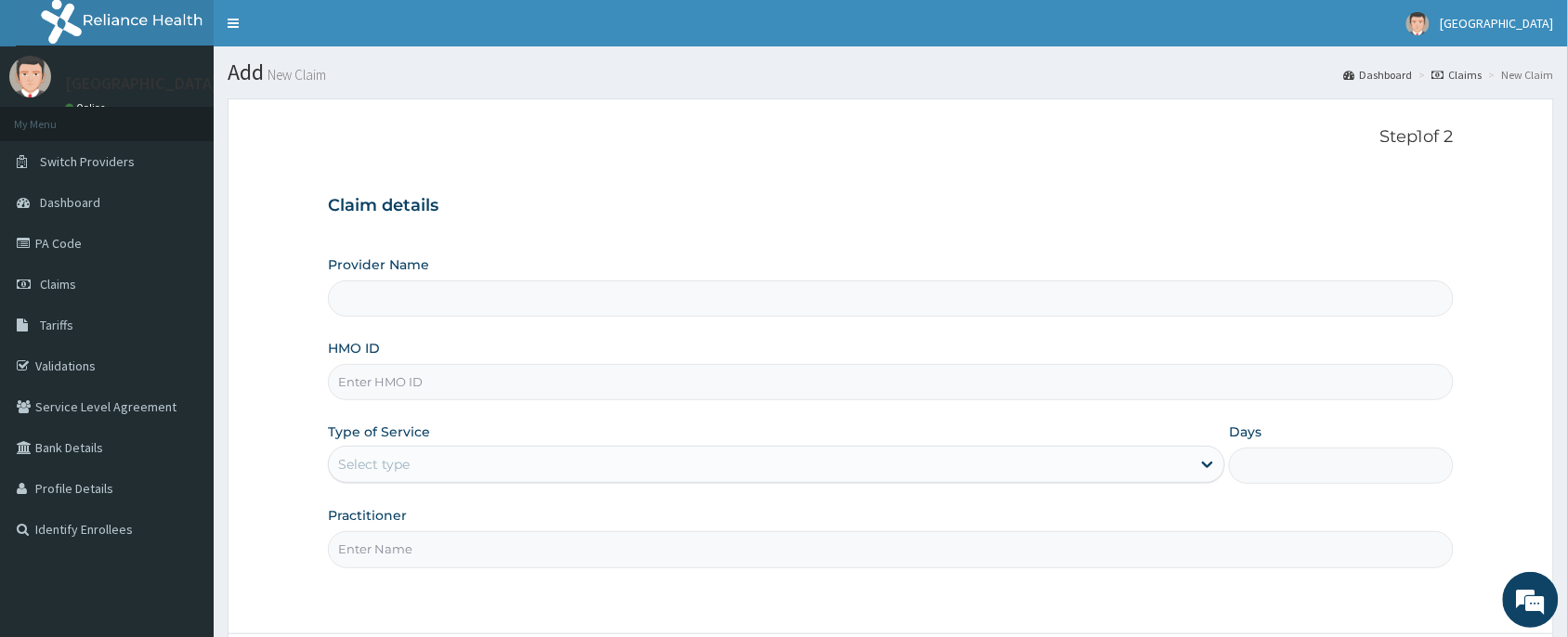
type input "[PERSON_NAME] and [PERSON_NAME][GEOGRAPHIC_DATA]"
click at [405, 379] on input "HMO ID" at bounding box center [891, 382] width 1126 height 37
paste input "TLF/10071/A"
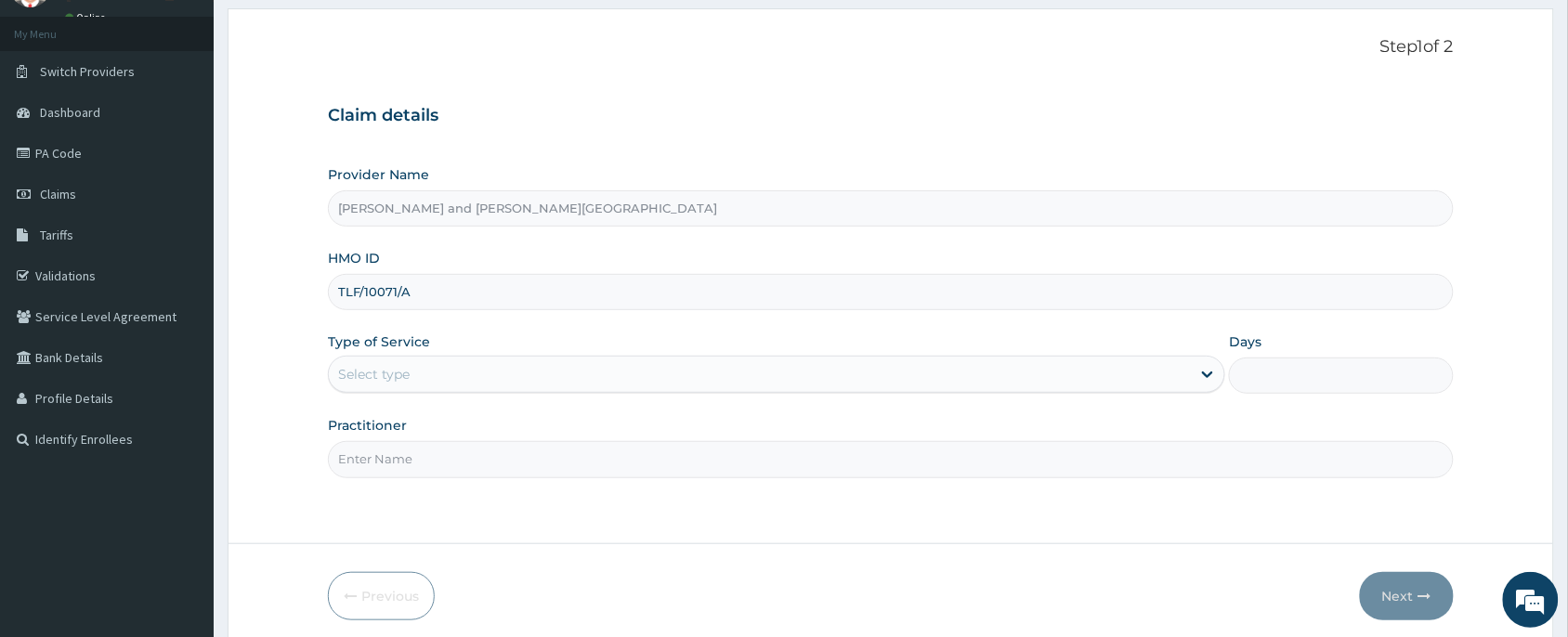
scroll to position [140, 0]
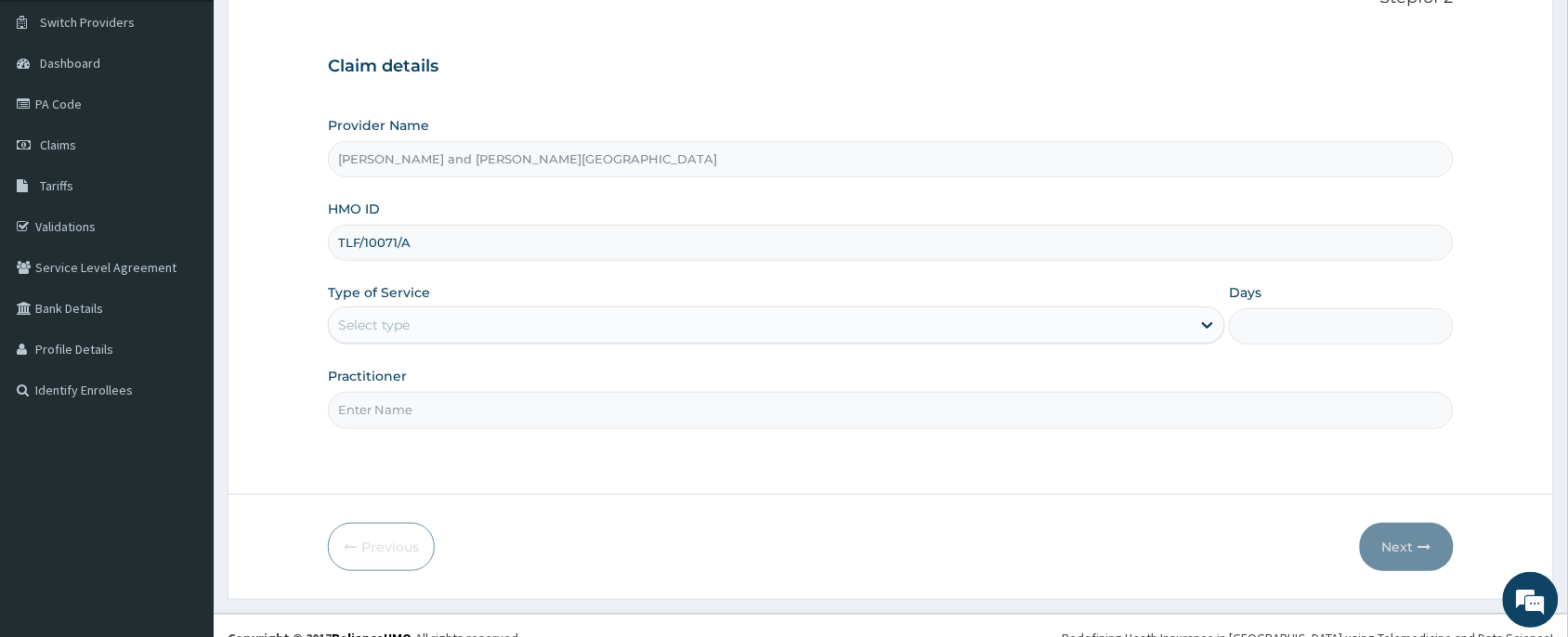
type input "TLF/10071/A"
click at [386, 332] on div "Select type" at bounding box center [374, 325] width 71 height 19
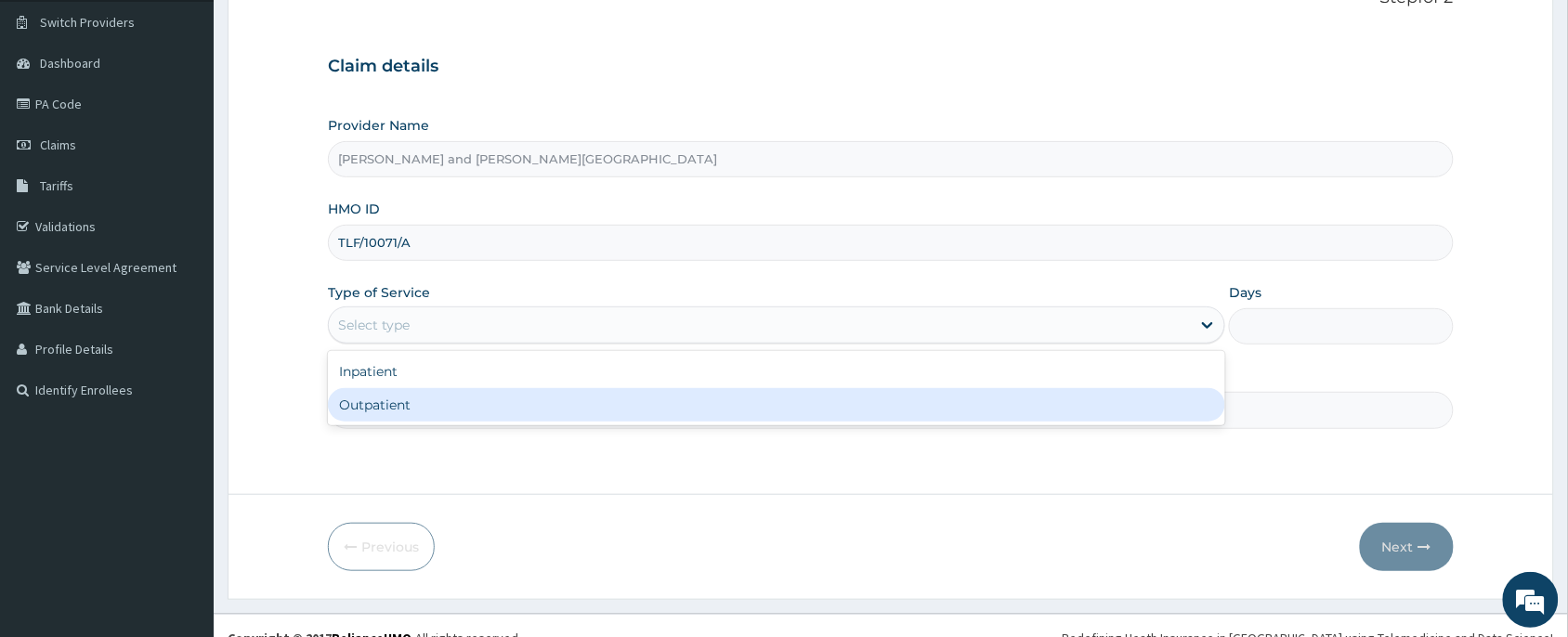
click at [397, 406] on div "Outpatient" at bounding box center [777, 406] width 897 height 34
type input "1"
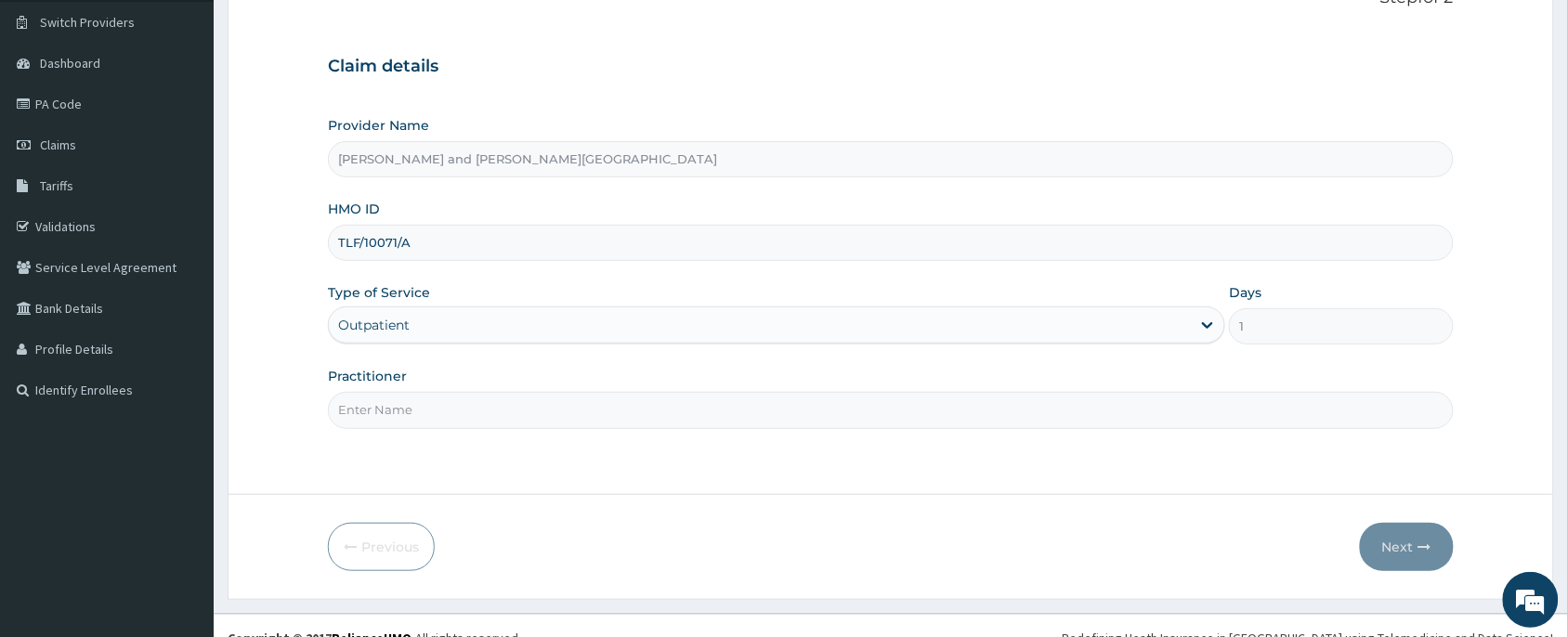
click at [404, 421] on input "Practitioner" at bounding box center [891, 410] width 1126 height 37
type input "DR [PERSON_NAME]"
click at [494, 393] on input "DR [PERSON_NAME]" at bounding box center [891, 410] width 1126 height 37
click at [483, 404] on input "DR [PERSON_NAME]" at bounding box center [891, 410] width 1126 height 37
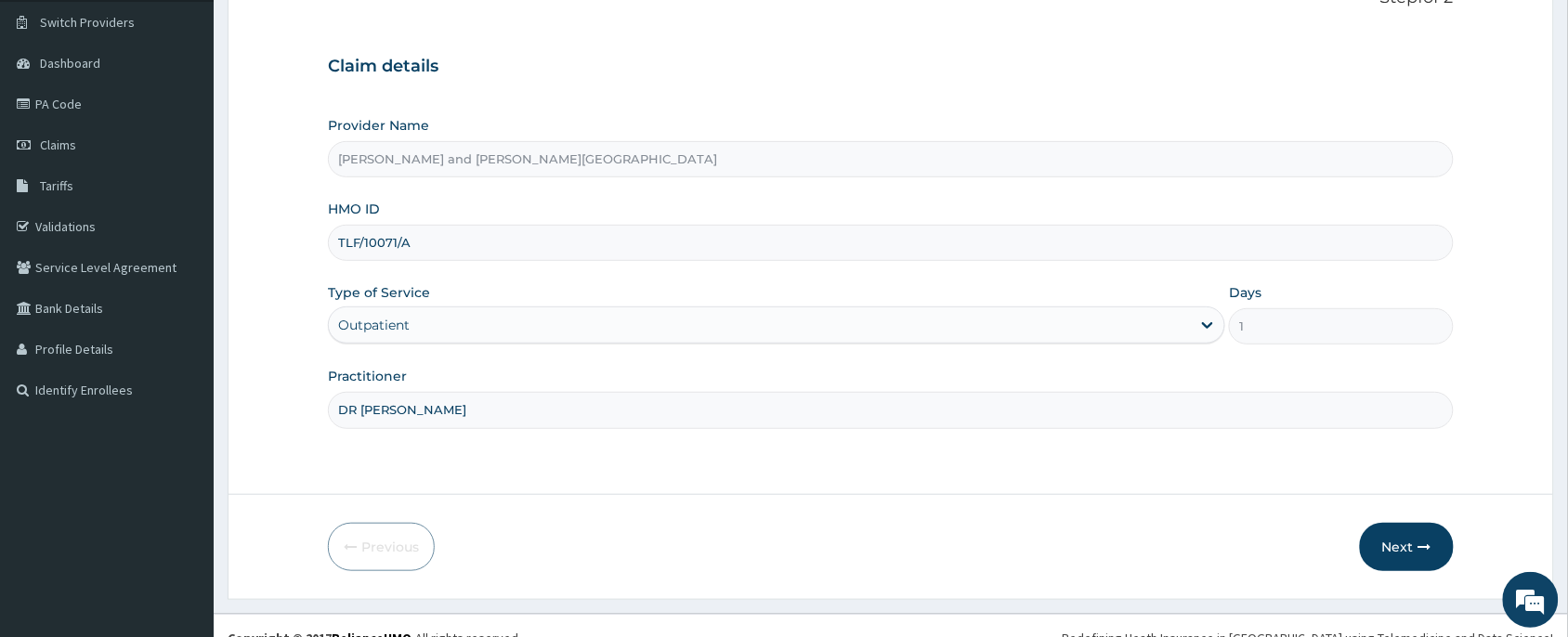
click at [483, 404] on input "DR [PERSON_NAME]" at bounding box center [891, 410] width 1126 height 37
type input "[PERSON_NAME]"
click at [1397, 556] on button "Next" at bounding box center [1407, 547] width 94 height 49
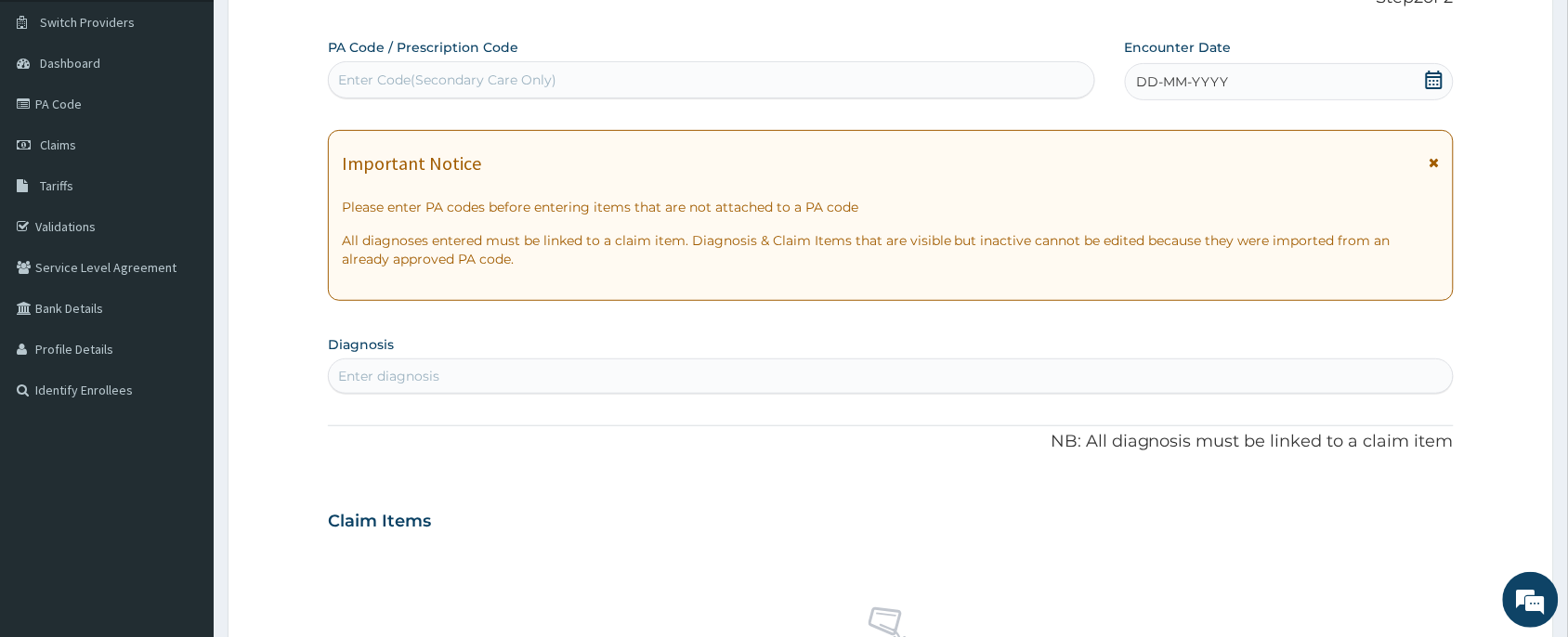
click at [1431, 85] on icon at bounding box center [1435, 80] width 19 height 19
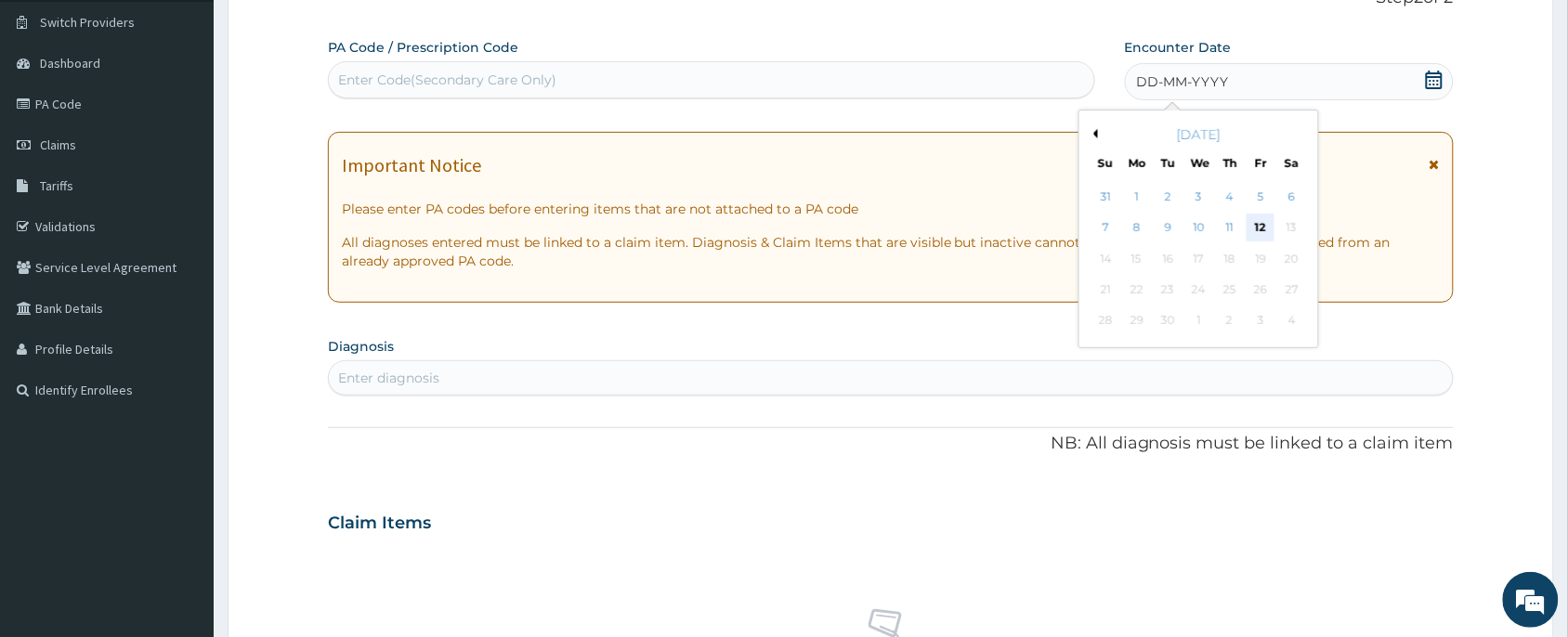
click at [1257, 220] on div "12" at bounding box center [1261, 229] width 28 height 28
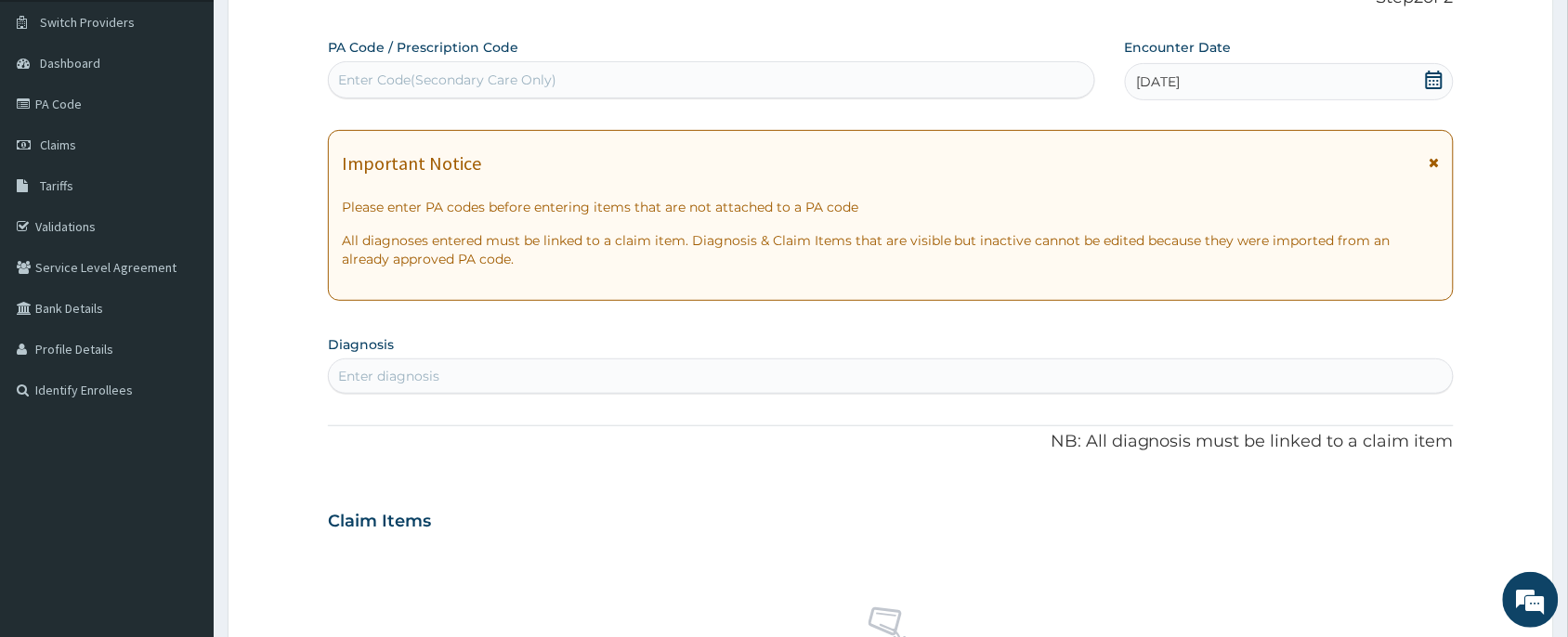
click at [432, 363] on div "Enter diagnosis" at bounding box center [891, 377] width 1124 height 30
type input "MALAR"
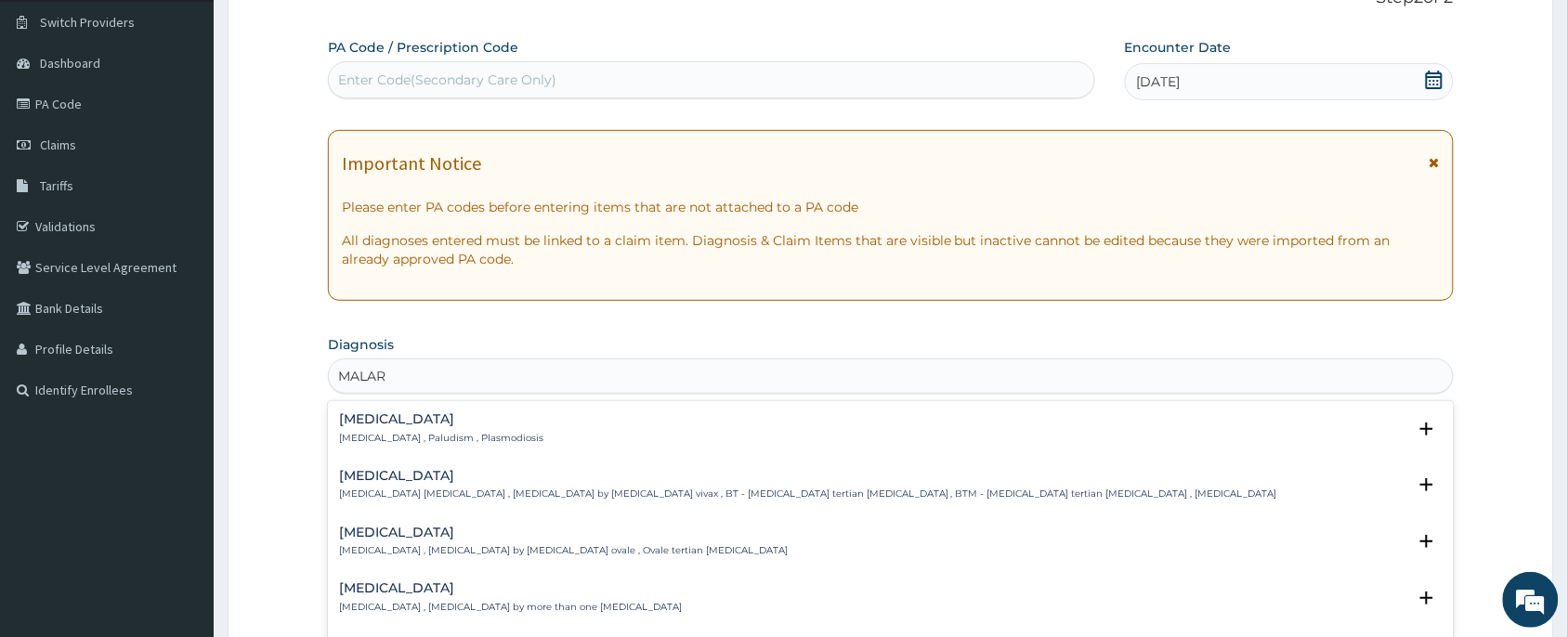
click at [481, 415] on h4 "[MEDICAL_DATA]" at bounding box center [441, 419] width 204 height 14
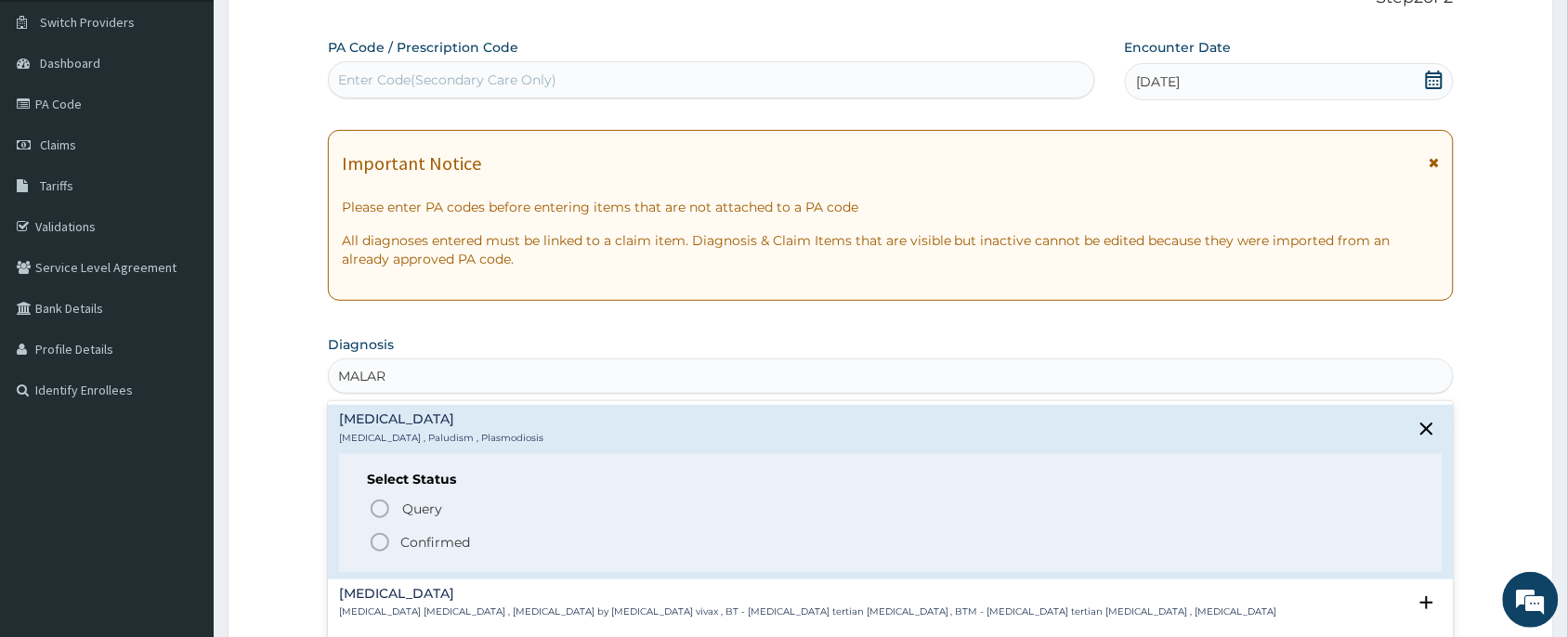
click at [437, 541] on p "Confirmed" at bounding box center [436, 542] width 69 height 19
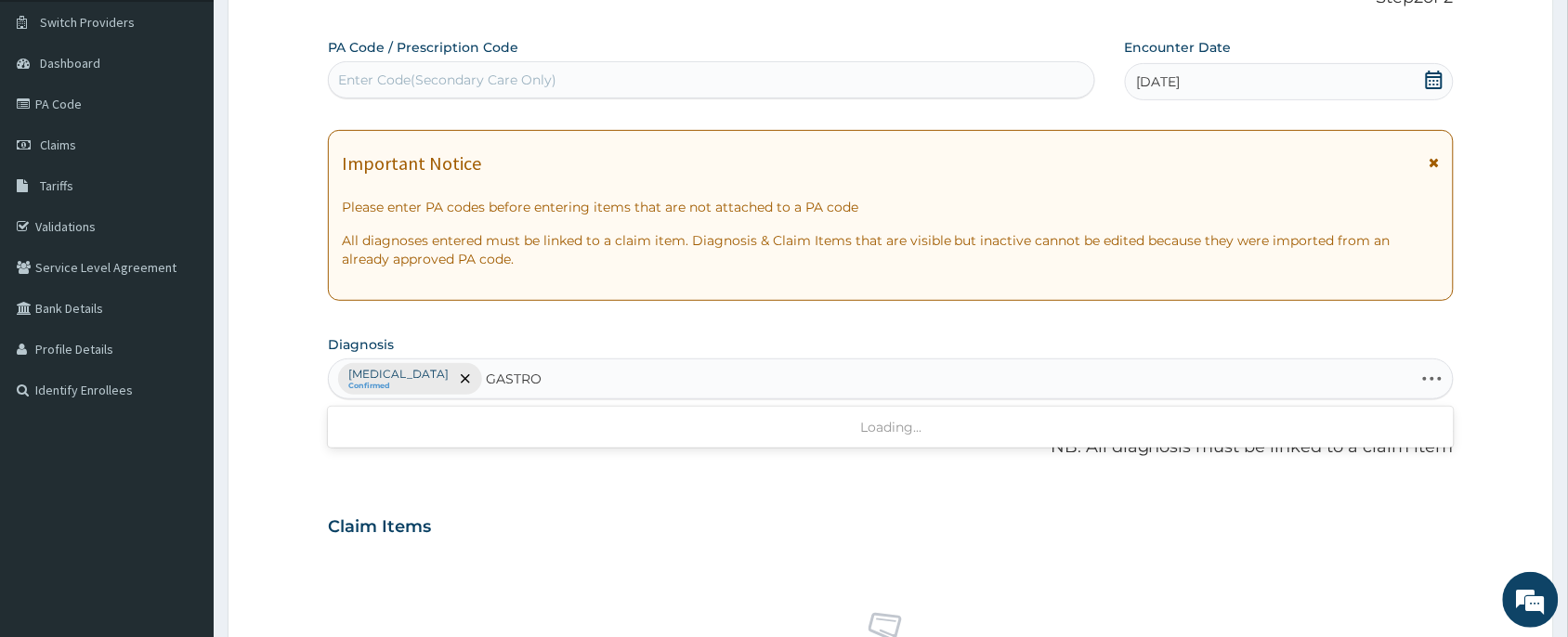
type input "GASTROEN"
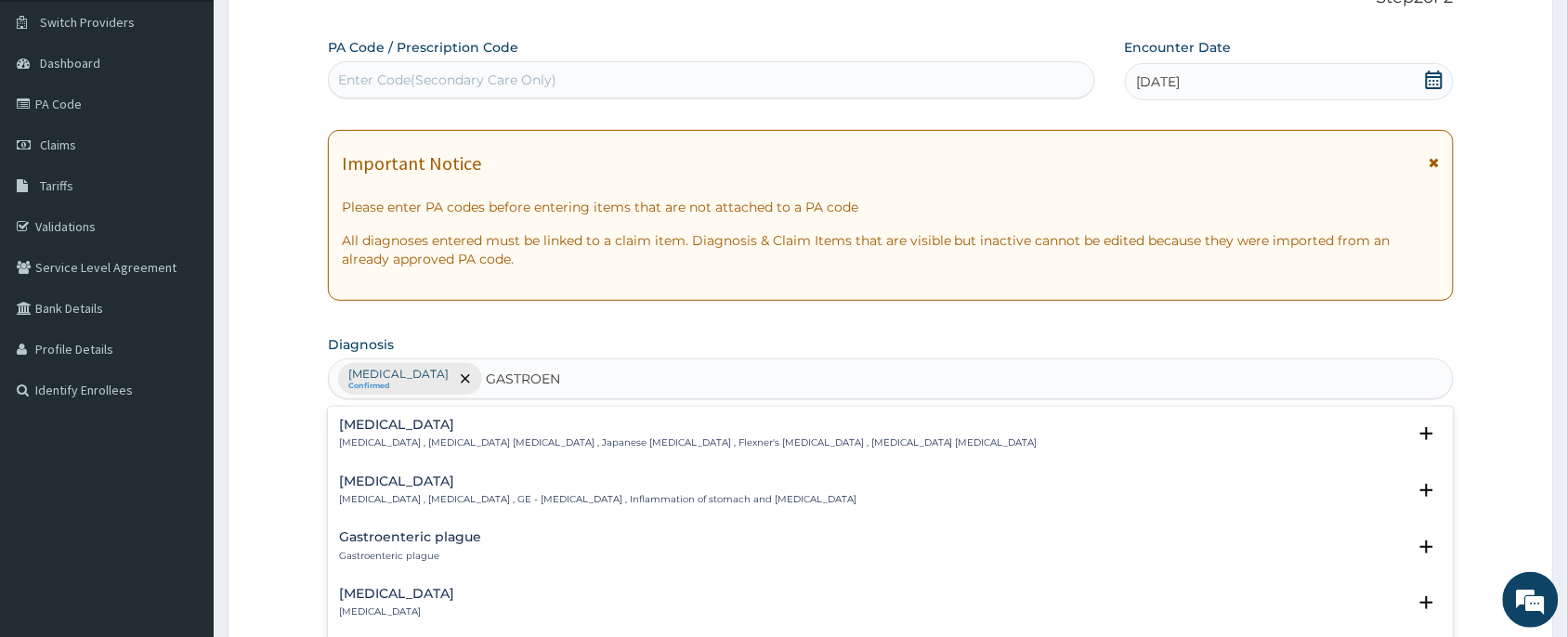
click at [436, 496] on p "[MEDICAL_DATA] , [MEDICAL_DATA] , GE - [MEDICAL_DATA] , Inflammation of stomach…" at bounding box center [598, 500] width 517 height 13
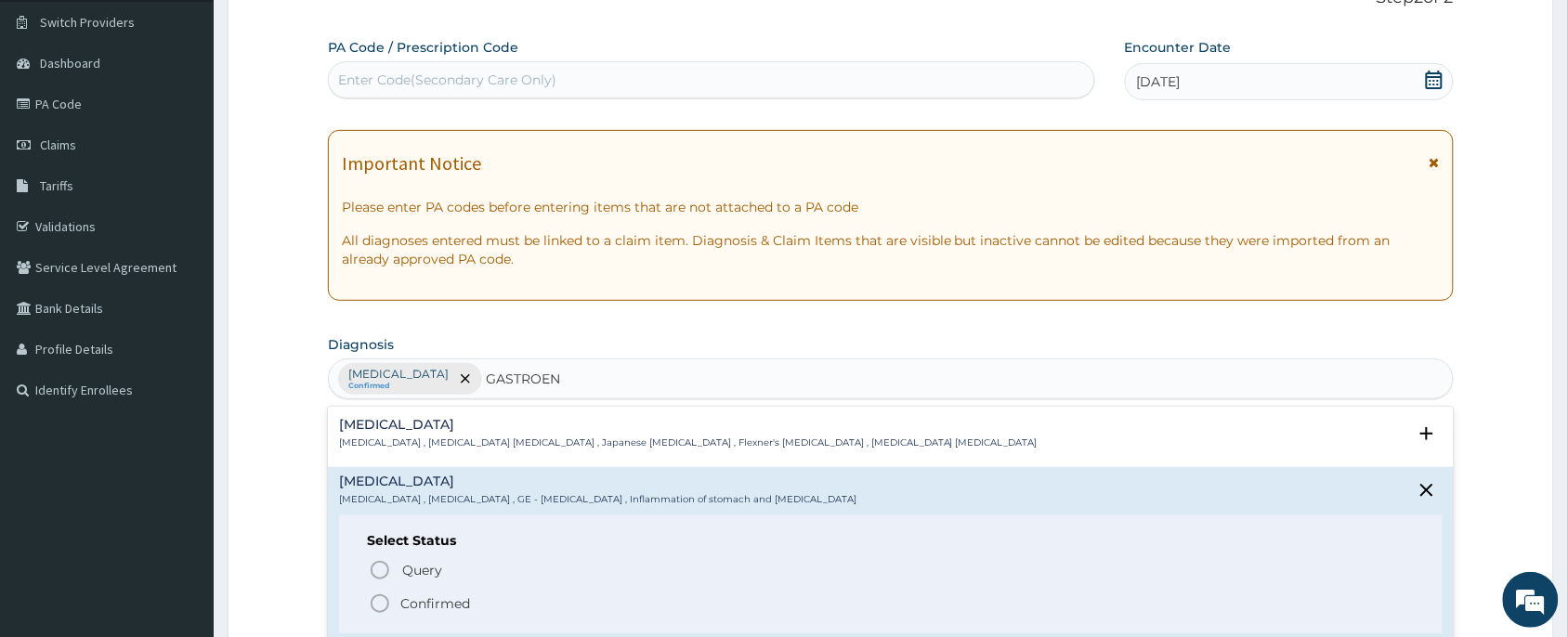
click at [430, 602] on p "Confirmed" at bounding box center [436, 604] width 69 height 19
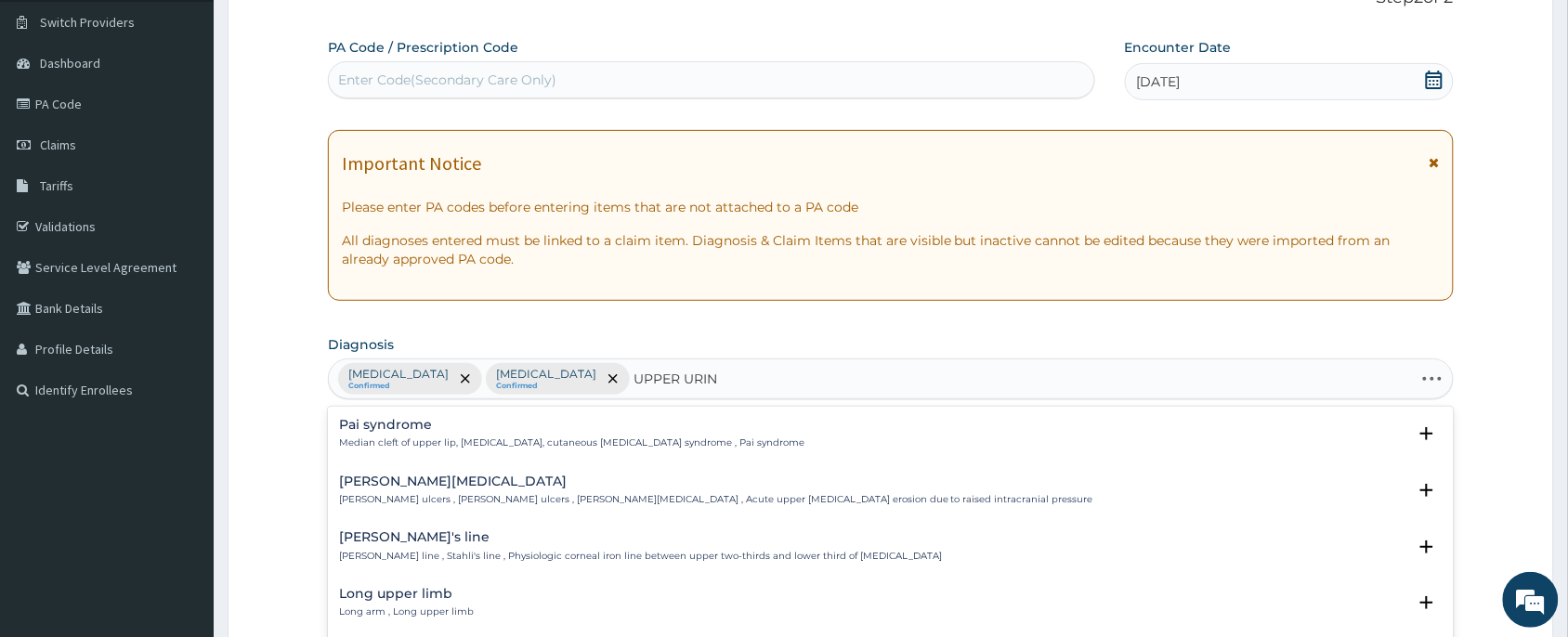
type input "UPPER URINA"
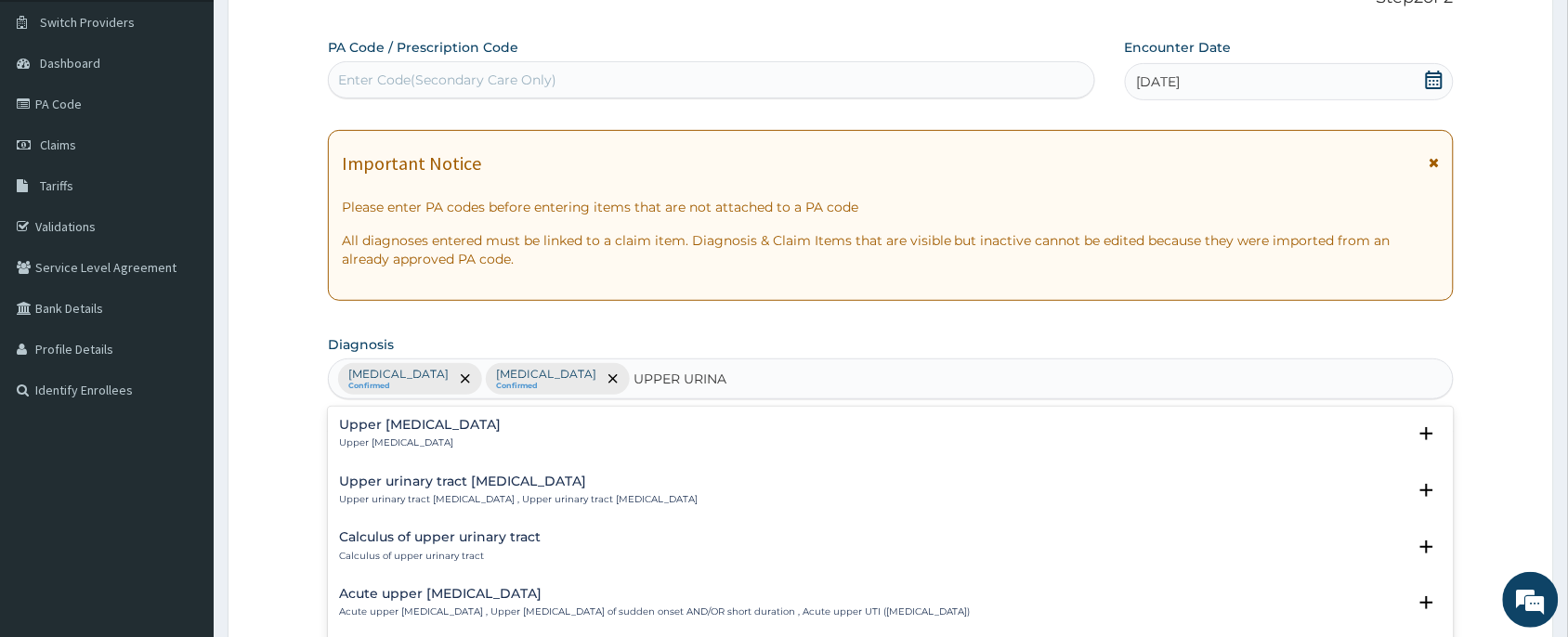
click at [370, 442] on p "Upper [MEDICAL_DATA]" at bounding box center [420, 443] width 162 height 13
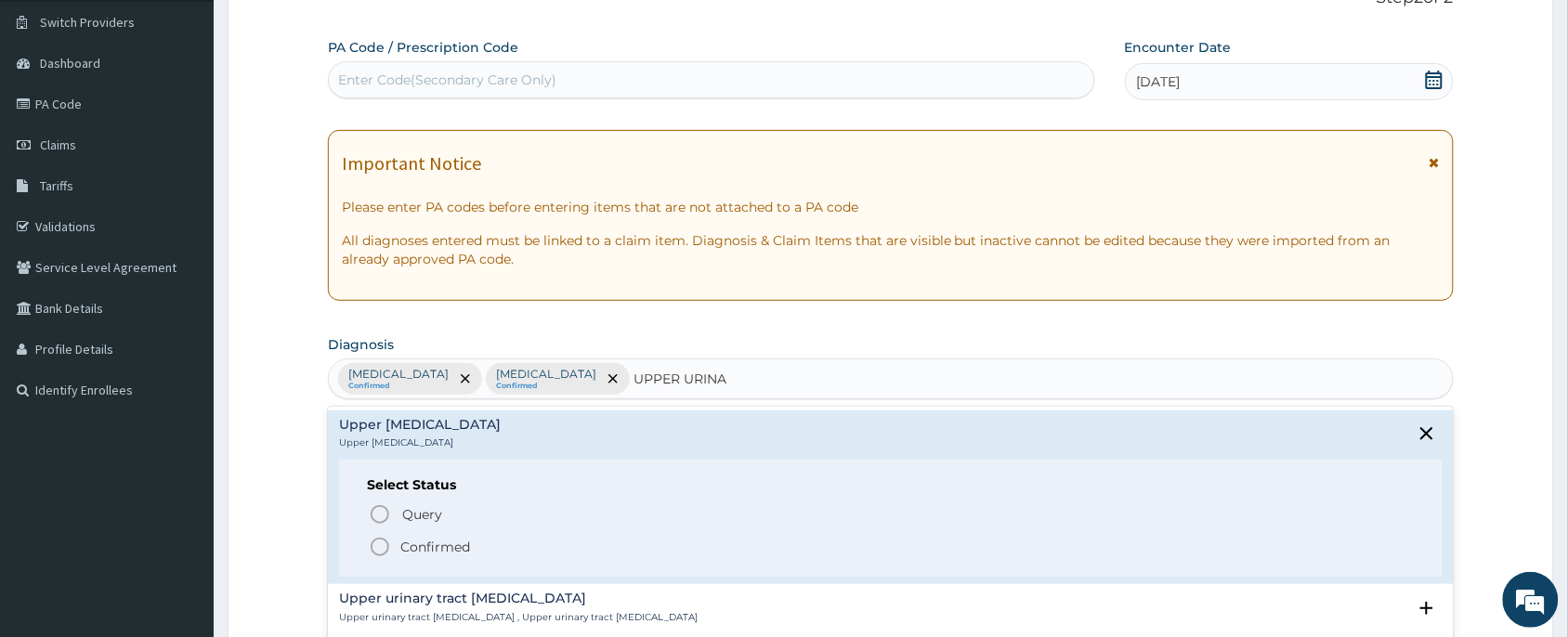
click at [408, 540] on p "Confirmed" at bounding box center [436, 547] width 69 height 19
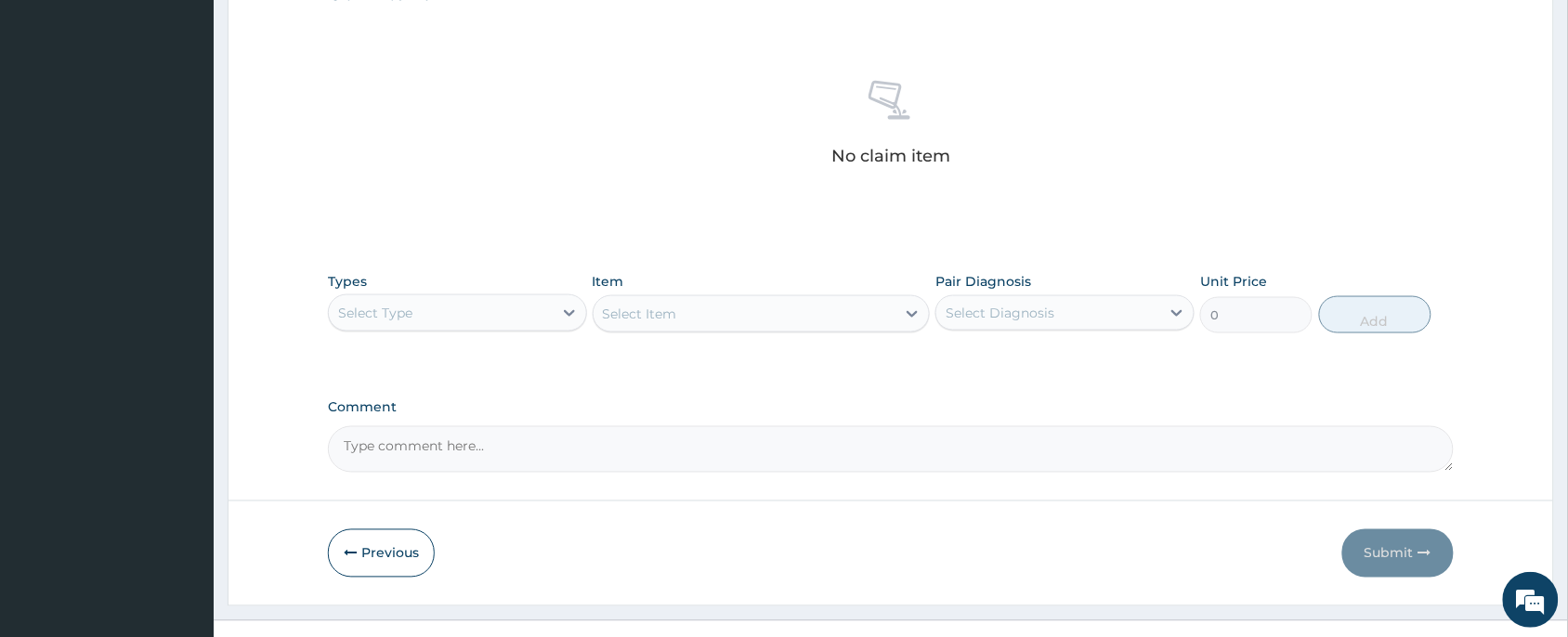
scroll to position [697, 0]
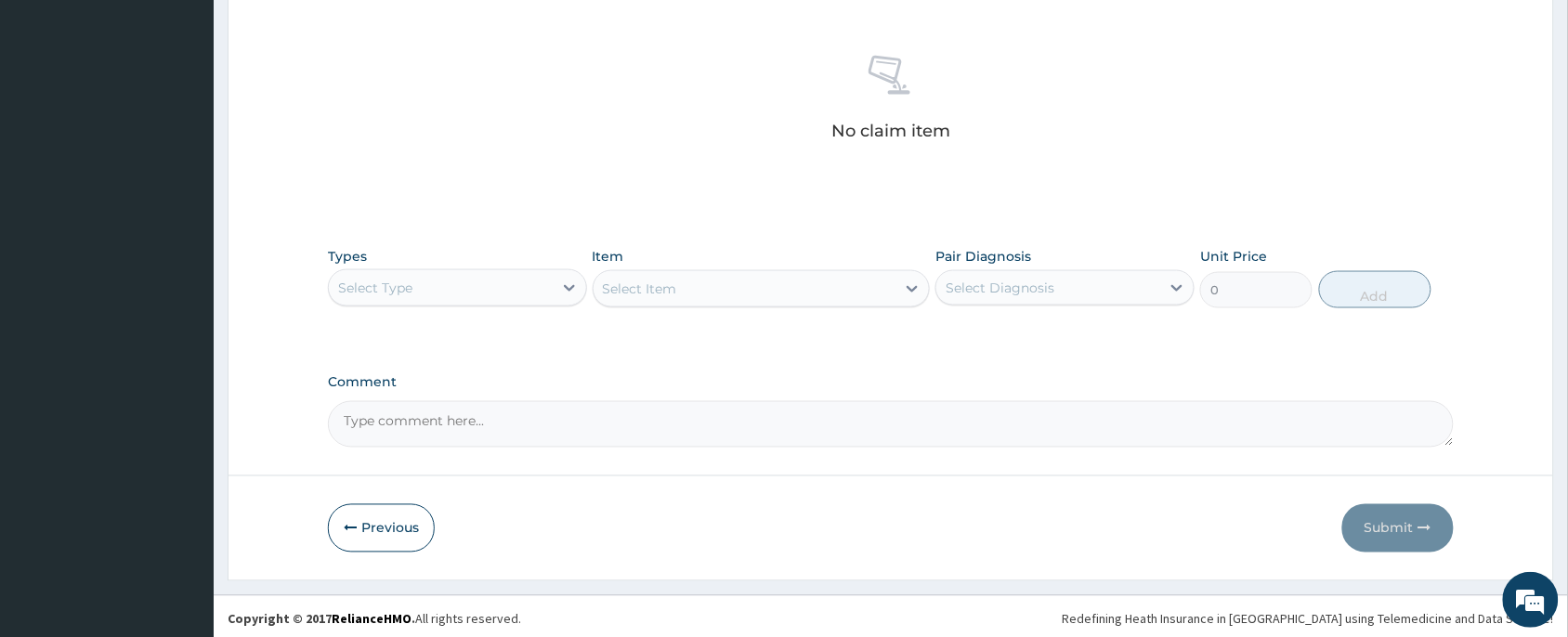
drag, startPoint x: 402, startPoint y: 290, endPoint x: 410, endPoint y: 299, distance: 12.0
click at [404, 290] on div "Select Type" at bounding box center [375, 289] width 74 height 19
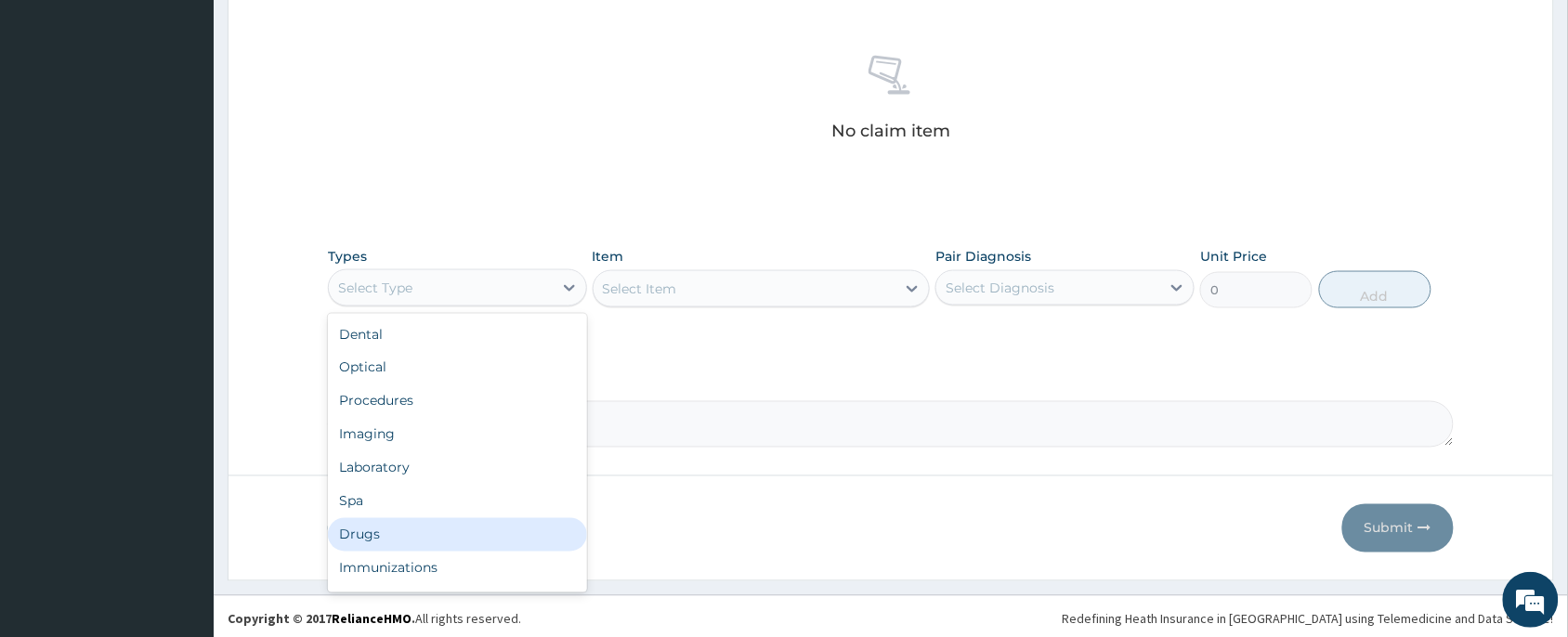
scroll to position [62, 0]
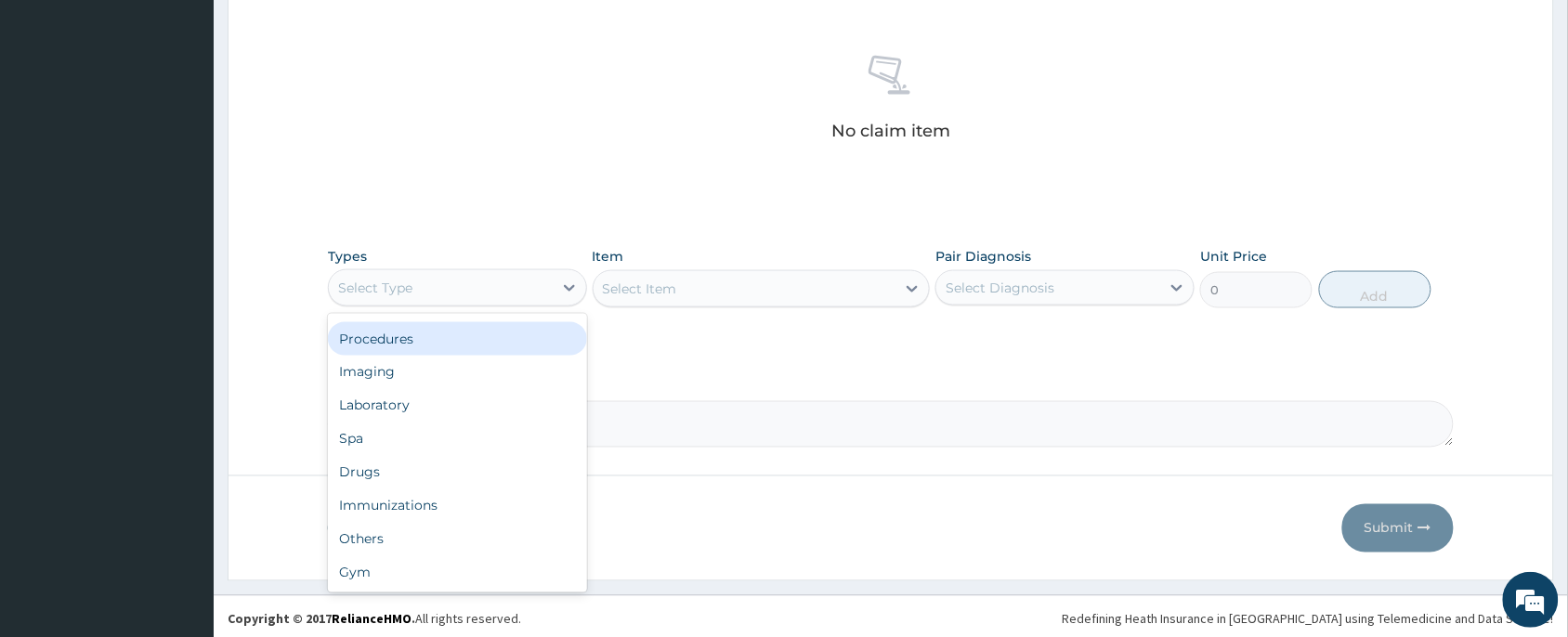
click at [398, 335] on div "Procedures" at bounding box center [457, 339] width 259 height 34
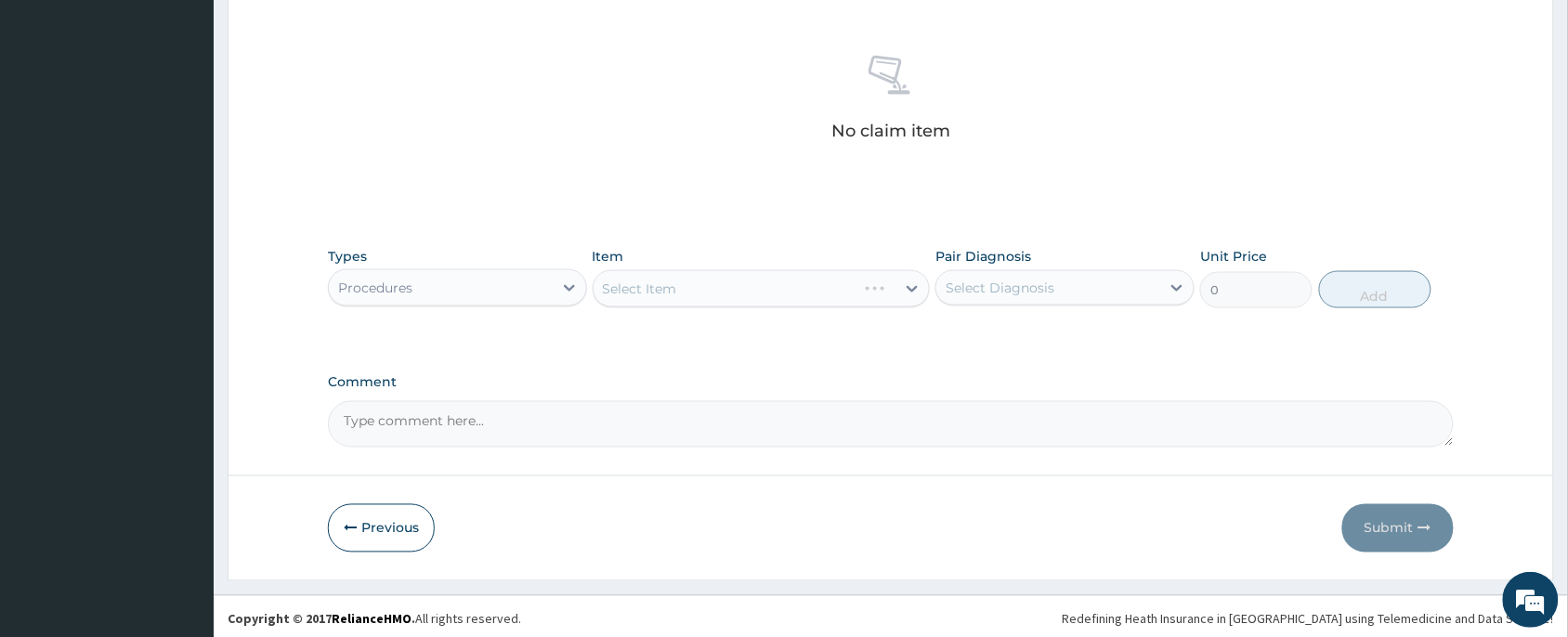
click at [639, 290] on div "Select Item" at bounding box center [762, 289] width 338 height 37
click at [643, 290] on div "Select Item" at bounding box center [640, 289] width 74 height 19
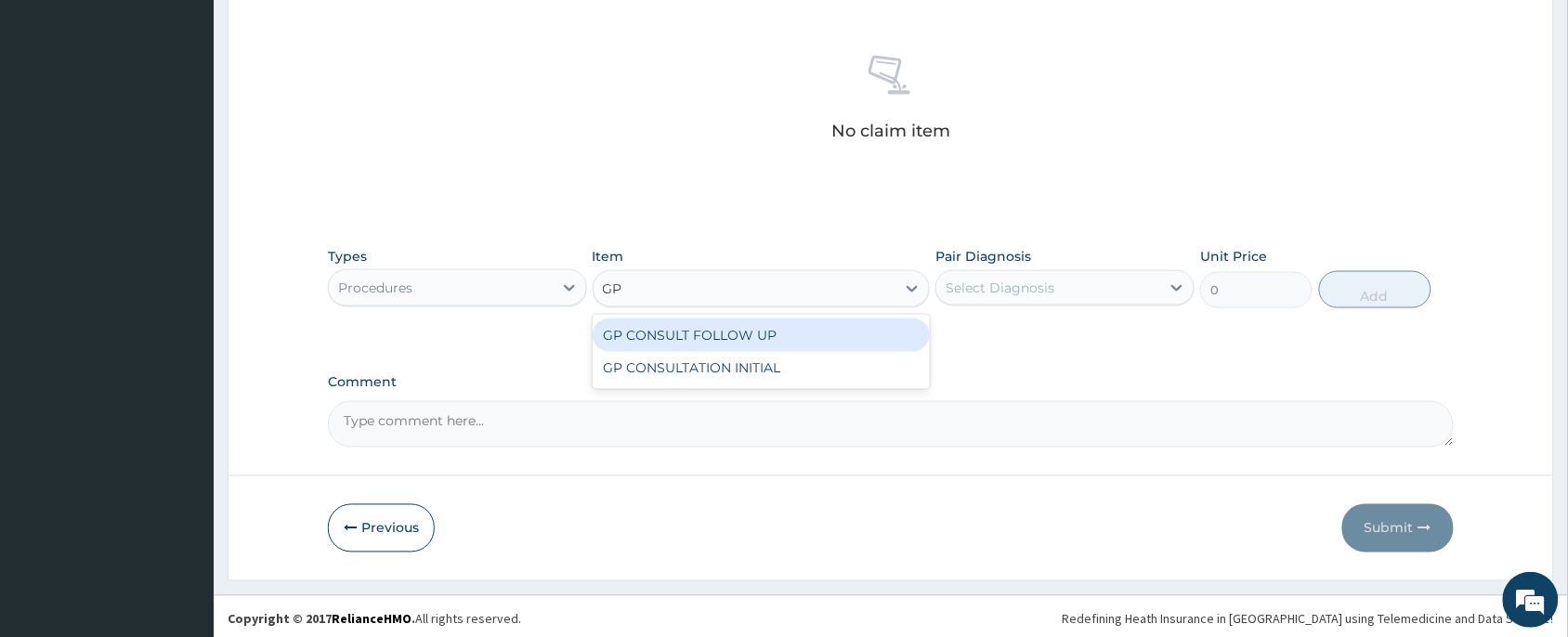
type input "GP"
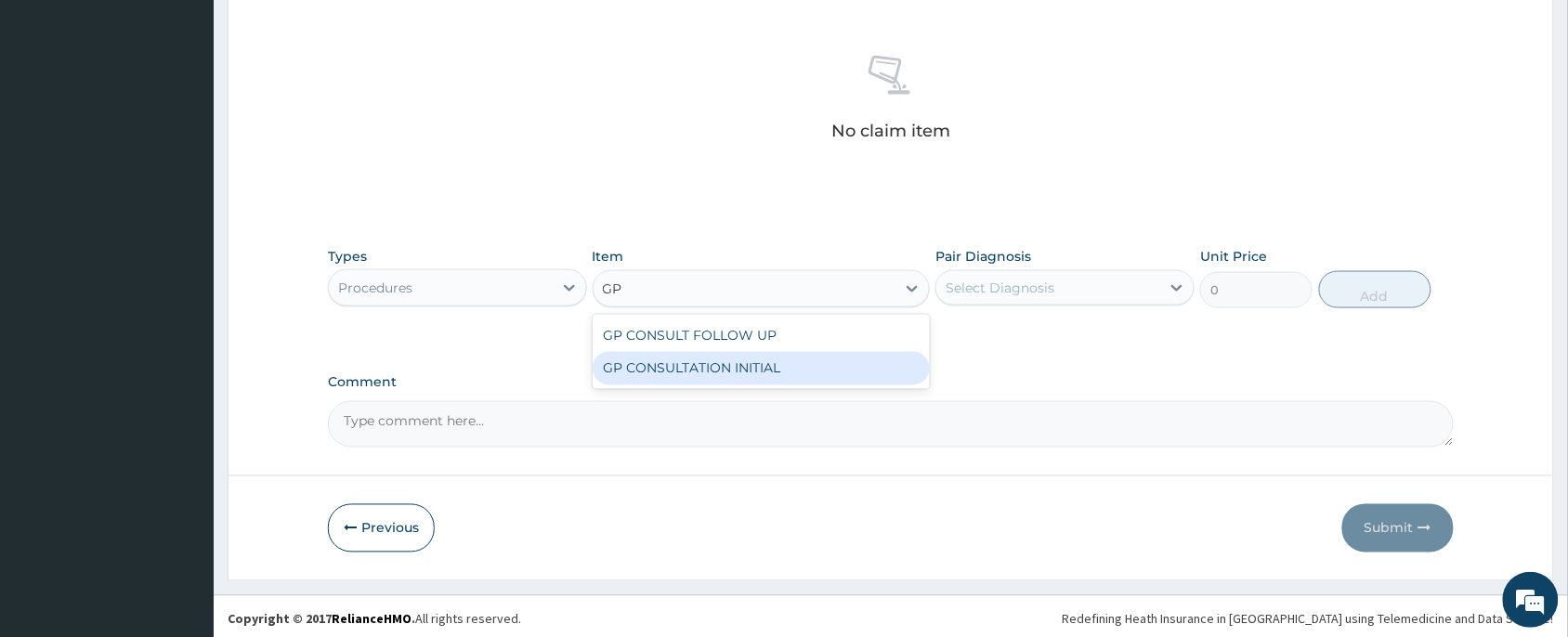
click at [699, 359] on div "GP CONSULTATION INITIAL" at bounding box center [762, 369] width 338 height 34
type input "2000"
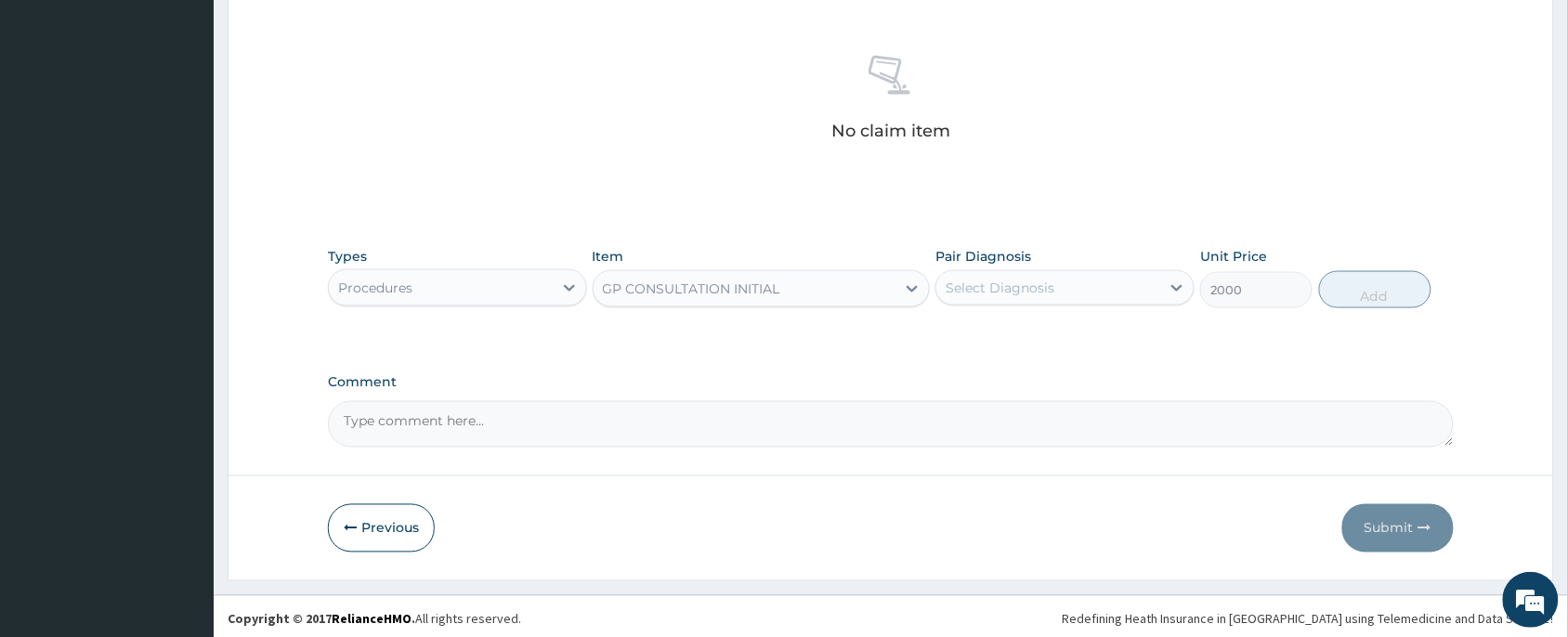
drag, startPoint x: 994, startPoint y: 270, endPoint x: 1008, endPoint y: 320, distance: 51.9
click at [994, 271] on div "Pair Diagnosis Select Diagnosis" at bounding box center [1065, 277] width 259 height 61
click at [1013, 295] on div "Select Diagnosis" at bounding box center [1000, 289] width 109 height 19
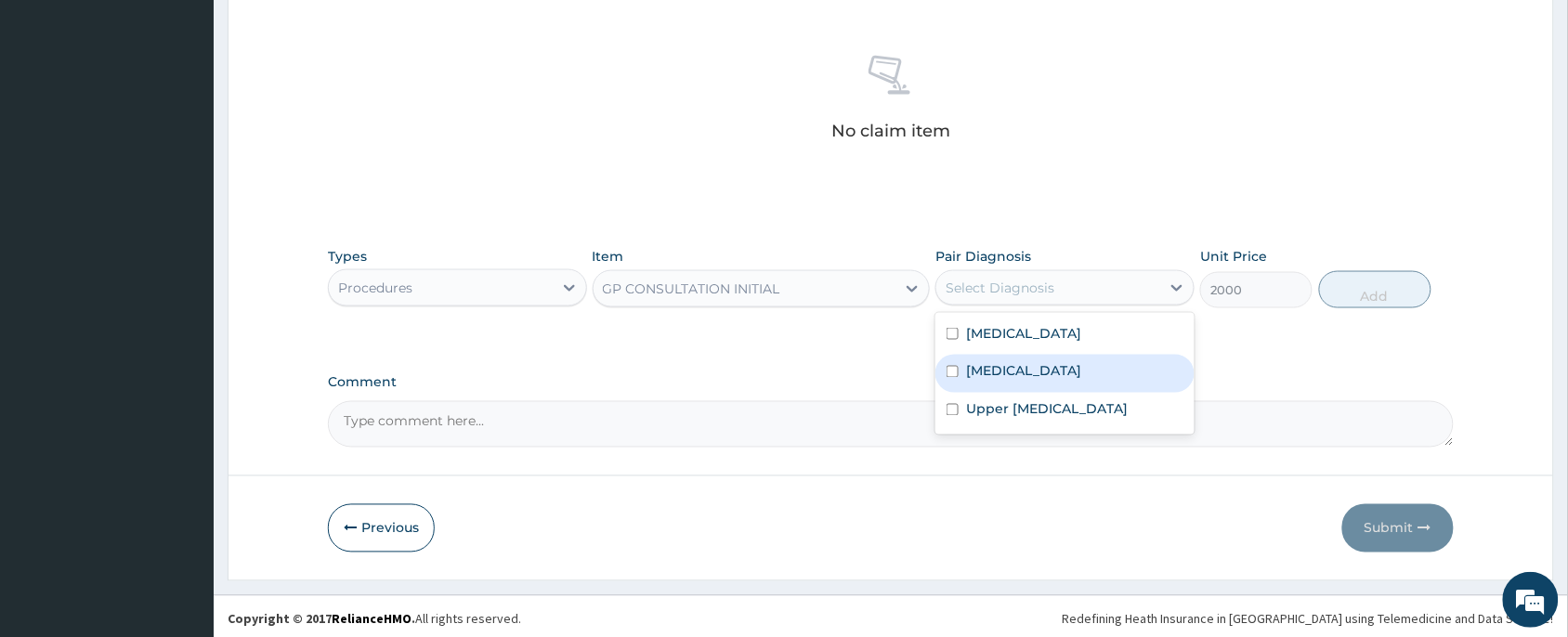
click at [1010, 359] on div "[MEDICAL_DATA]" at bounding box center [1065, 374] width 259 height 38
checkbox input "true"
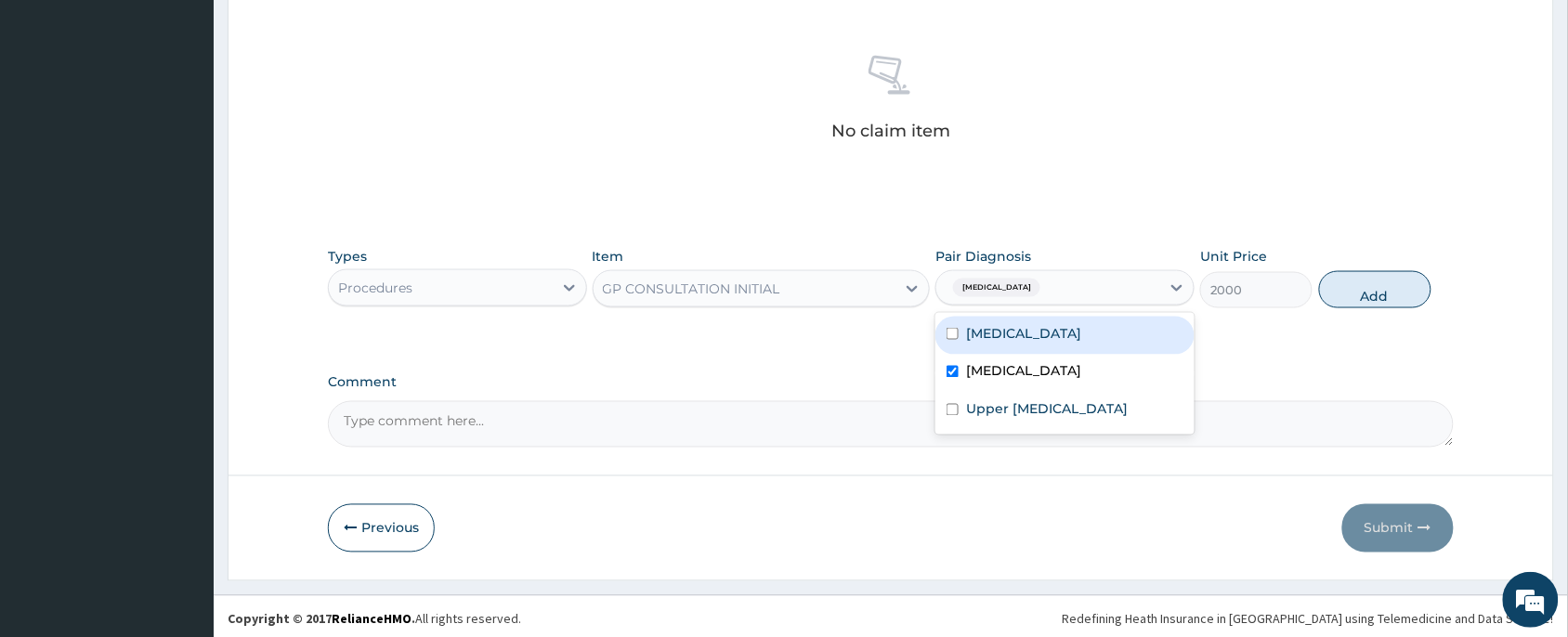
click at [1024, 337] on div "[MEDICAL_DATA]" at bounding box center [1065, 335] width 259 height 38
checkbox input "true"
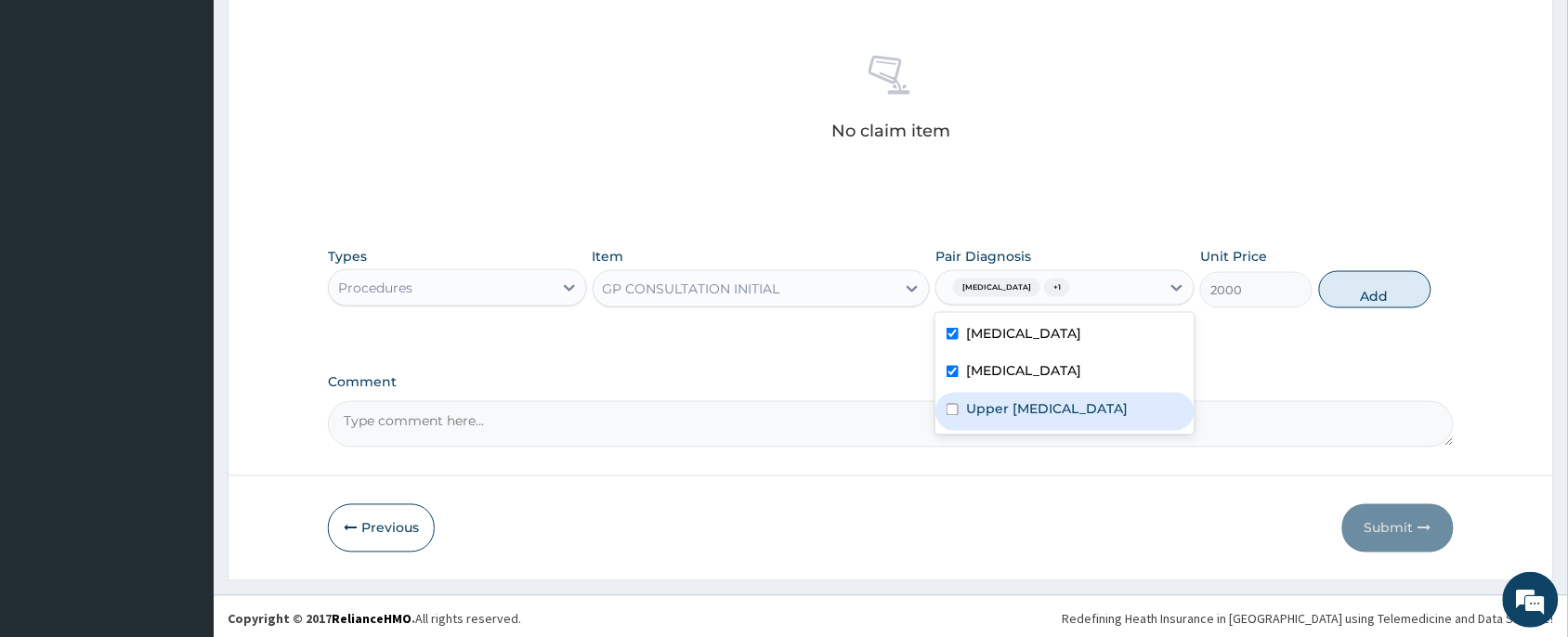
click at [1018, 414] on label "Upper [MEDICAL_DATA]" at bounding box center [1047, 410] width 162 height 19
checkbox input "true"
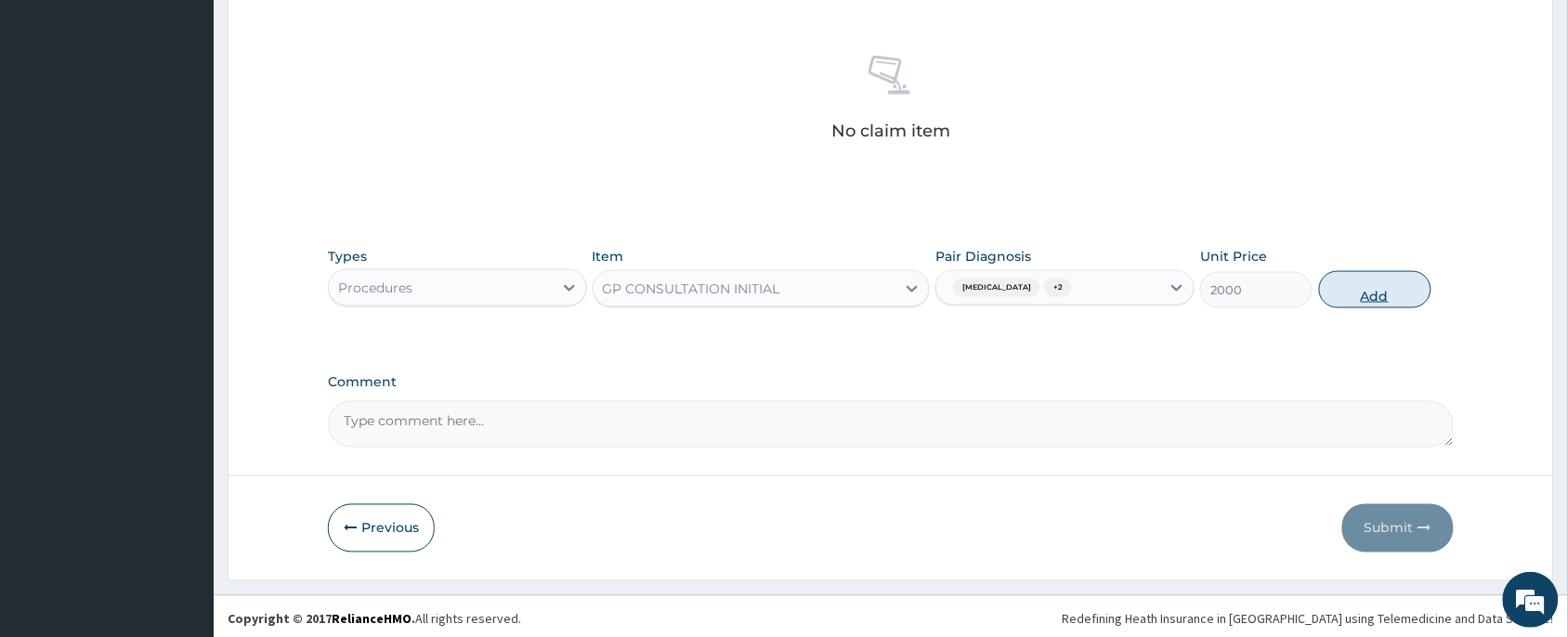
click at [1344, 288] on button "Add" at bounding box center [1376, 290] width 112 height 37
type input "0"
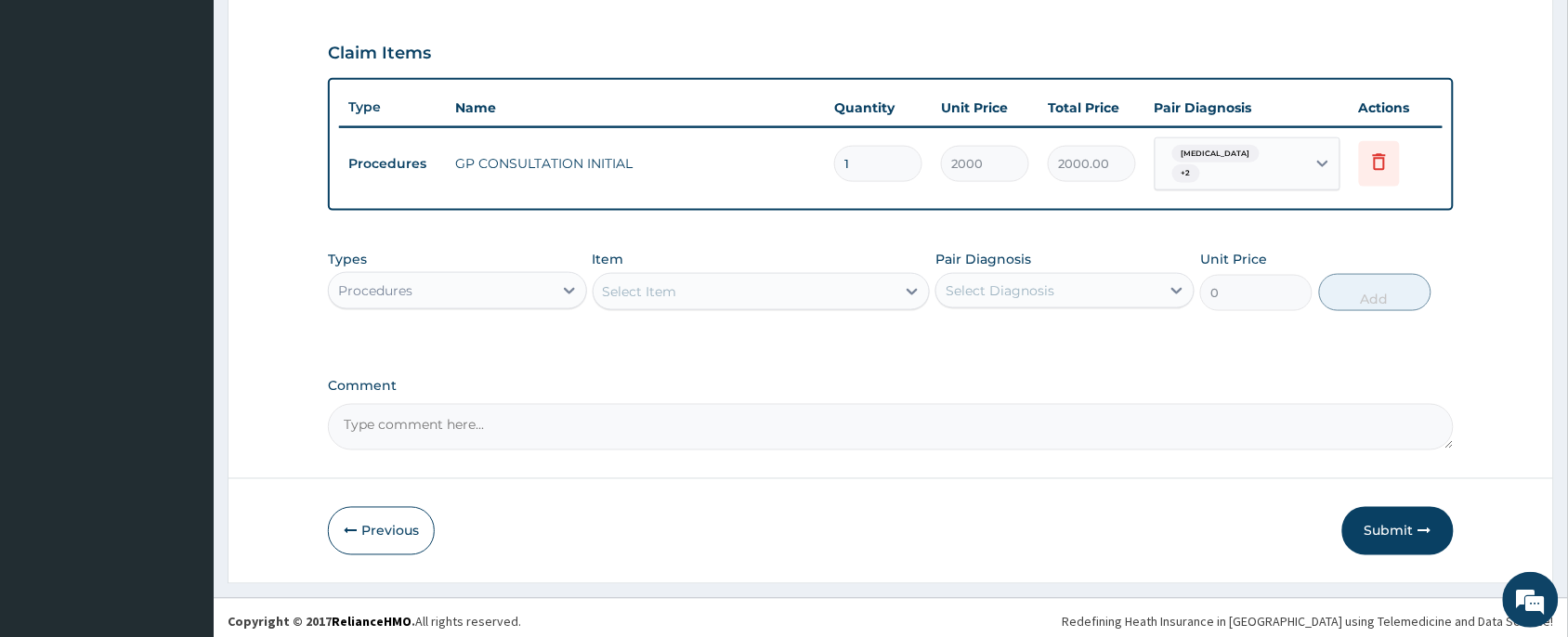
click at [406, 286] on div "Procedures" at bounding box center [375, 291] width 74 height 19
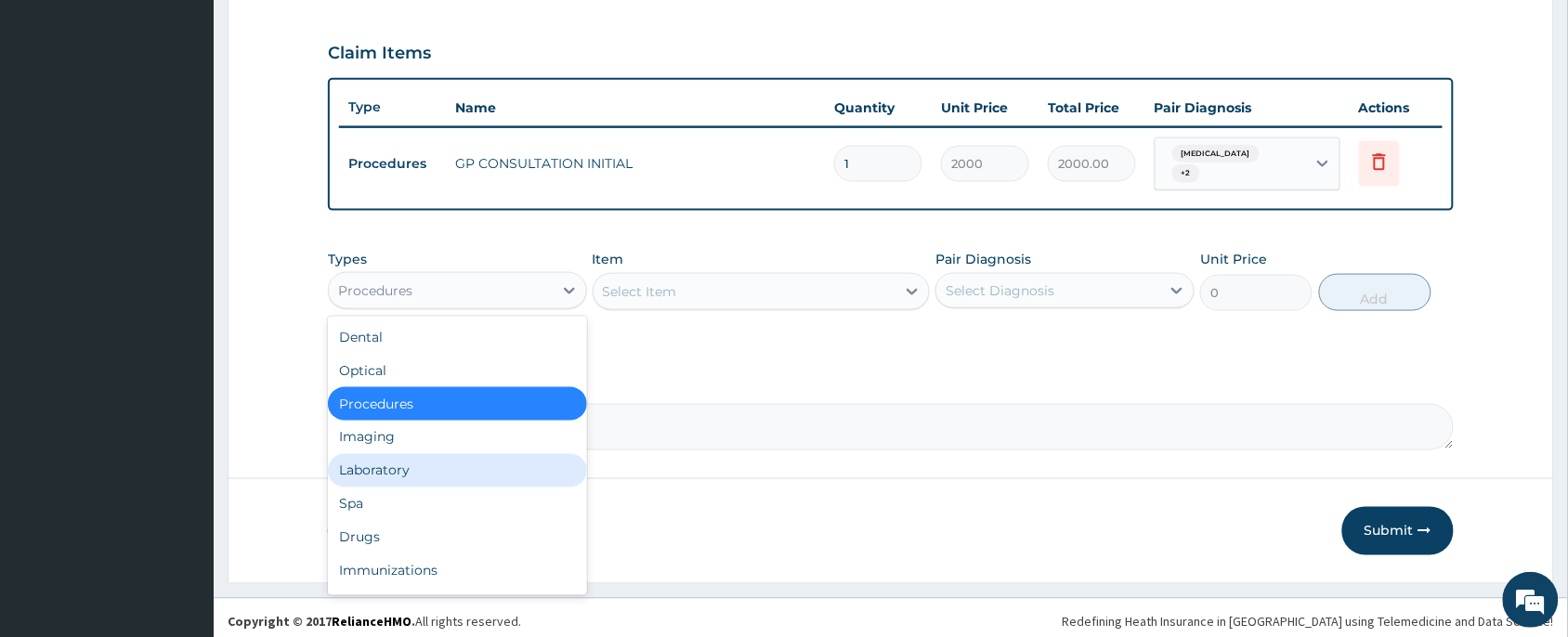
click at [373, 457] on div "Laboratory" at bounding box center [457, 471] width 259 height 34
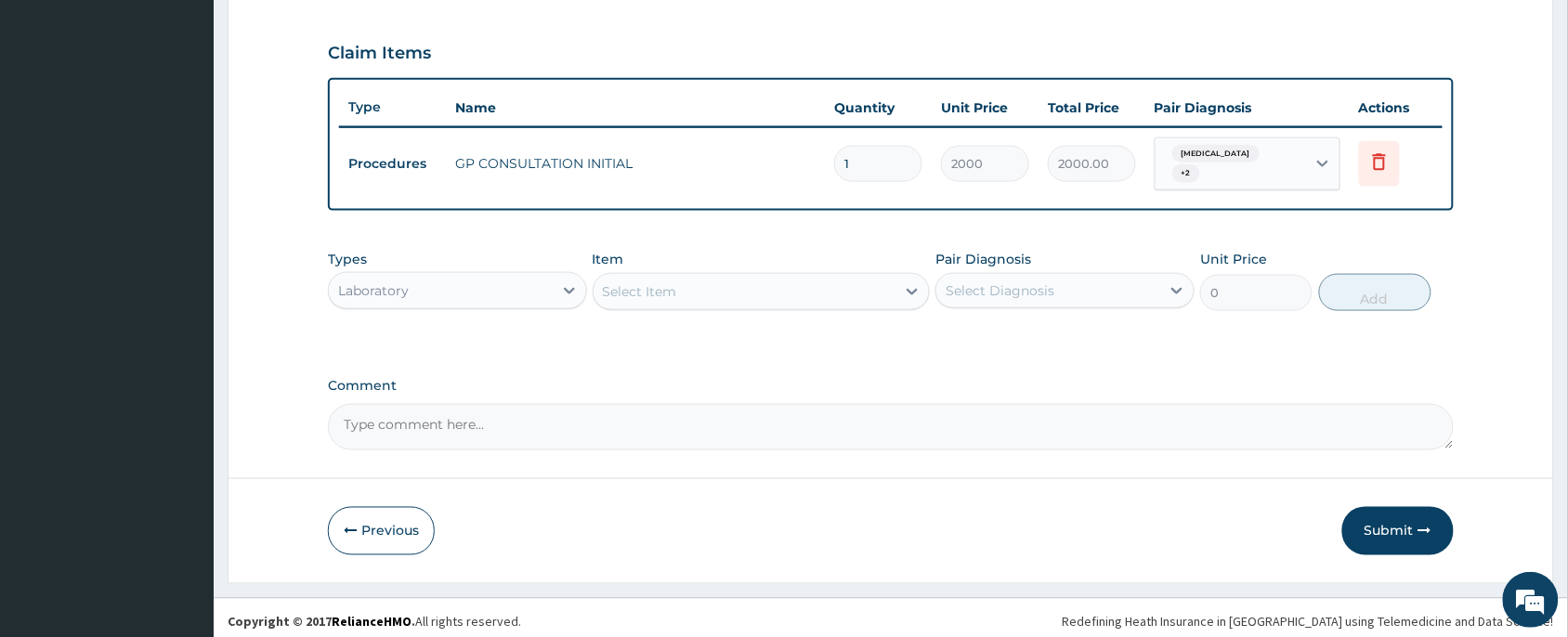
click at [748, 289] on div "Select Item" at bounding box center [745, 292] width 303 height 30
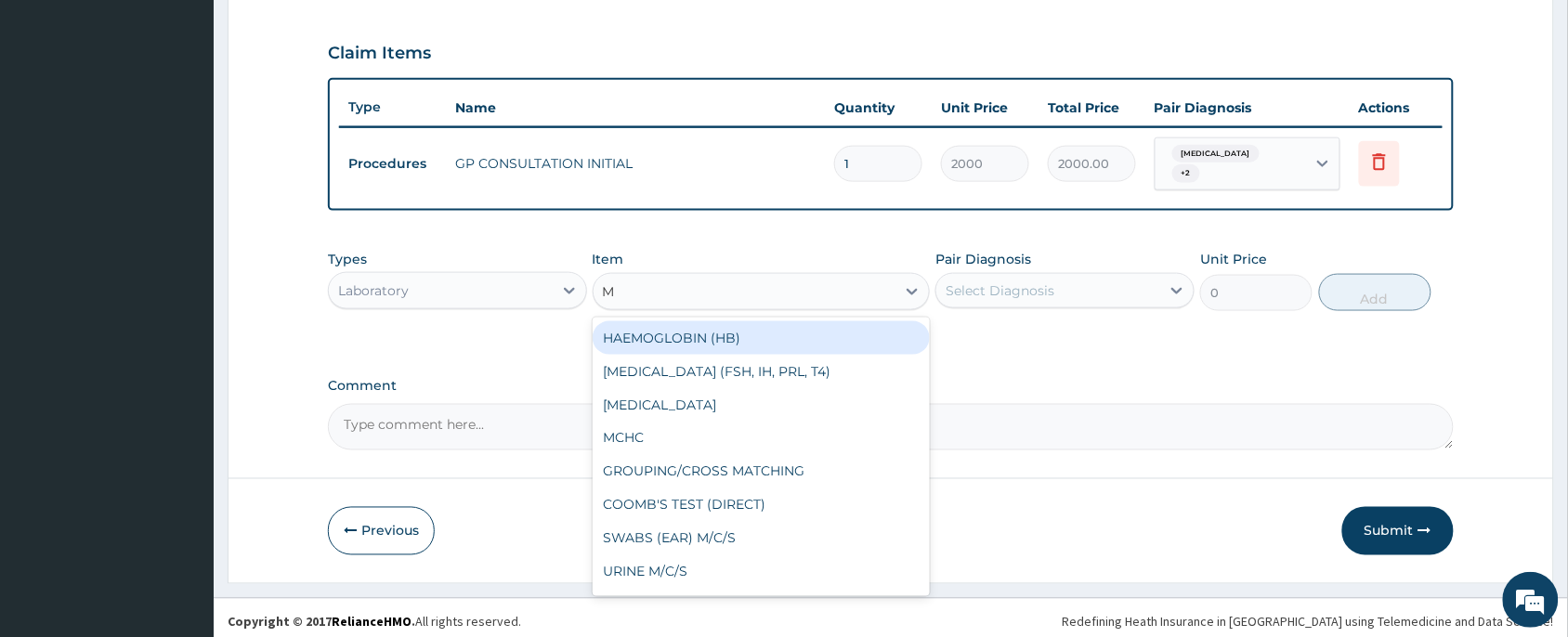
type input "MP"
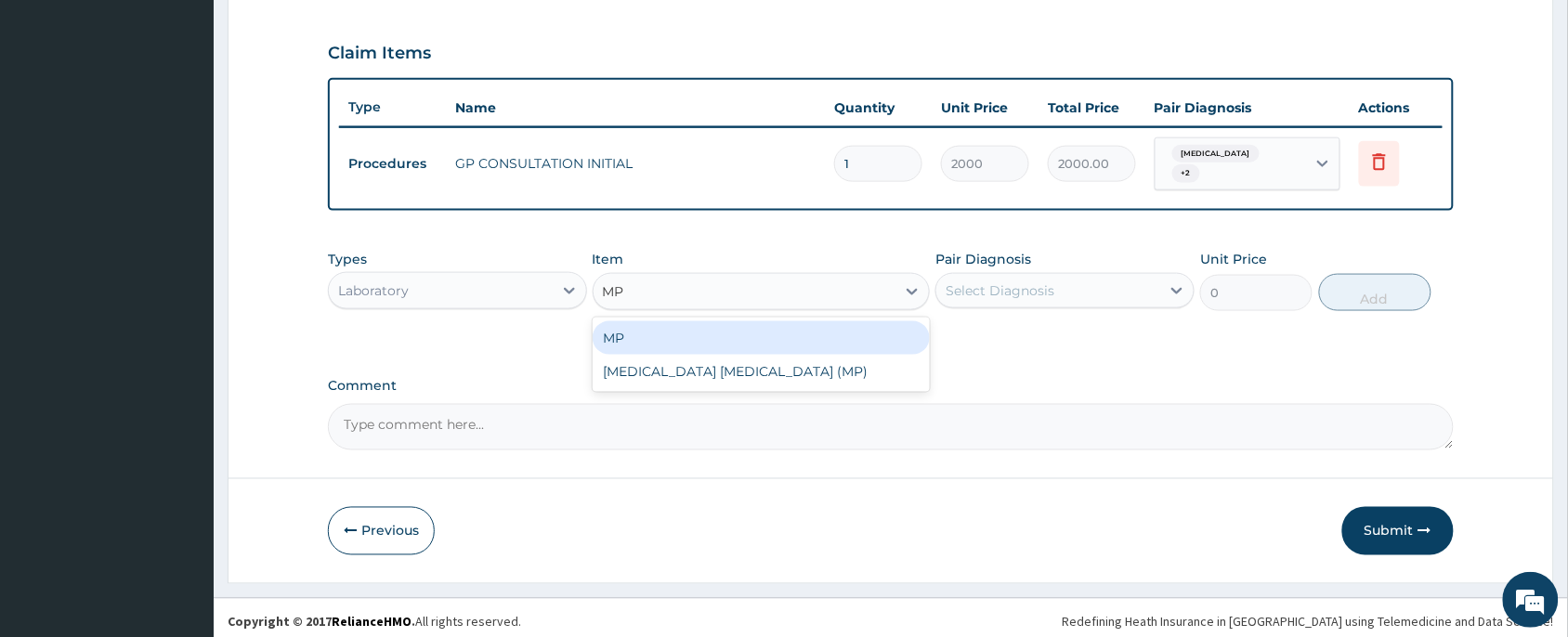
drag, startPoint x: 768, startPoint y: 321, endPoint x: 796, endPoint y: 327, distance: 28.6
click at [769, 321] on div "MP" at bounding box center [762, 338] width 338 height 34
type input "1000"
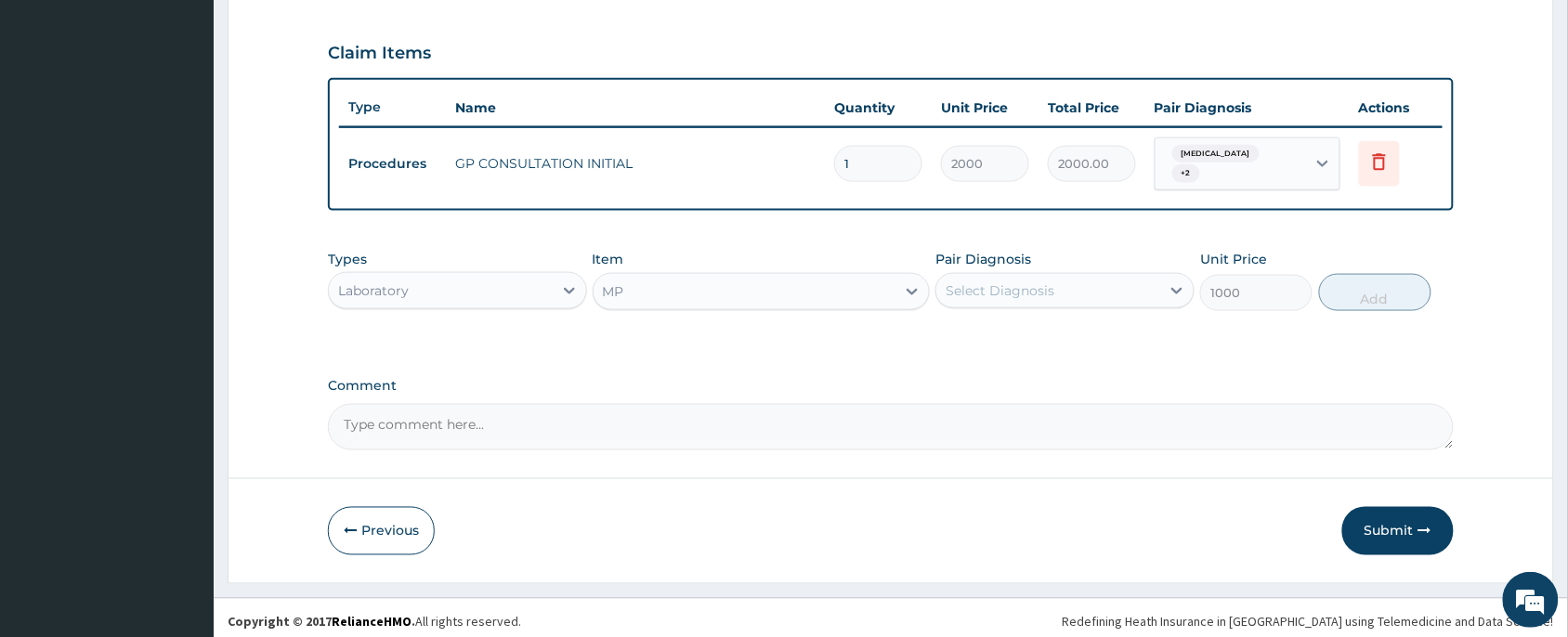
click at [1111, 274] on div "Select Diagnosis" at bounding box center [1065, 291] width 259 height 36
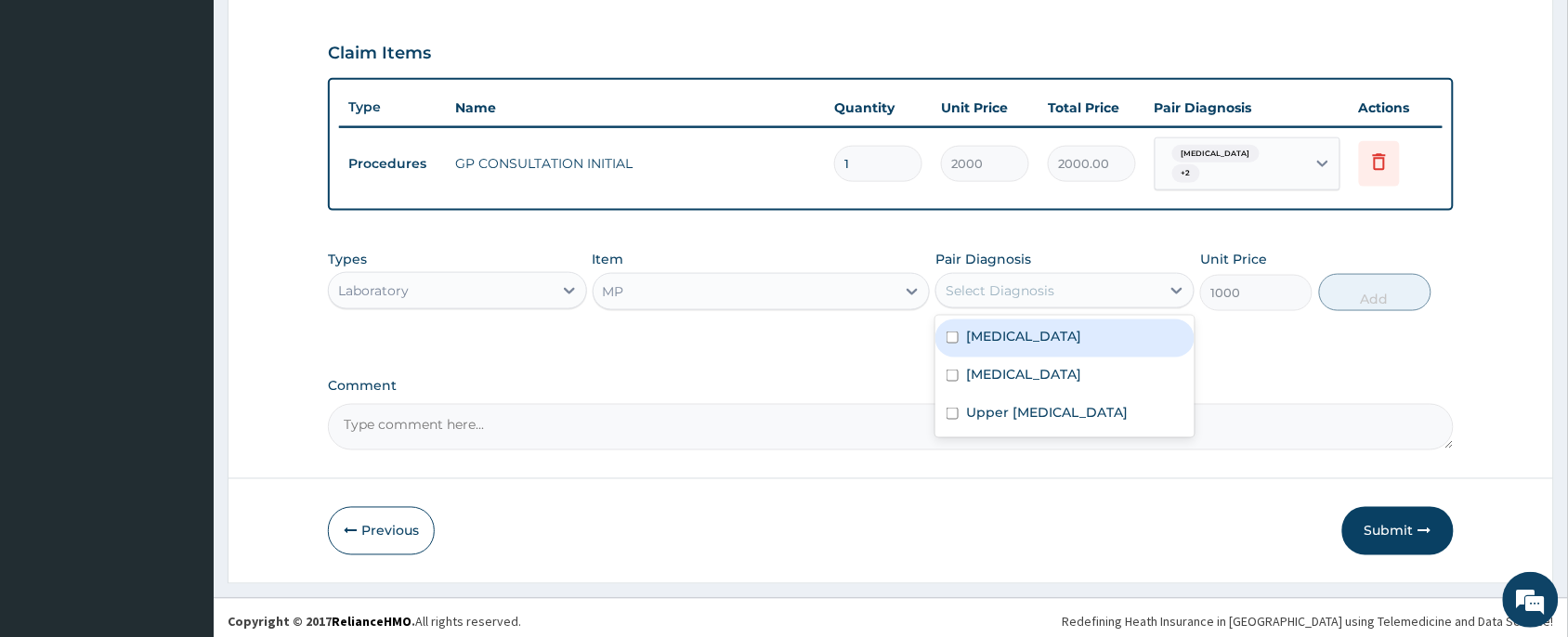
click at [1072, 342] on div "[MEDICAL_DATA]" at bounding box center [1065, 338] width 259 height 38
checkbox input "true"
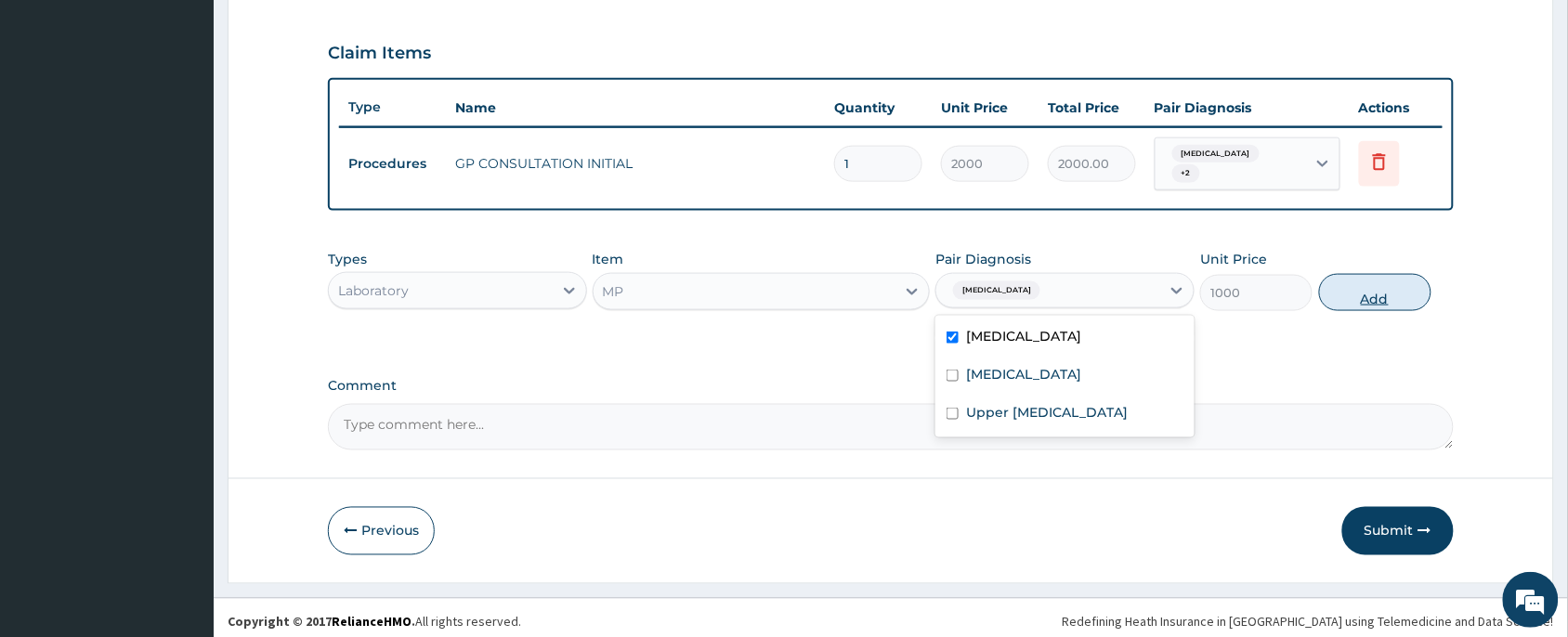
click at [1385, 284] on button "Add" at bounding box center [1376, 293] width 112 height 37
type input "0"
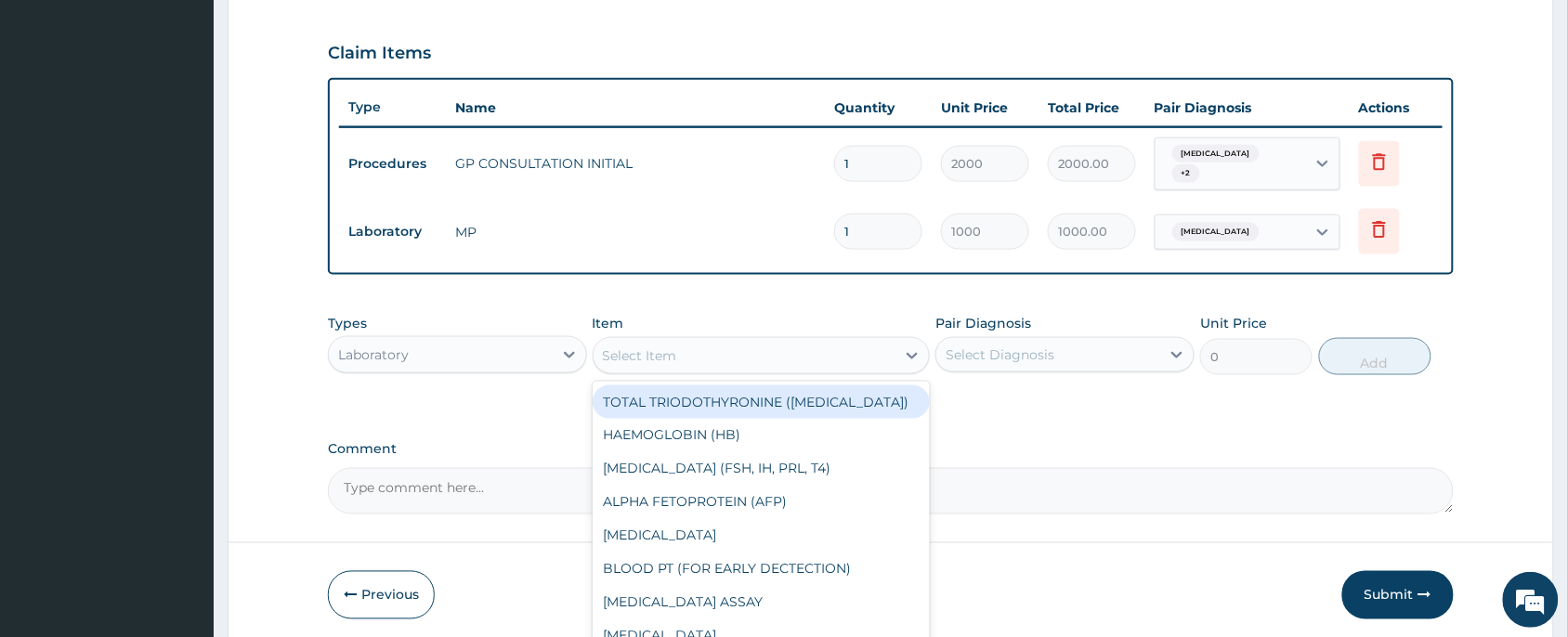
click at [709, 359] on div "Select Item" at bounding box center [745, 356] width 303 height 30
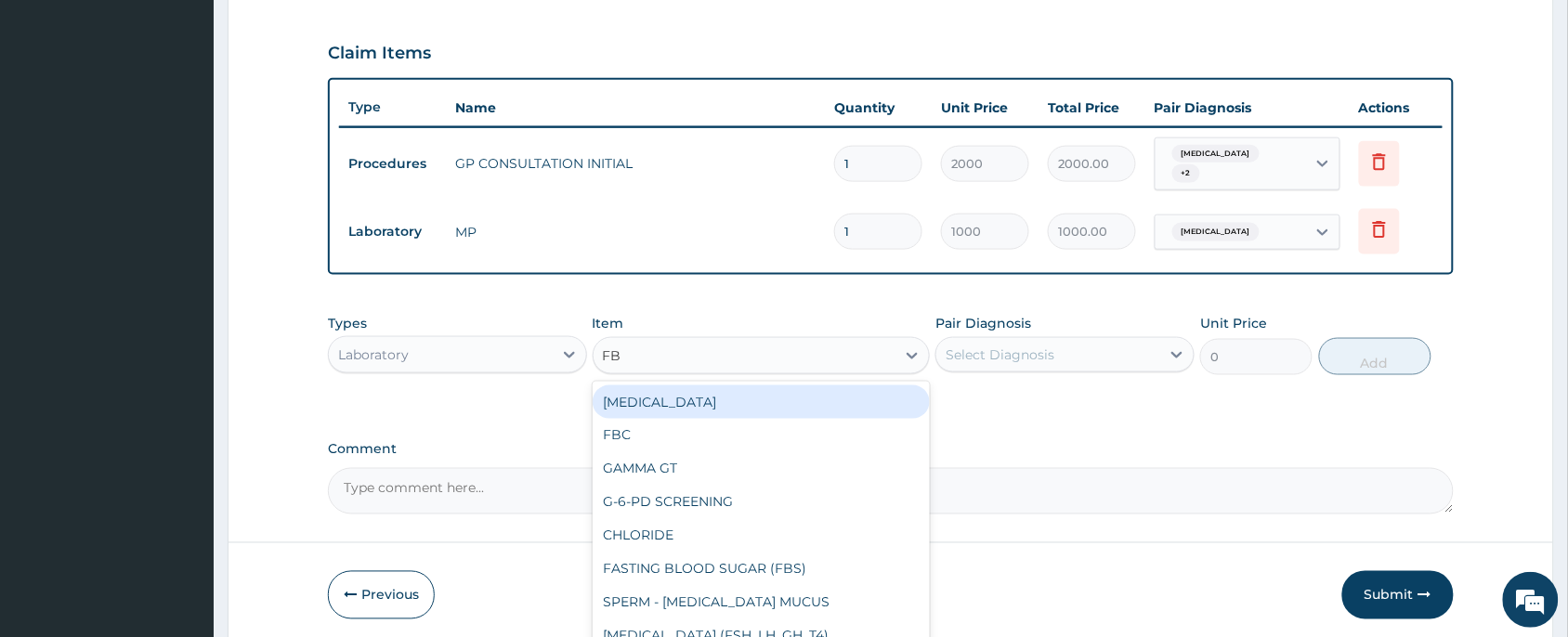
type input "FBC"
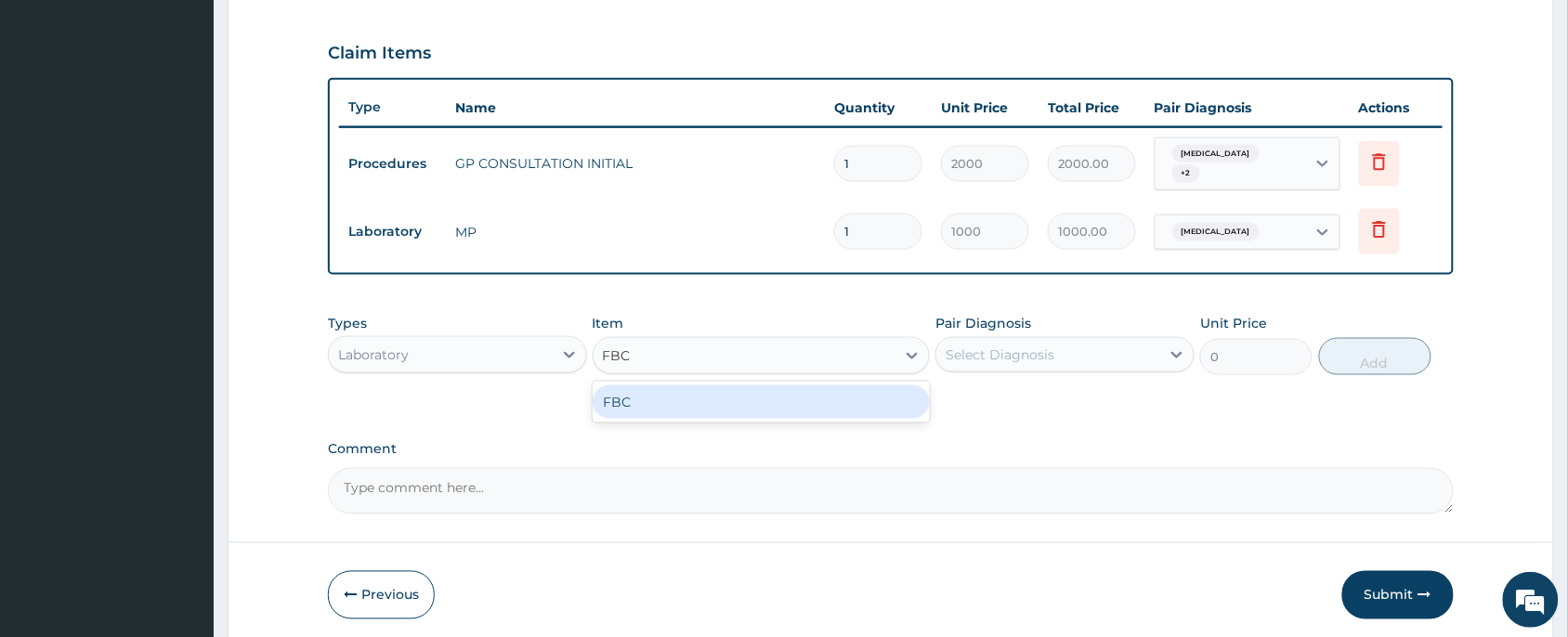
drag, startPoint x: 684, startPoint y: 397, endPoint x: 774, endPoint y: 396, distance: 90.0
click at [684, 396] on div "FBC" at bounding box center [762, 403] width 338 height 34
type input "2000"
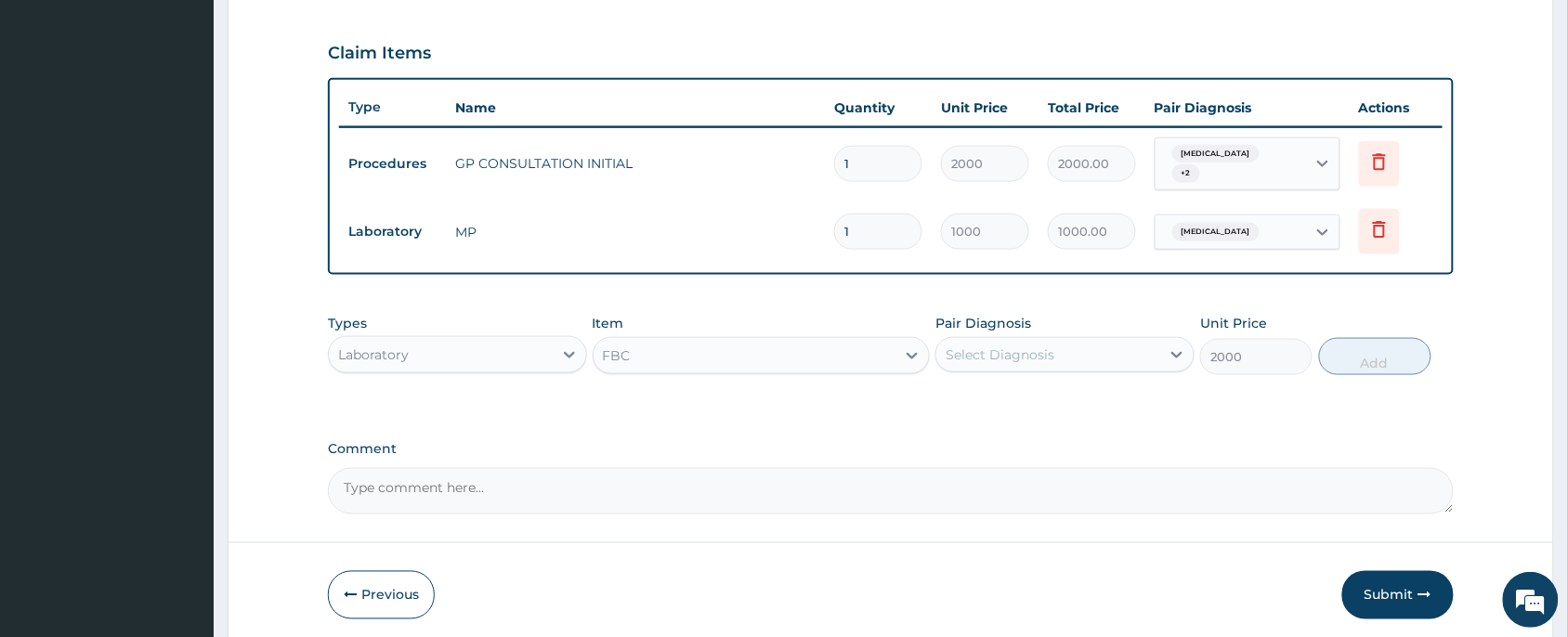
click at [1011, 360] on div "Select Diagnosis" at bounding box center [1048, 355] width 224 height 30
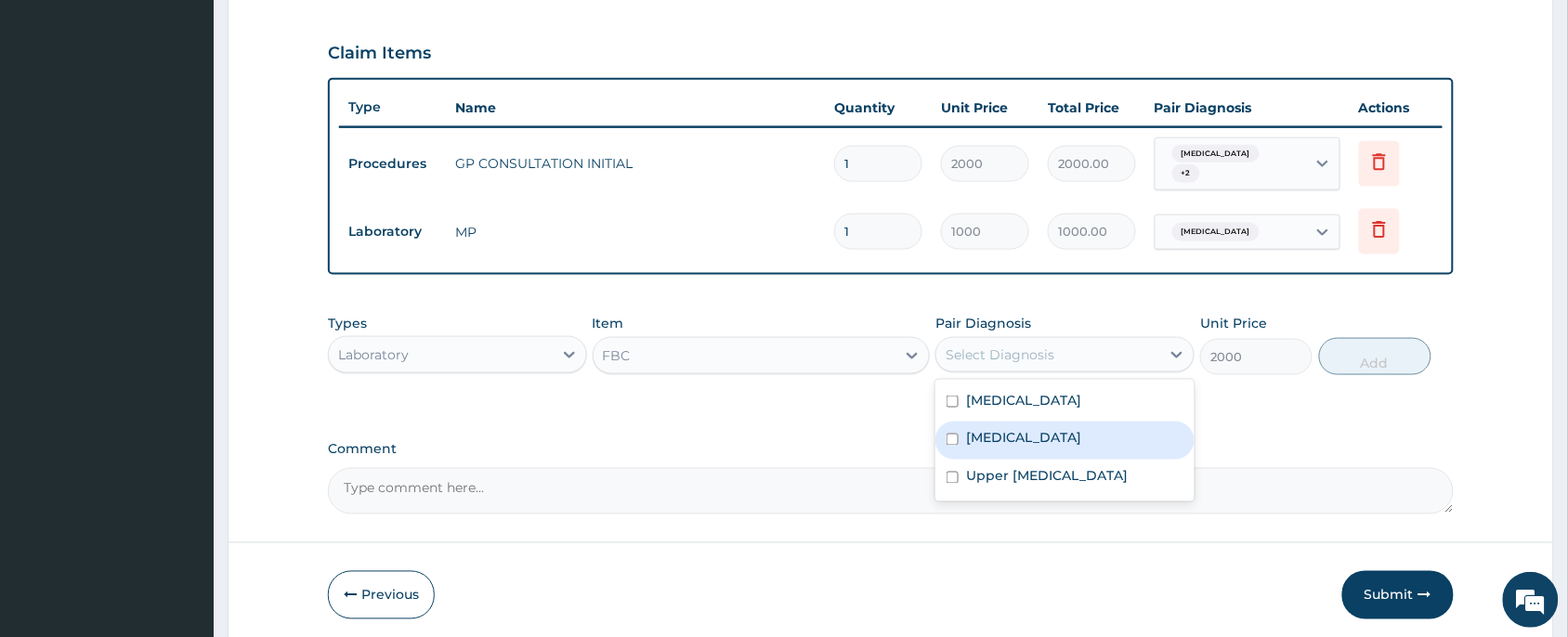
click at [1000, 429] on label "[MEDICAL_DATA]" at bounding box center [1024, 438] width 115 height 19
checkbox input "true"
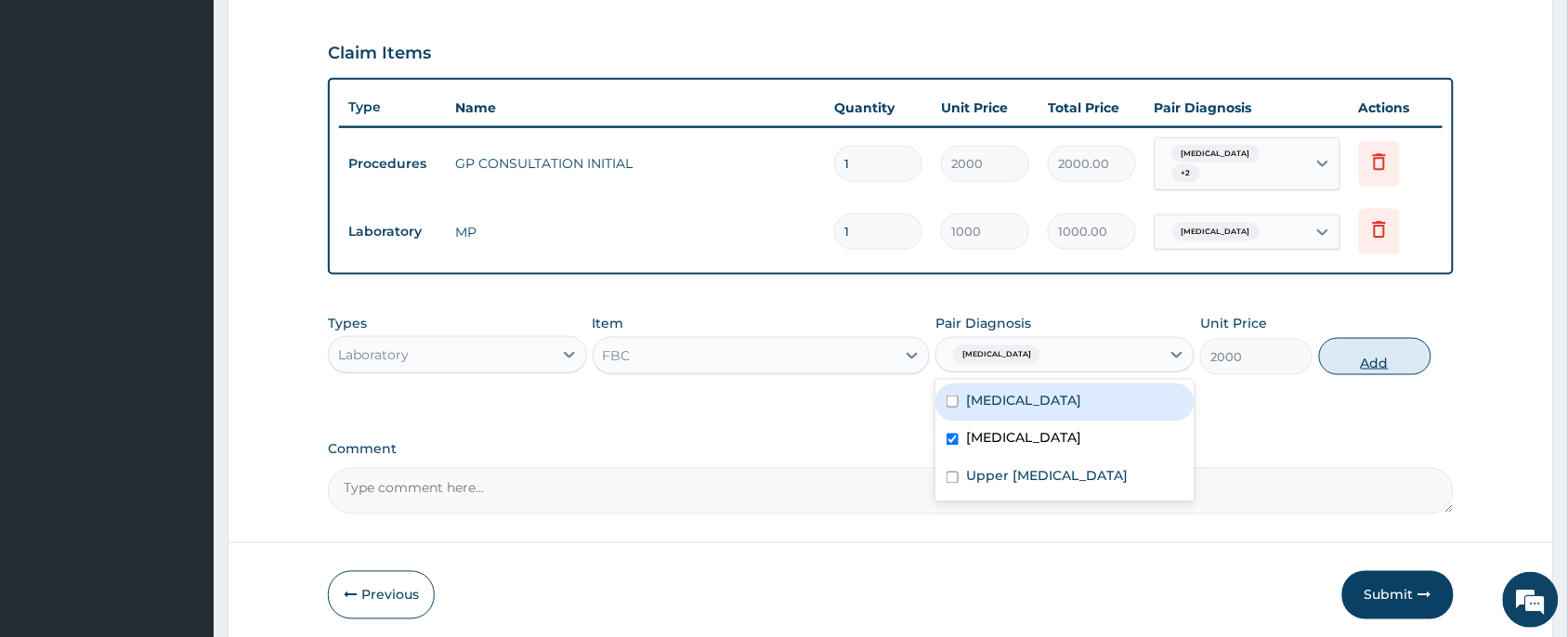
click at [1401, 354] on button "Add" at bounding box center [1376, 357] width 112 height 37
type input "0"
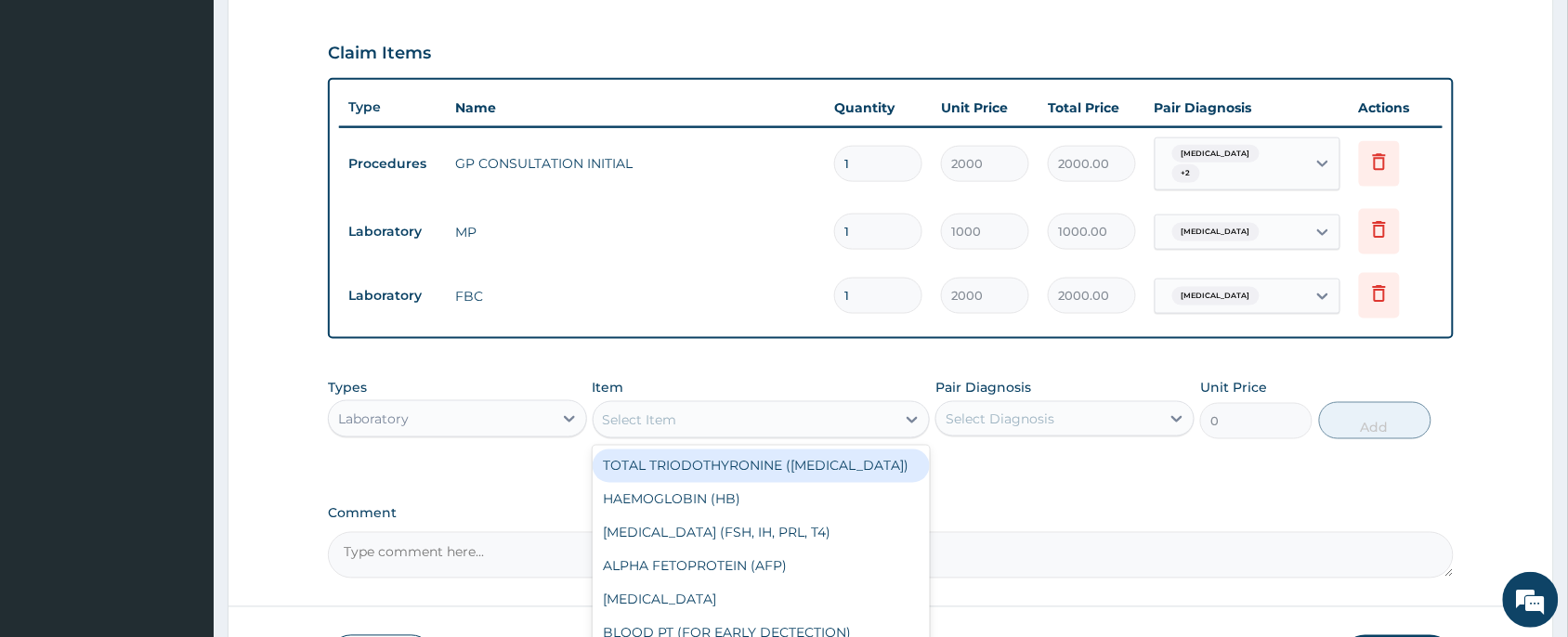
click at [657, 405] on div "Select Item" at bounding box center [745, 420] width 303 height 30
type input "URINA"
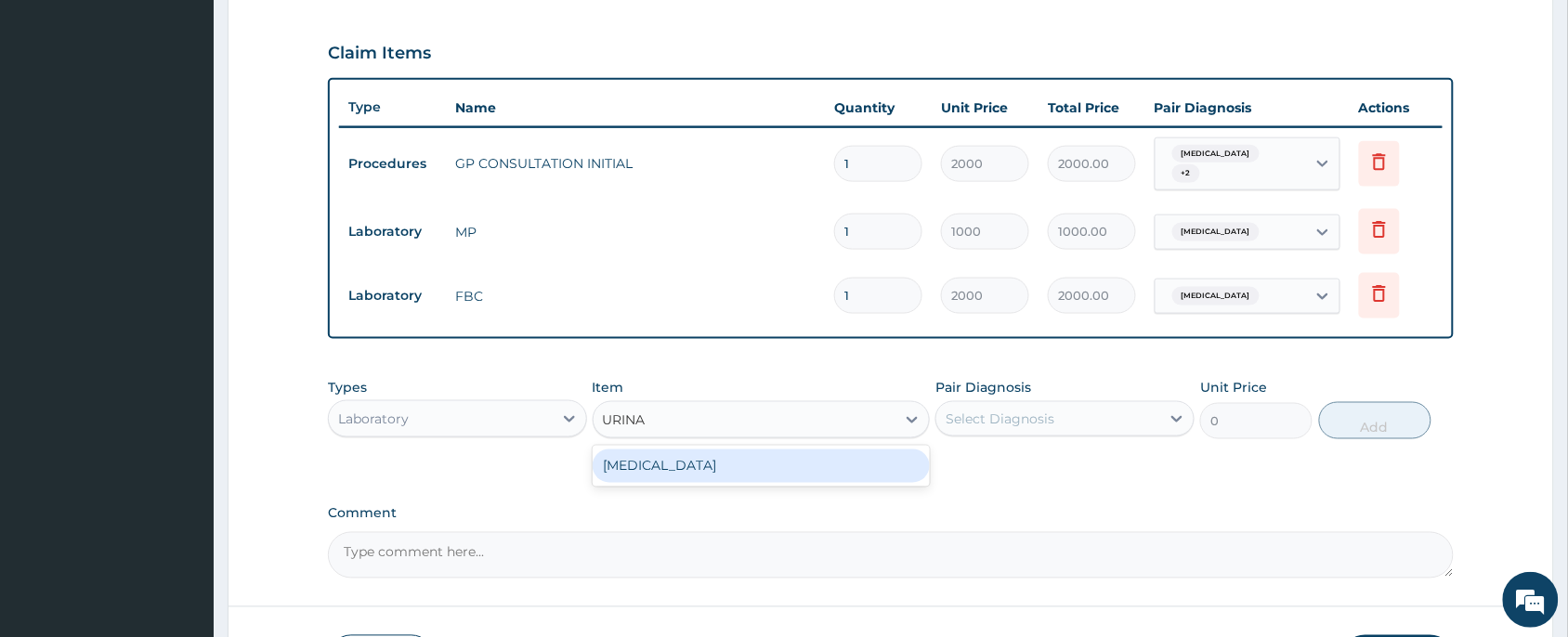
click at [704, 461] on div "[MEDICAL_DATA]" at bounding box center [762, 467] width 338 height 34
type input "700"
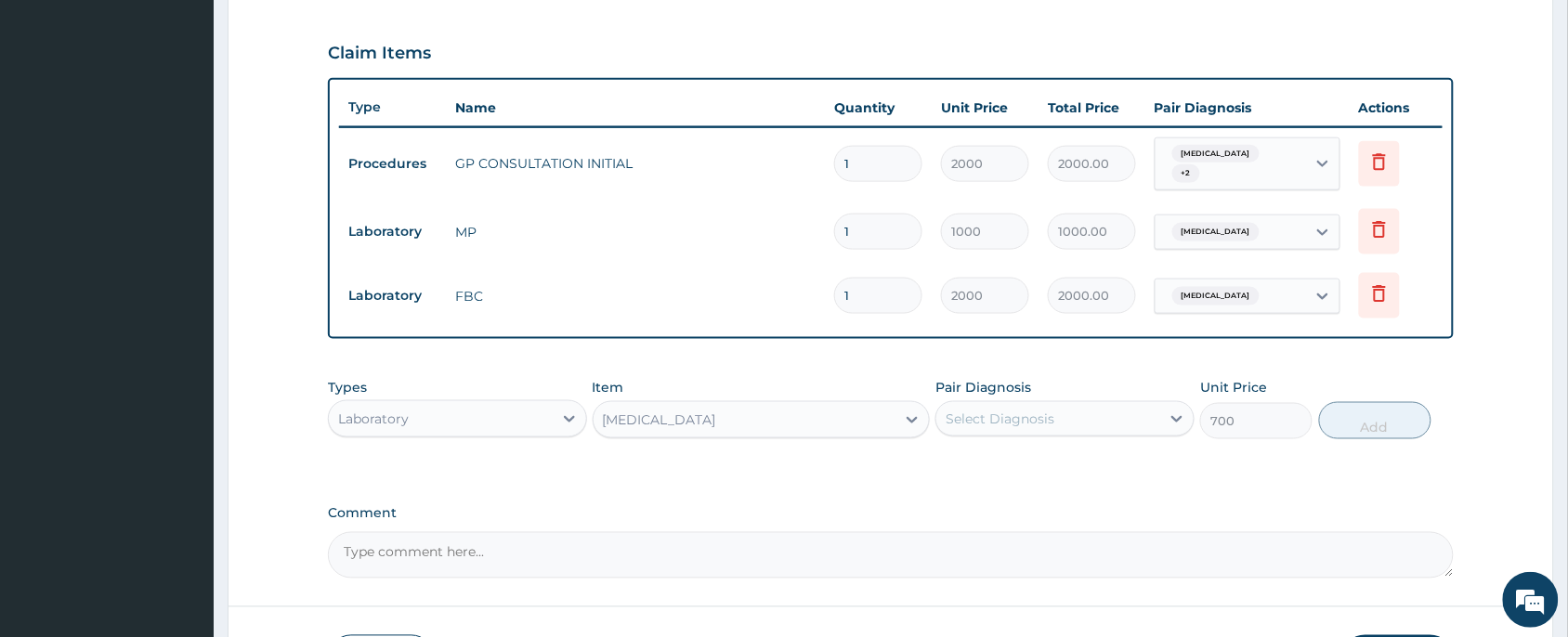
click at [1011, 409] on div "Select Diagnosis" at bounding box center [1000, 419] width 109 height 19
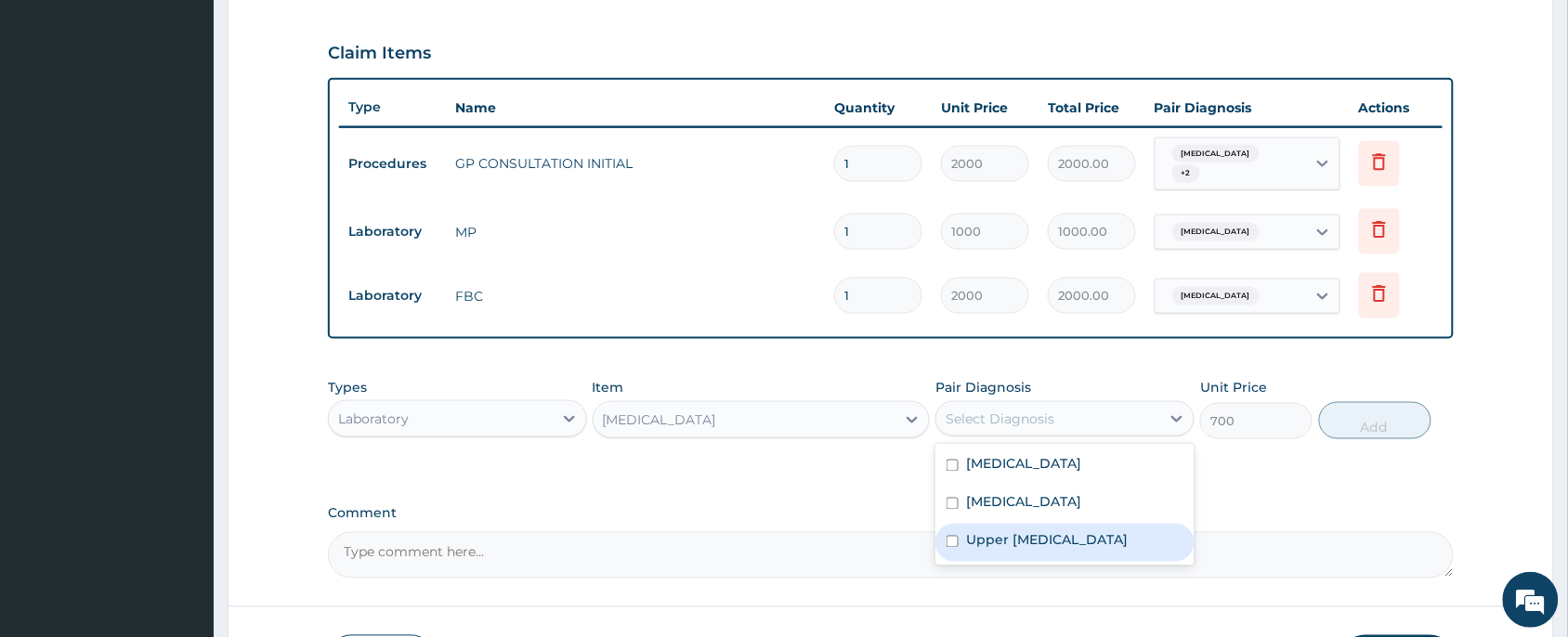
click at [1031, 531] on label "Upper [MEDICAL_DATA]" at bounding box center [1047, 541] width 162 height 19
checkbox input "true"
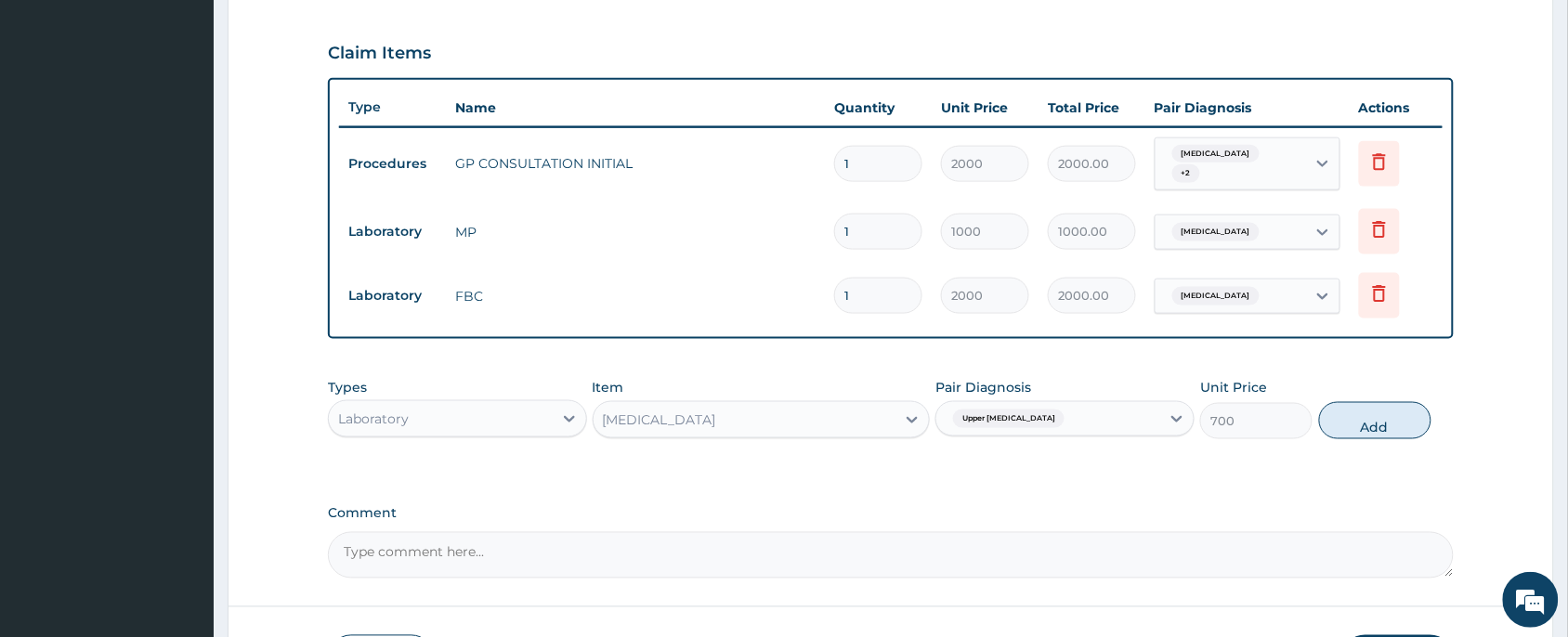
click at [1391, 404] on button "Add" at bounding box center [1376, 421] width 112 height 37
type input "0"
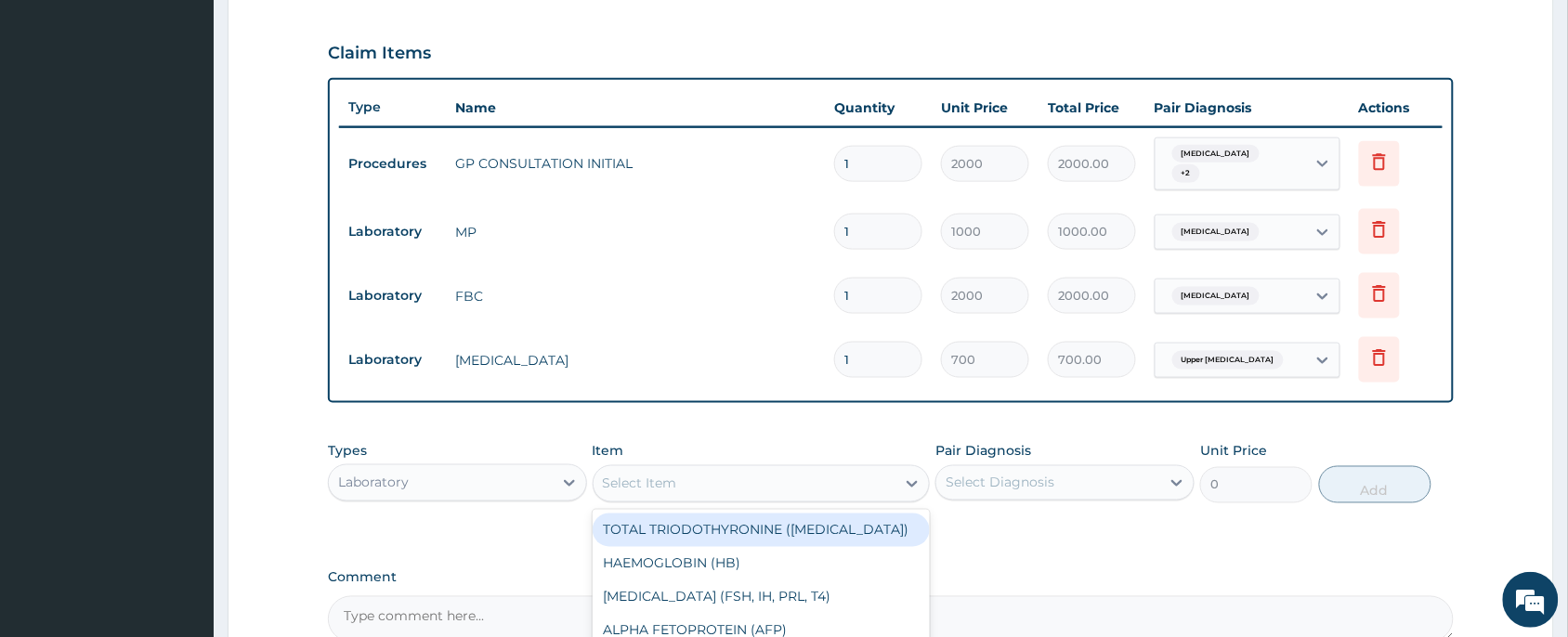
click at [747, 470] on div "Select Item" at bounding box center [745, 484] width 303 height 30
type input "O"
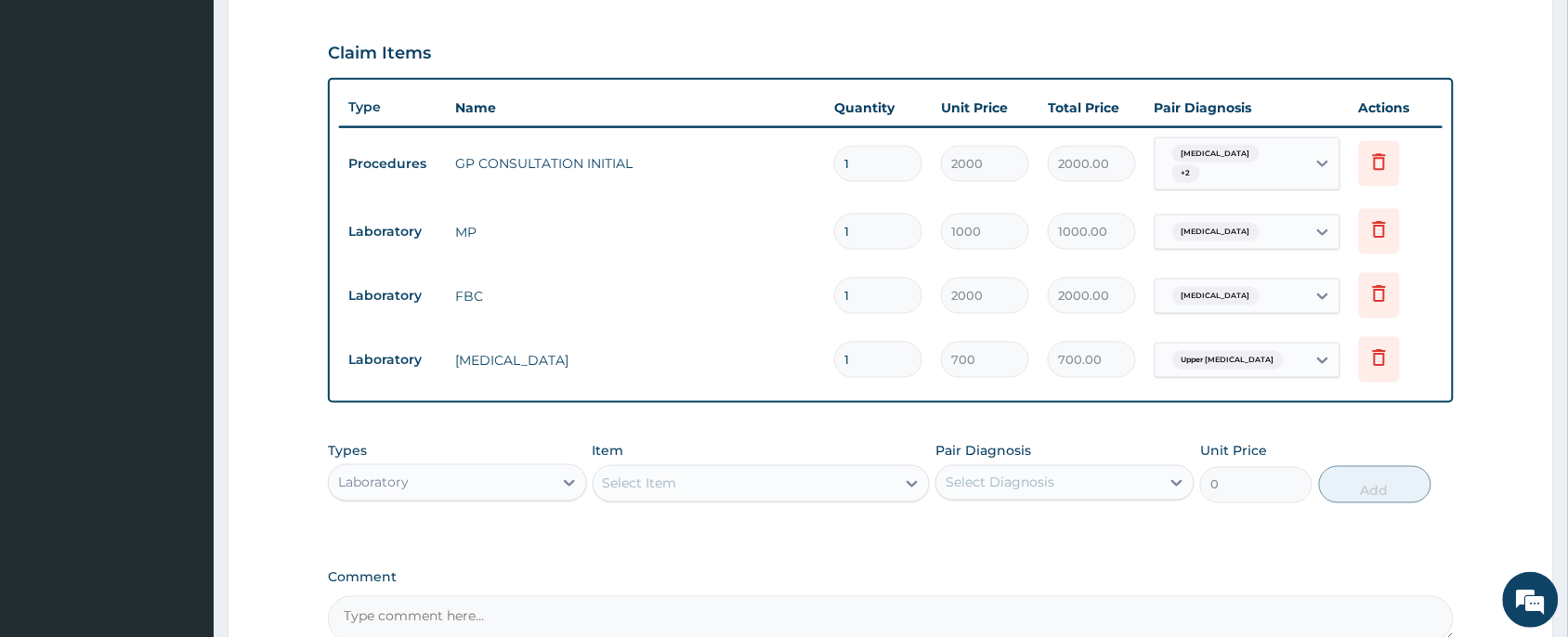
click at [759, 433] on div "Types Laboratory Item Select Item Pair Diagnosis Select Diagnosis Unit Price 0 …" at bounding box center [891, 472] width 1126 height 80
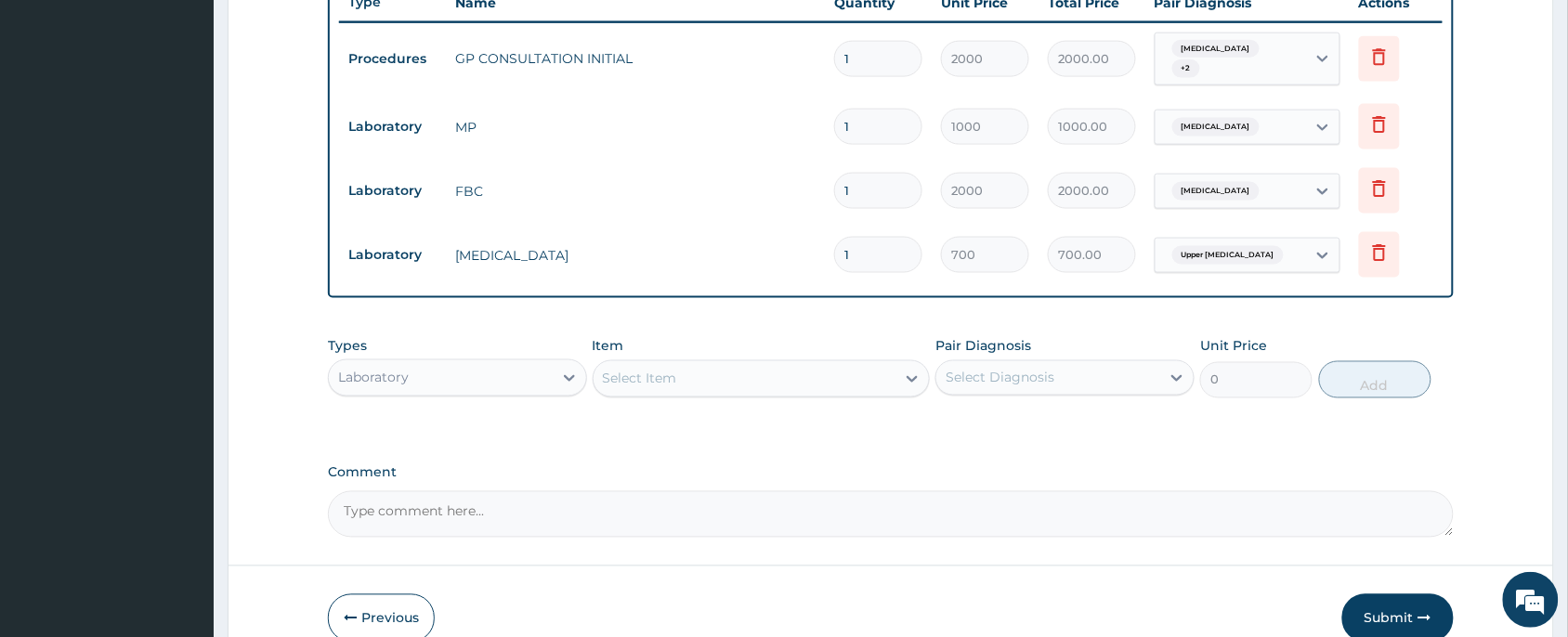
scroll to position [806, 0]
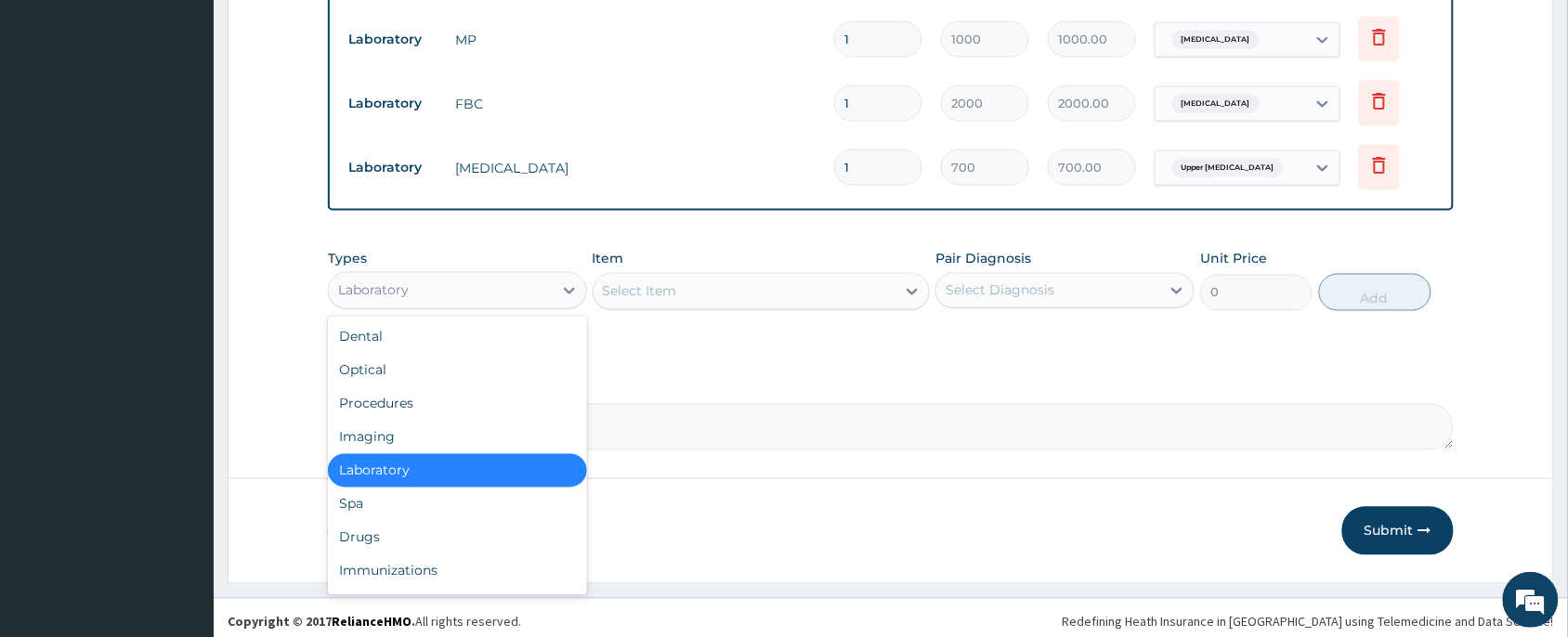
click at [391, 295] on div "Laboratory" at bounding box center [440, 291] width 224 height 30
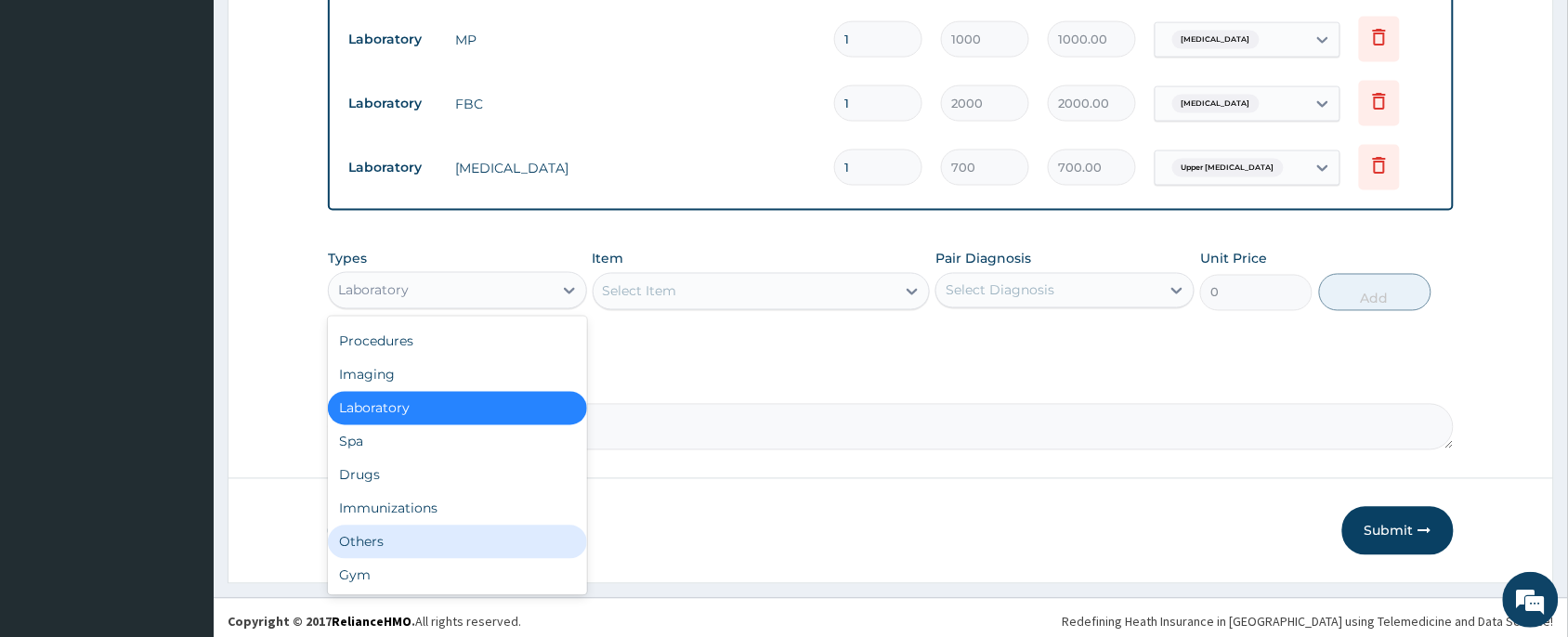
scroll to position [0, 0]
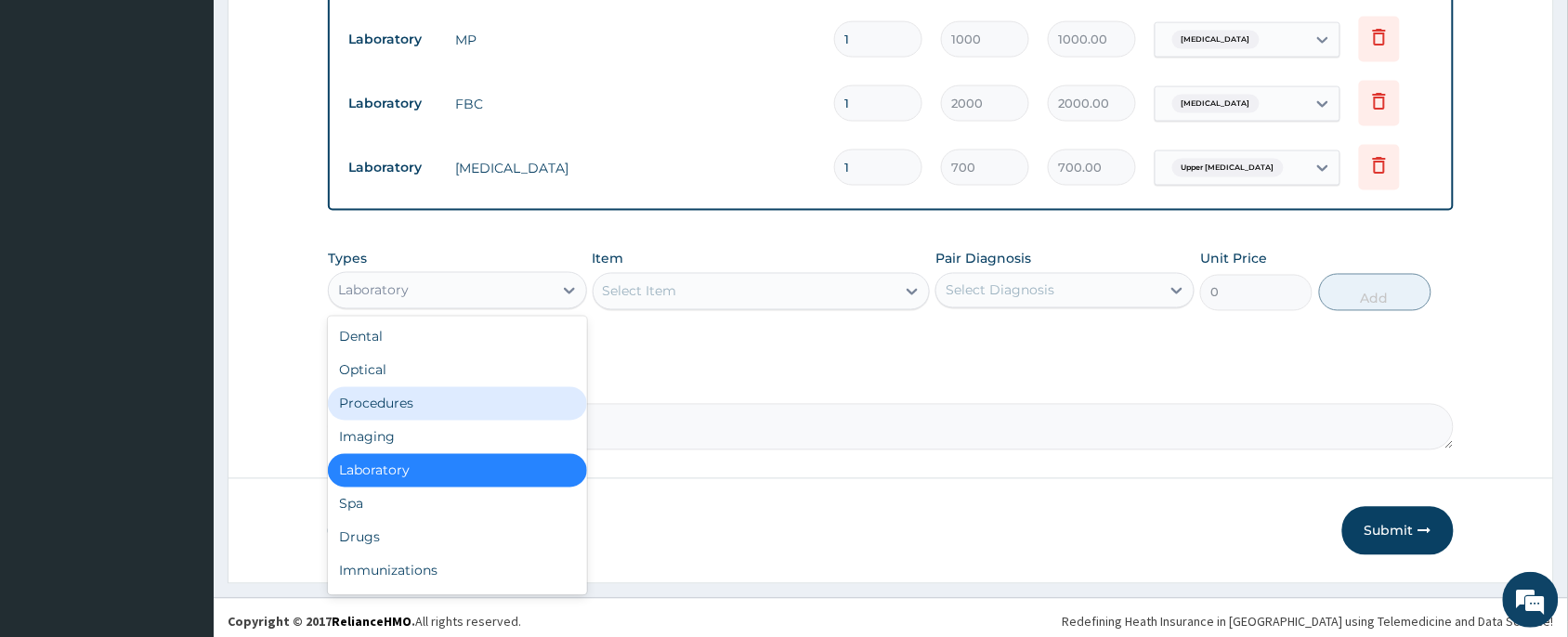
click at [1043, 381] on label "Comment" at bounding box center [891, 386] width 1126 height 16
click at [1043, 404] on textarea "Comment" at bounding box center [891, 427] width 1126 height 47
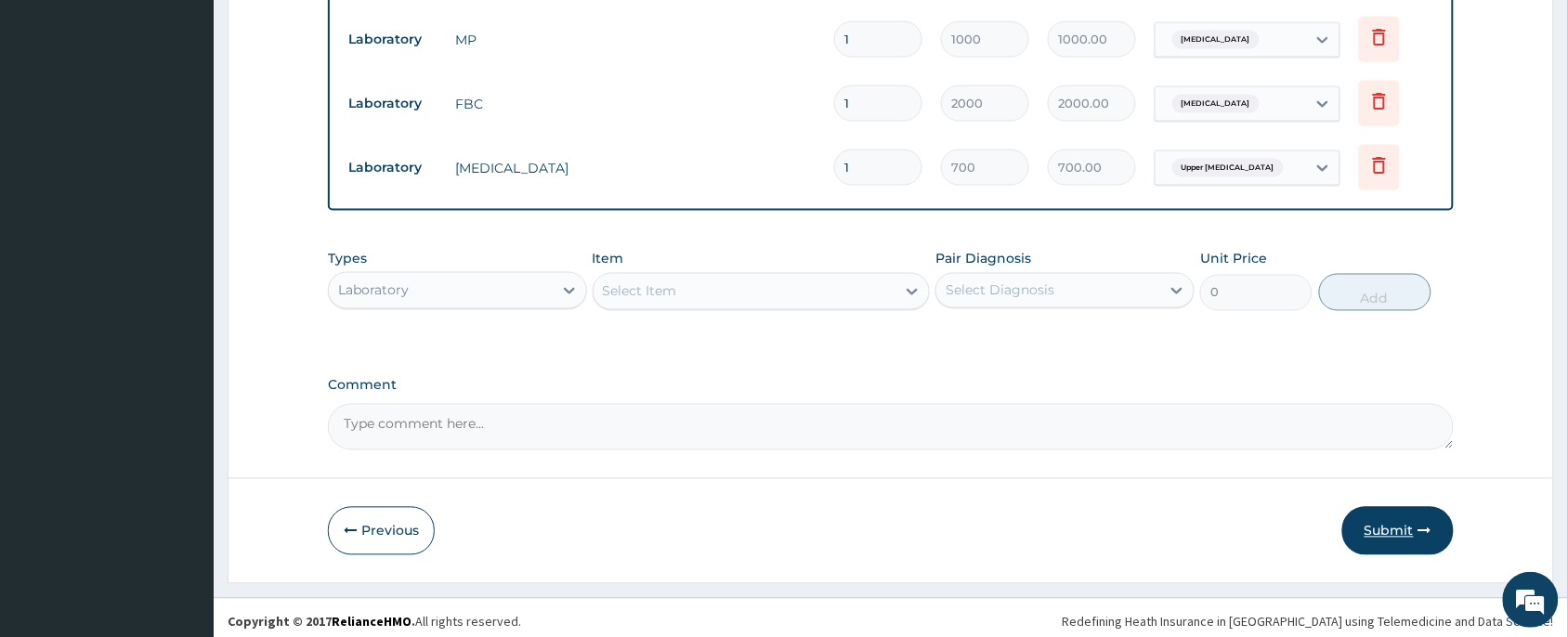
click at [1397, 531] on button "Submit" at bounding box center [1398, 532] width 111 height 49
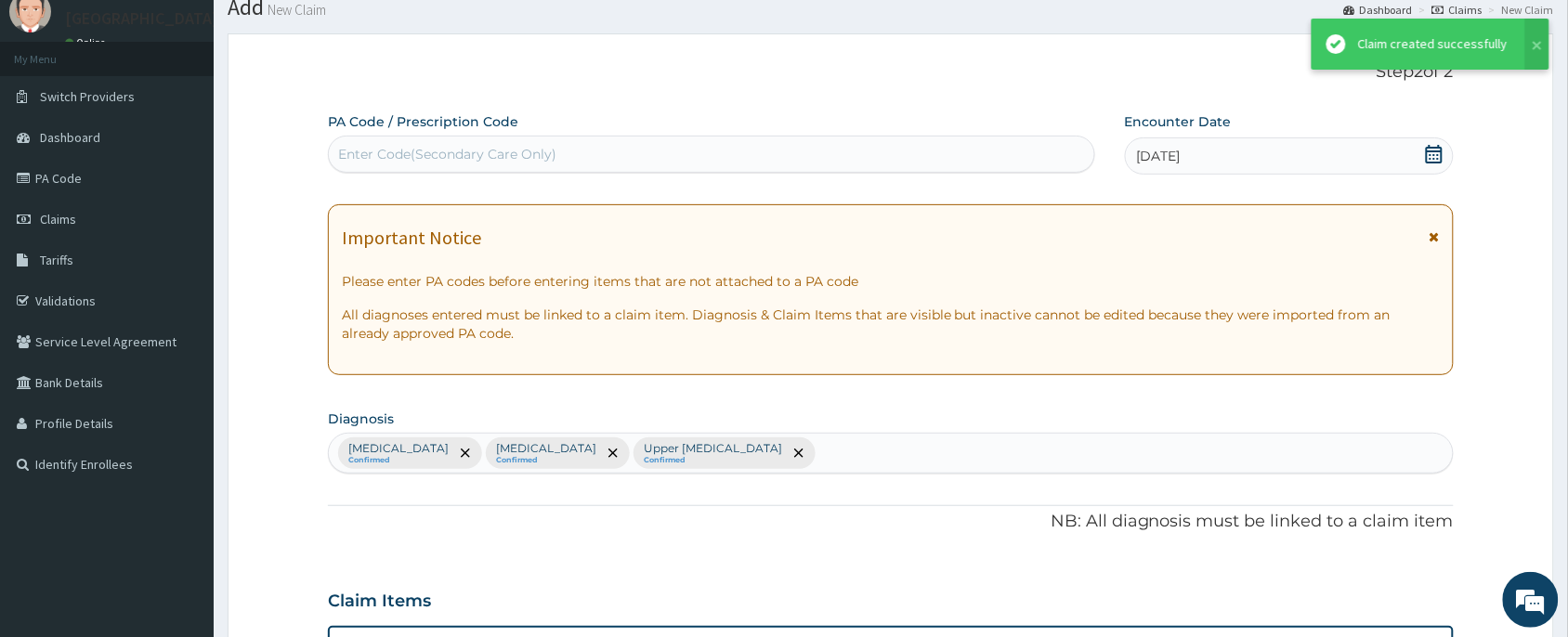
scroll to position [806, 0]
